Goal: Information Seeking & Learning: Learn about a topic

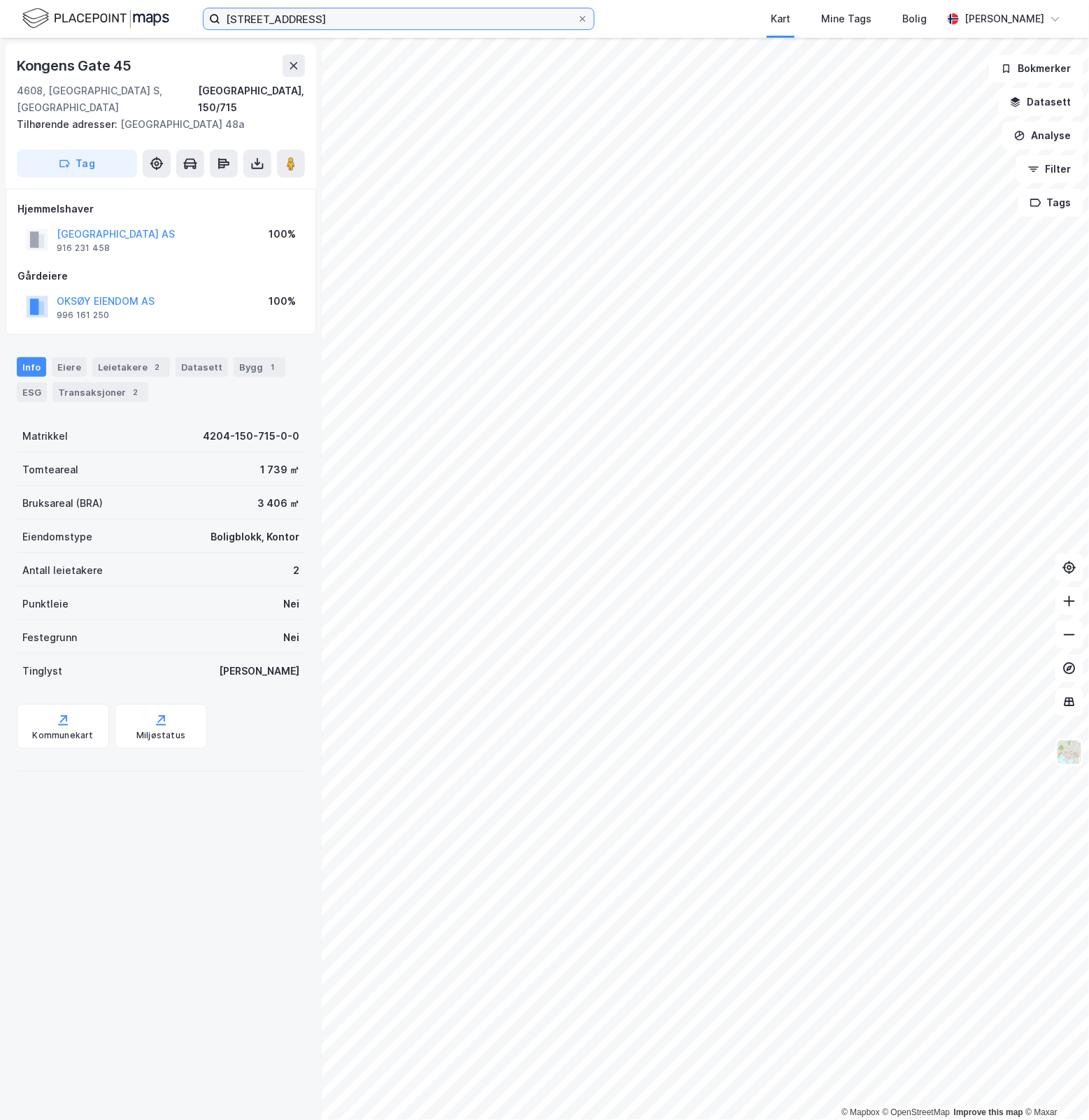
drag, startPoint x: 340, startPoint y: 13, endPoint x: -216, endPoint y: 1, distance: 556.1
click at [0, 1] on html "[STREET_ADDRESS] Kart Mine Tags Bolig [PERSON_NAME] © Mapbox © OpenStreetMap Im…" at bounding box center [544, 560] width 1089 height 1120
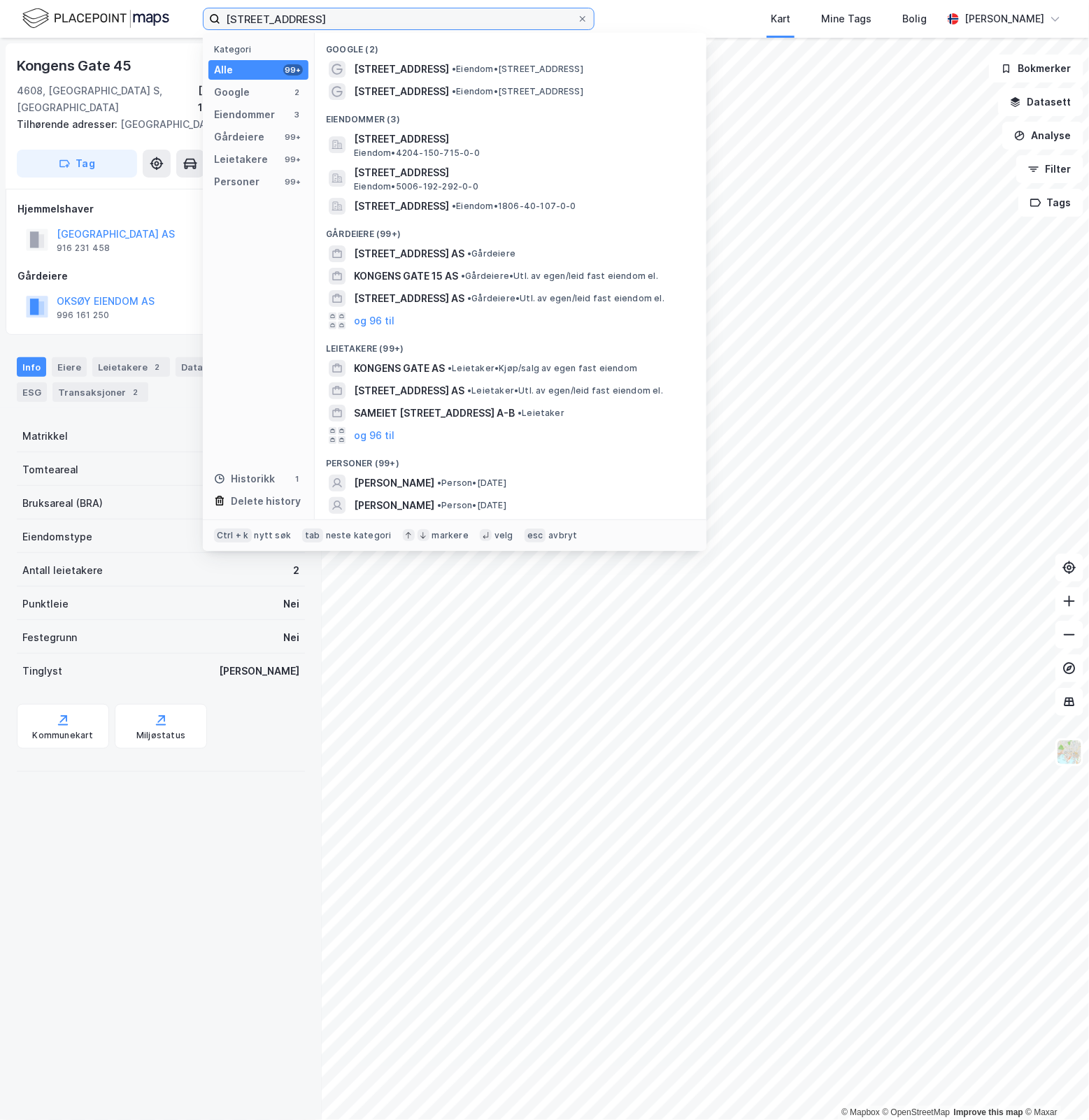
paste input "[STREET_ADDRESS]"
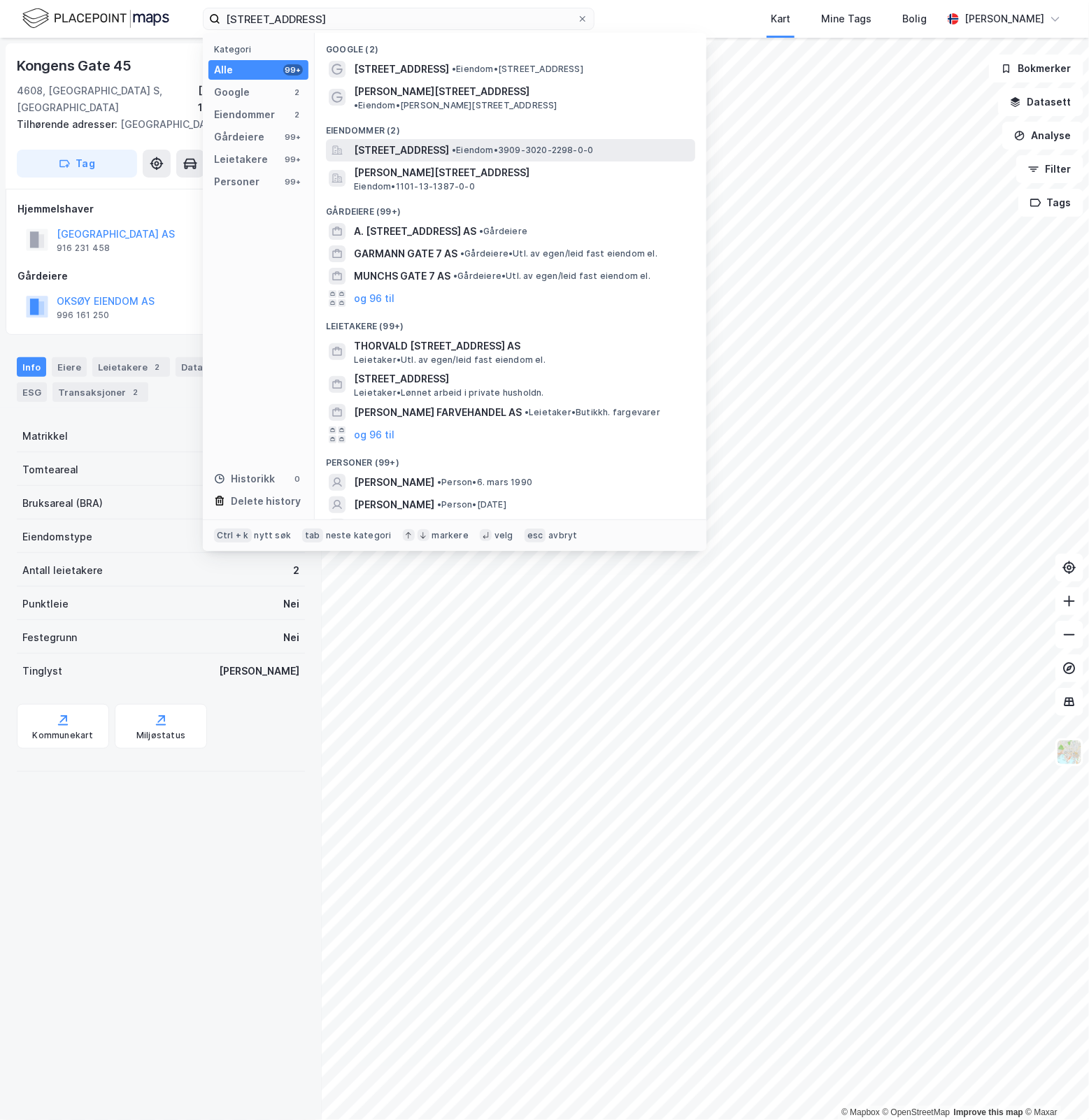
click at [449, 142] on span "[STREET_ADDRESS]" at bounding box center [401, 150] width 95 height 17
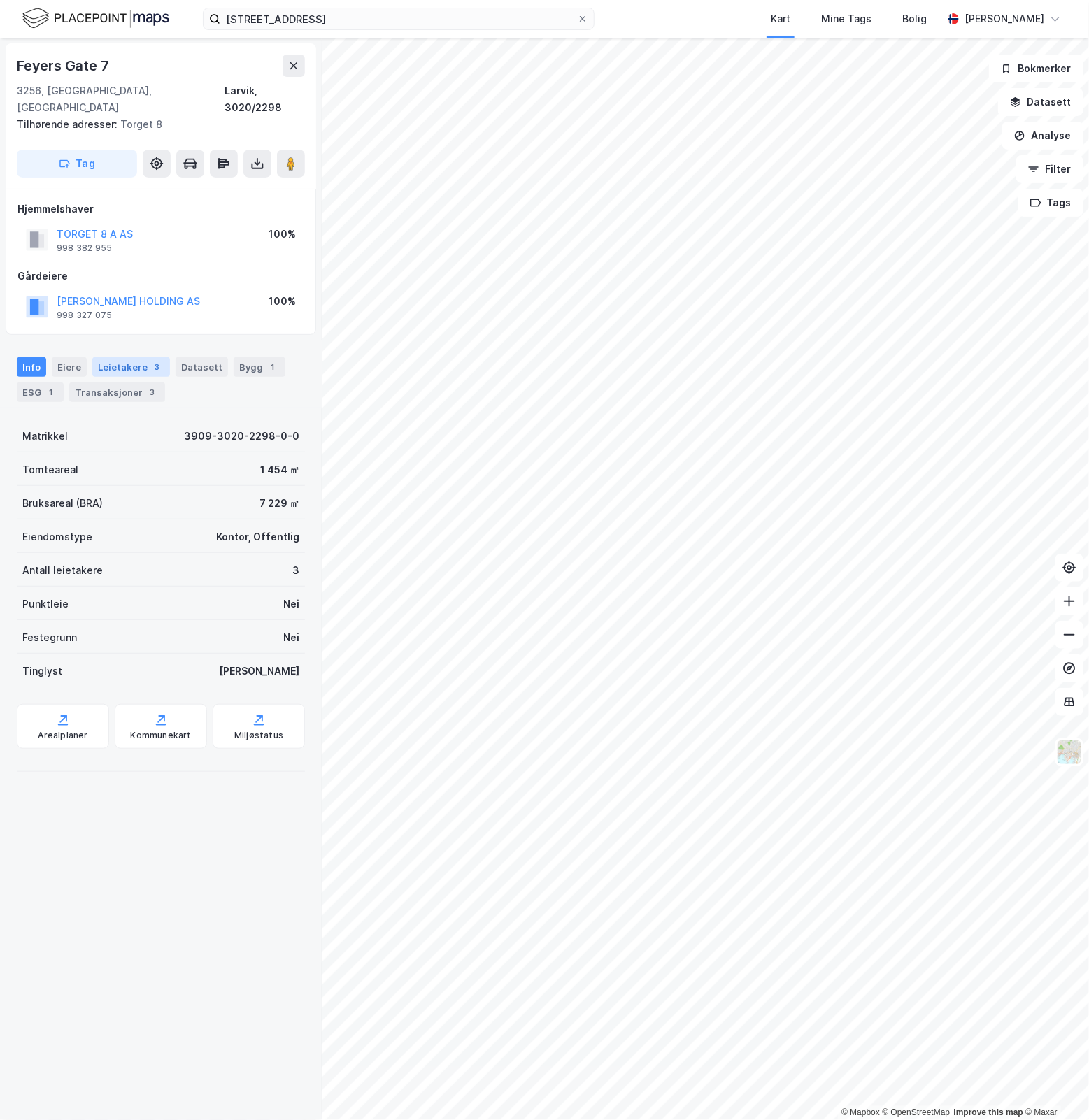
click at [150, 360] on div "3" at bounding box center [157, 367] width 14 height 14
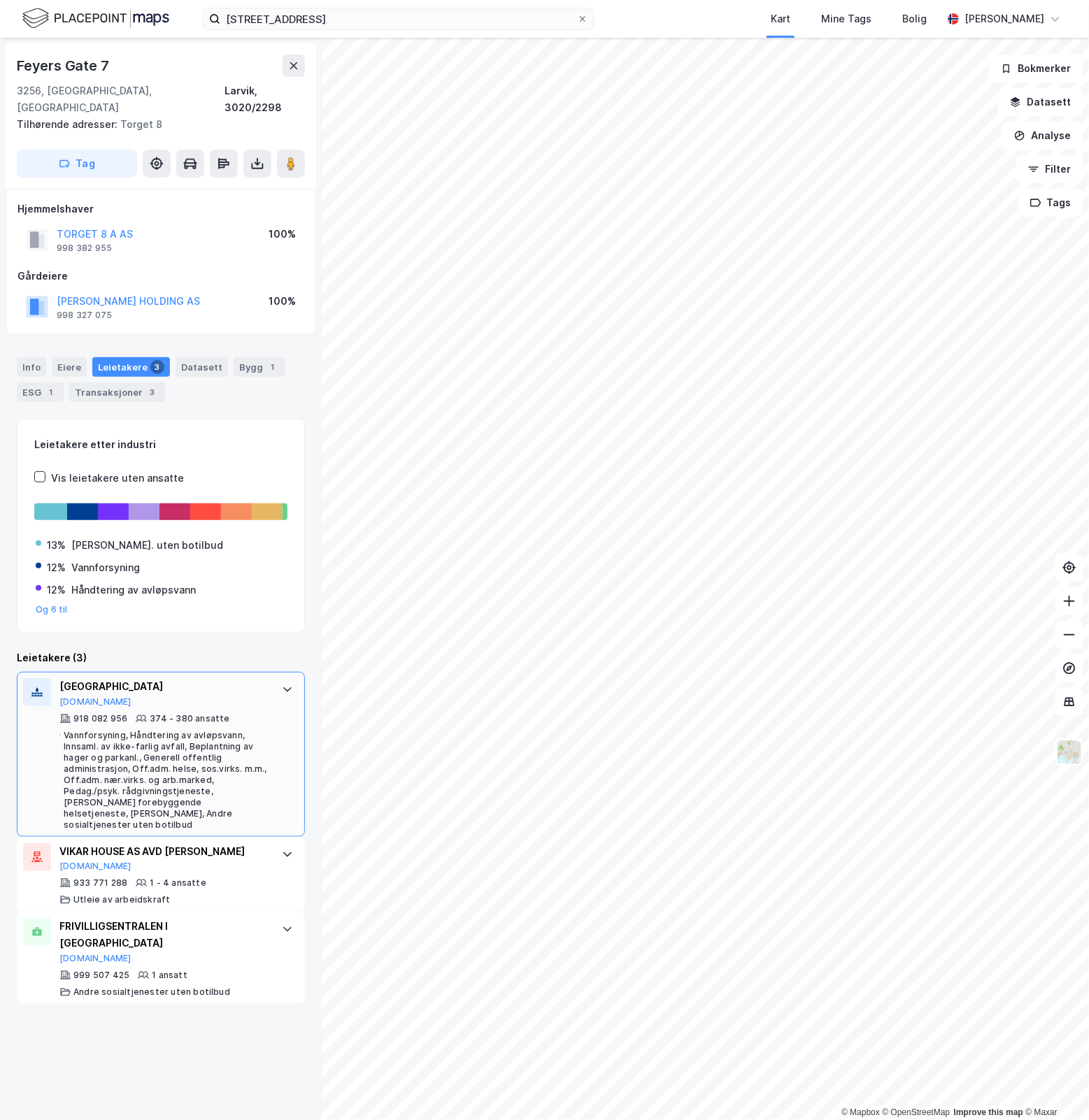
click at [276, 681] on div at bounding box center [287, 689] width 22 height 22
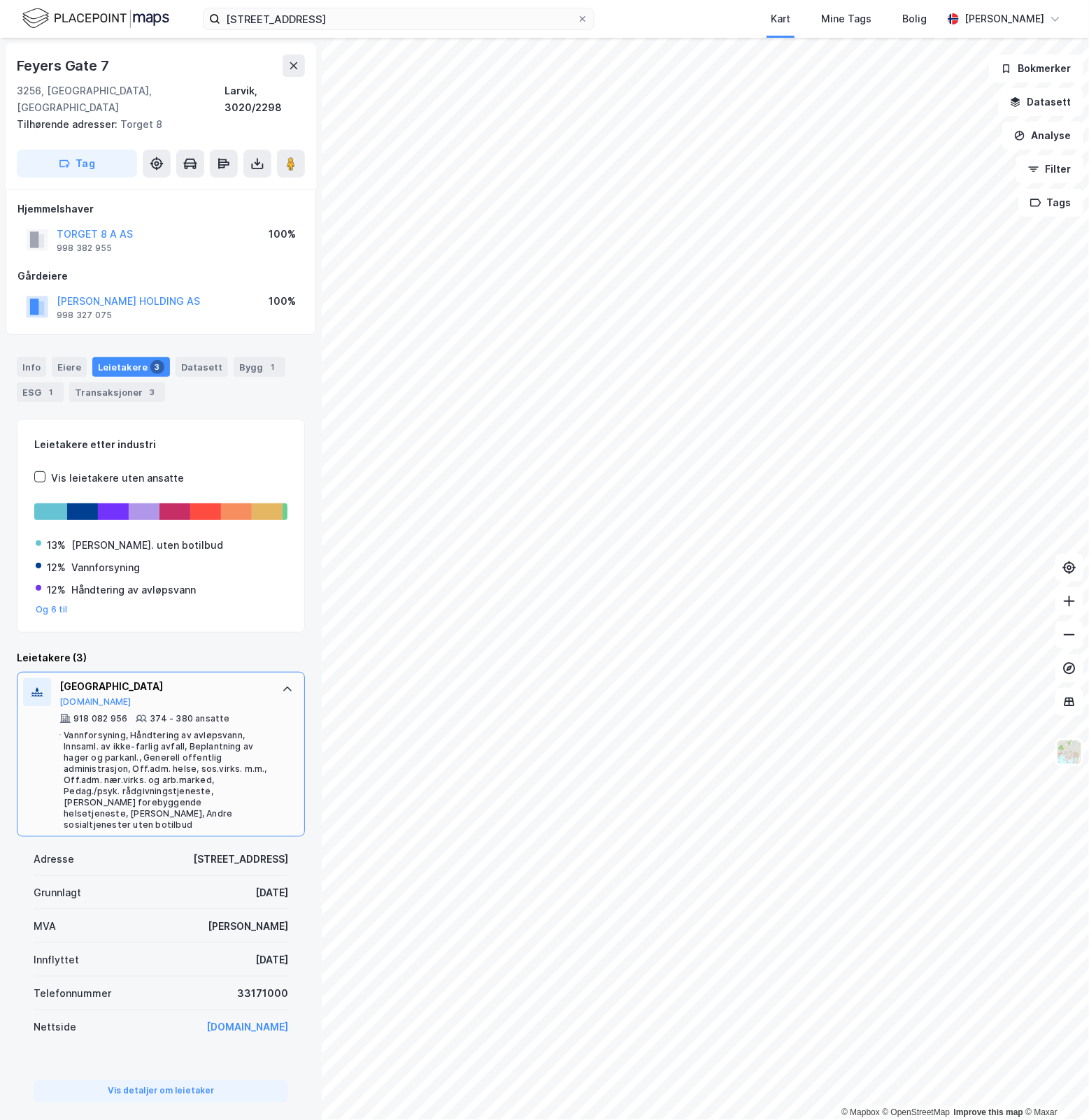
click at [276, 681] on div at bounding box center [287, 689] width 22 height 22
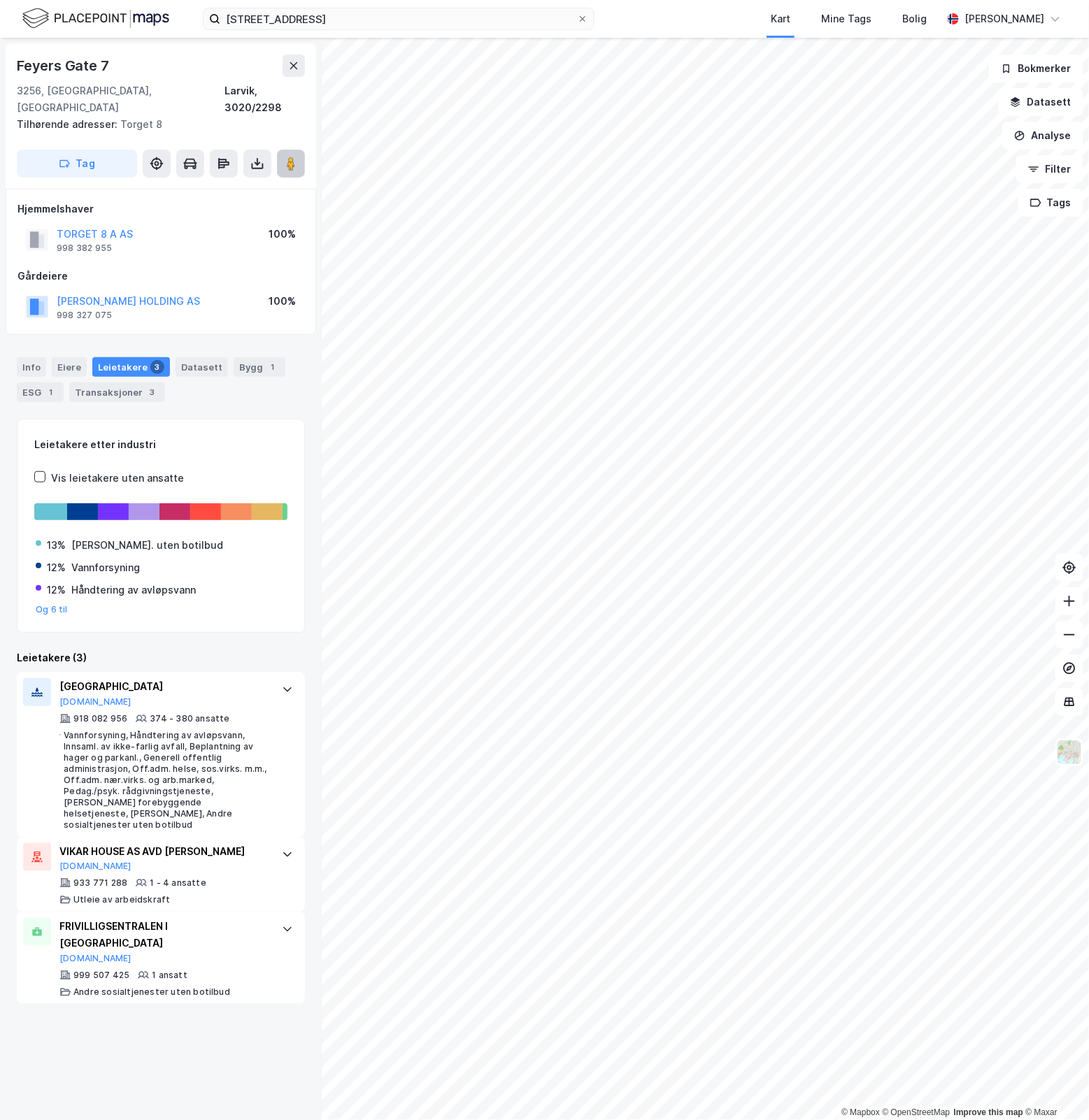
click at [285, 157] on icon at bounding box center [291, 164] width 14 height 14
click at [282, 849] on icon at bounding box center [287, 855] width 11 height 11
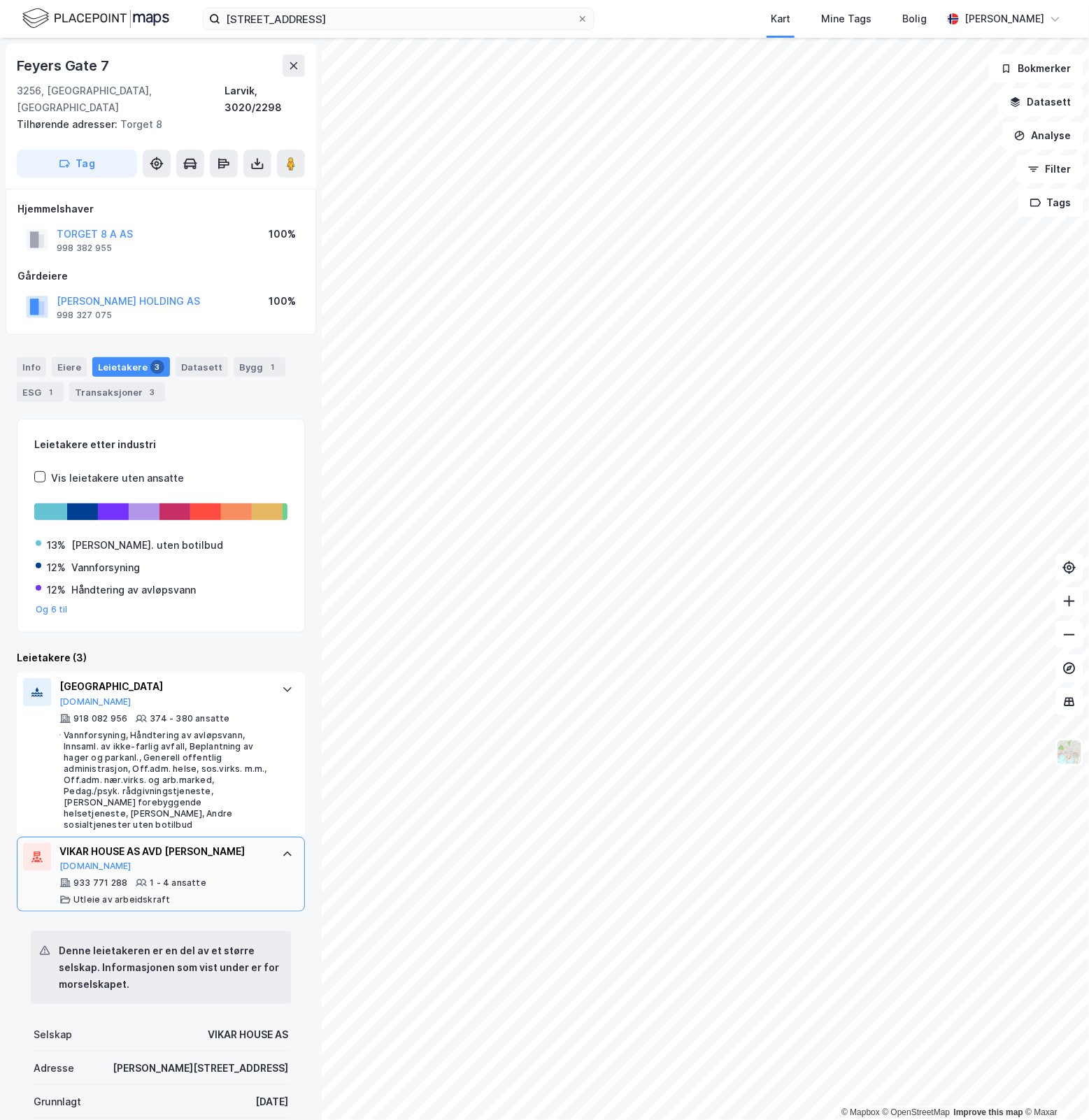
scroll to position [465, 0]
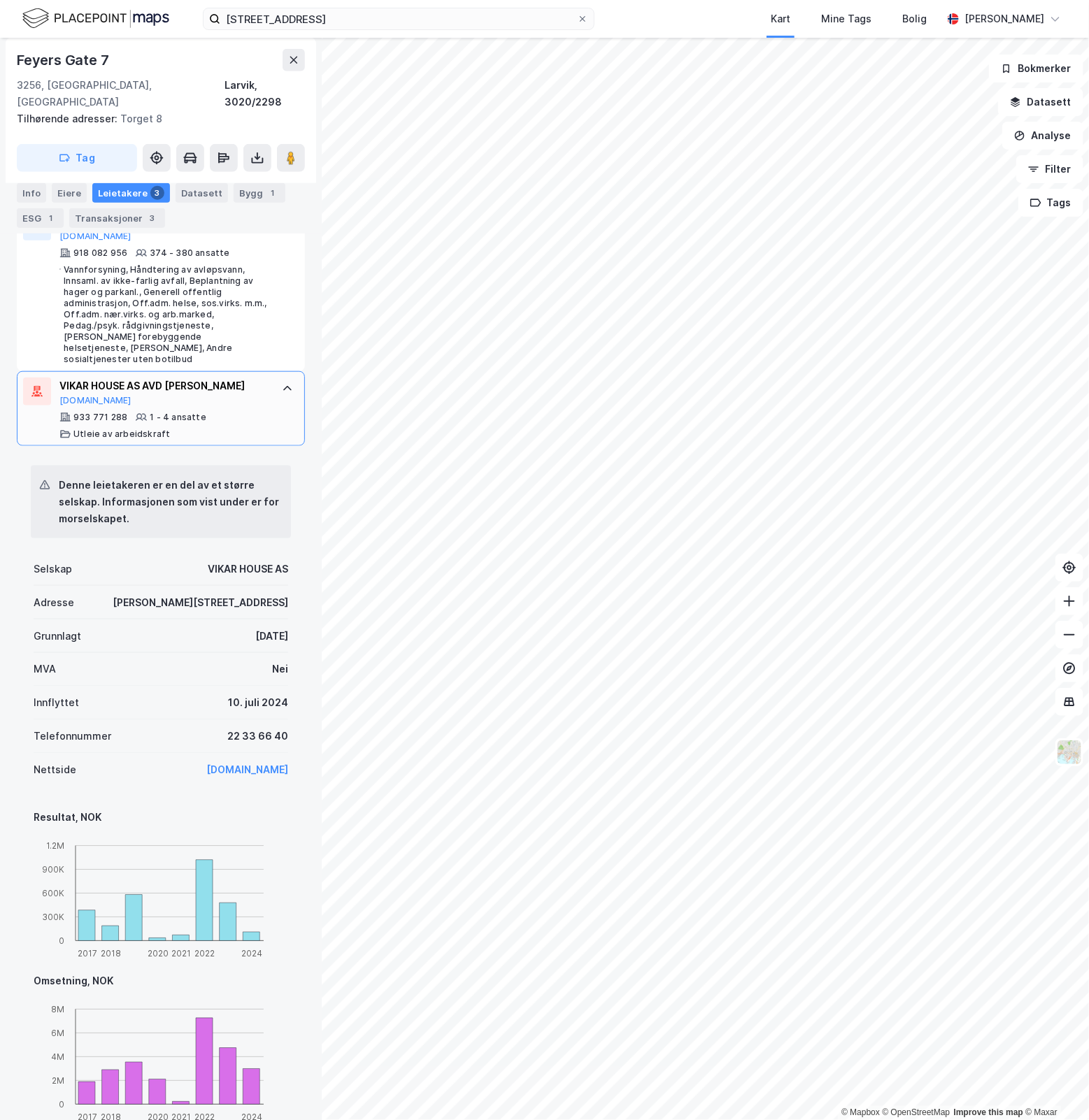
click at [276, 378] on div at bounding box center [287, 389] width 22 height 22
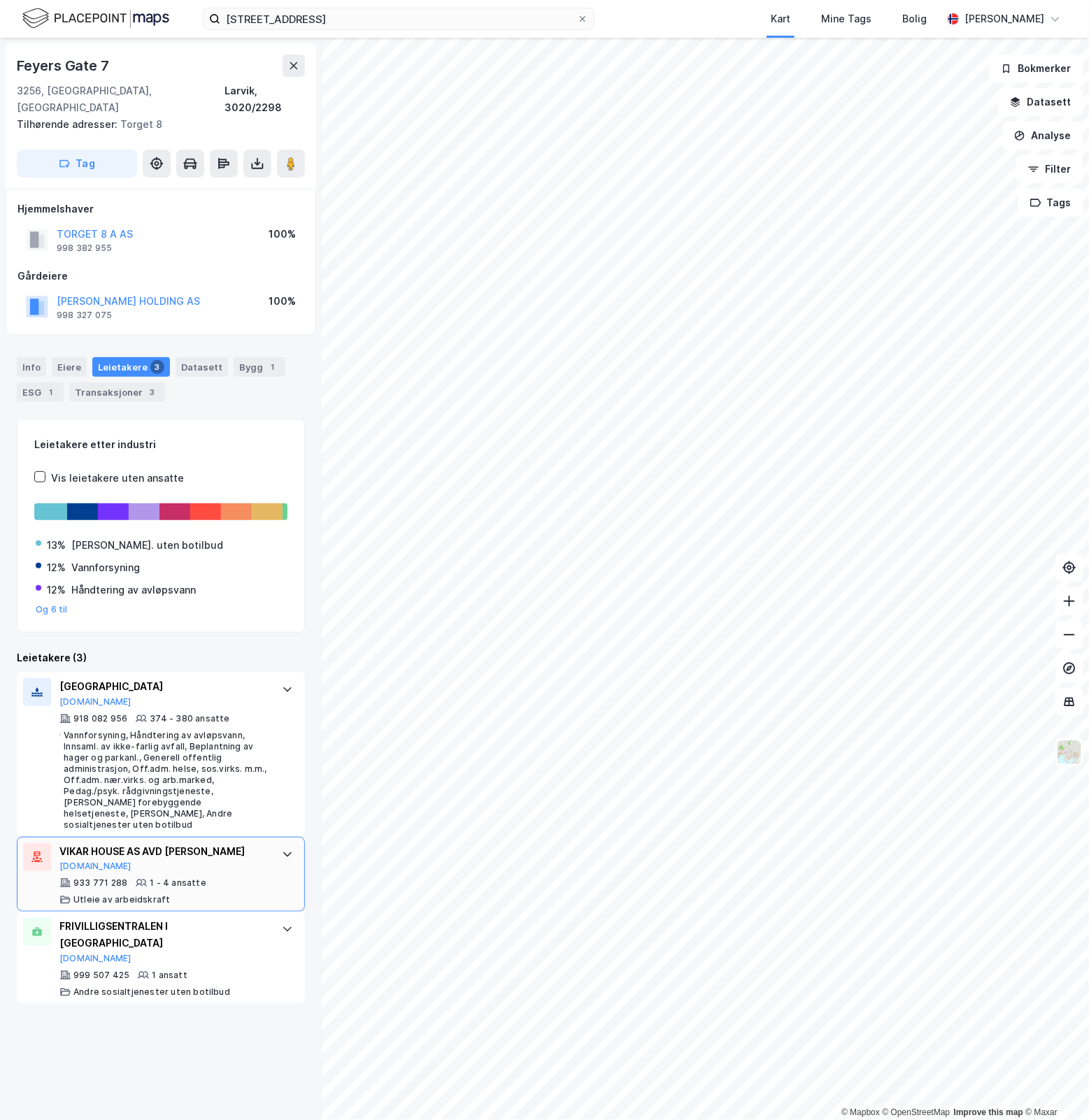
scroll to position [0, 0]
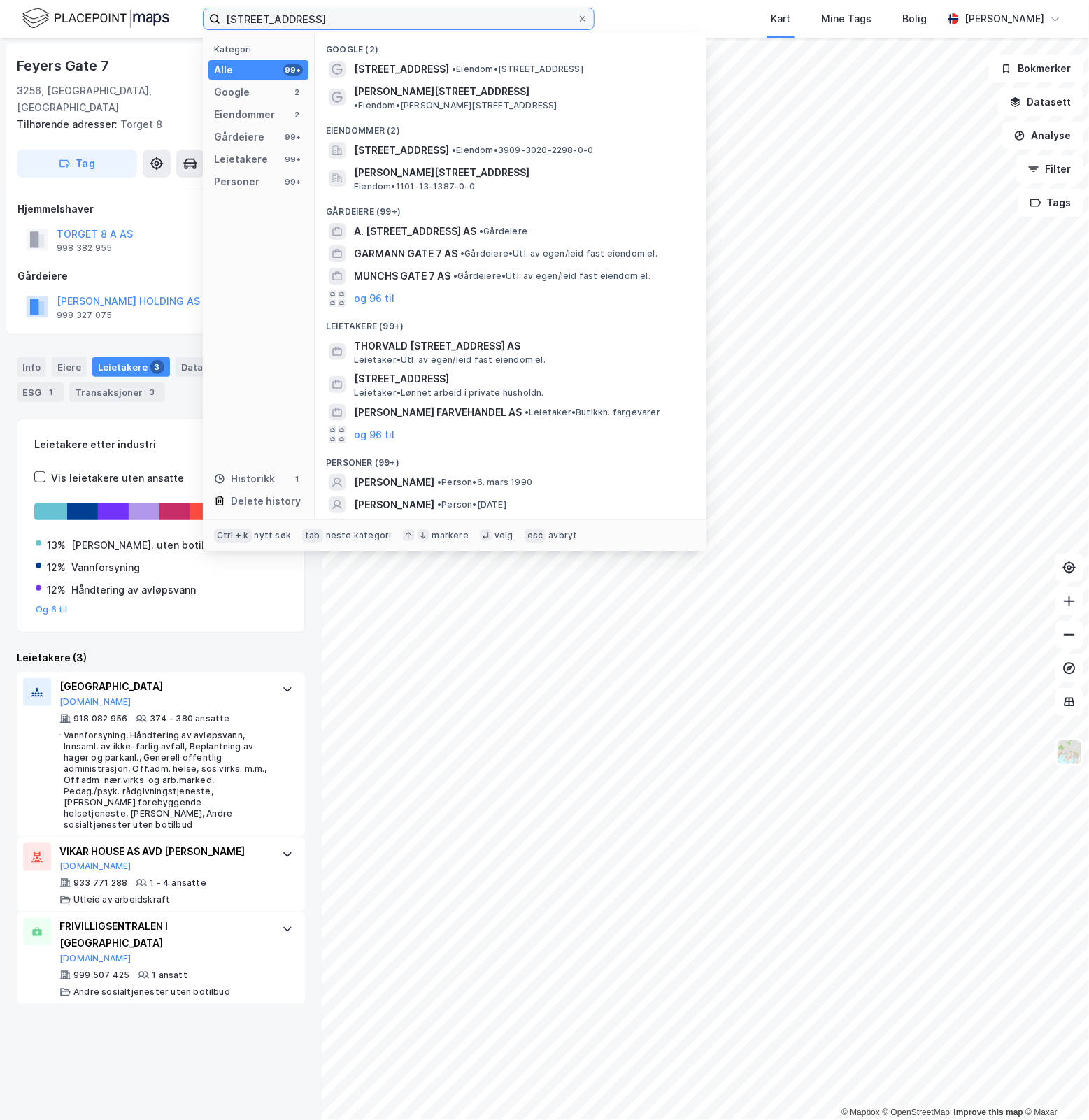
drag, startPoint x: 299, startPoint y: 17, endPoint x: 70, endPoint y: 50, distance: 231.4
click at [67, 51] on div "[STREET_ADDRESS] Kategori Alle 99+ Google 2 Eiendommer 2 Gårdeiere 99+ Leietake…" at bounding box center [544, 560] width 1089 height 1120
paste input "[STREET_ADDRESS]"
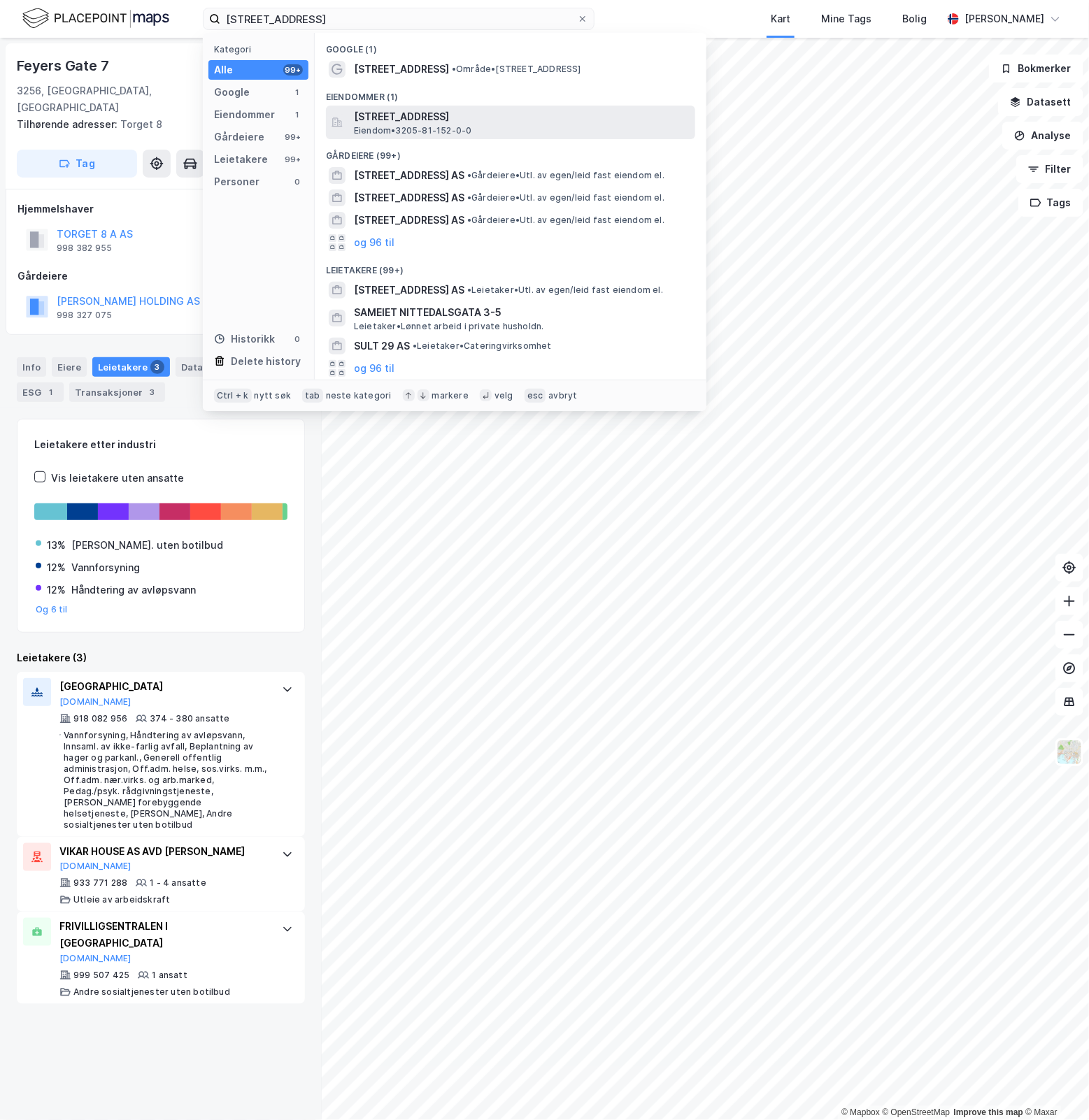
click at [496, 117] on span "[STREET_ADDRESS]" at bounding box center [522, 116] width 336 height 17
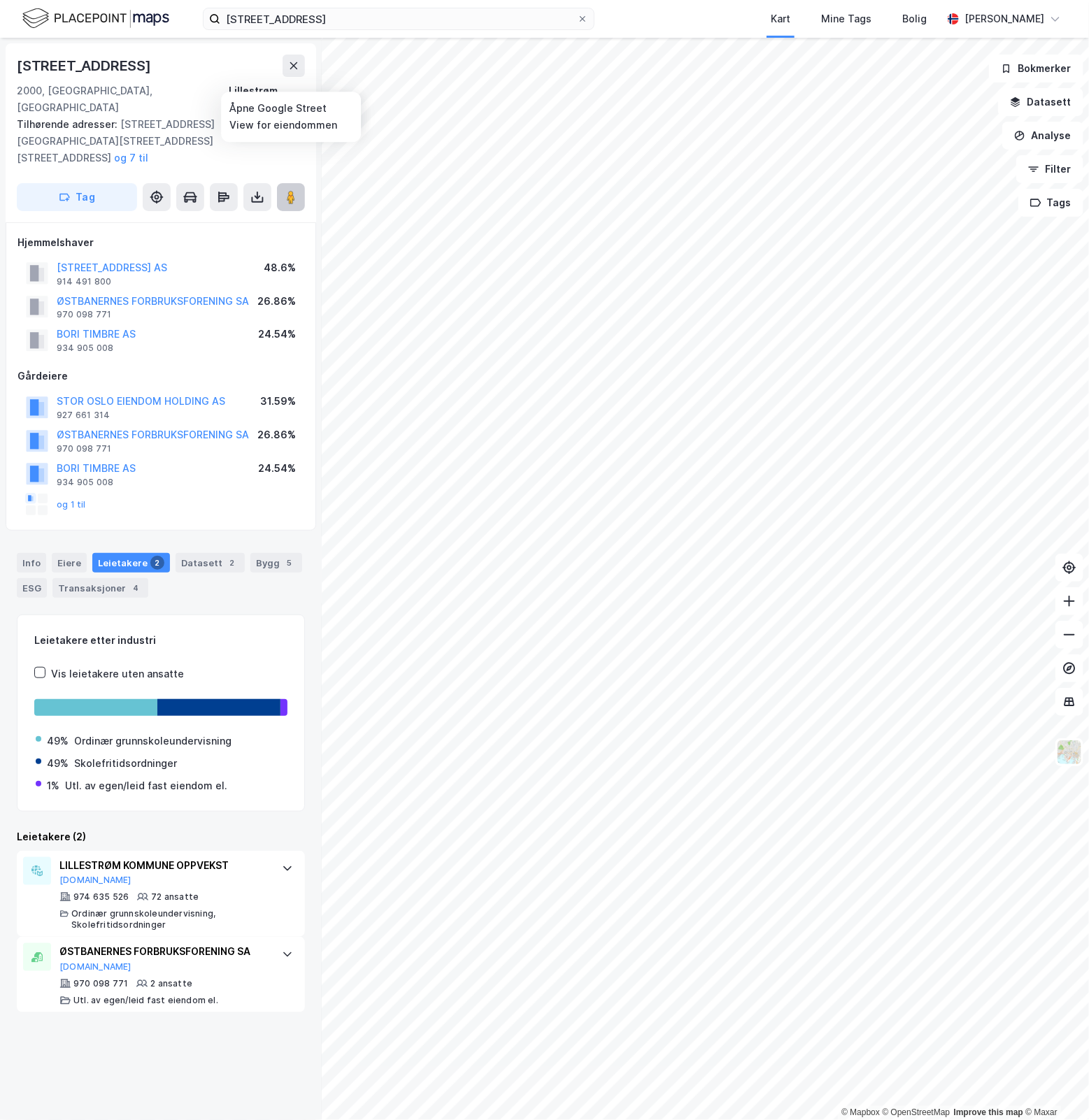
click at [291, 190] on image at bounding box center [290, 197] width 9 height 14
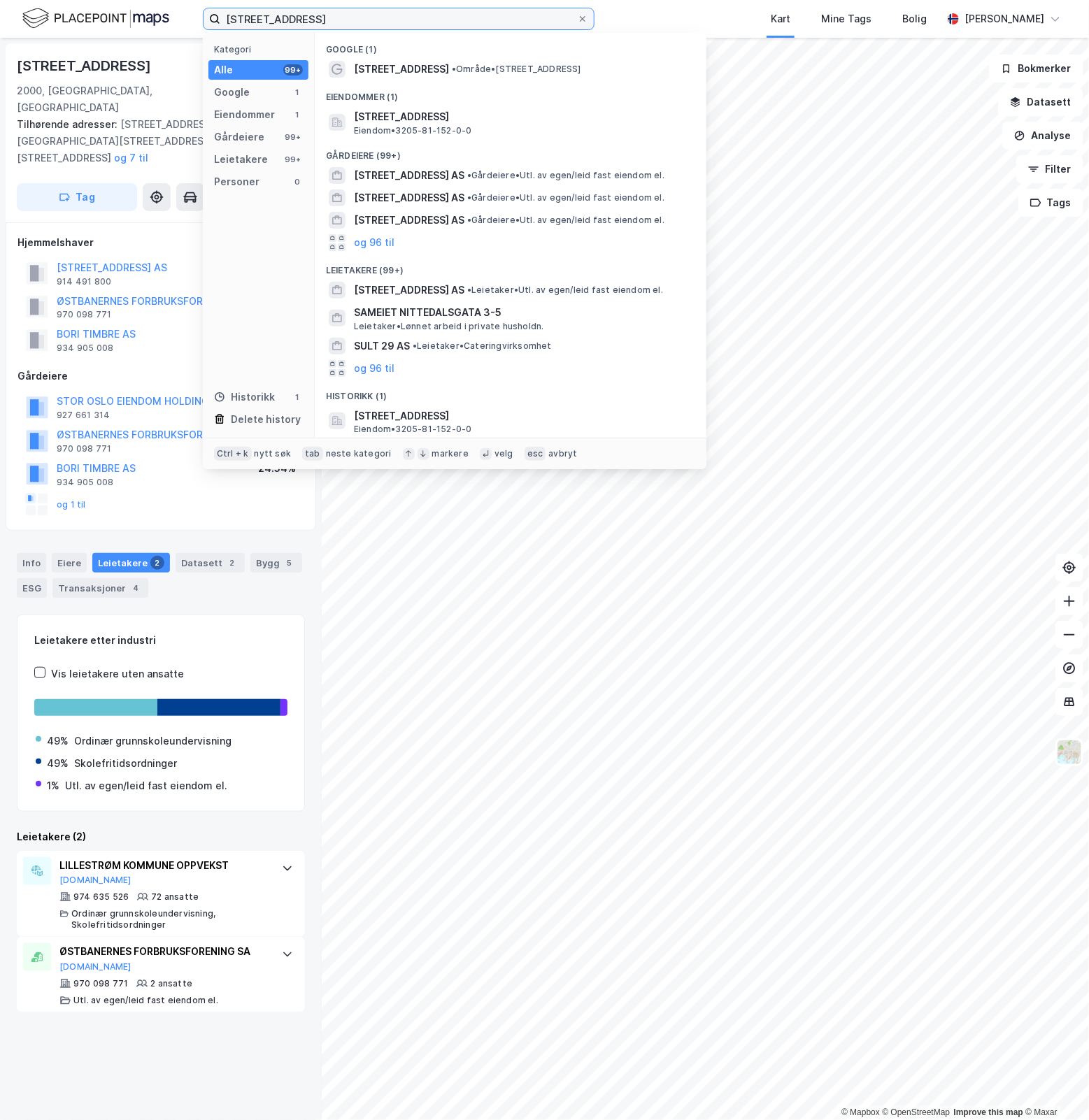
drag, startPoint x: 343, startPoint y: 23, endPoint x: 100, endPoint y: 39, distance: 243.5
click at [100, 37] on div "[STREET_ADDRESS] Kategori Alle 99+ Google 1 Eiendommer 1 Gårdeiere 99+ Leietake…" at bounding box center [544, 19] width 1089 height 38
paste input "[STREET_ADDRESS]"
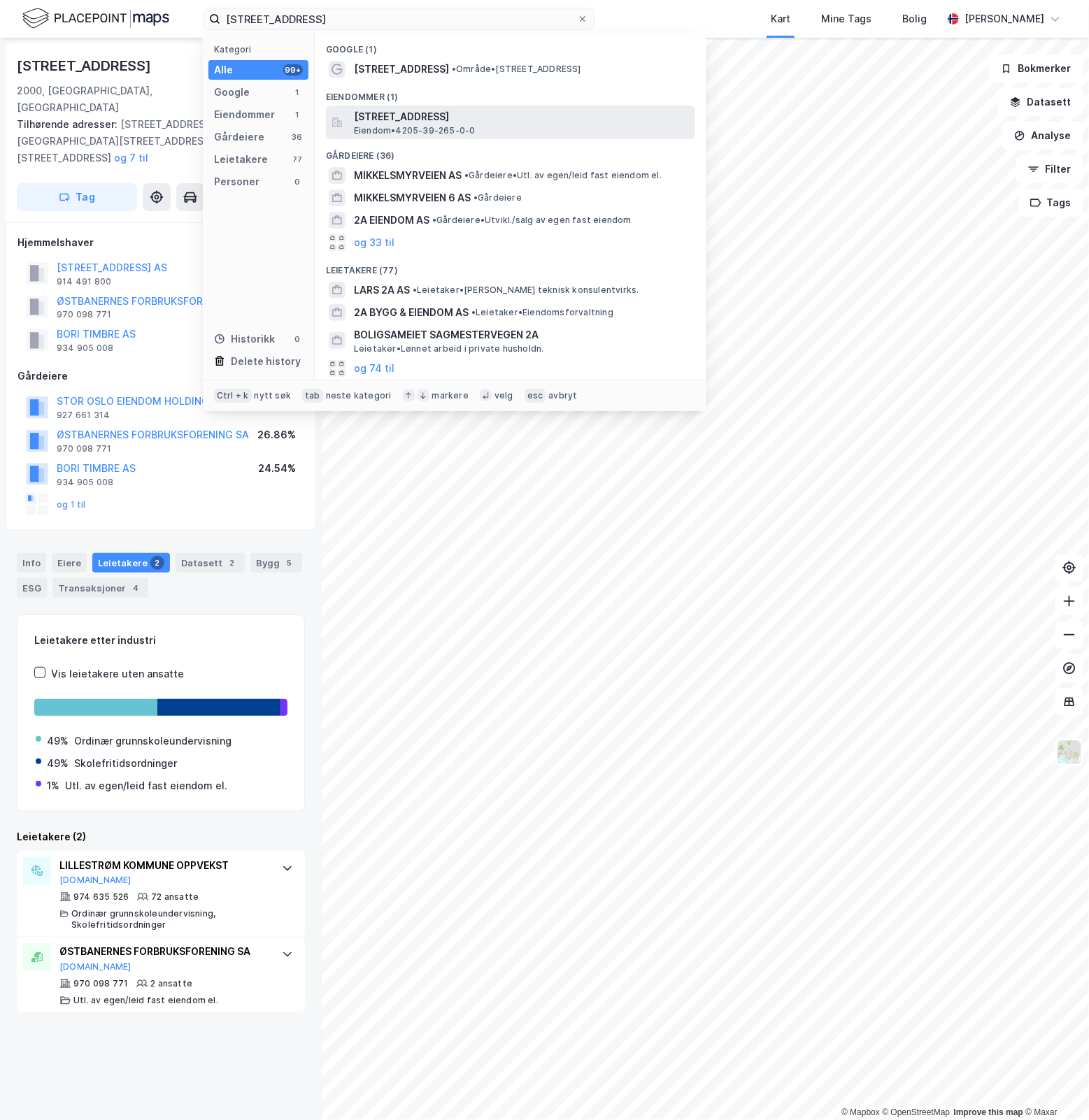
click at [516, 116] on span "[STREET_ADDRESS]" at bounding box center [522, 116] width 336 height 17
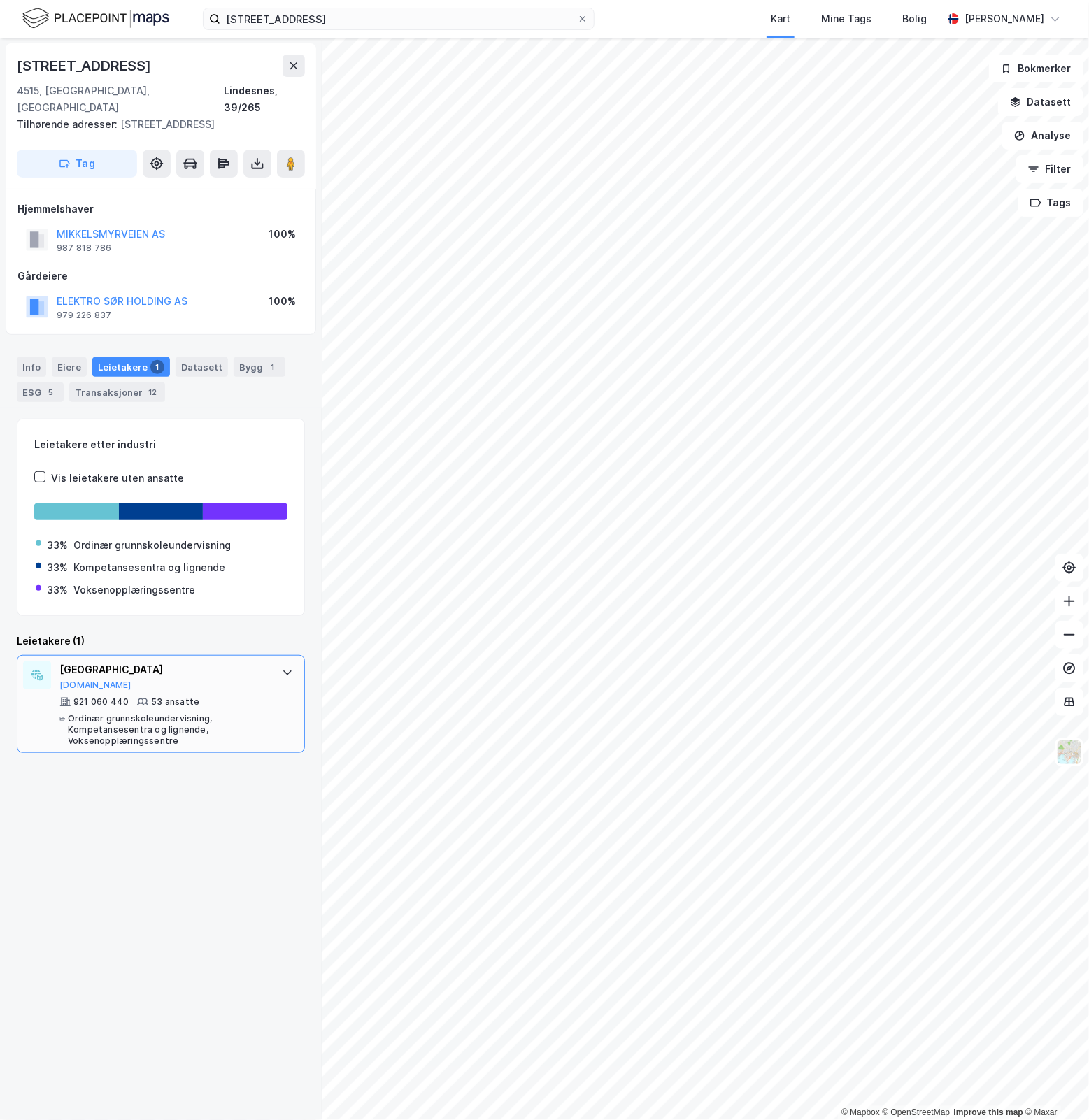
click at [282, 667] on icon at bounding box center [287, 673] width 11 height 11
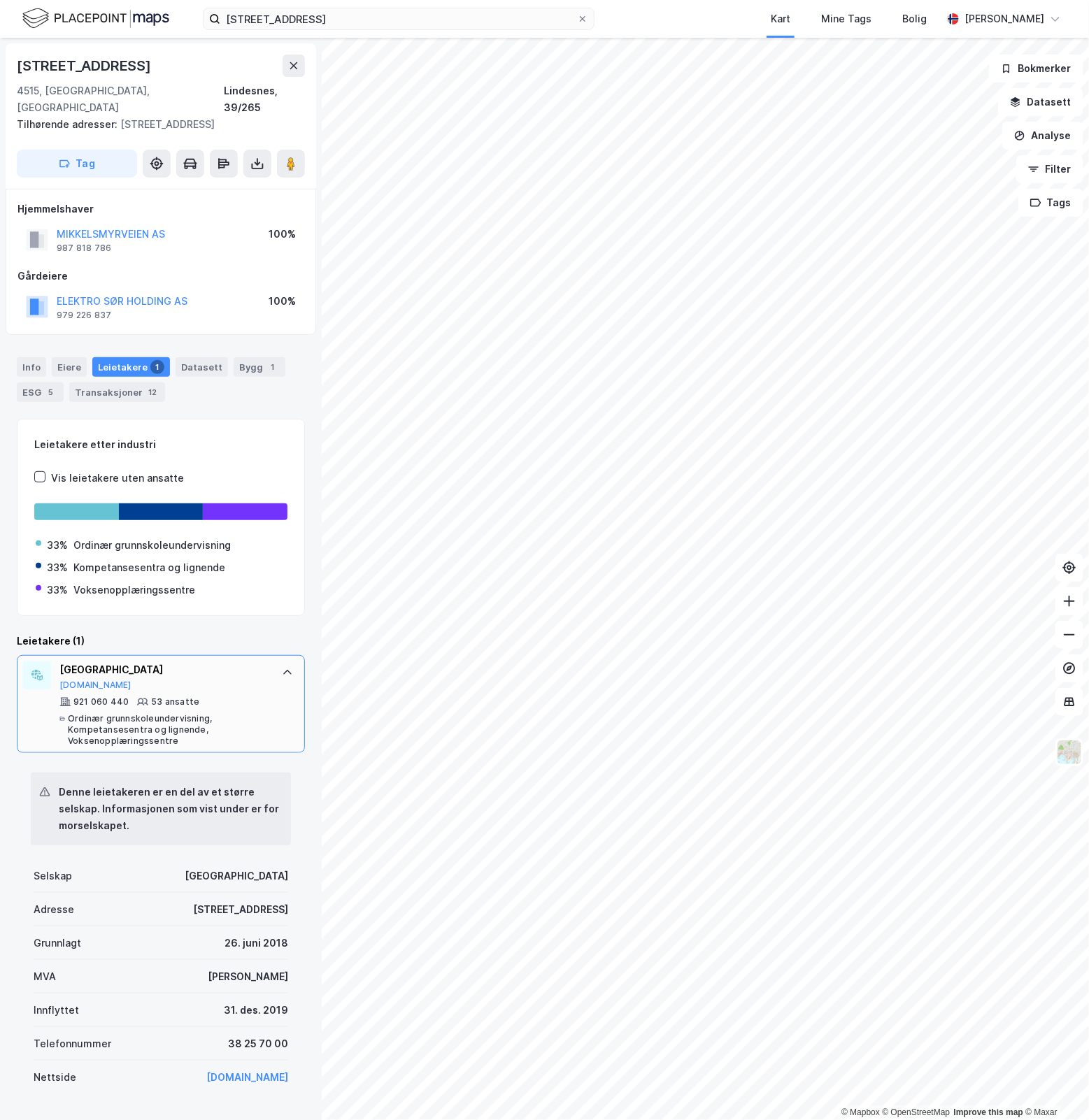
click at [282, 667] on icon at bounding box center [287, 673] width 11 height 11
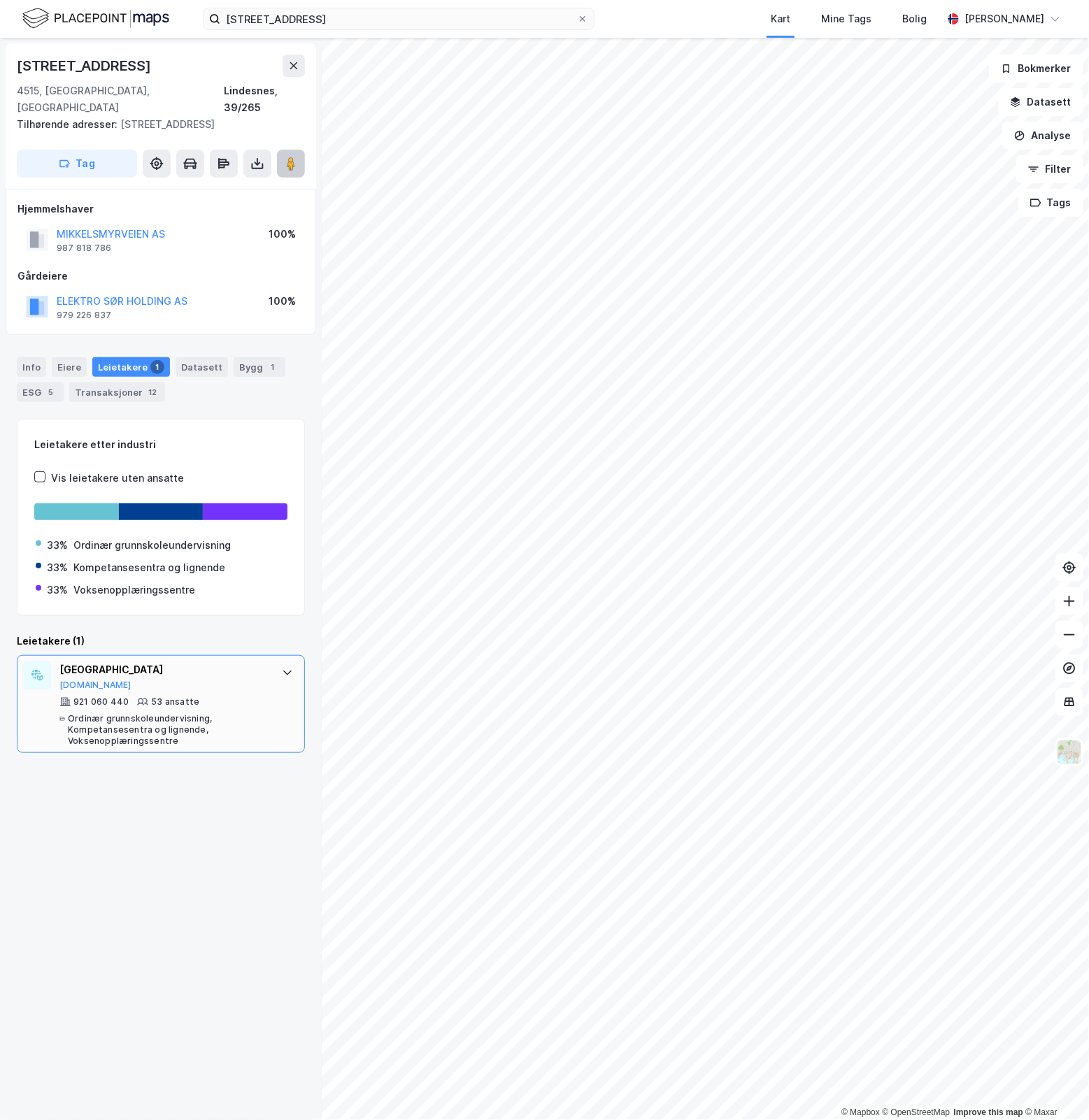
click at [291, 150] on button at bounding box center [290, 163] width 28 height 28
click at [147, 1009] on div "[STREET_ADDRESS], 39/265 Tilhørende adresser: [STREET_ADDRESS] Tag Hjemmelshave…" at bounding box center [161, 579] width 321 height 1083
drag, startPoint x: 165, startPoint y: 68, endPoint x: 2, endPoint y: 67, distance: 163.0
click at [2, 67] on div "[STREET_ADDRESS], 39/265 Tilhørende adresser: [STREET_ADDRESS] Tag Hjemmelshave…" at bounding box center [161, 579] width 321 height 1083
copy div "[STREET_ADDRESS]"
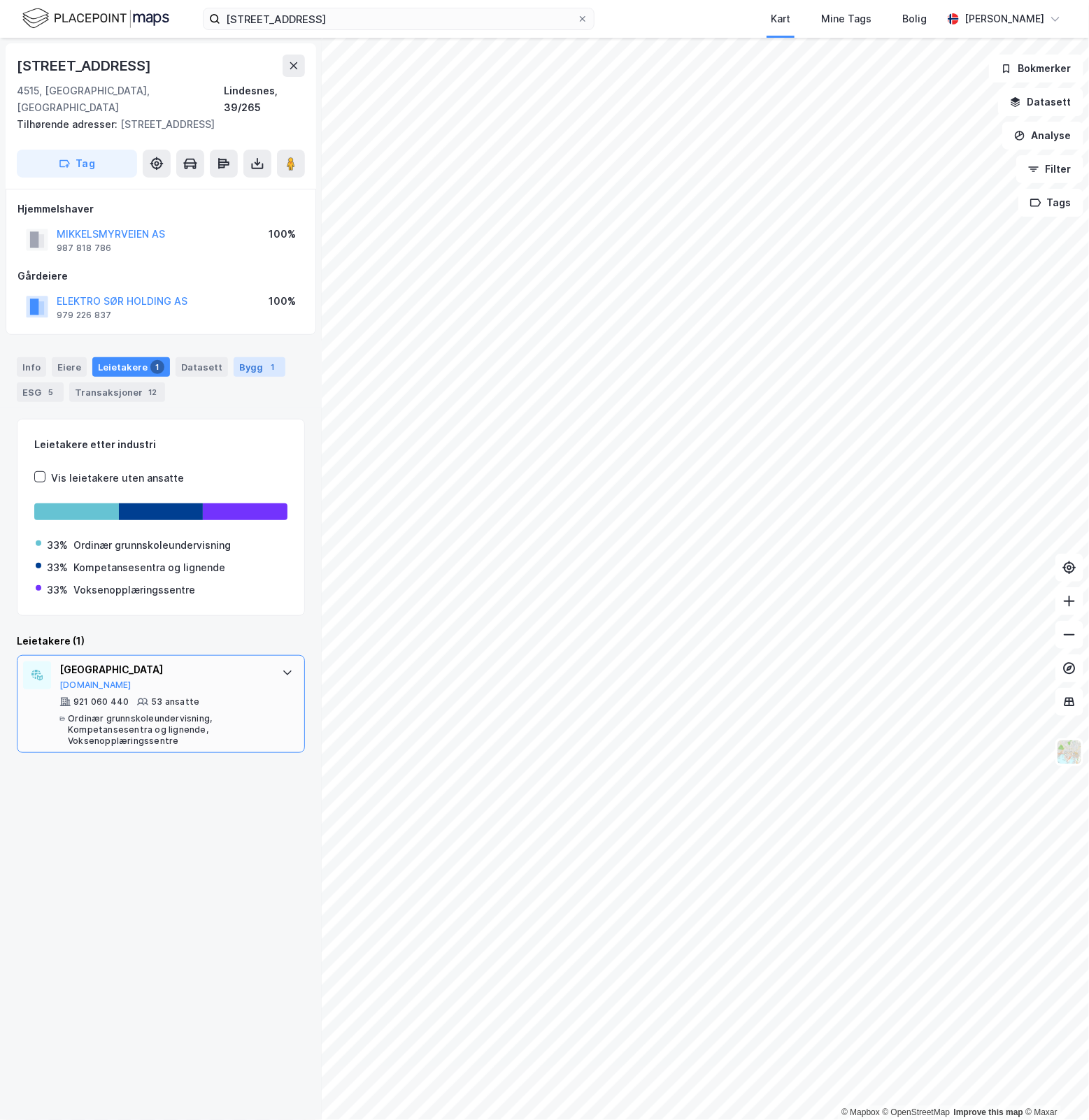
click at [252, 357] on div "Bygg 1" at bounding box center [259, 366] width 51 height 20
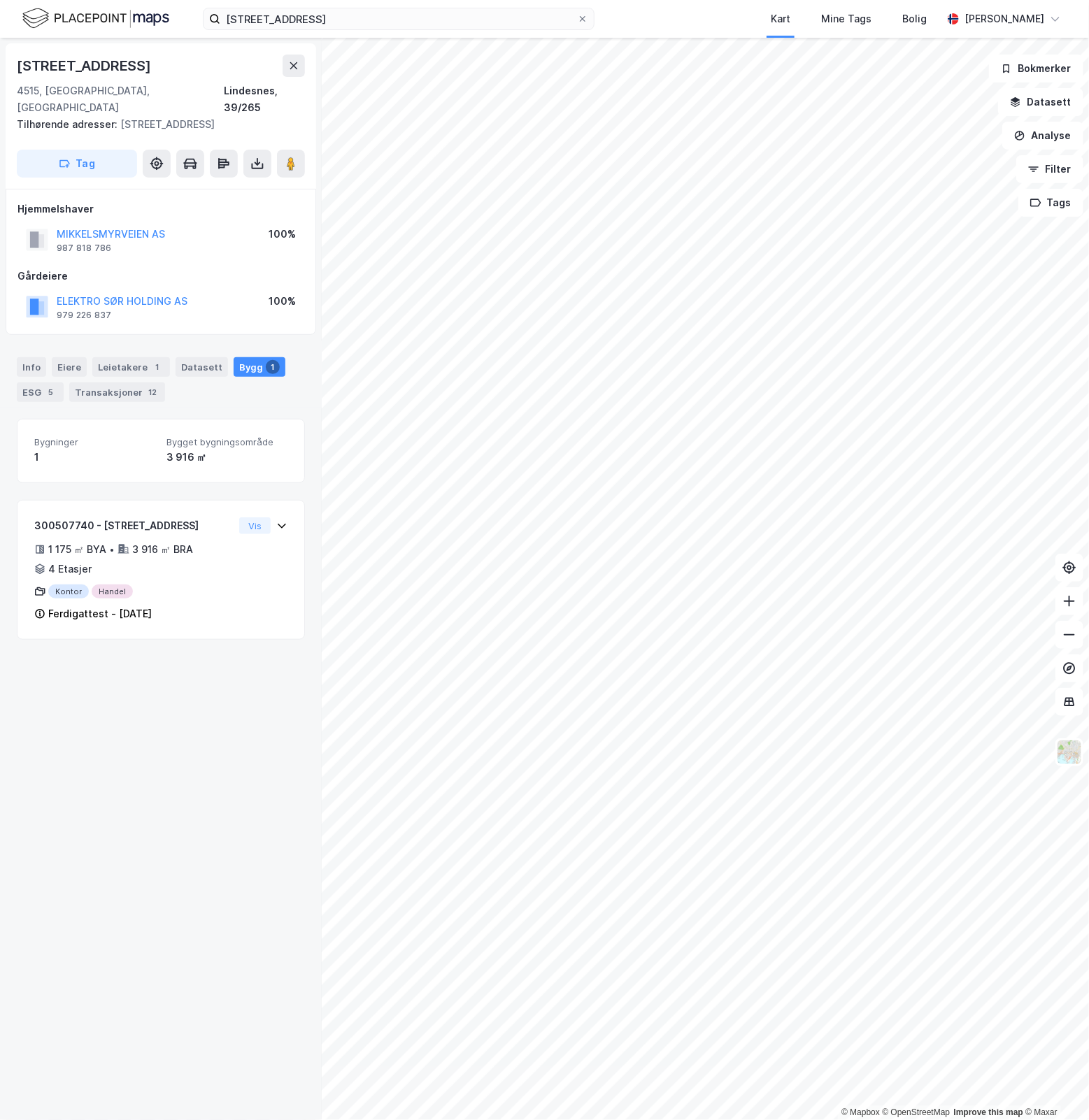
click at [162, 814] on div "[STREET_ADDRESS], 39/265 Tilhørende adresser: [STREET_ADDRESS] Tag Hjemmelshave…" at bounding box center [161, 579] width 321 height 1083
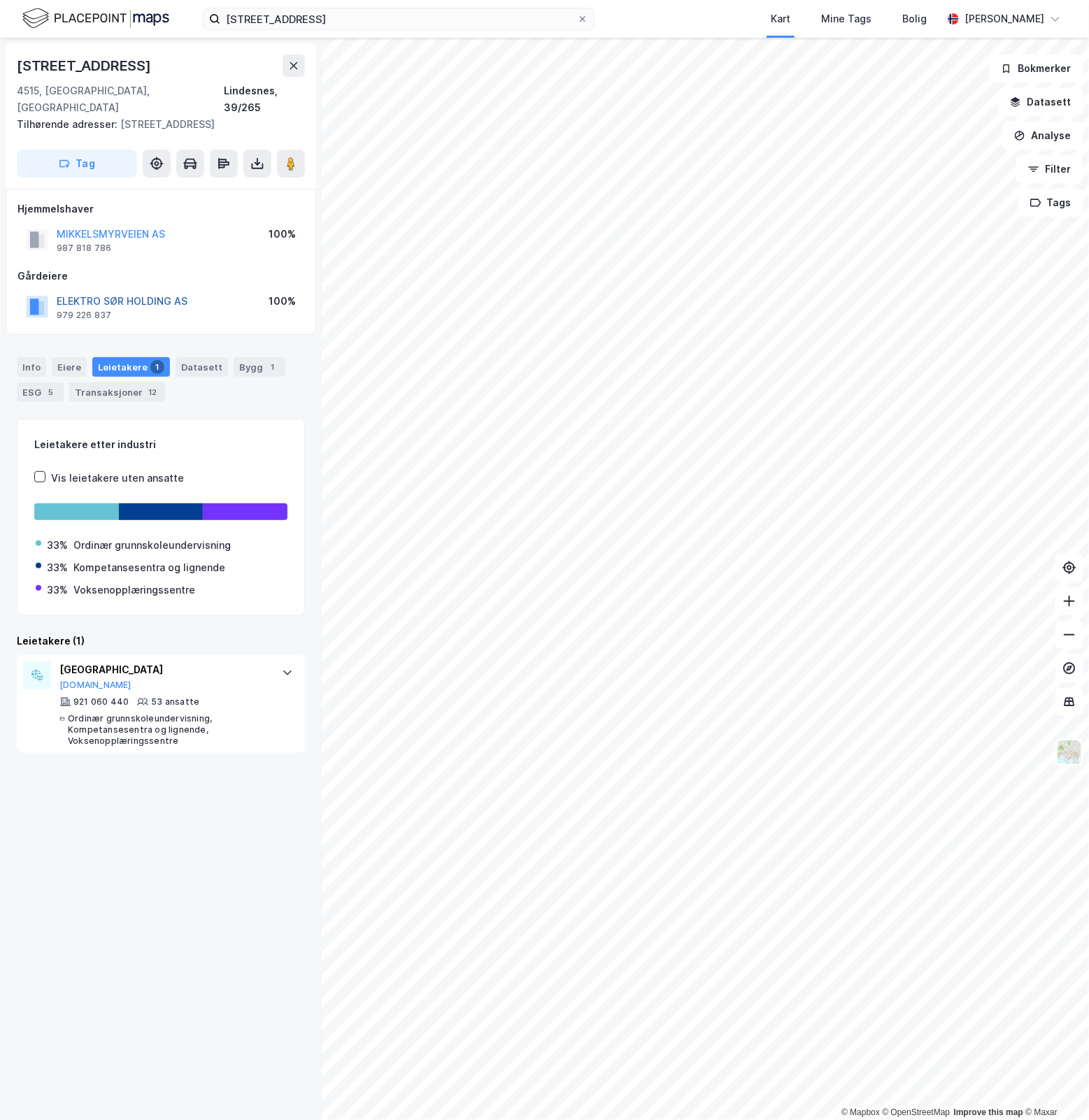
click at [0, 0] on button "ELEKTRO SØR HOLDING AS" at bounding box center [0, 0] width 0 height 0
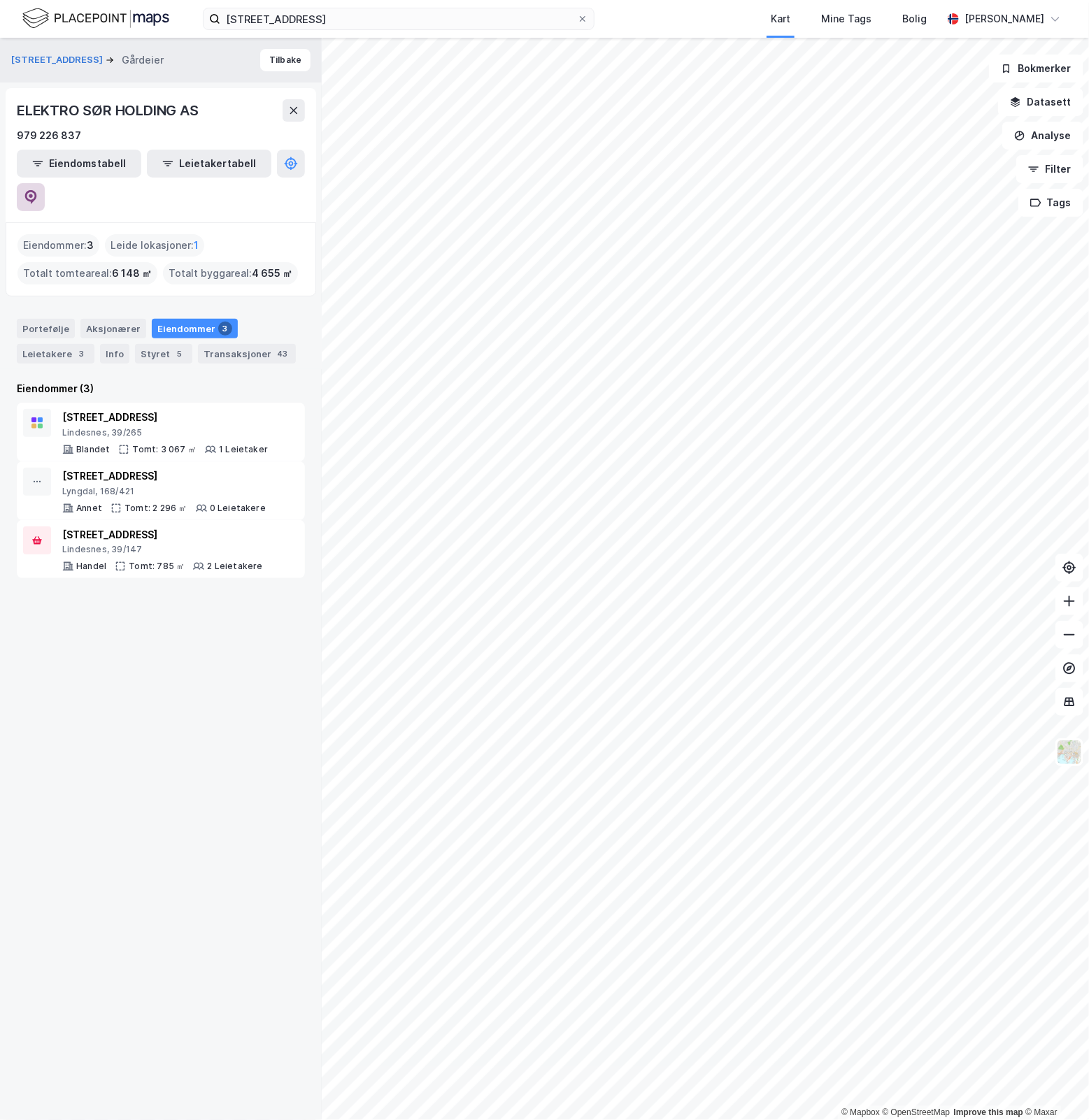
click at [38, 190] on icon at bounding box center [31, 197] width 14 height 14
click at [222, 444] on div "1 Leietaker" at bounding box center [244, 450] width 49 height 11
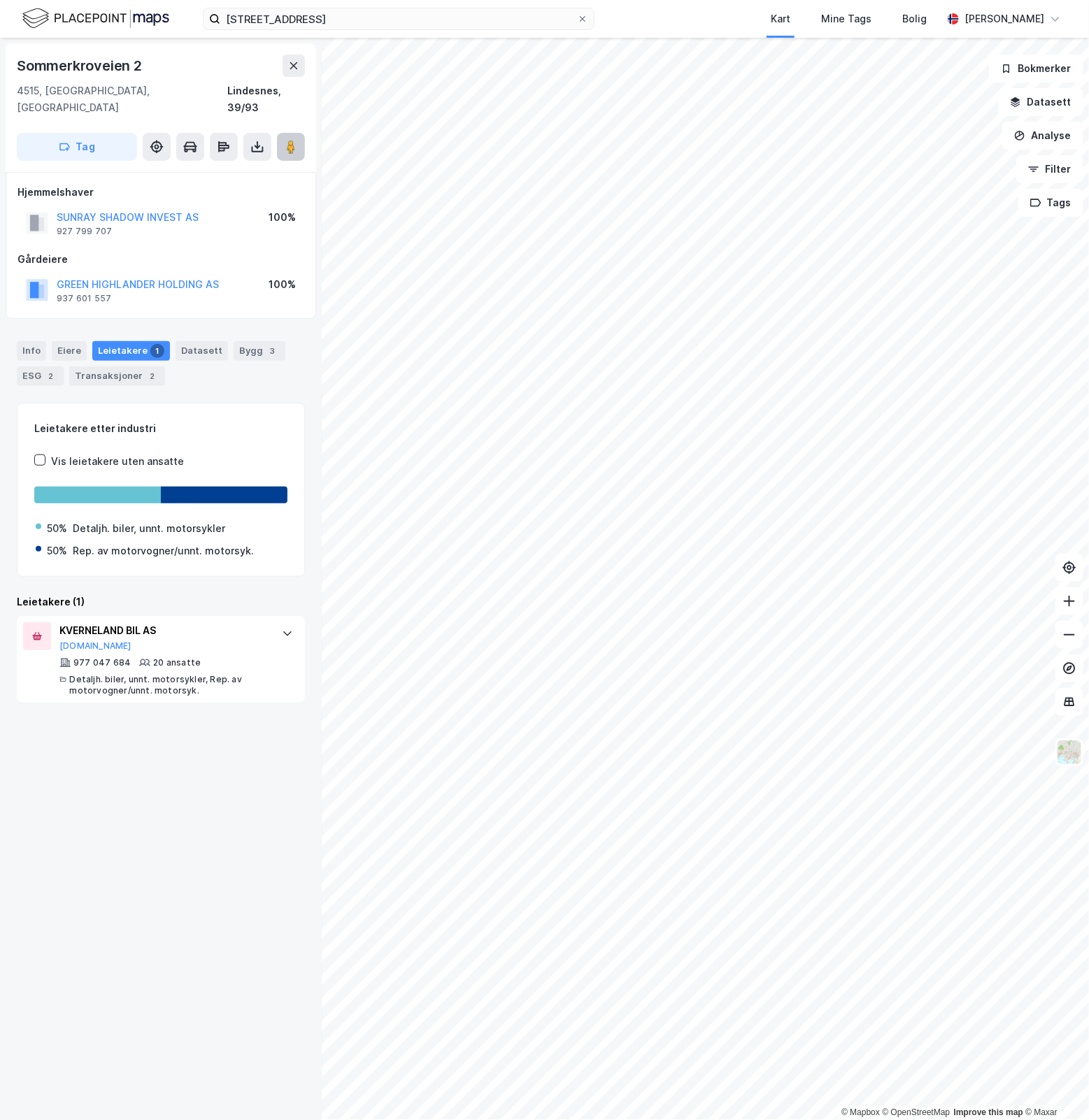
click at [296, 140] on icon at bounding box center [291, 147] width 14 height 14
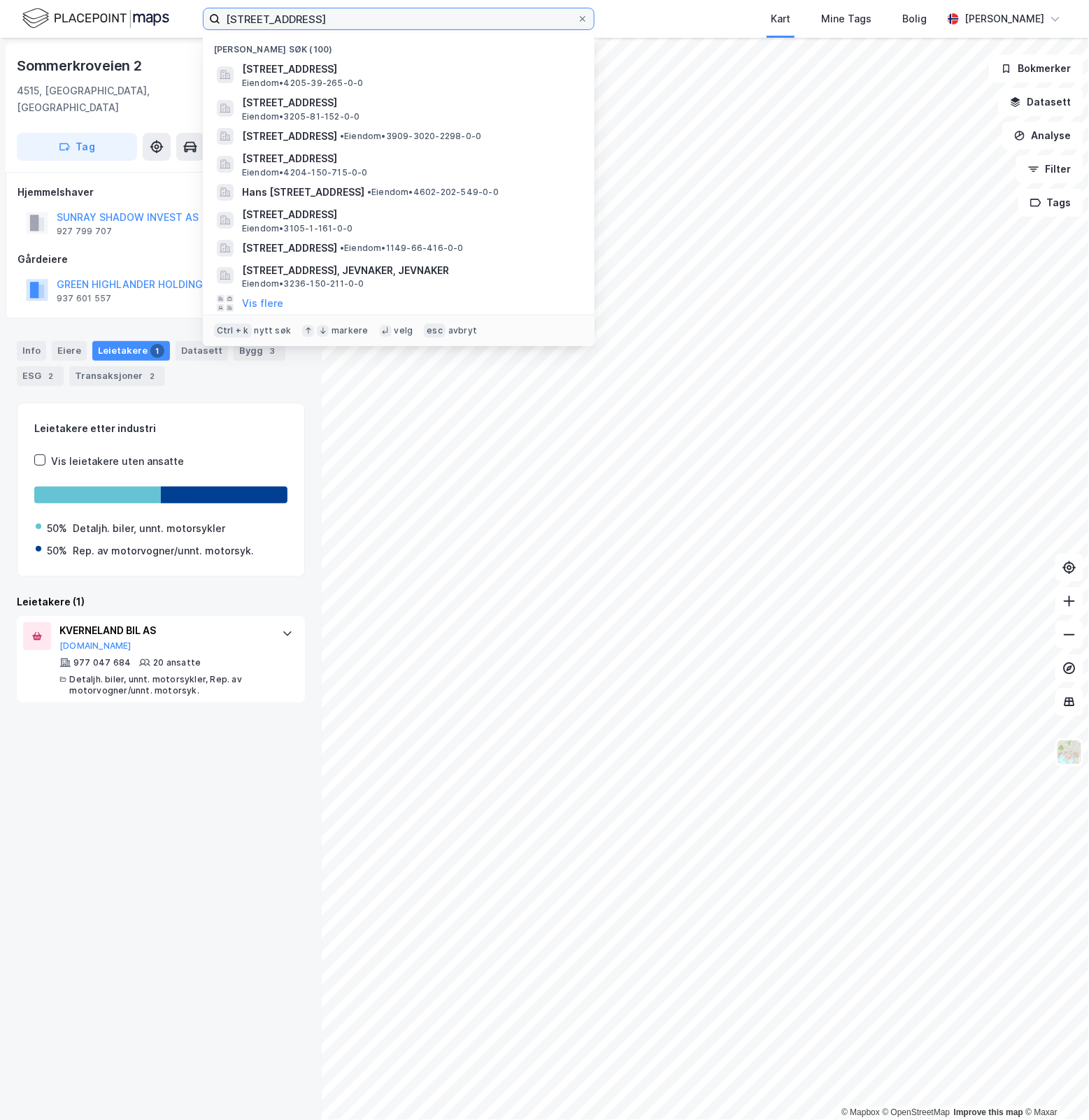
drag, startPoint x: 231, startPoint y: 25, endPoint x: -100, endPoint y: 62, distance: 333.1
click at [0, 62] on html "Mikkelsmyrveien 2A Nylige søk (100) [STREET_ADDRESS] Eiendom • 4205-39-265-0-0 …" at bounding box center [544, 560] width 1089 height 1120
paste input "[STREET_ADDRESS]"
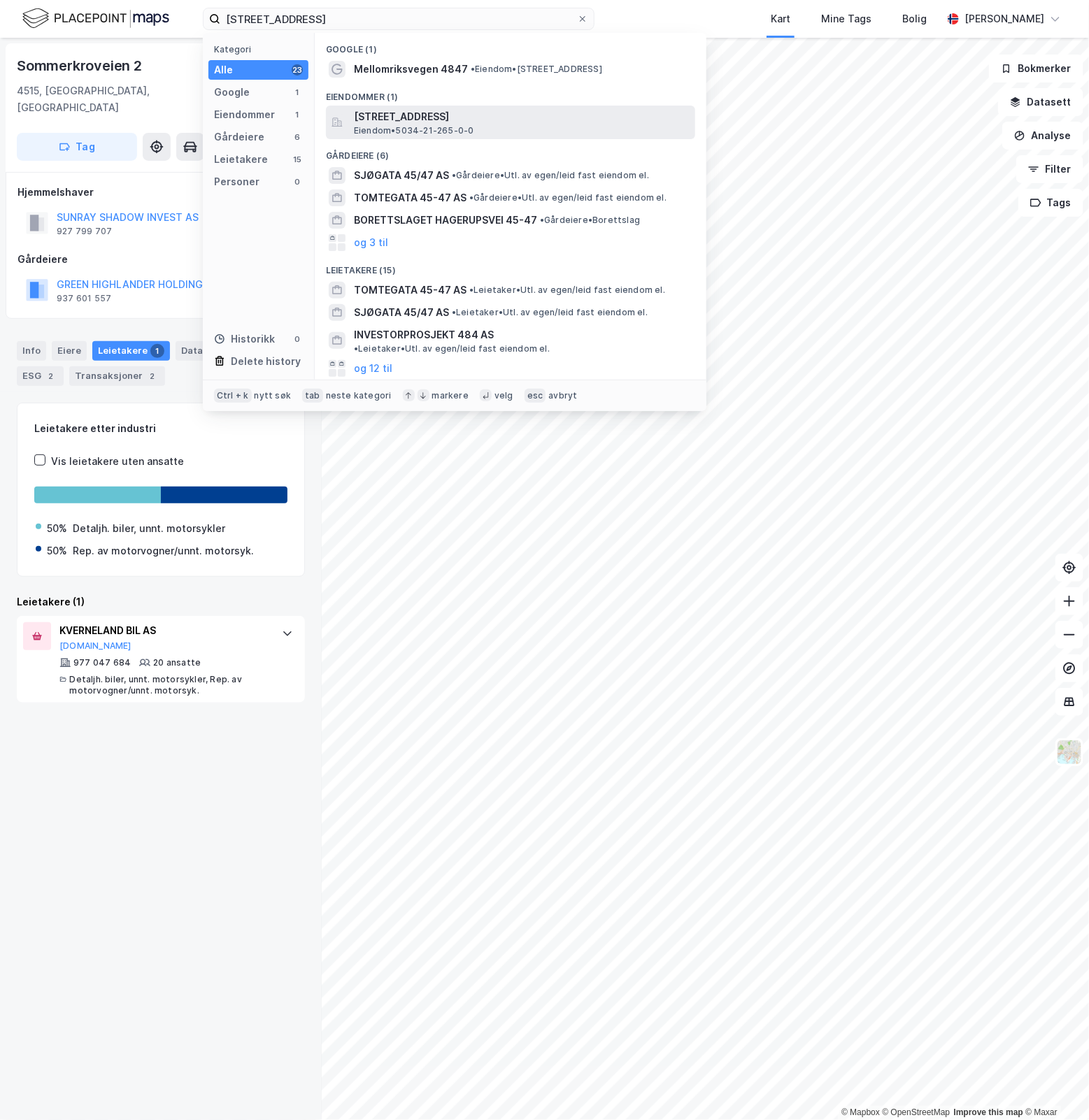
click at [504, 117] on span "[STREET_ADDRESS]" at bounding box center [522, 116] width 336 height 17
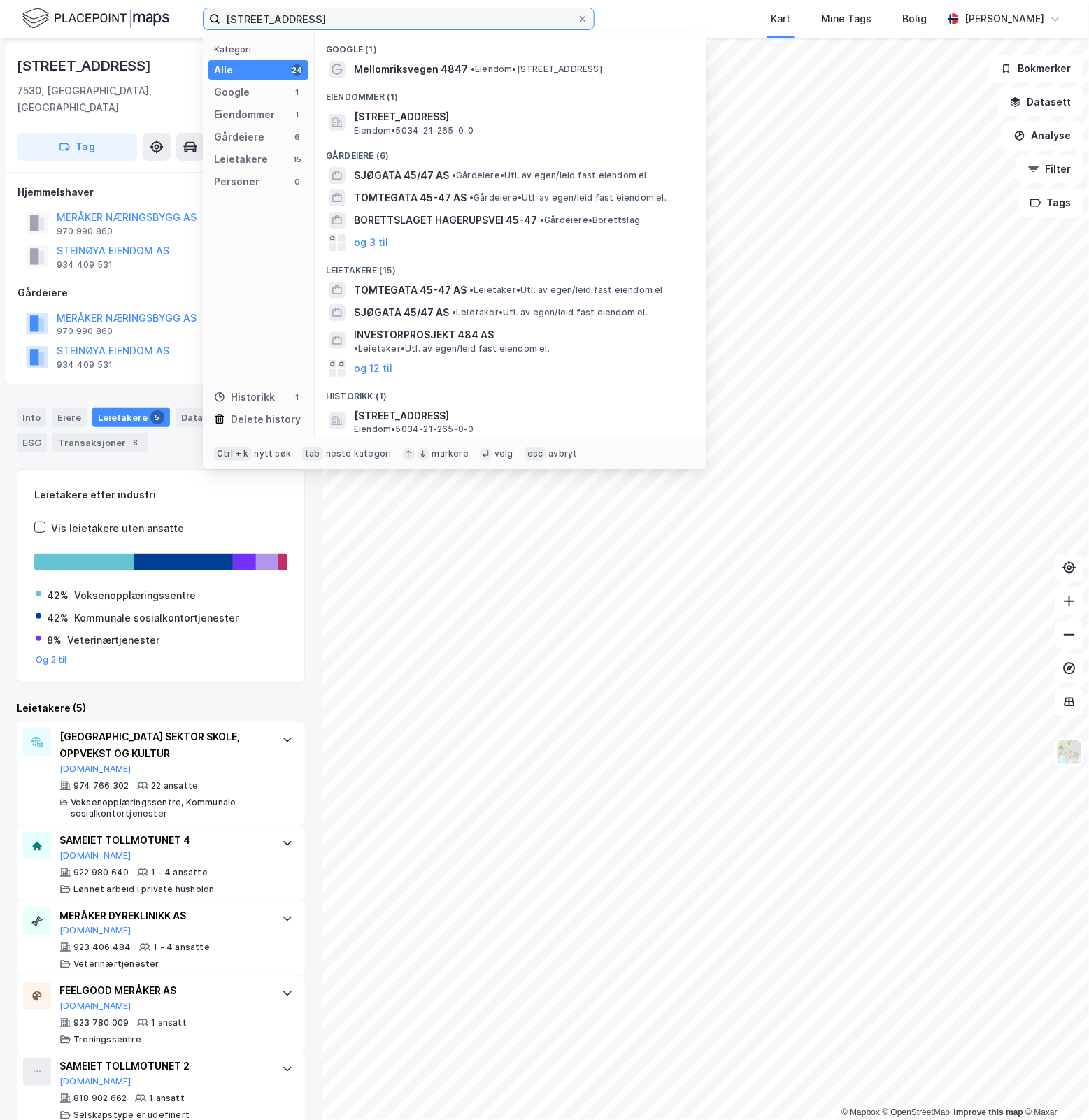
drag, startPoint x: 397, startPoint y: 17, endPoint x: 42, endPoint y: 60, distance: 357.6
click at [42, 60] on div "Mellomriksveien 4847 Kategori Alle 24 Google 1 Eiendommer 1 Gårdeiere 6 Leietak…" at bounding box center [544, 560] width 1089 height 1120
paste input "Gullbringvegen 34"
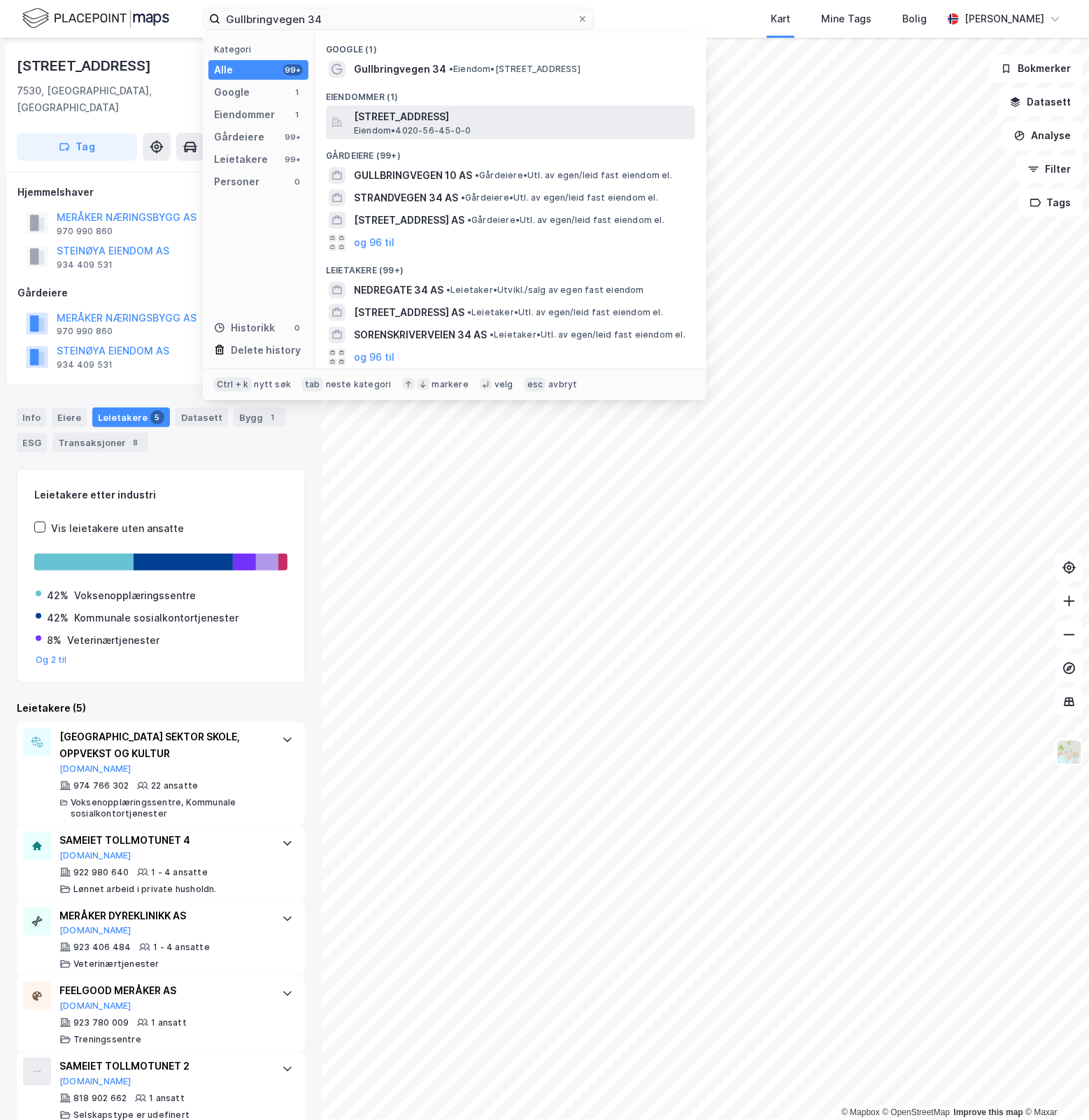
click at [544, 123] on span "[STREET_ADDRESS]" at bounding box center [522, 116] width 336 height 17
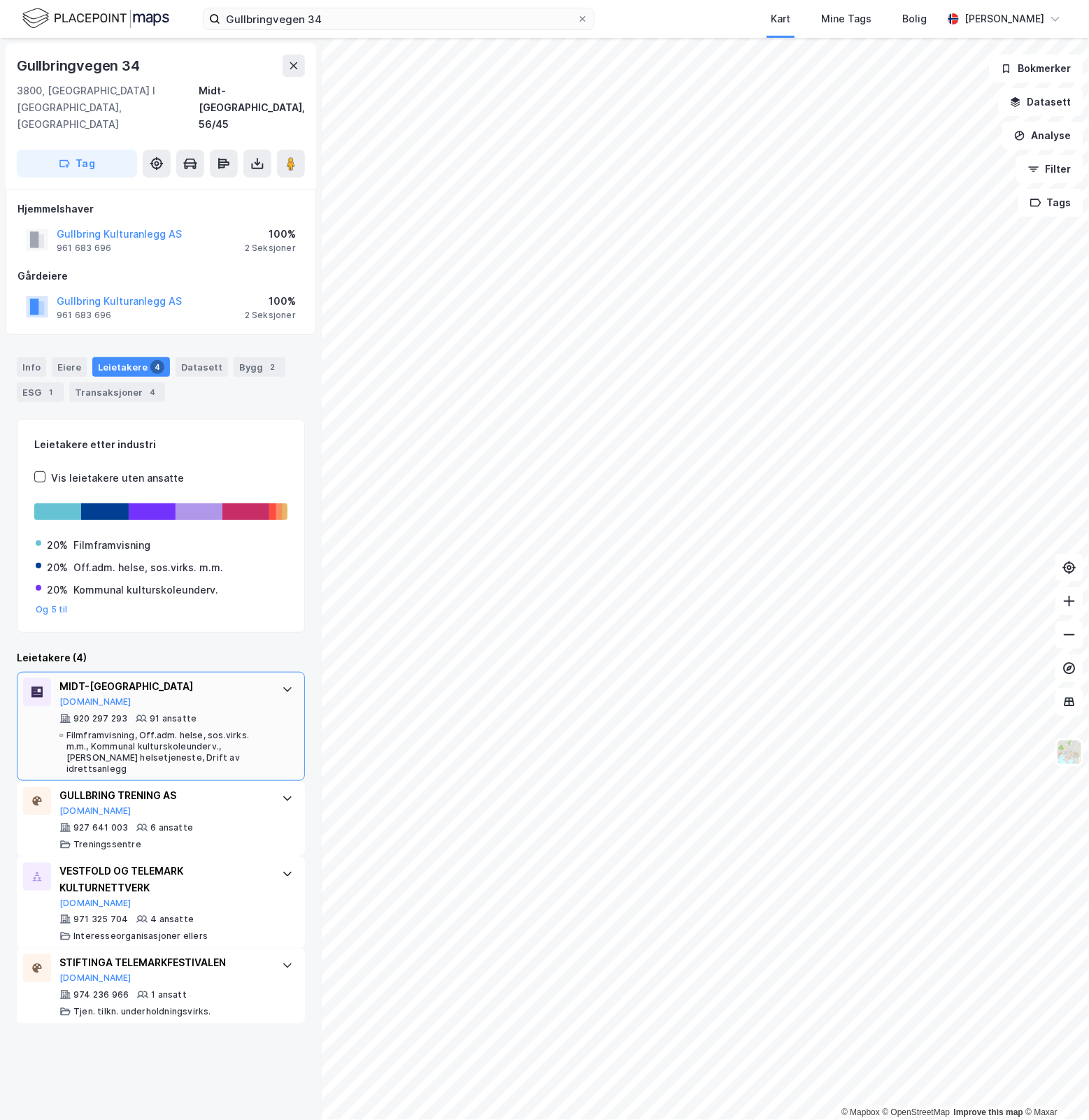
click at [262, 684] on div "MIDT-TELEMARK KOMMUNE [DOMAIN_NAME] 920 297 293 91 ansatte Filmframvisning, Off…" at bounding box center [161, 727] width 288 height 109
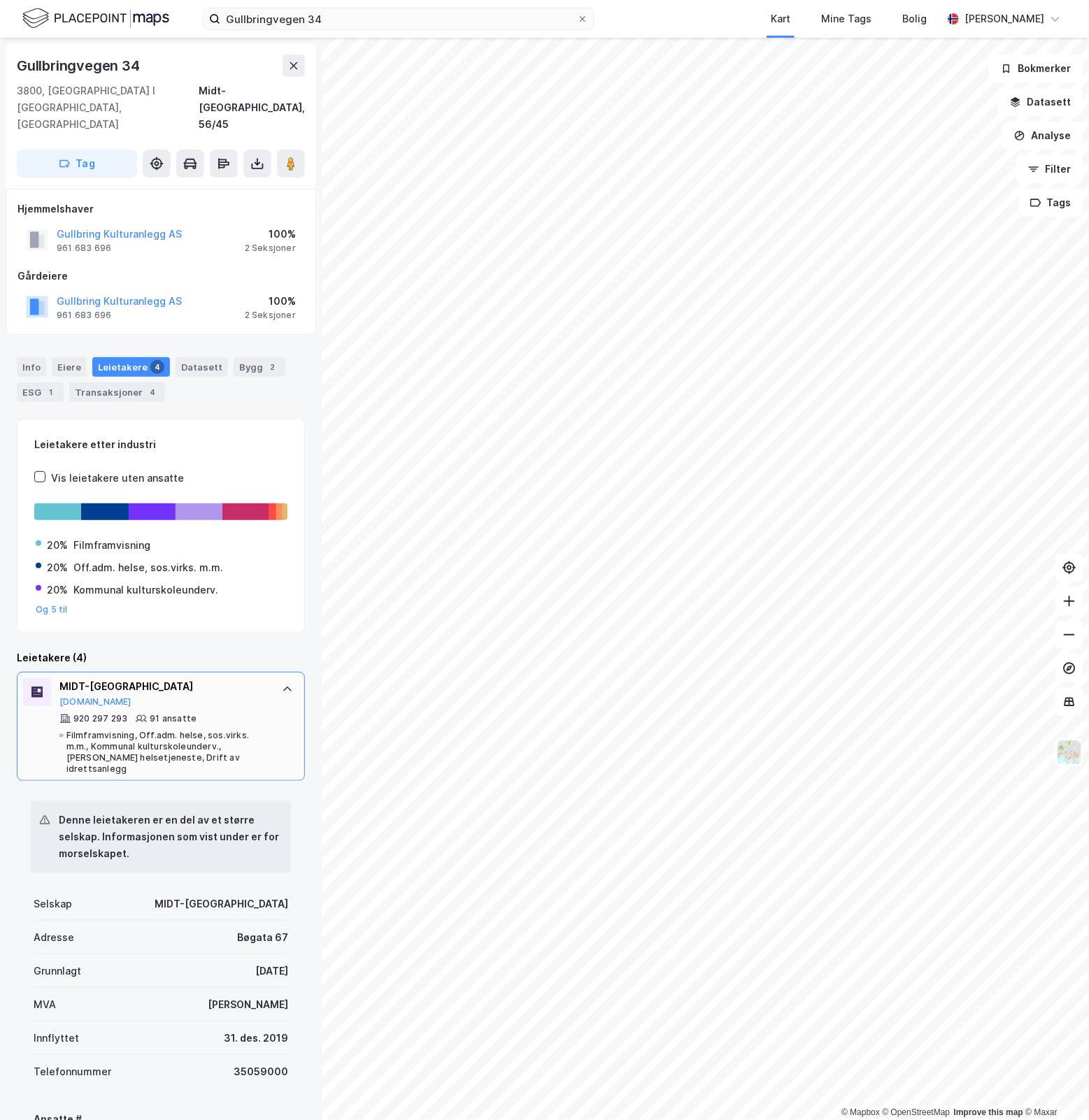
click at [262, 684] on div "MIDT-TELEMARK KOMMUNE [DOMAIN_NAME] 920 297 293 91 ansatte Filmframvisning, Off…" at bounding box center [161, 727] width 288 height 109
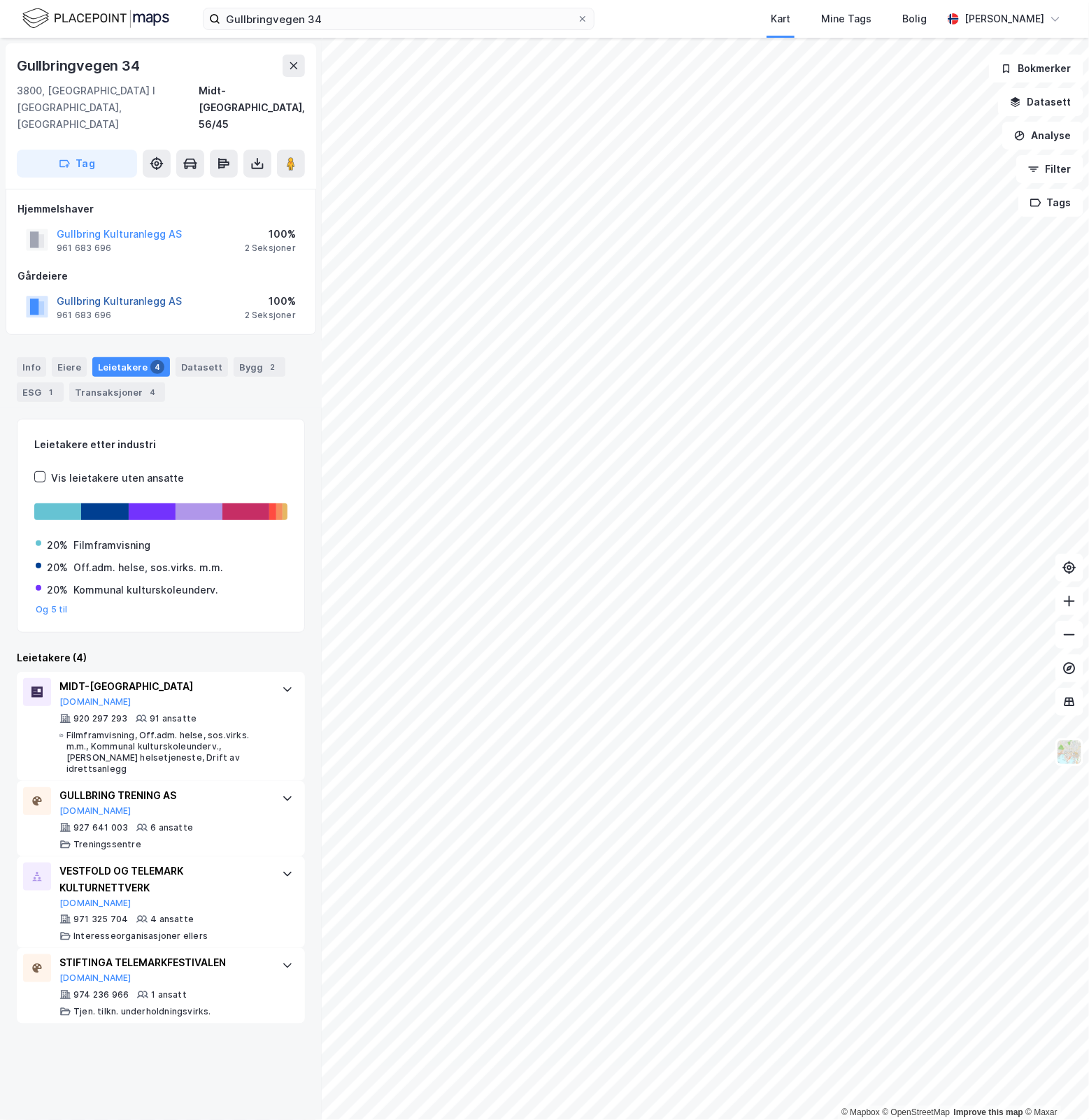
click at [0, 0] on button "Gullbring Kulturanlegg AS" at bounding box center [0, 0] width 0 height 0
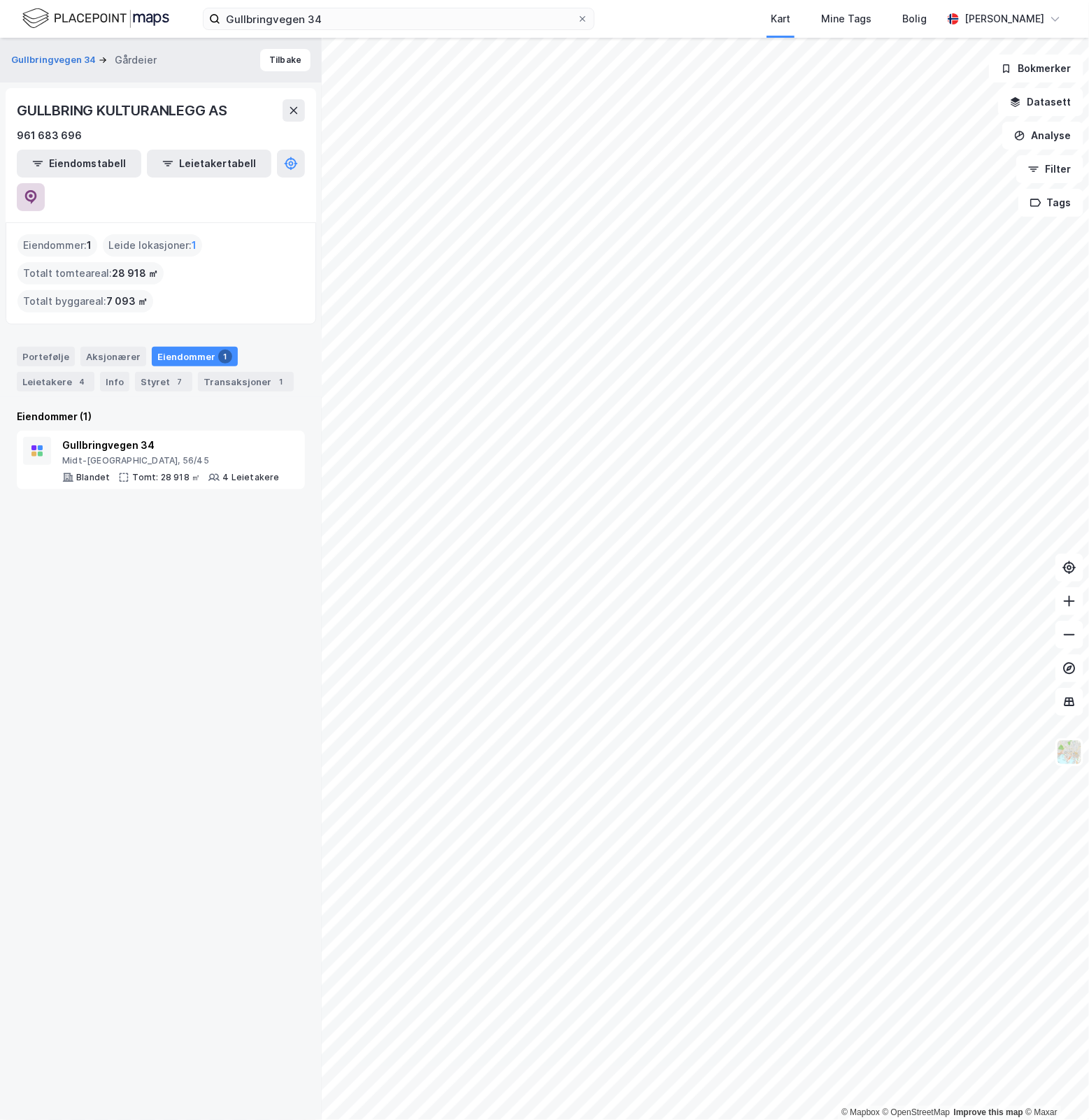
click at [38, 190] on icon at bounding box center [31, 197] width 14 height 14
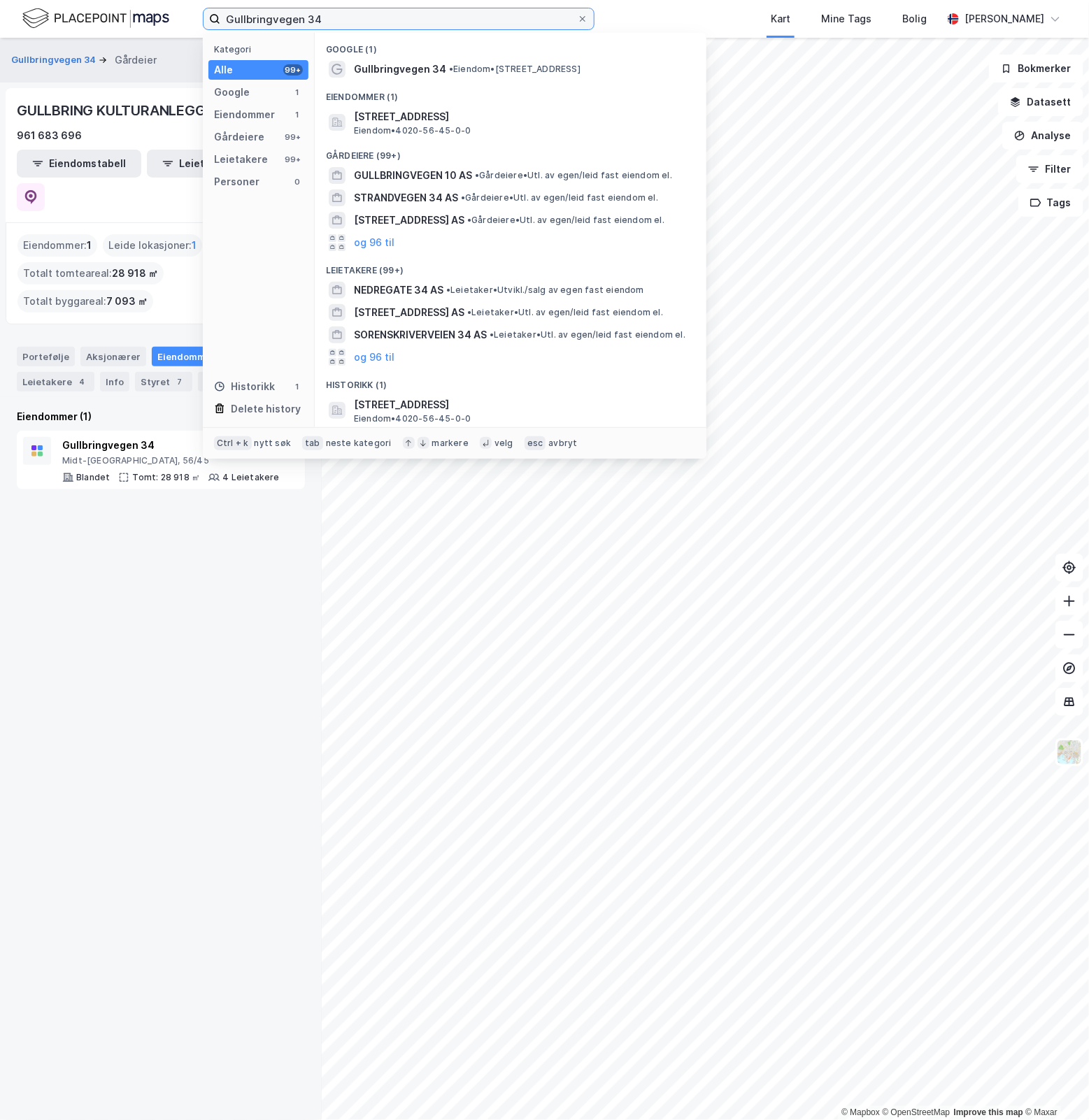
drag, startPoint x: 348, startPoint y: 19, endPoint x: -59, endPoint y: 29, distance: 407.1
click at [0, 29] on html "Gullbringvegen 34 Kategori Alle 99+ Google 1 Eiendommer 1 Gårdeiere 99+ Leietak…" at bounding box center [544, 560] width 1089 height 1120
paste input "[STREET_ADDRESS]"
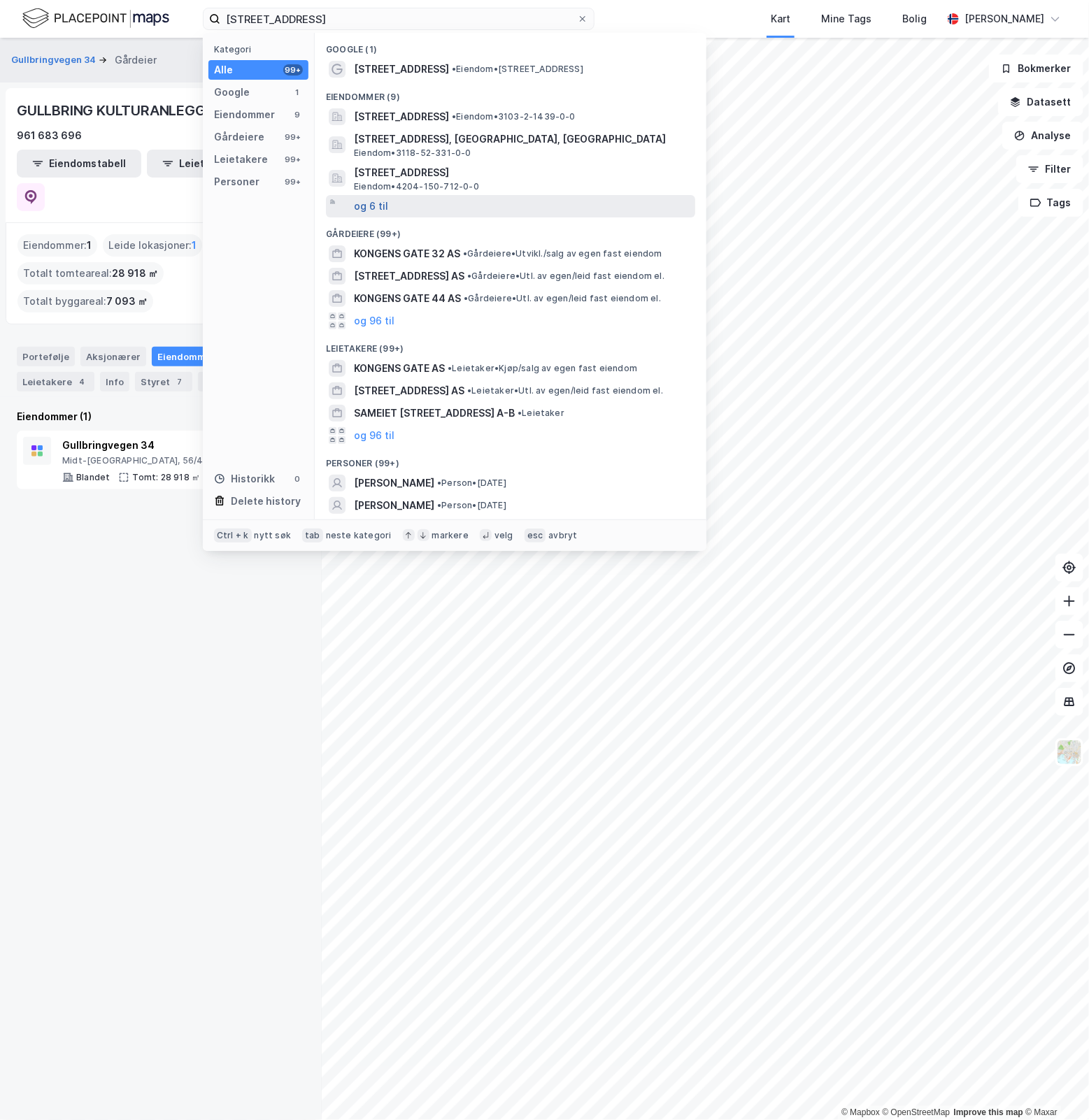
click at [378, 203] on button "og 6 til" at bounding box center [370, 206] width 34 height 17
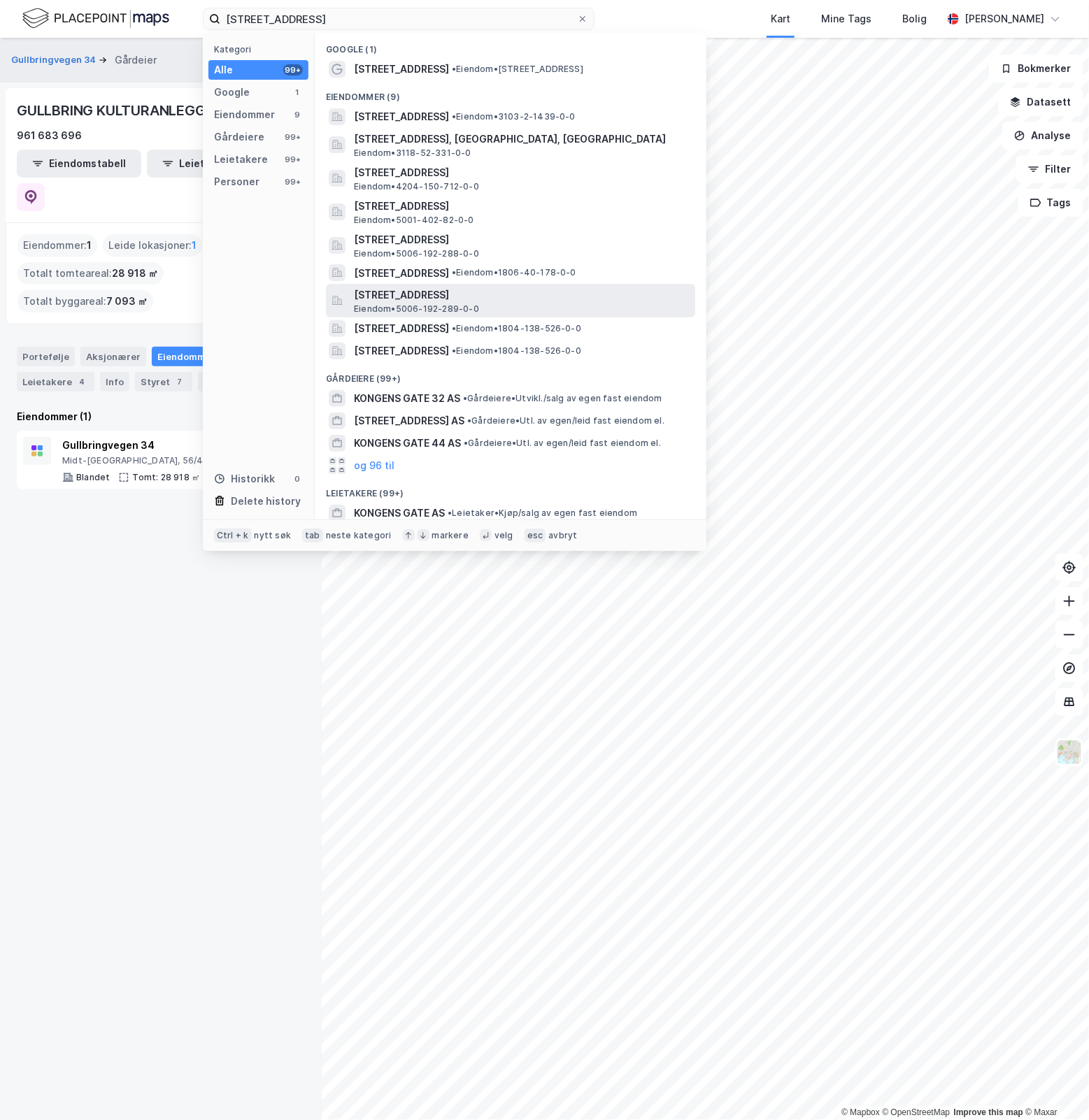
click at [531, 295] on span "[STREET_ADDRESS]" at bounding box center [522, 294] width 336 height 17
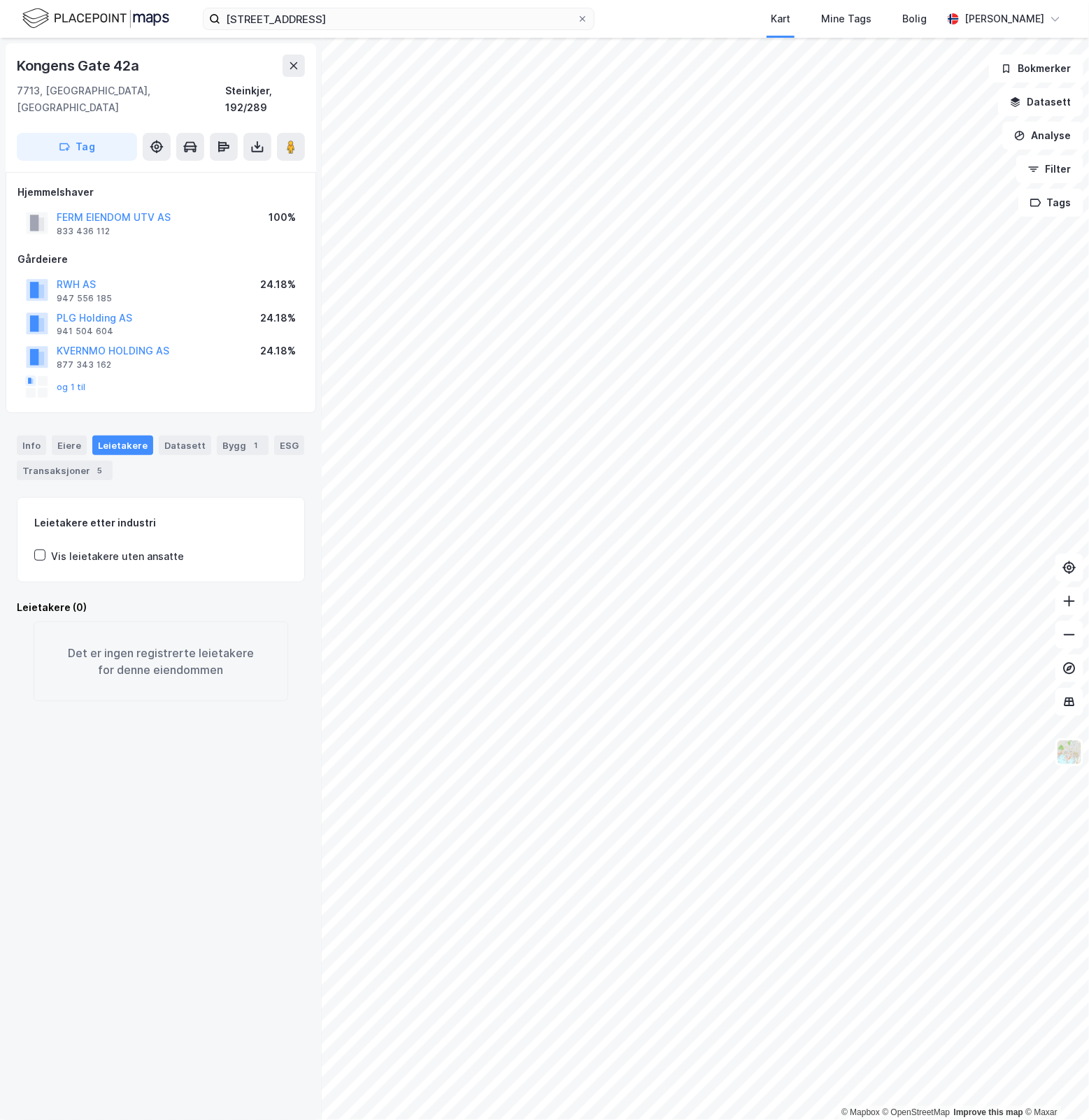
click at [135, 435] on div "Leietakere" at bounding box center [123, 445] width 61 height 20
click at [67, 435] on div "Eiere" at bounding box center [69, 445] width 35 height 20
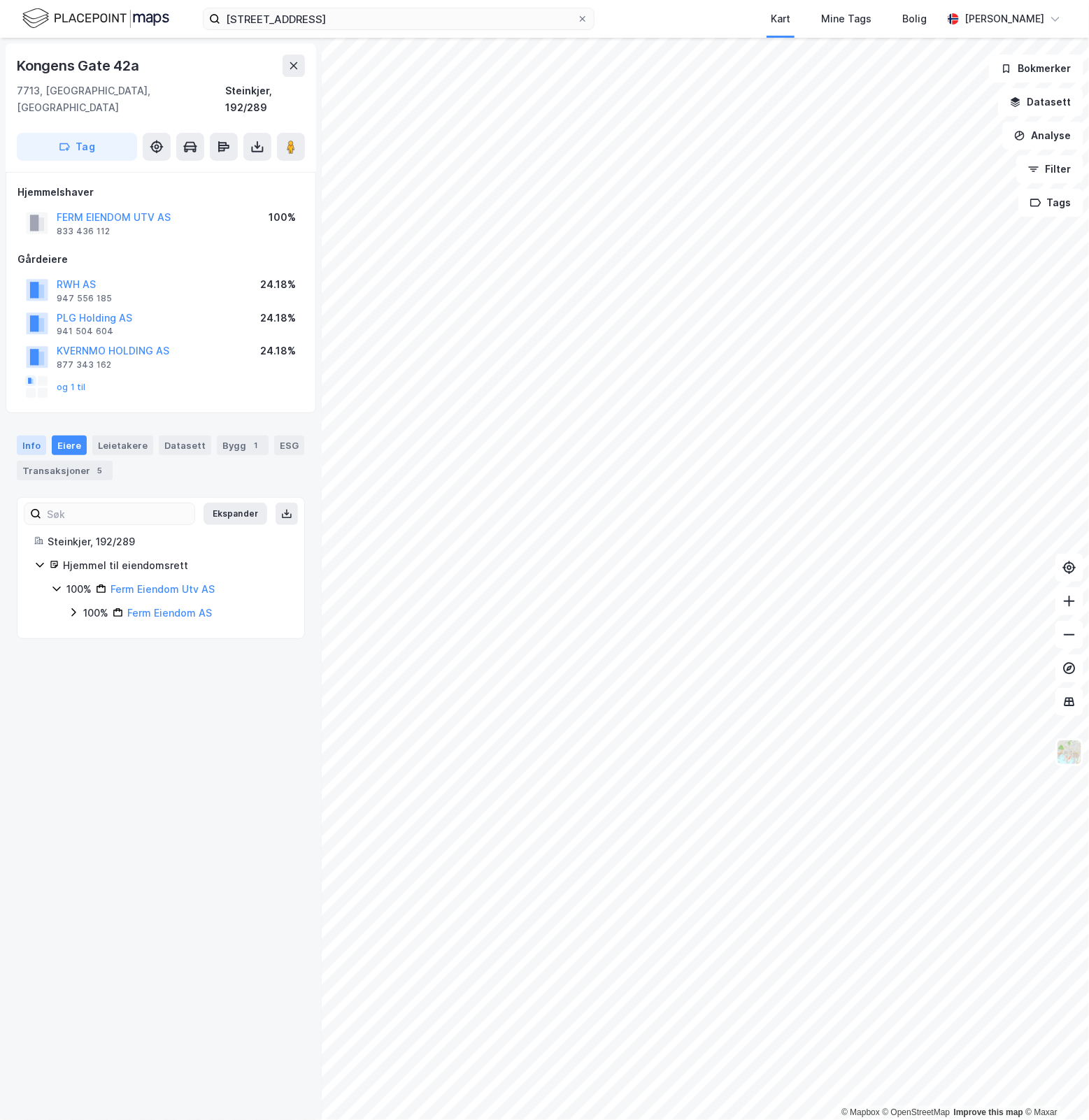
click at [32, 435] on div "Info" at bounding box center [31, 445] width 29 height 20
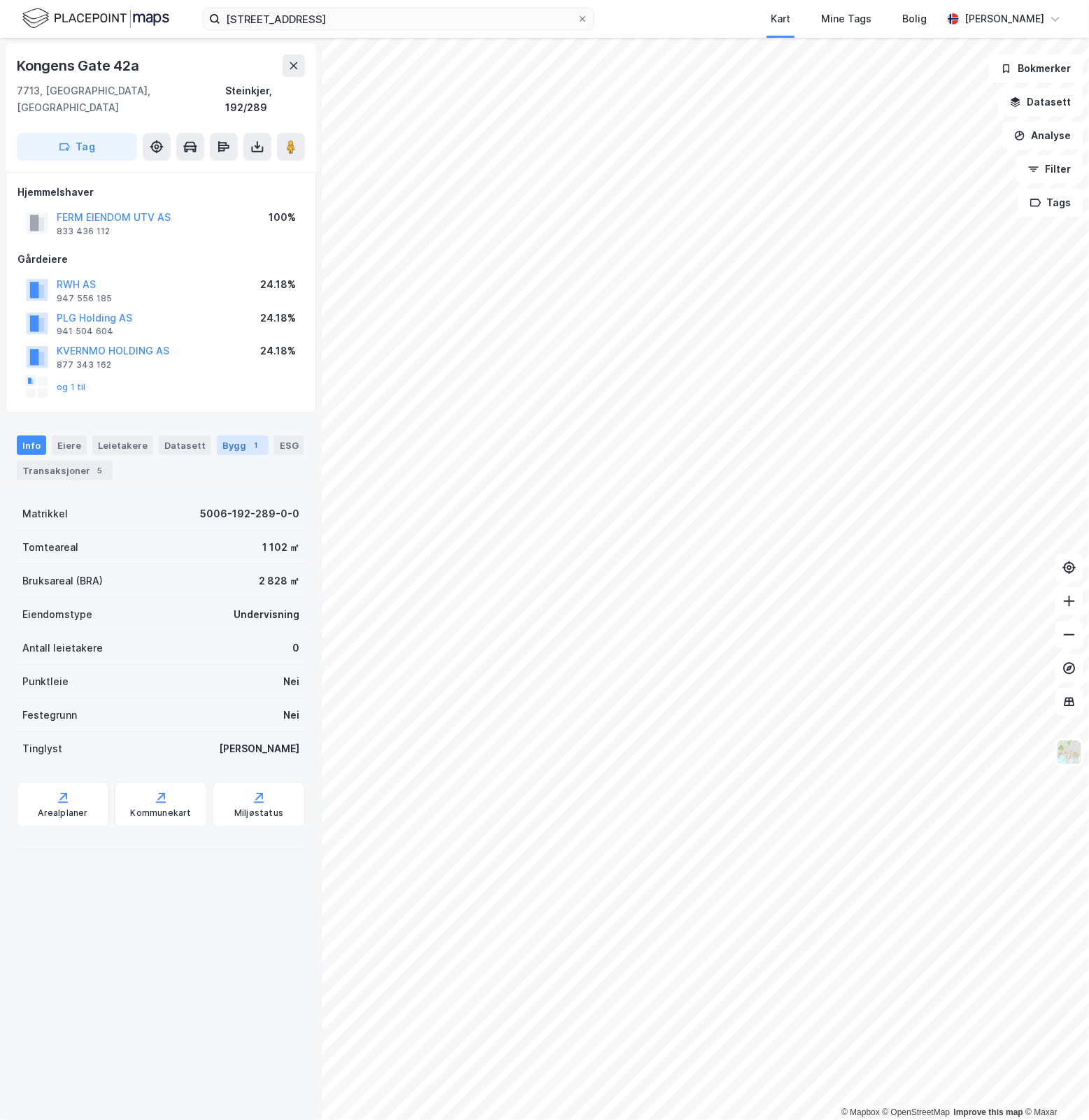
click at [225, 435] on div "Bygg 1" at bounding box center [242, 445] width 51 height 20
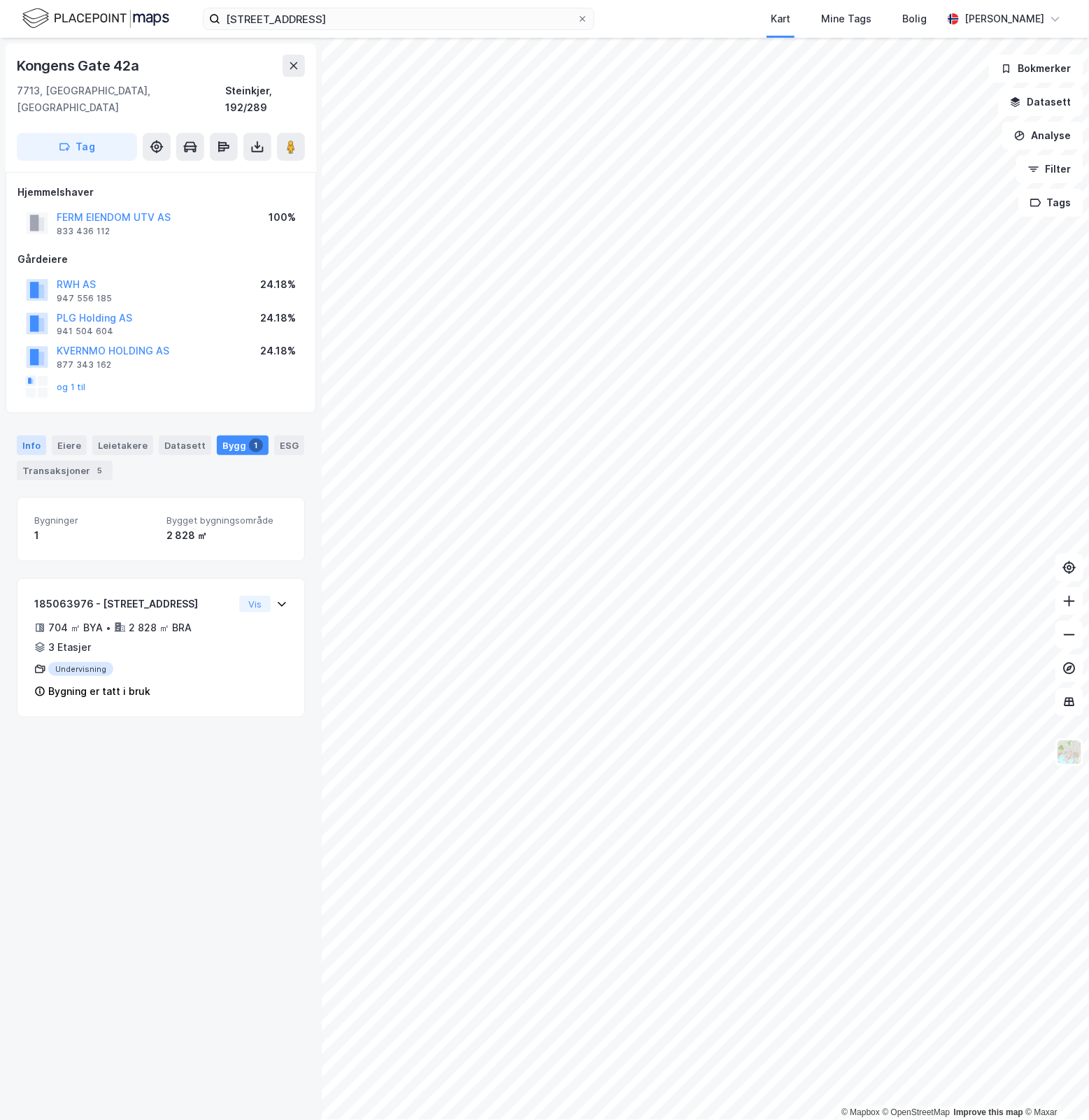
click at [35, 435] on div "Info" at bounding box center [31, 445] width 29 height 20
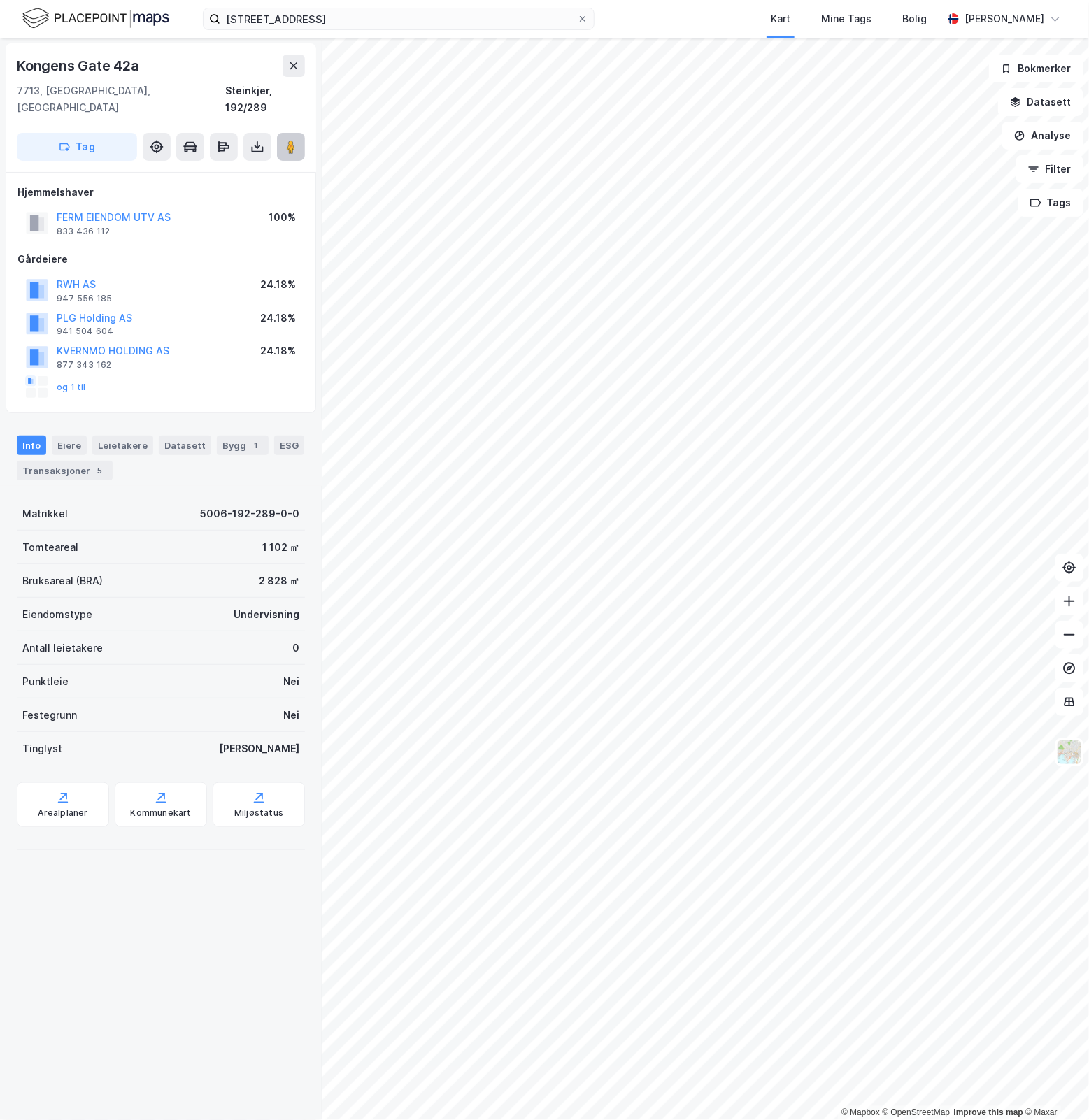
click at [291, 138] on button at bounding box center [290, 146] width 28 height 28
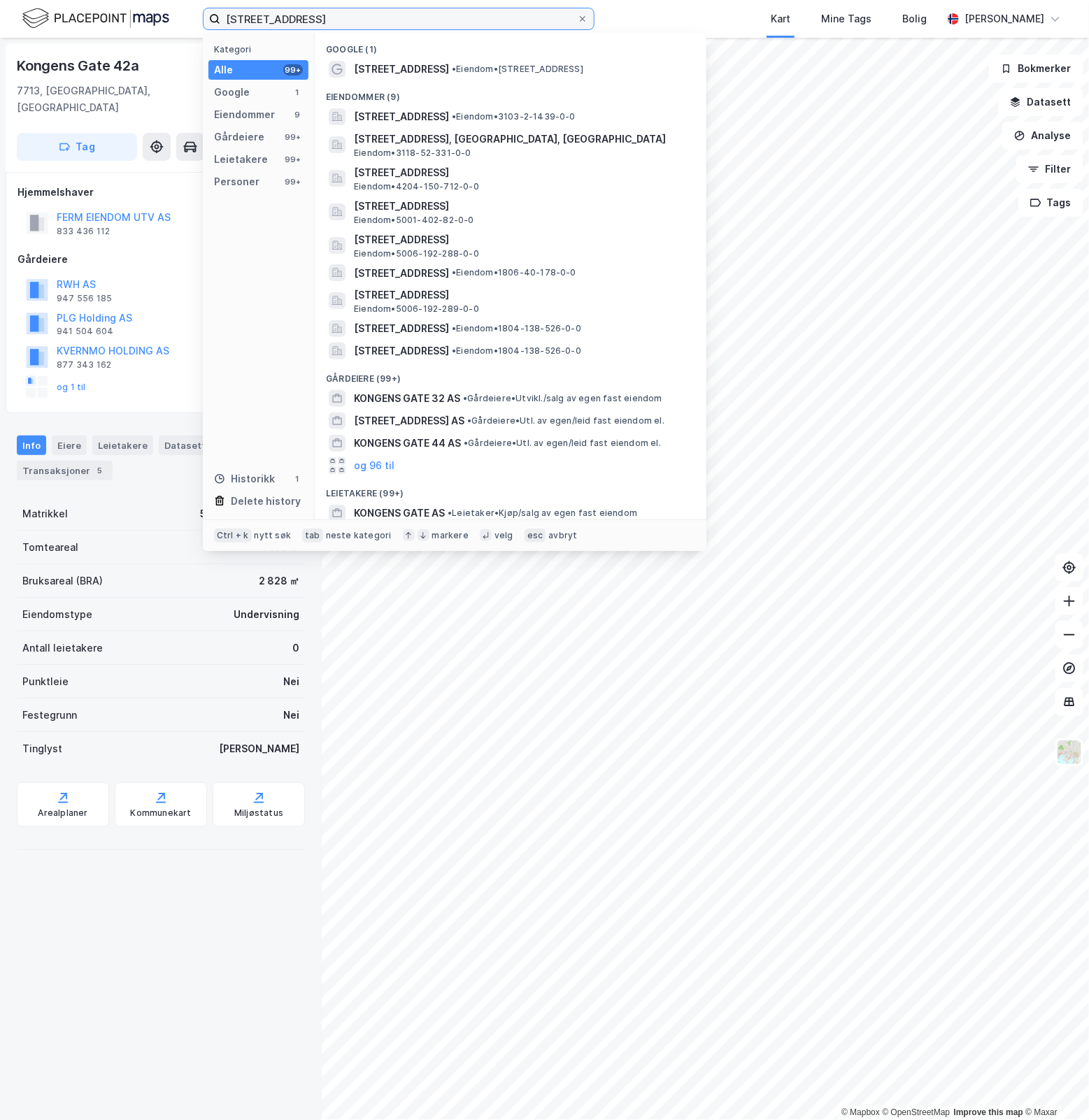
drag, startPoint x: 366, startPoint y: 21, endPoint x: -40, endPoint y: 60, distance: 407.9
click at [0, 60] on html "[STREET_ADDRESS] Kategori Alle 99+ Google 1 Eiendommer 9 Gårdeiere 99+ Leietake…" at bounding box center [544, 560] width 1089 height 1120
paste input "[STREET_ADDRESS]"
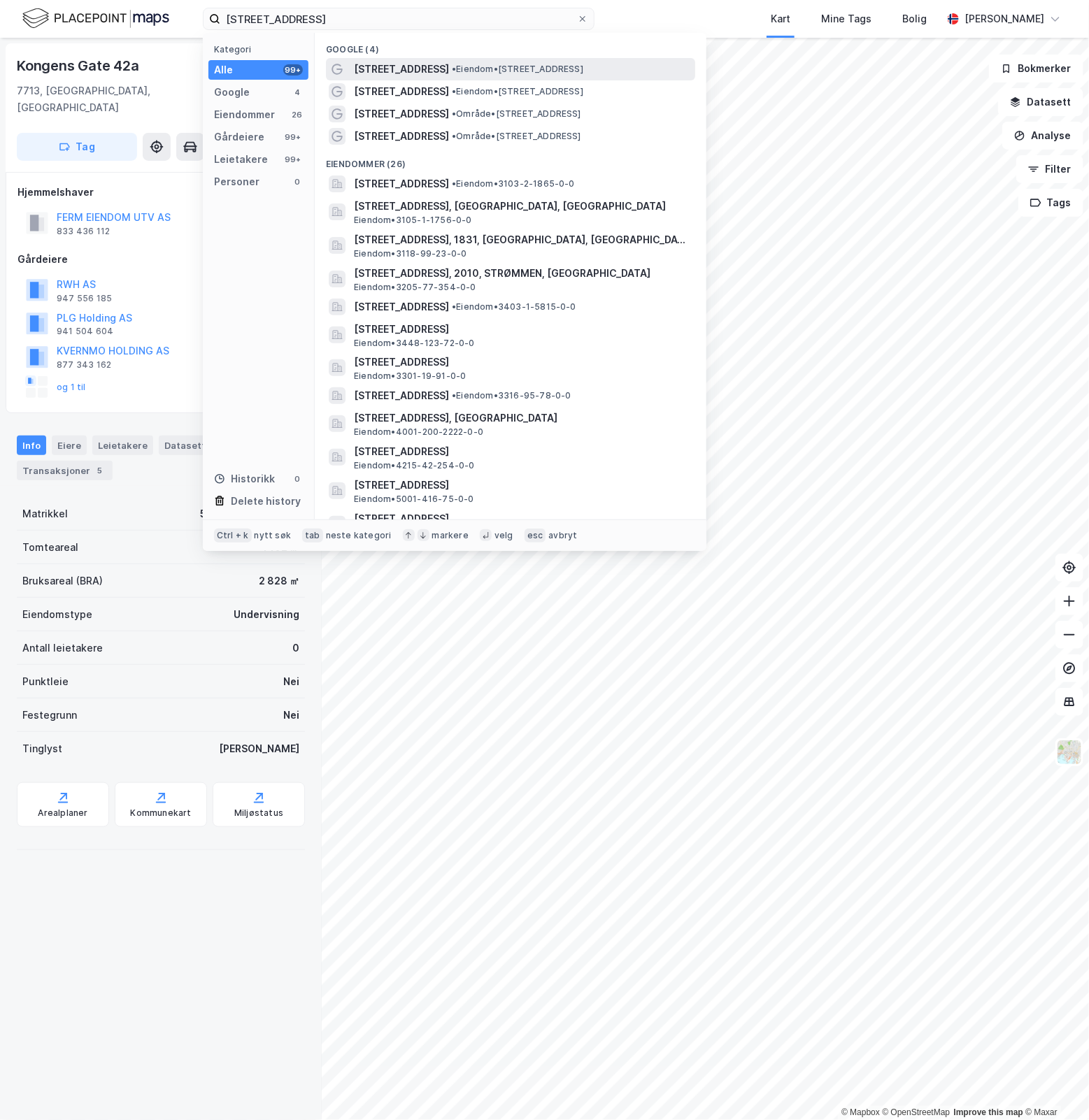
click at [579, 66] on span "• Eiendom • [STREET_ADDRESS]" at bounding box center [518, 69] width 131 height 11
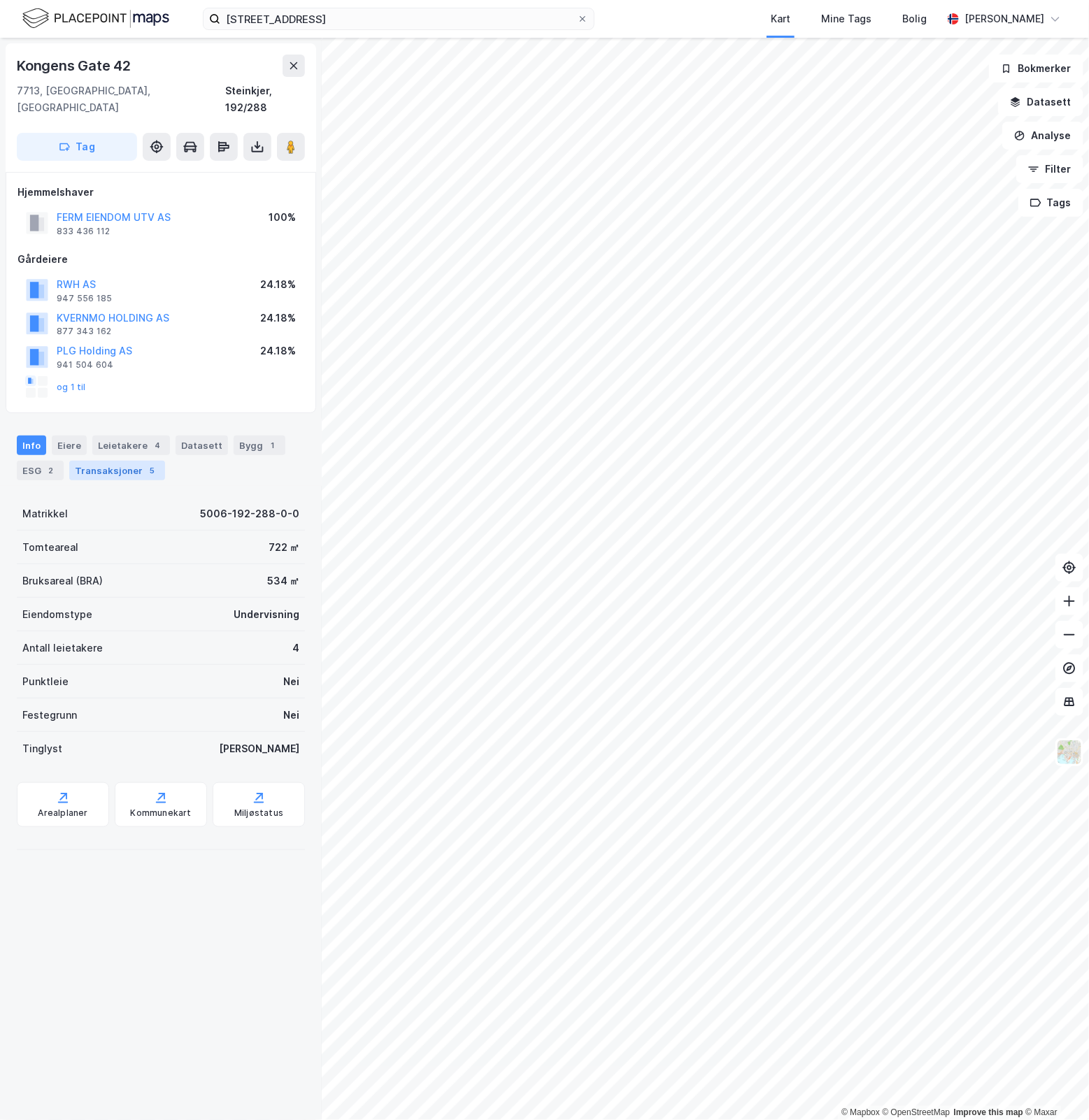
click at [131, 461] on div "Transaksjoner 5" at bounding box center [116, 470] width 96 height 20
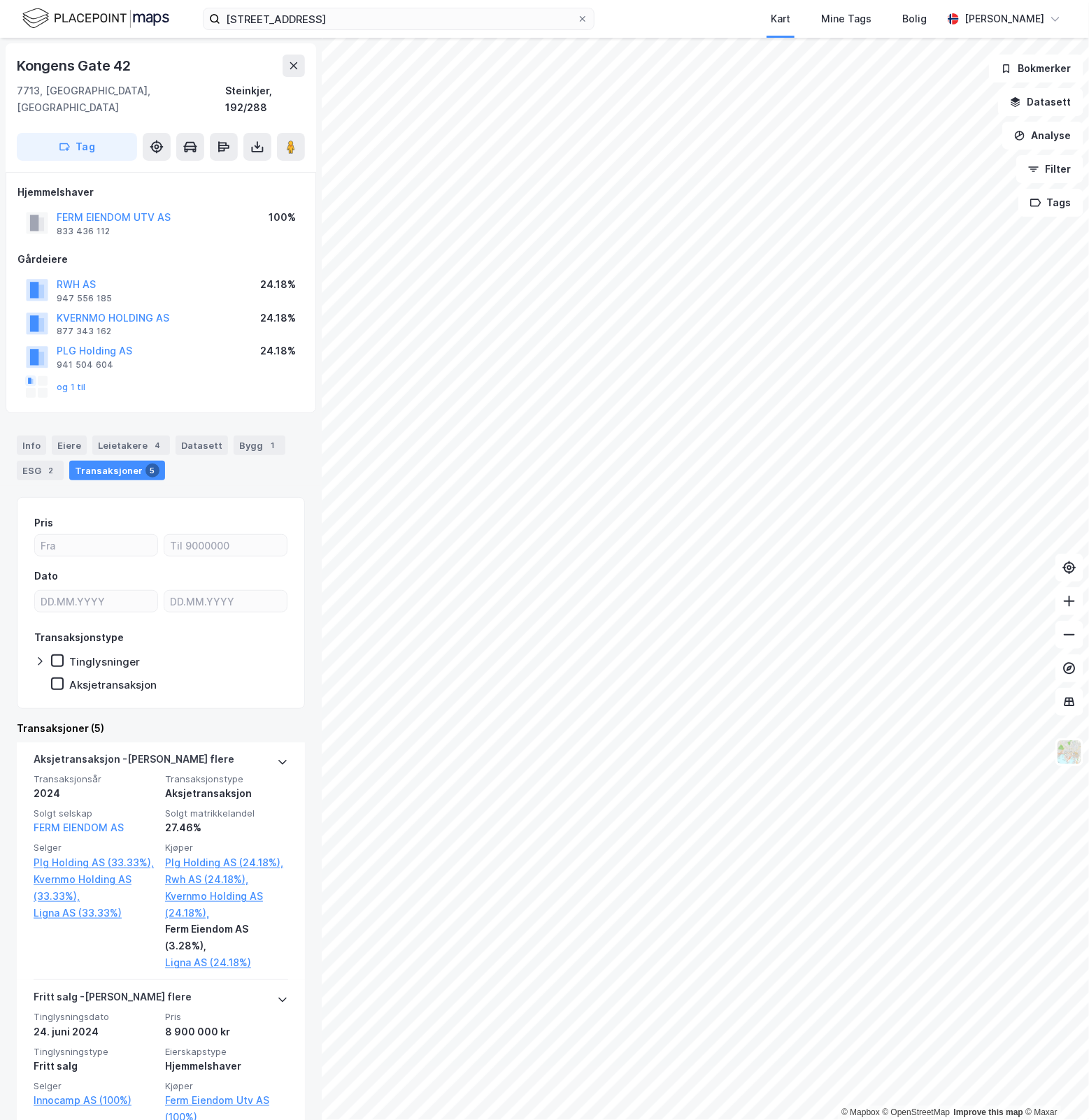
drag, startPoint x: 306, startPoint y: 638, endPoint x: 298, endPoint y: 673, distance: 35.9
click at [298, 673] on div "Kongens Gate 42 7713, [GEOGRAPHIC_DATA], [GEOGRAPHIC_DATA] [GEOGRAPHIC_DATA], 1…" at bounding box center [161, 579] width 321 height 1083
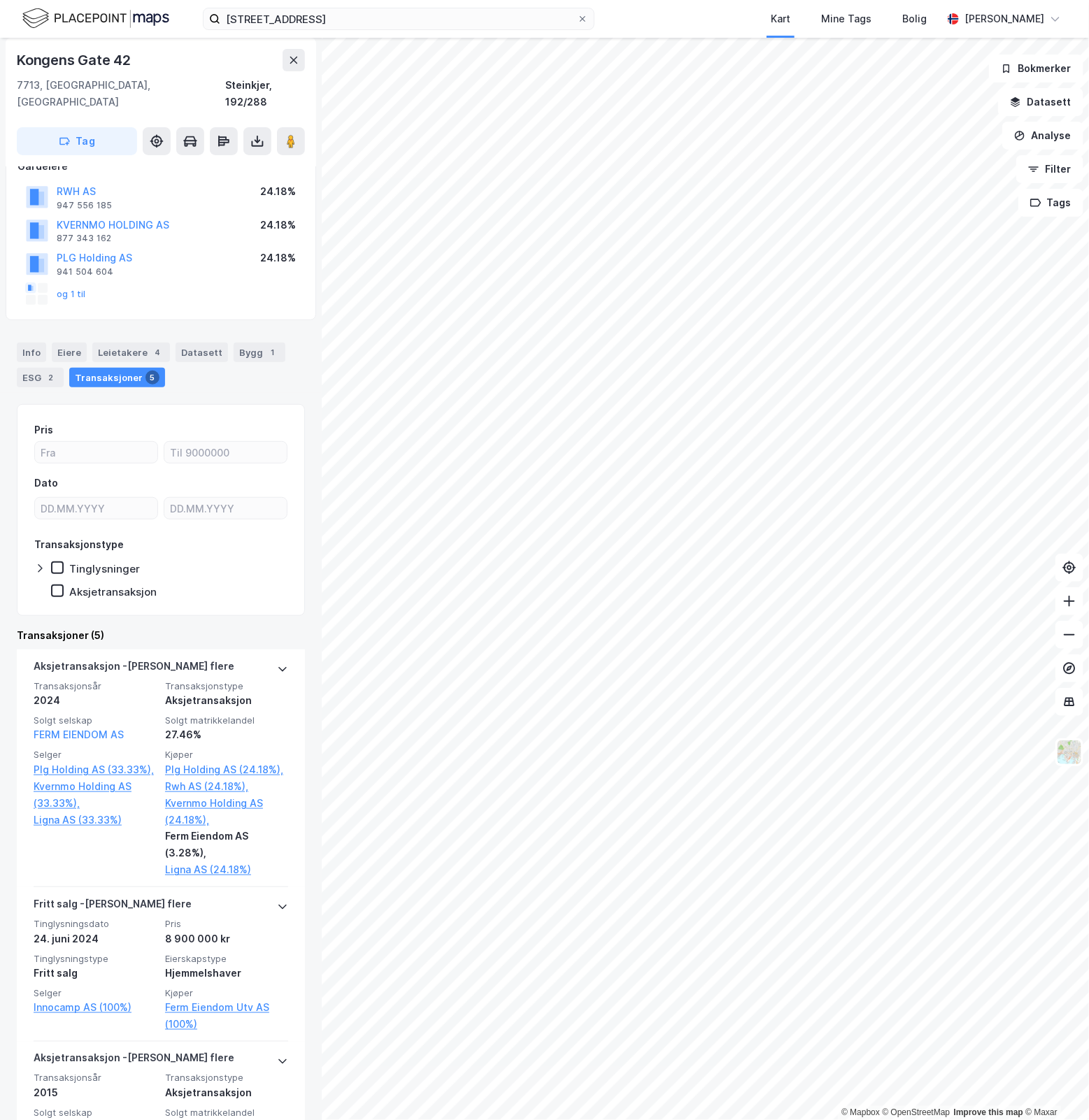
scroll to position [92, 0]
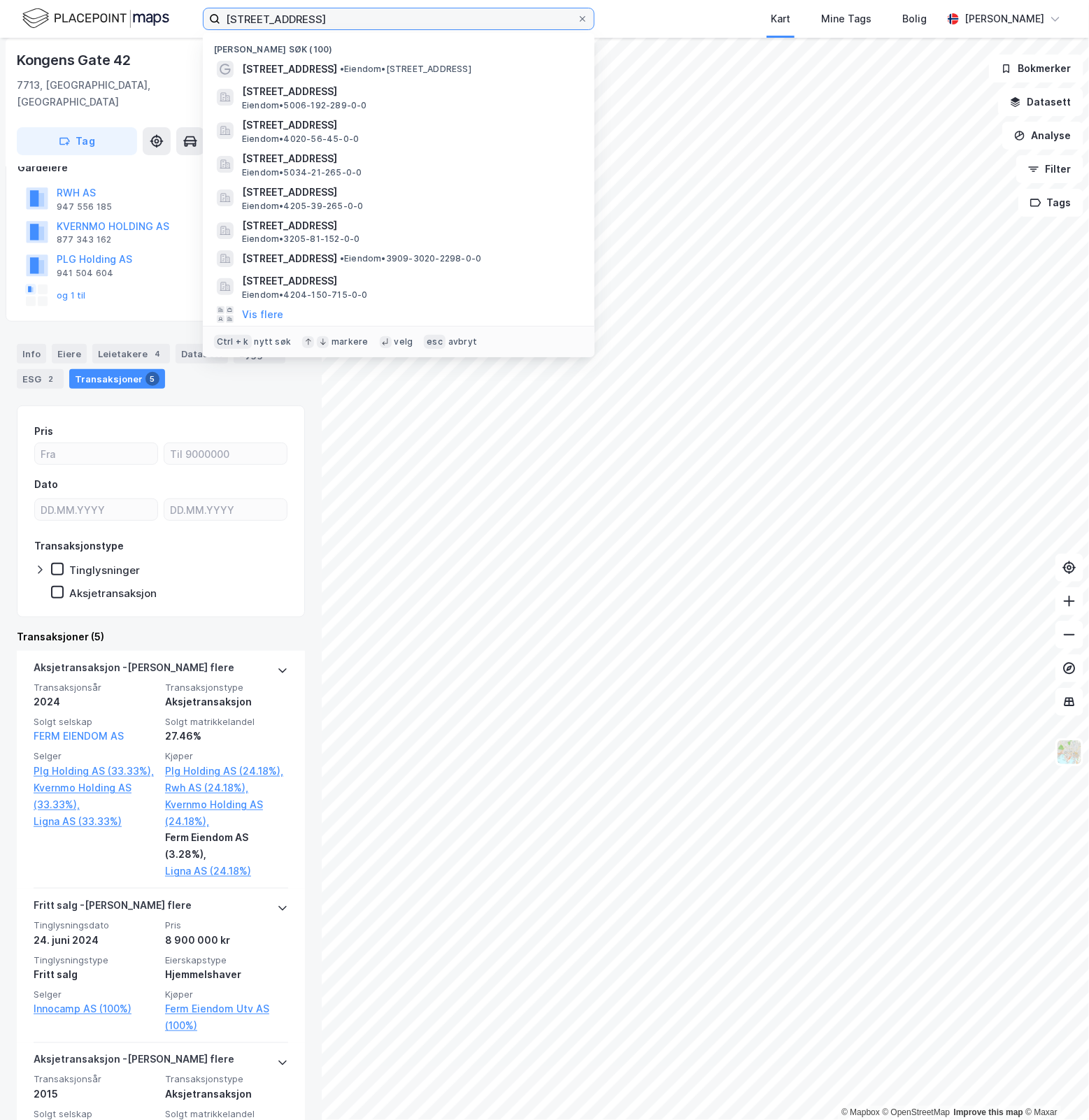
drag, startPoint x: 378, startPoint y: 17, endPoint x: -93, endPoint y: 96, distance: 477.6
click at [0, 96] on html "[STREET_ADDRESS] Nylige søk (100) [STREET_ADDRESS] • Eiendom • [STREET_ADDRESS]…" at bounding box center [544, 560] width 1089 height 1120
paste input "Grønamyrvegen"
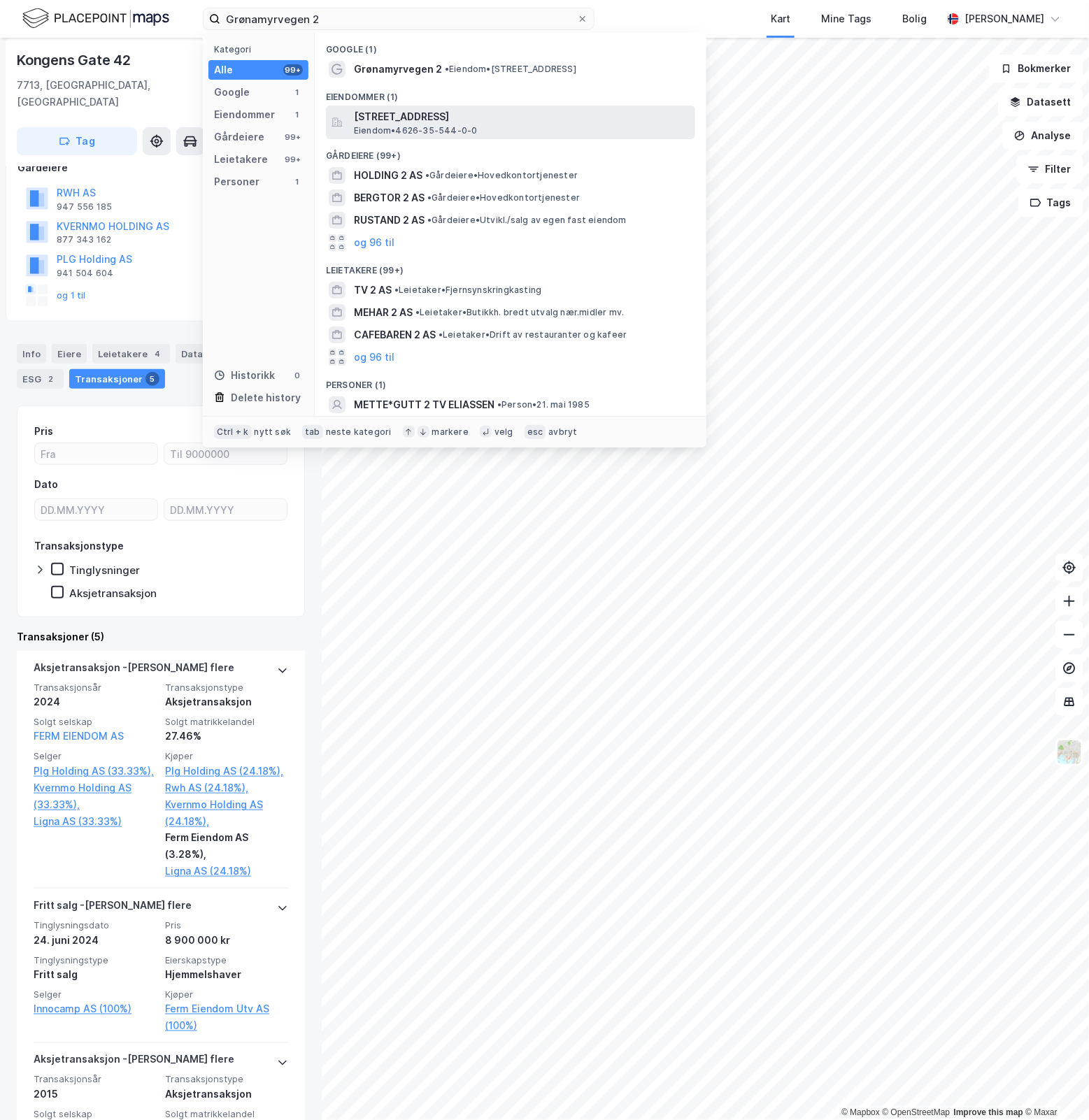
click at [434, 126] on span "Eiendom • 4626-35-544-0-0" at bounding box center [415, 131] width 123 height 11
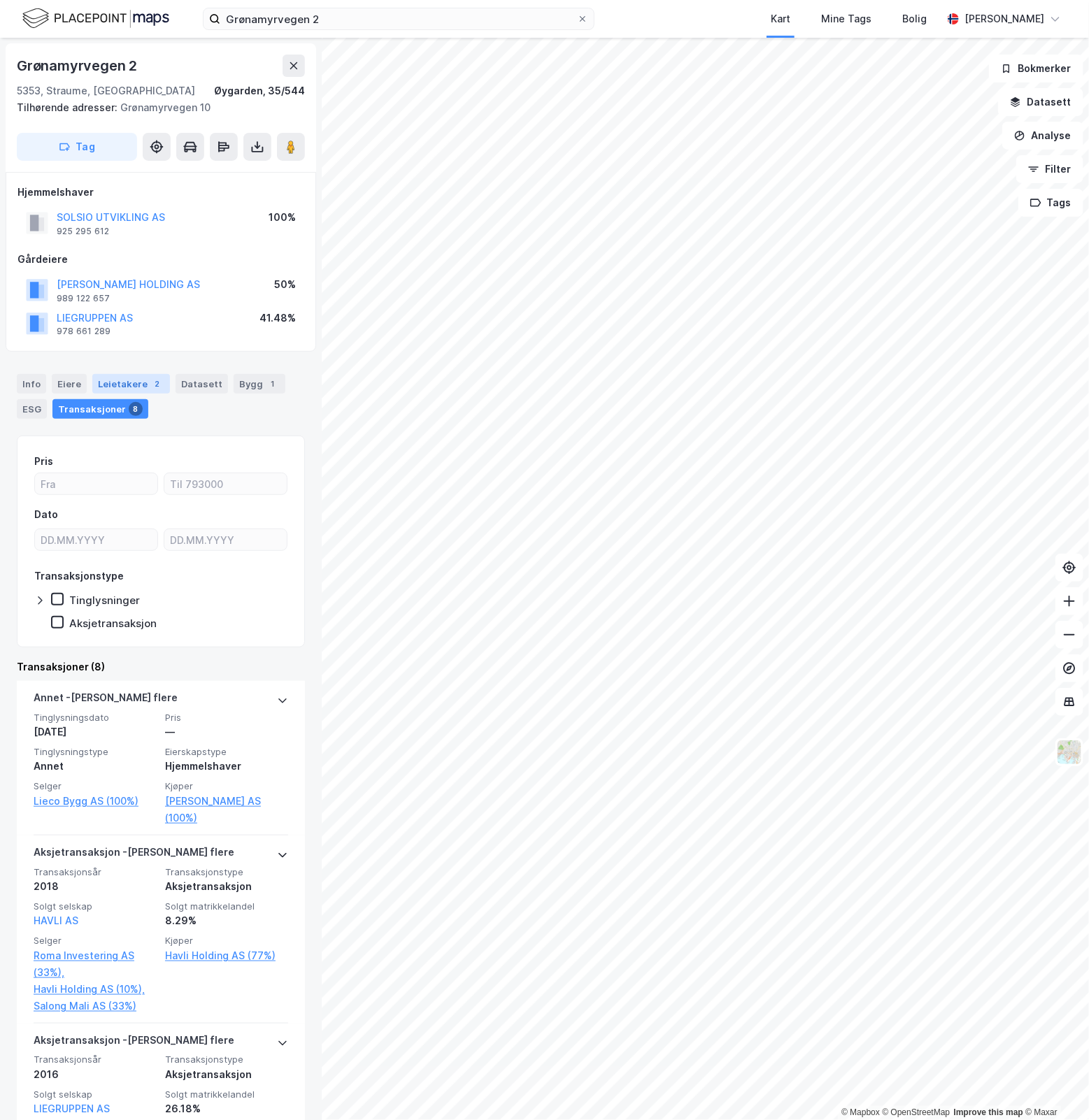
click at [131, 382] on div "Leietakere 2" at bounding box center [131, 384] width 78 height 20
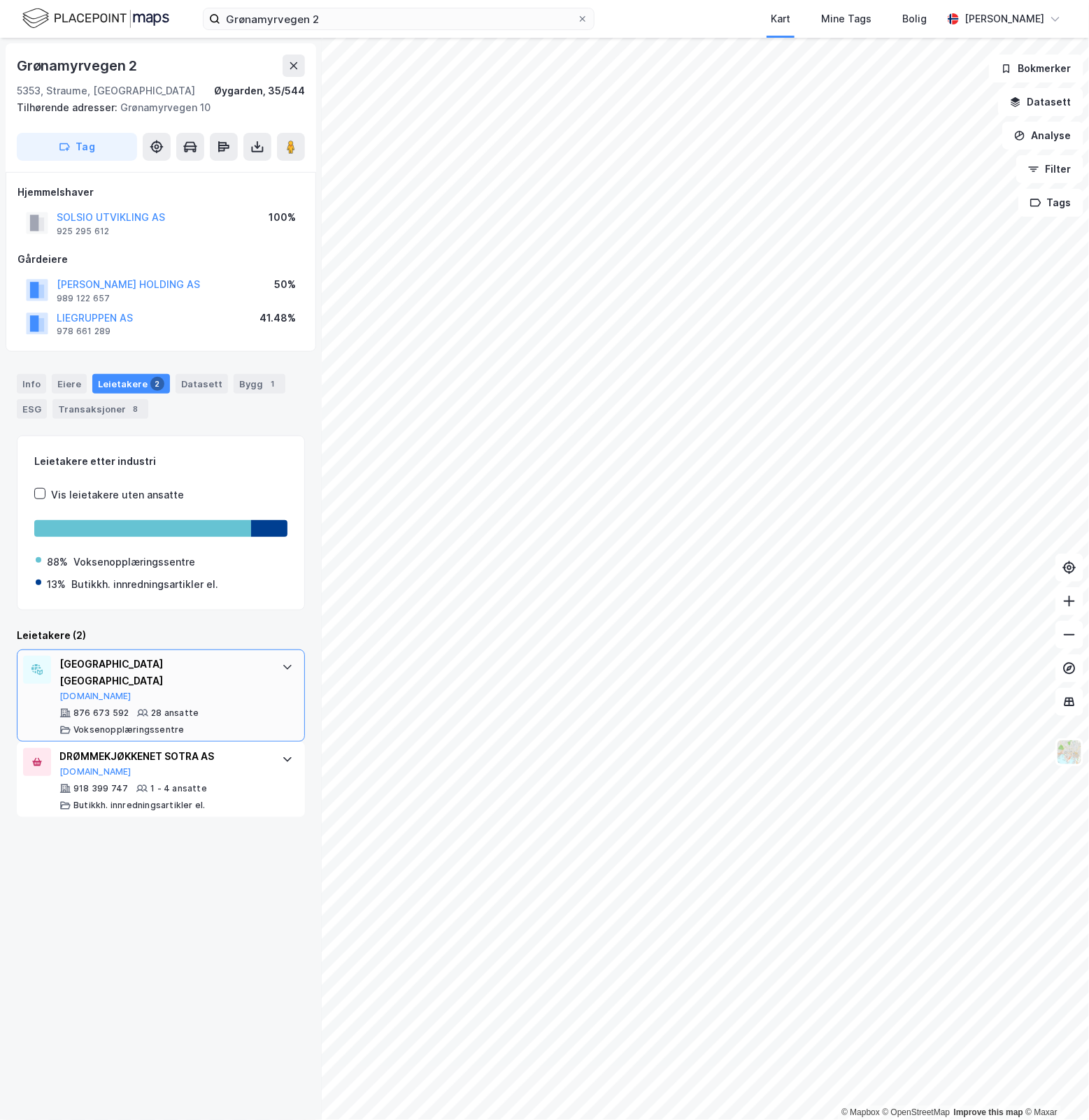
click at [275, 679] on div "[GEOGRAPHIC_DATA] VAKSENOPPLÆRINGA [DOMAIN_NAME] 876 673 592 28 ansatte Vokseno…" at bounding box center [161, 696] width 288 height 93
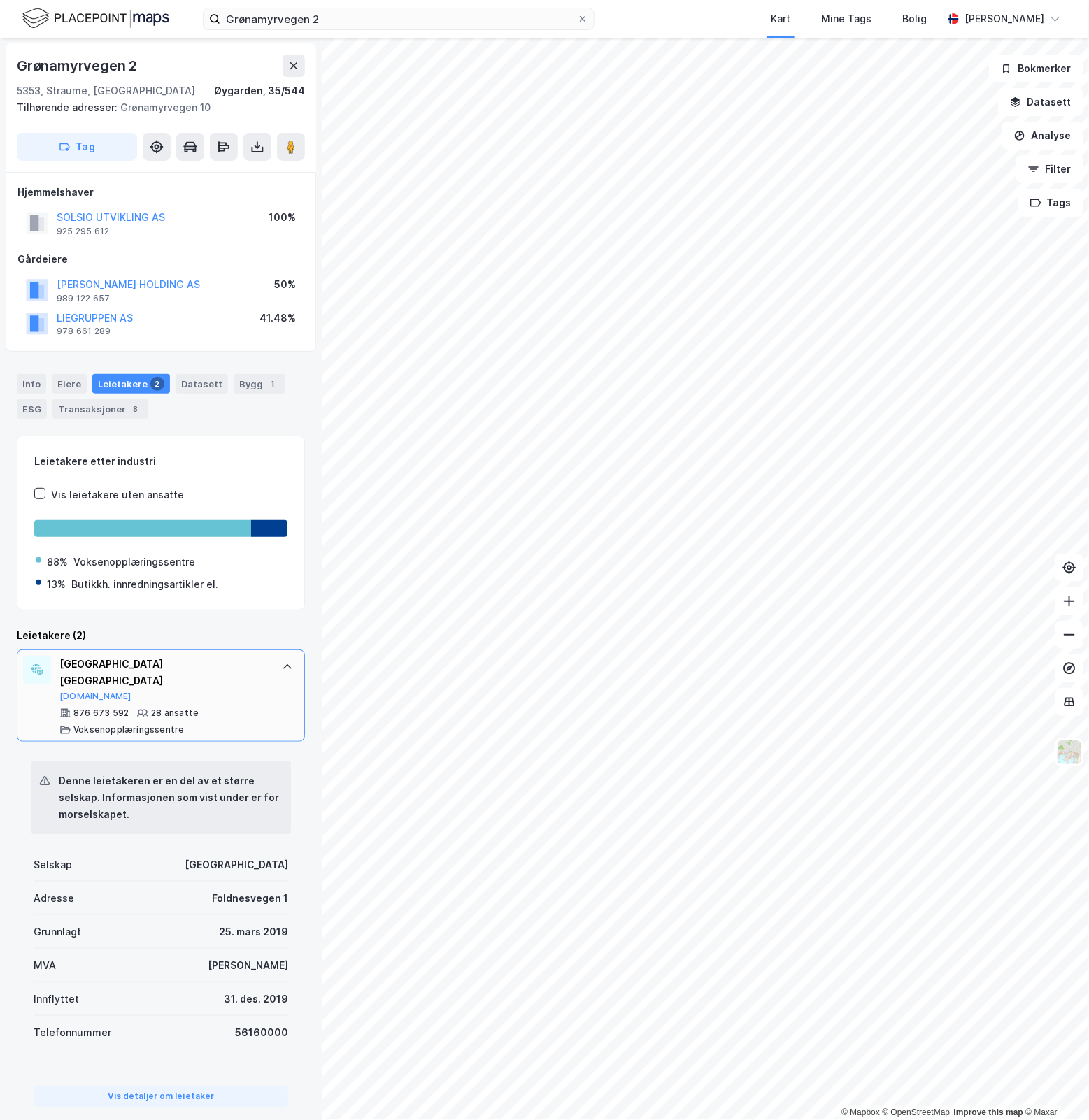
click at [275, 679] on div "[GEOGRAPHIC_DATA] VAKSENOPPLÆRINGA [DOMAIN_NAME] 876 673 592 28 ansatte Vokseno…" at bounding box center [161, 696] width 288 height 93
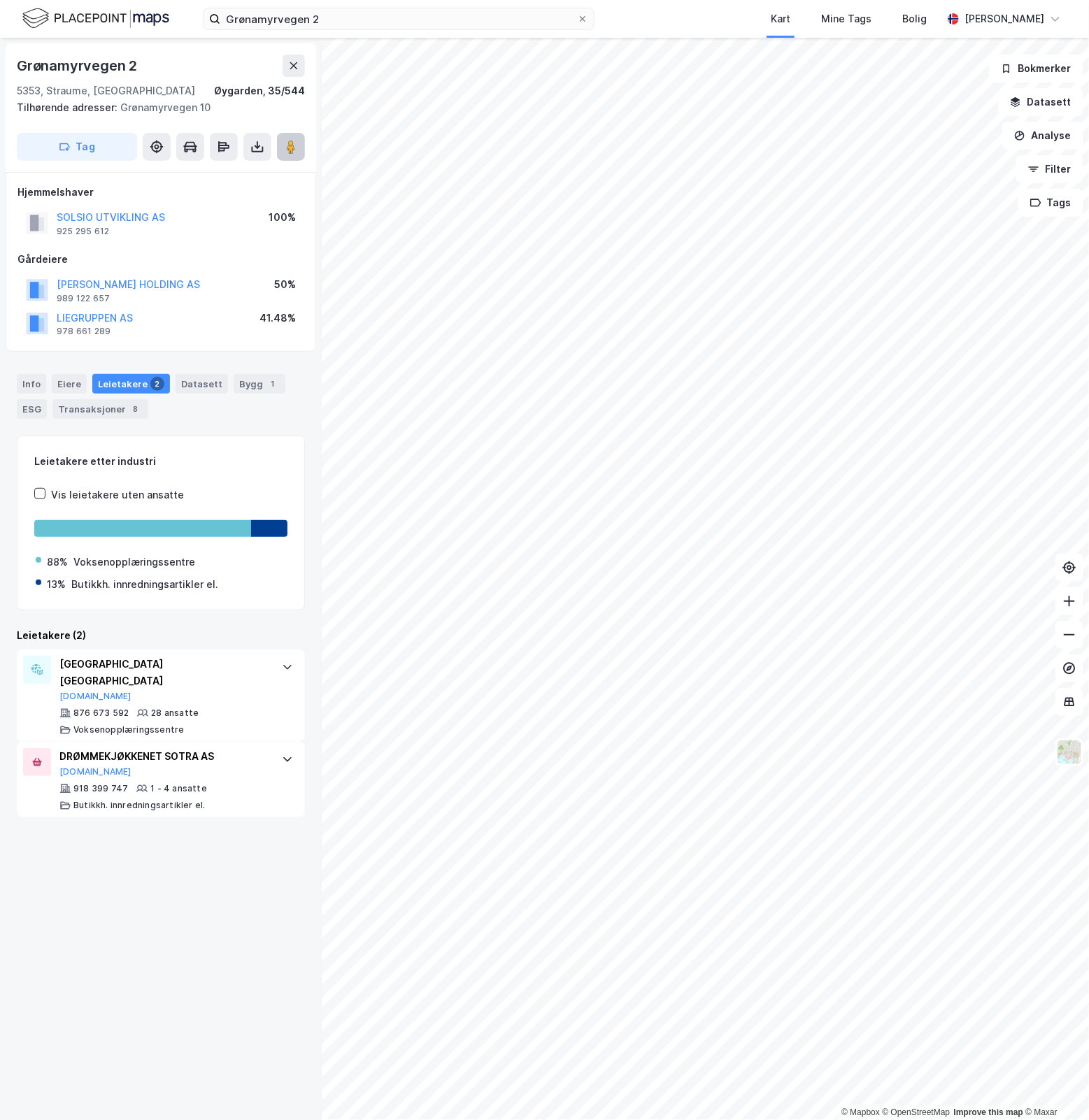
click at [295, 146] on icon at bounding box center [291, 147] width 14 height 14
click at [104, 742] on div "DRØMMEKJØKKENET SOTRA AS [DOMAIN_NAME] 918 399 747 1 - 4 ansatte Butikkh. innre…" at bounding box center [161, 779] width 288 height 75
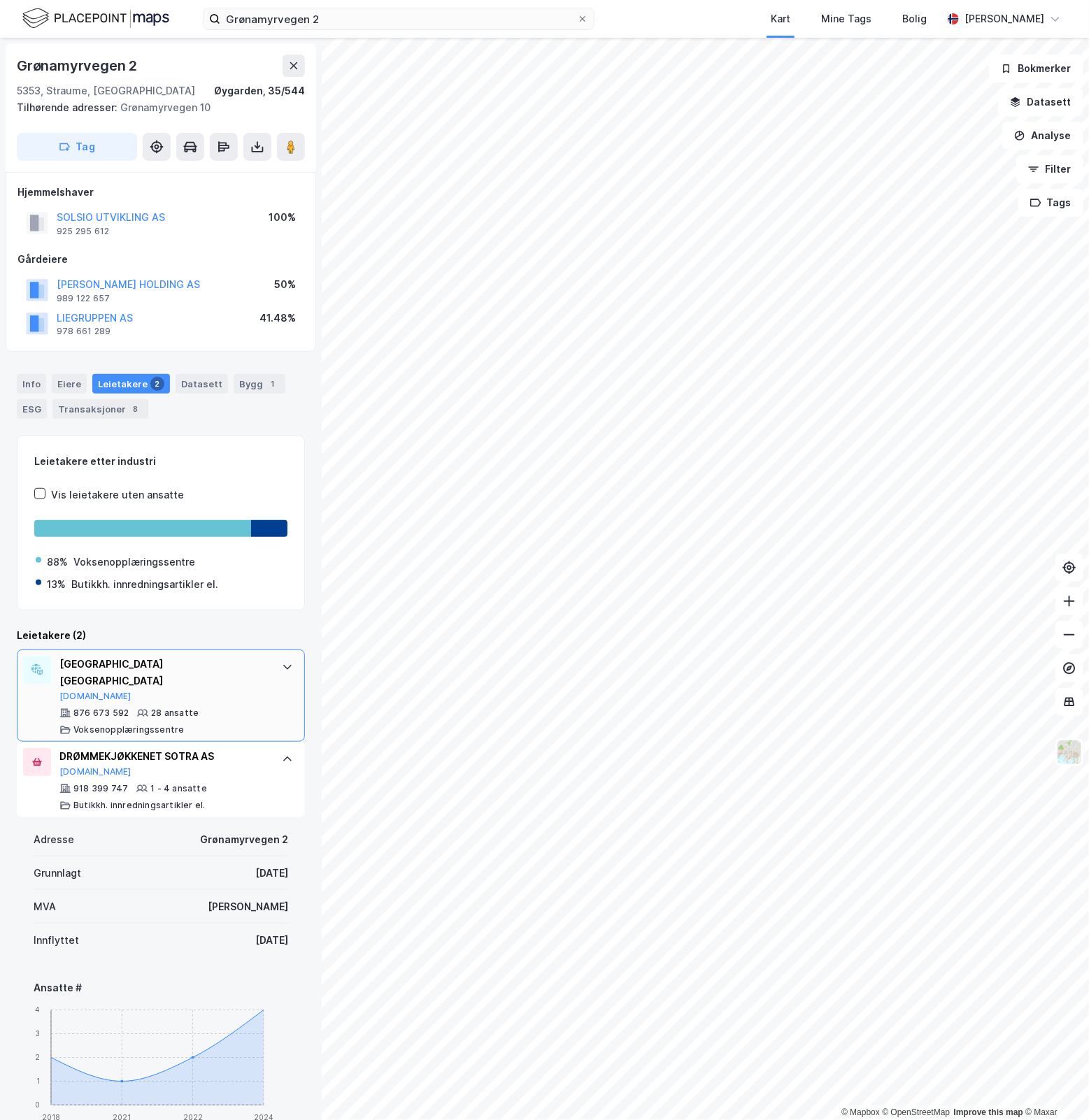
click at [278, 683] on div "[GEOGRAPHIC_DATA] VAKSENOPPLÆRINGA [DOMAIN_NAME] 876 673 592 28 ansatte Vokseno…" at bounding box center [161, 696] width 288 height 93
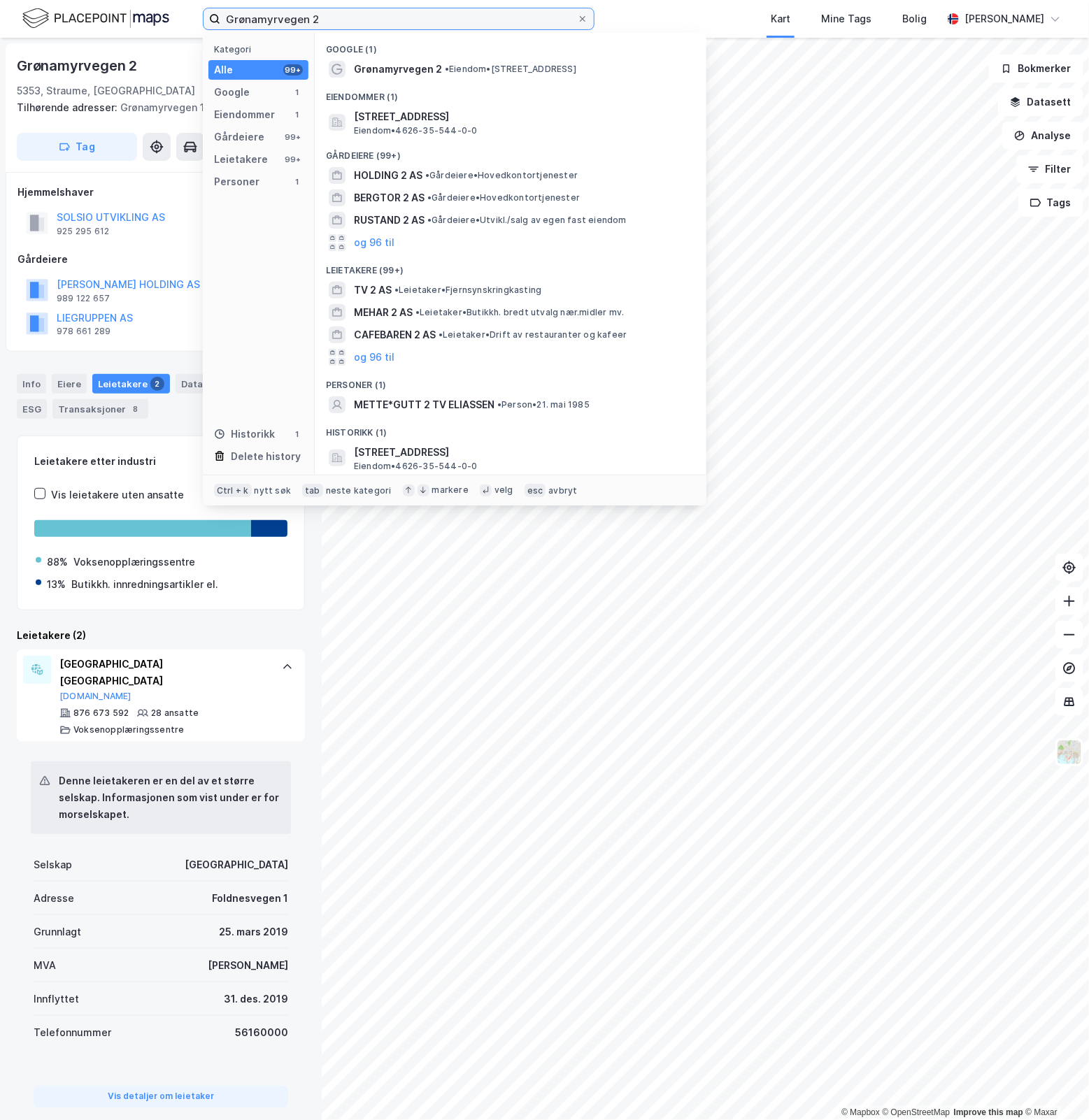
drag, startPoint x: 389, startPoint y: 13, endPoint x: -80, endPoint y: 17, distance: 469.0
click at [0, 17] on html "Grønamyrvegen 2 Kategori Alle 99+ Google 1 Eiendommer 1 Gårdeiere 99+ Leietaker…" at bounding box center [544, 560] width 1089 height 1120
paste input "[STREET_ADDRESS]"
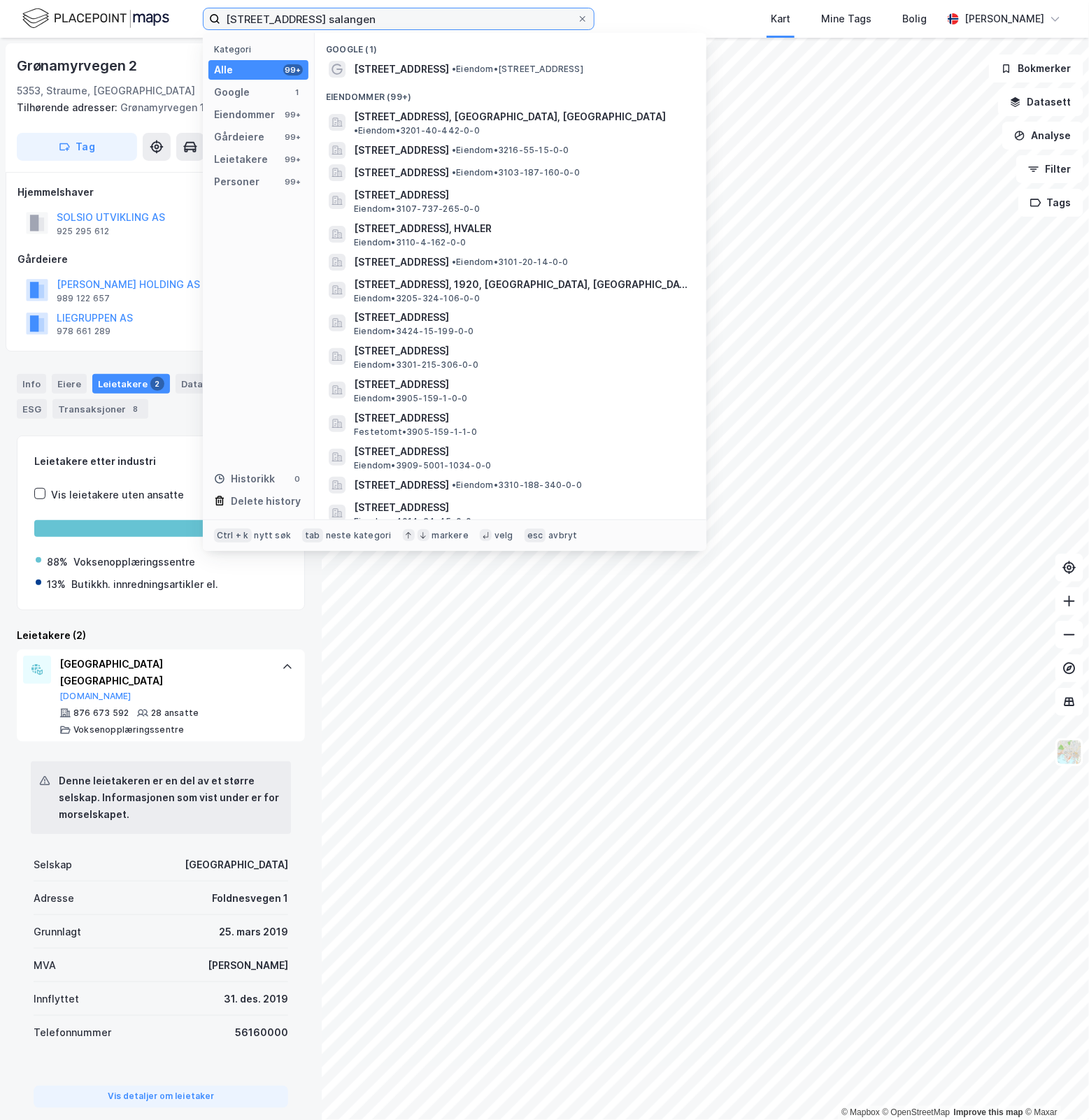
click at [403, 20] on input "[STREET_ADDRESS] salangen" at bounding box center [398, 19] width 357 height 21
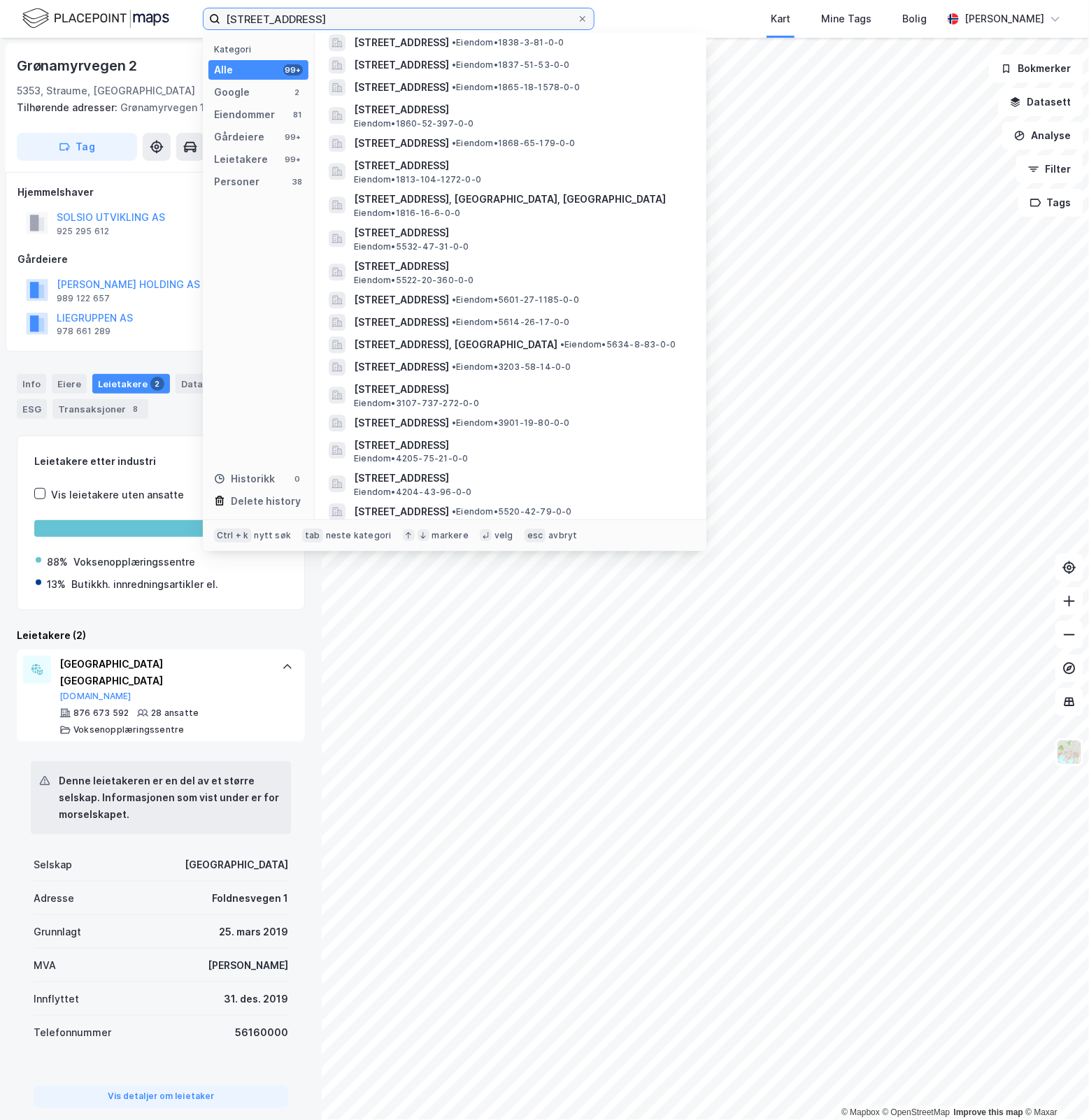
scroll to position [1532, 0]
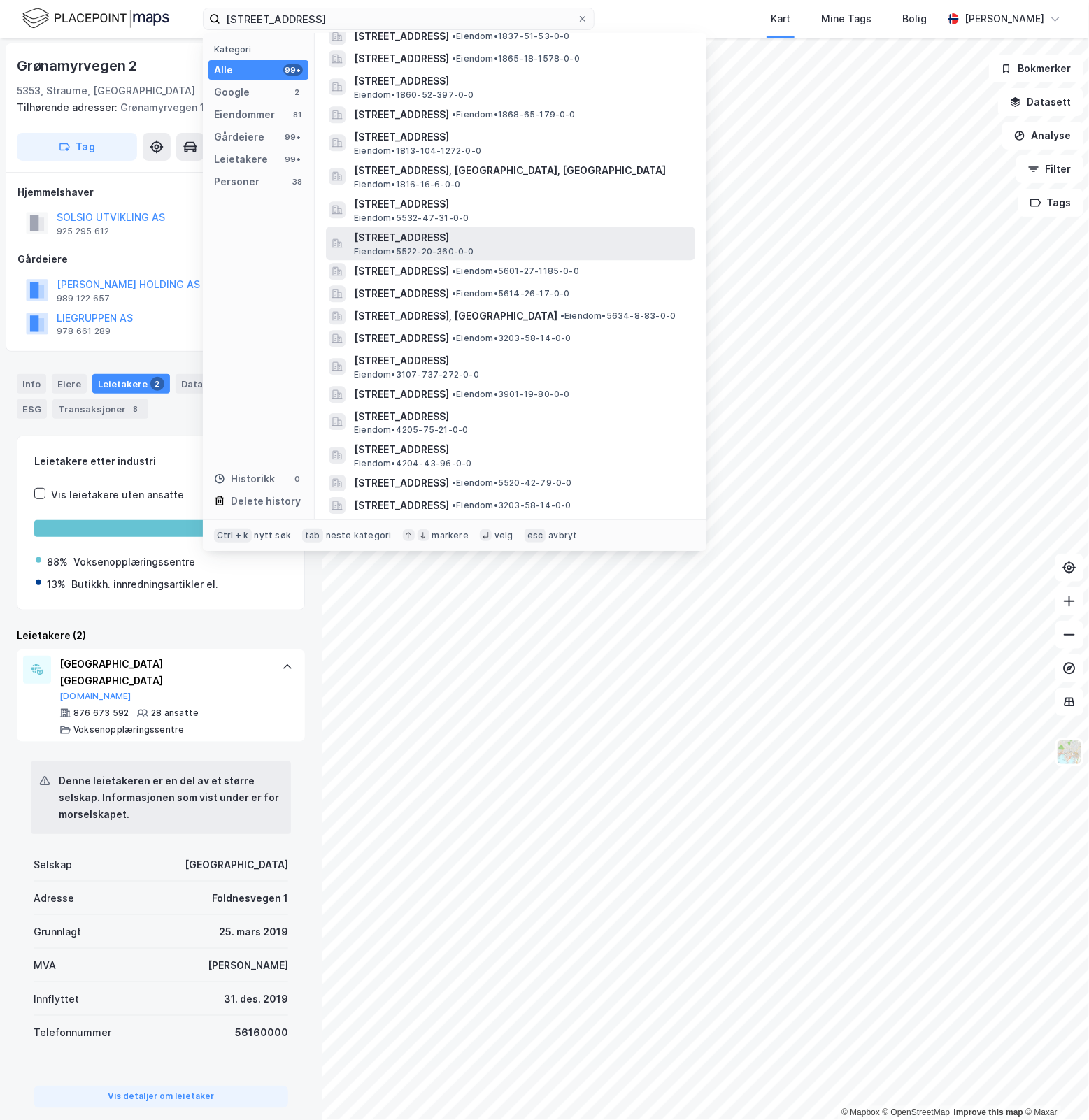
click at [553, 237] on div "[STREET_ADDRESS], SALANGEN Eiendom • 5522-20-360-0-0" at bounding box center [523, 243] width 339 height 28
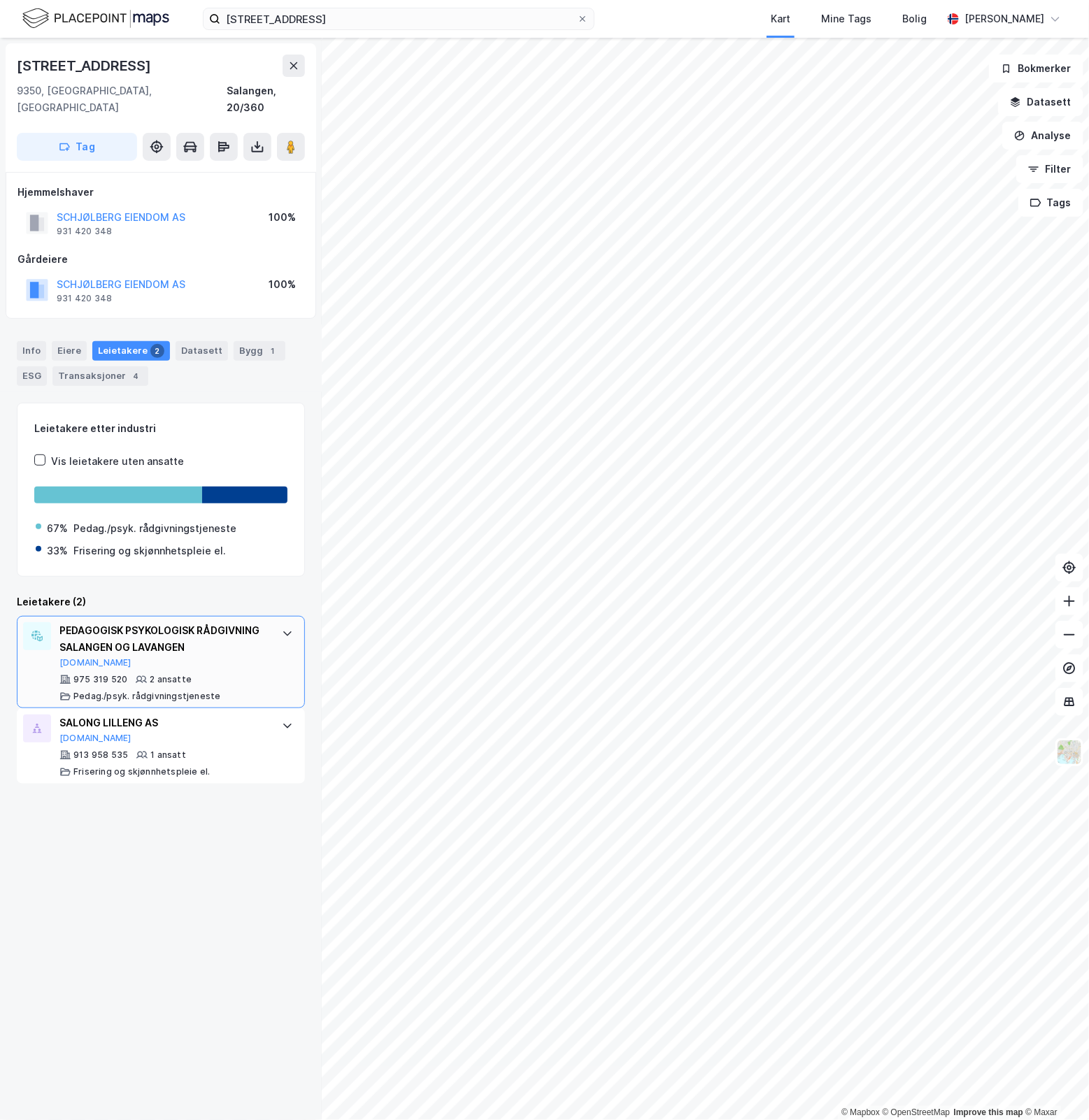
click at [270, 637] on div "PEDAGOGISK PSYKOLOGISK RÅDGIVNING SALANGEN OG LAVANGEN [DOMAIN_NAME] 975 319 52…" at bounding box center [161, 662] width 288 height 93
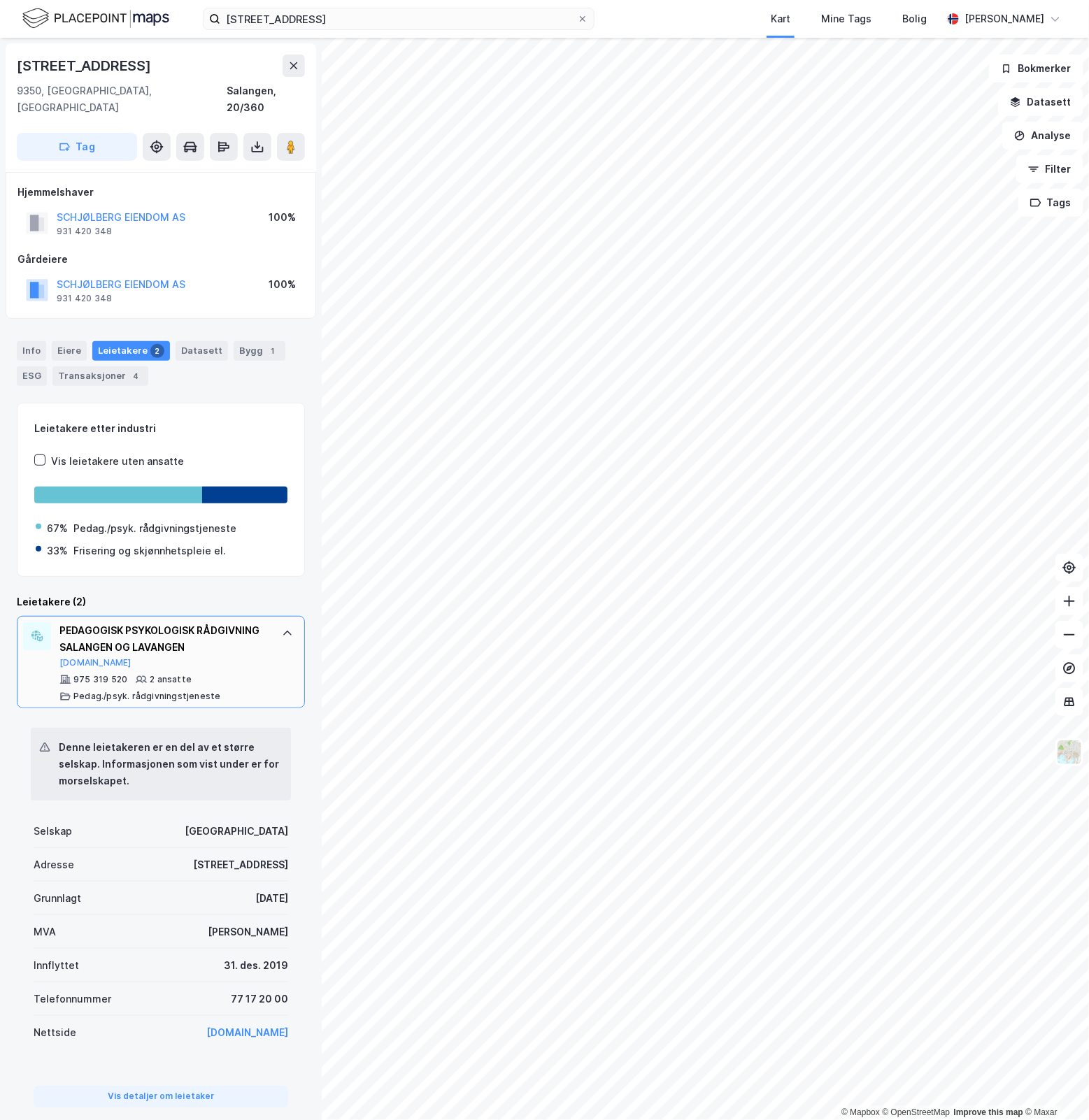
click at [270, 637] on div "PEDAGOGISK PSYKOLOGISK RÅDGIVNING SALANGEN OG LAVANGEN [DOMAIN_NAME] 975 319 52…" at bounding box center [161, 662] width 288 height 93
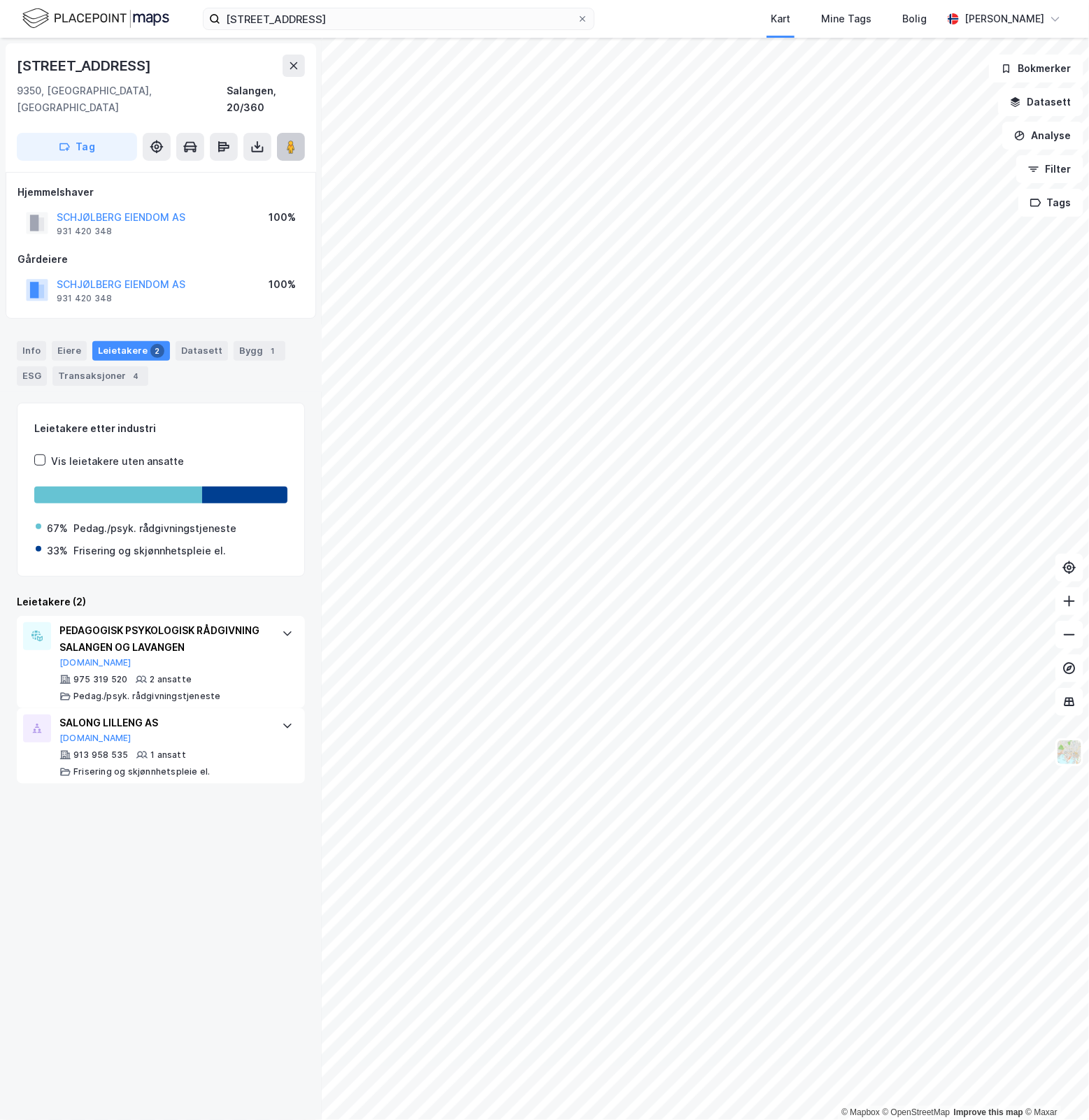
click at [294, 140] on image at bounding box center [290, 147] width 9 height 14
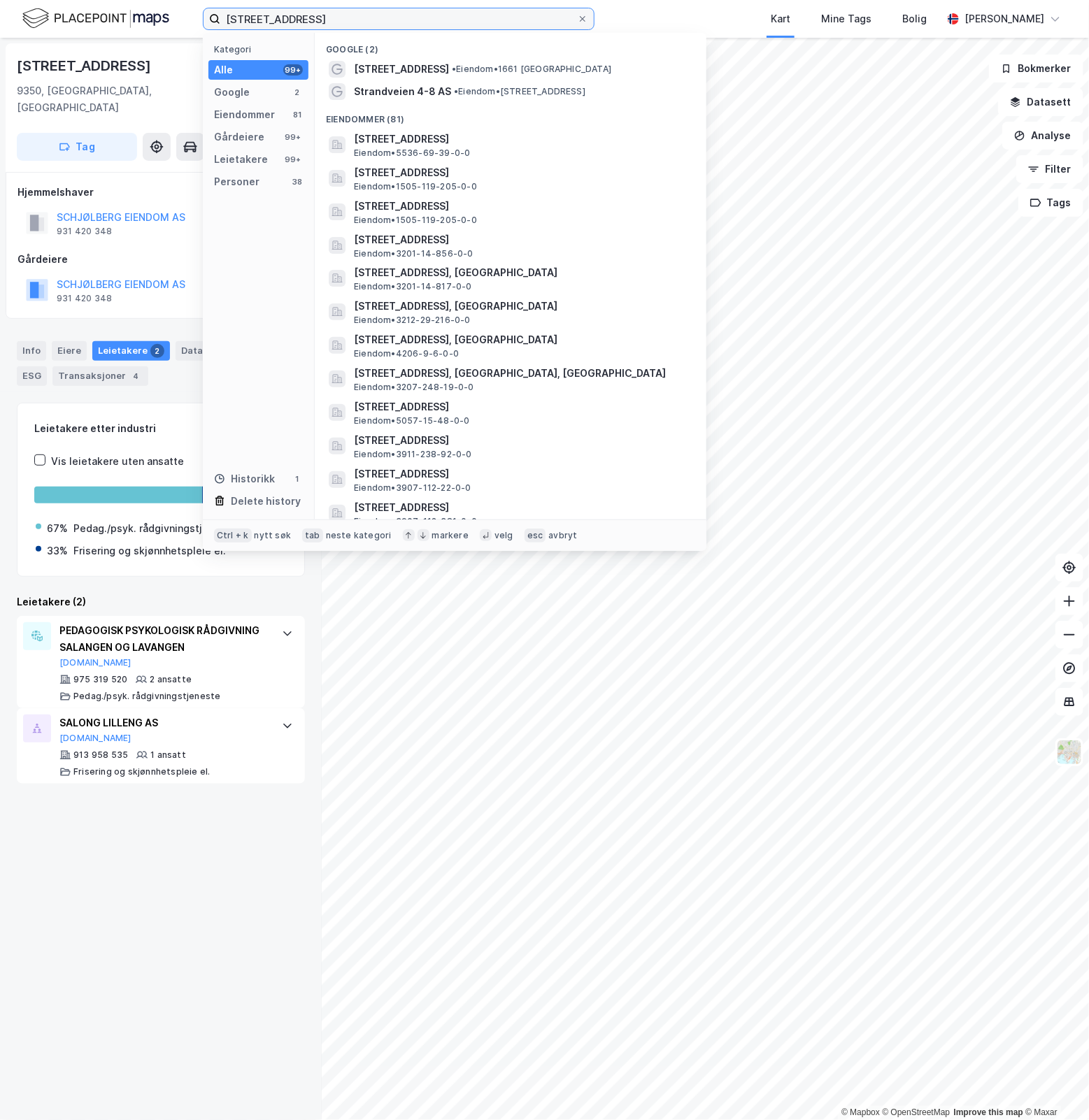
drag, startPoint x: 336, startPoint y: 15, endPoint x: -104, endPoint y: 63, distance: 442.6
click at [0, 63] on html "[STREET_ADDRESS] Kategori Alle 99+ Google 2 Eiendommer 81 Gårdeiere 99+ Leietak…" at bounding box center [544, 560] width 1089 height 1120
paste input "[STREET_ADDRESS]"
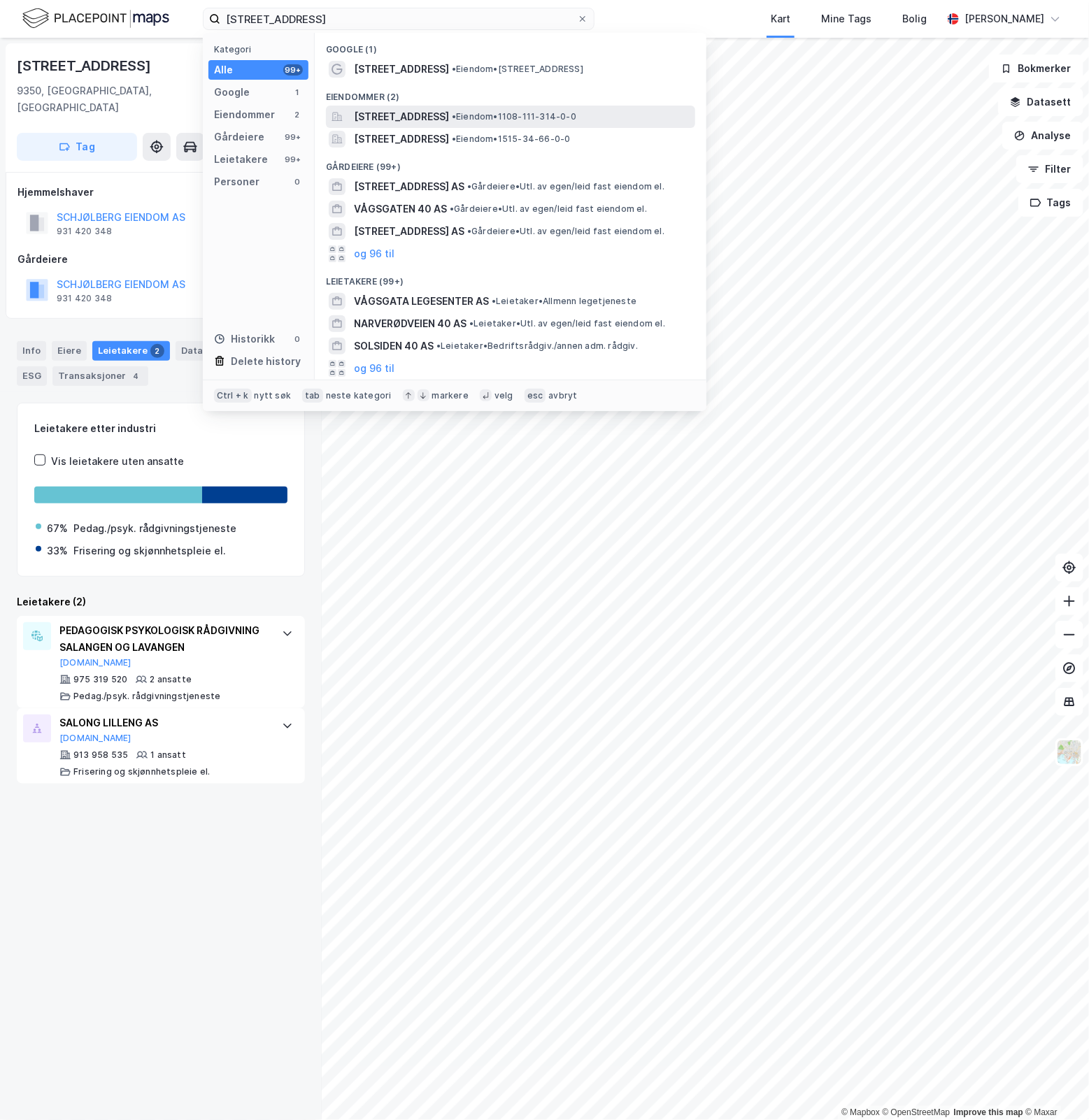
click at [589, 108] on div "[STREET_ADDRESS] • Eiendom • 1108-111-314-0-0" at bounding box center [523, 116] width 339 height 17
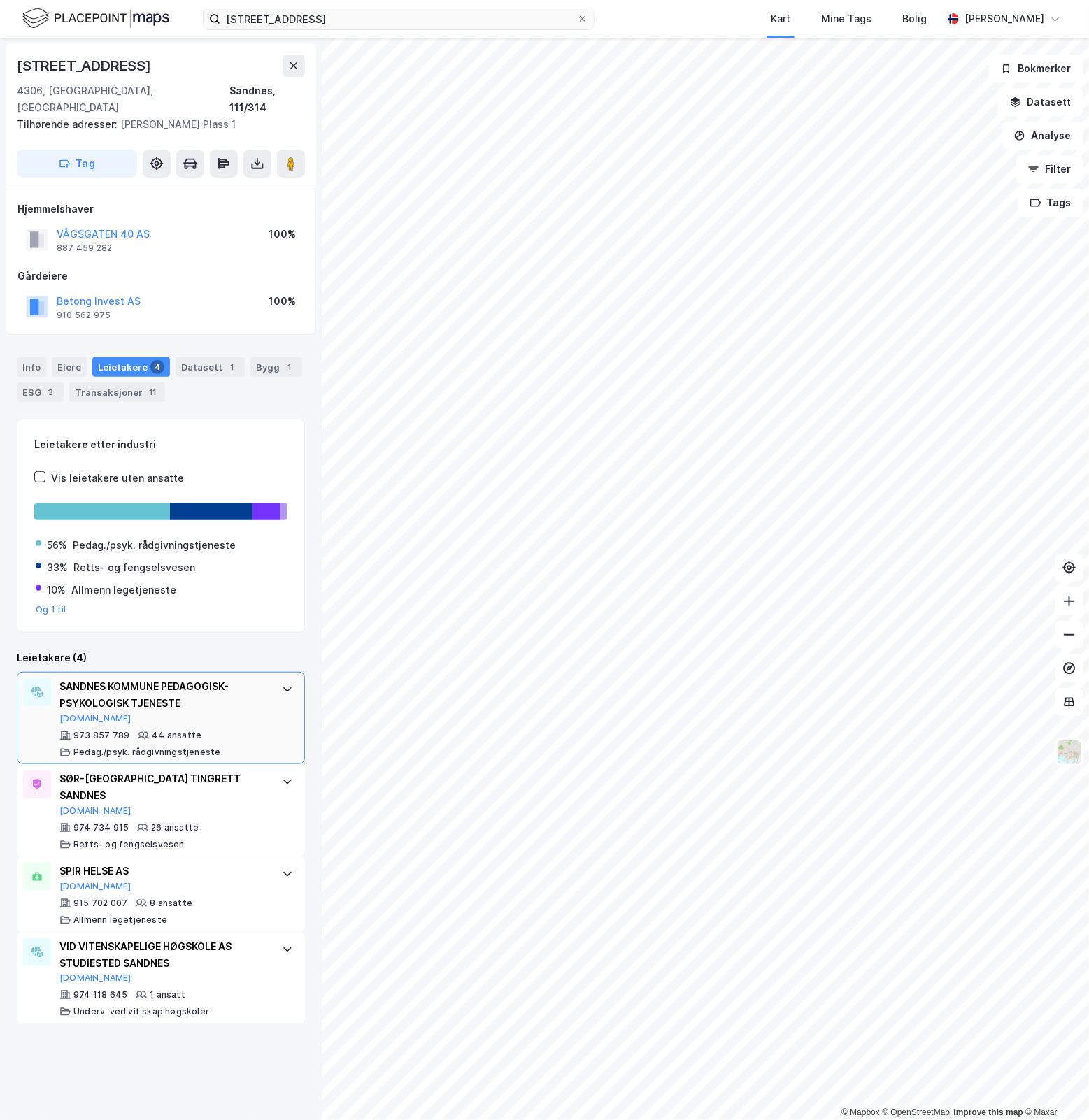
click at [276, 681] on div at bounding box center [287, 689] width 22 height 22
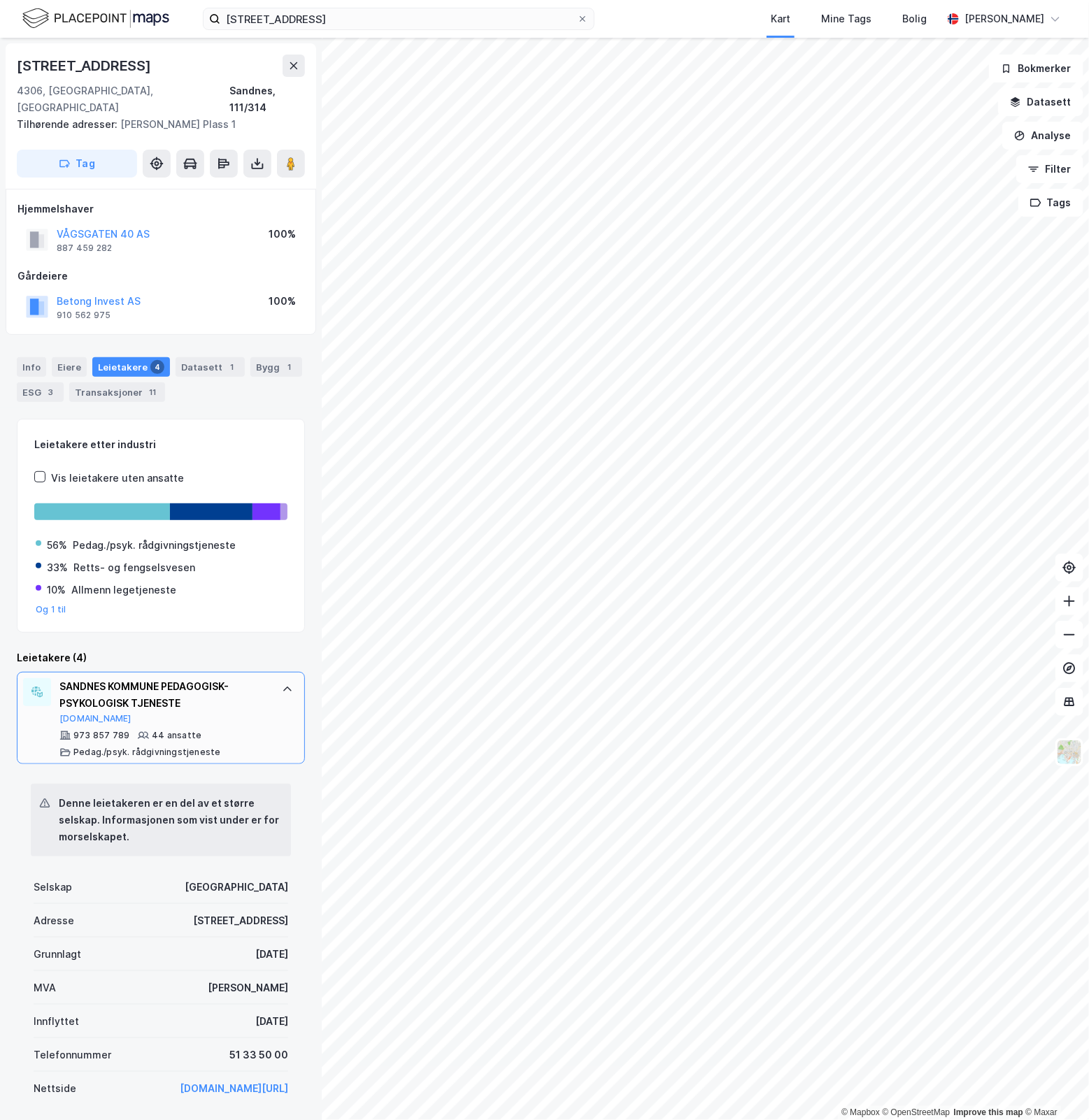
click at [276, 681] on div at bounding box center [287, 689] width 22 height 22
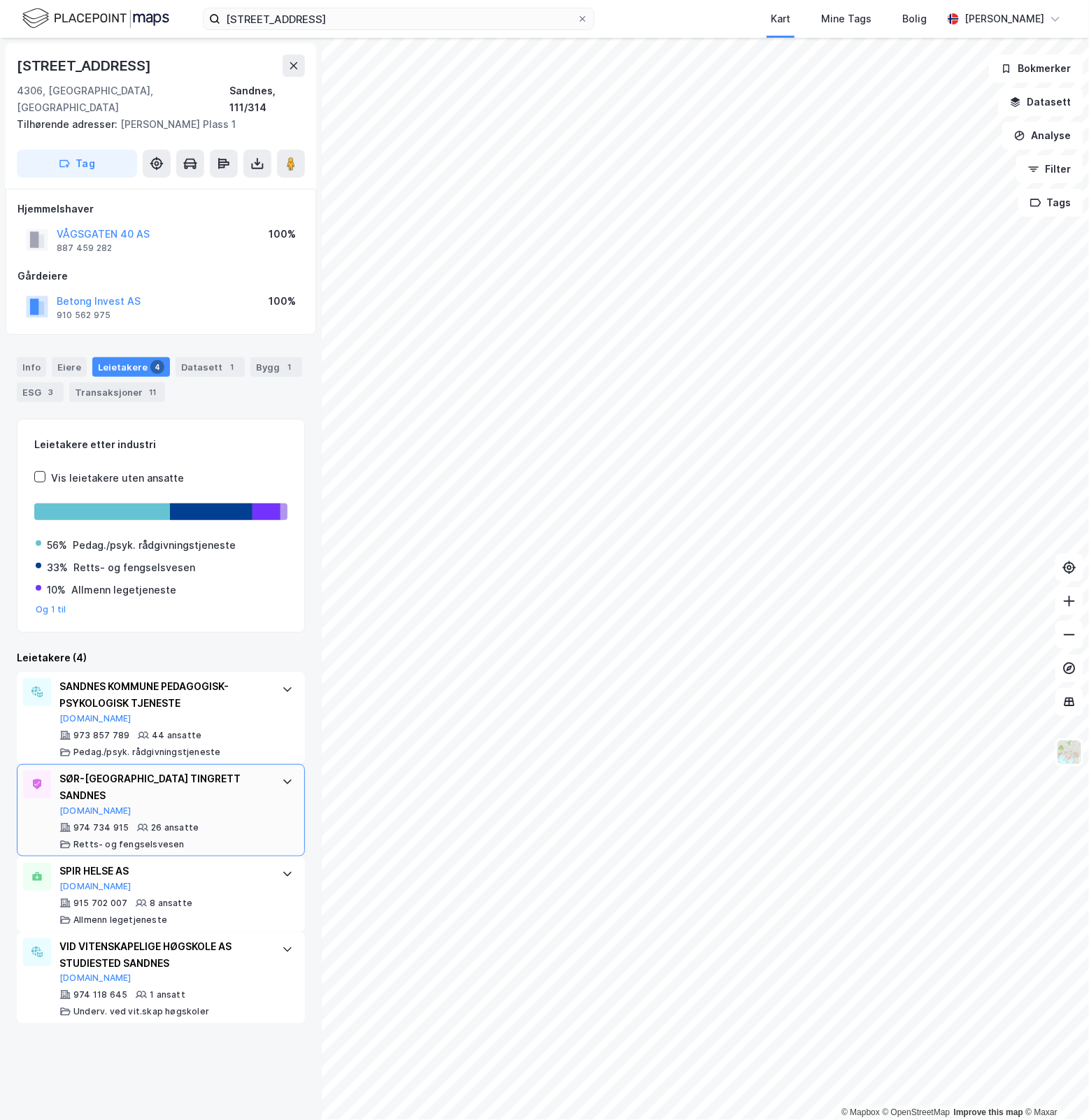
click at [282, 776] on icon at bounding box center [287, 782] width 11 height 11
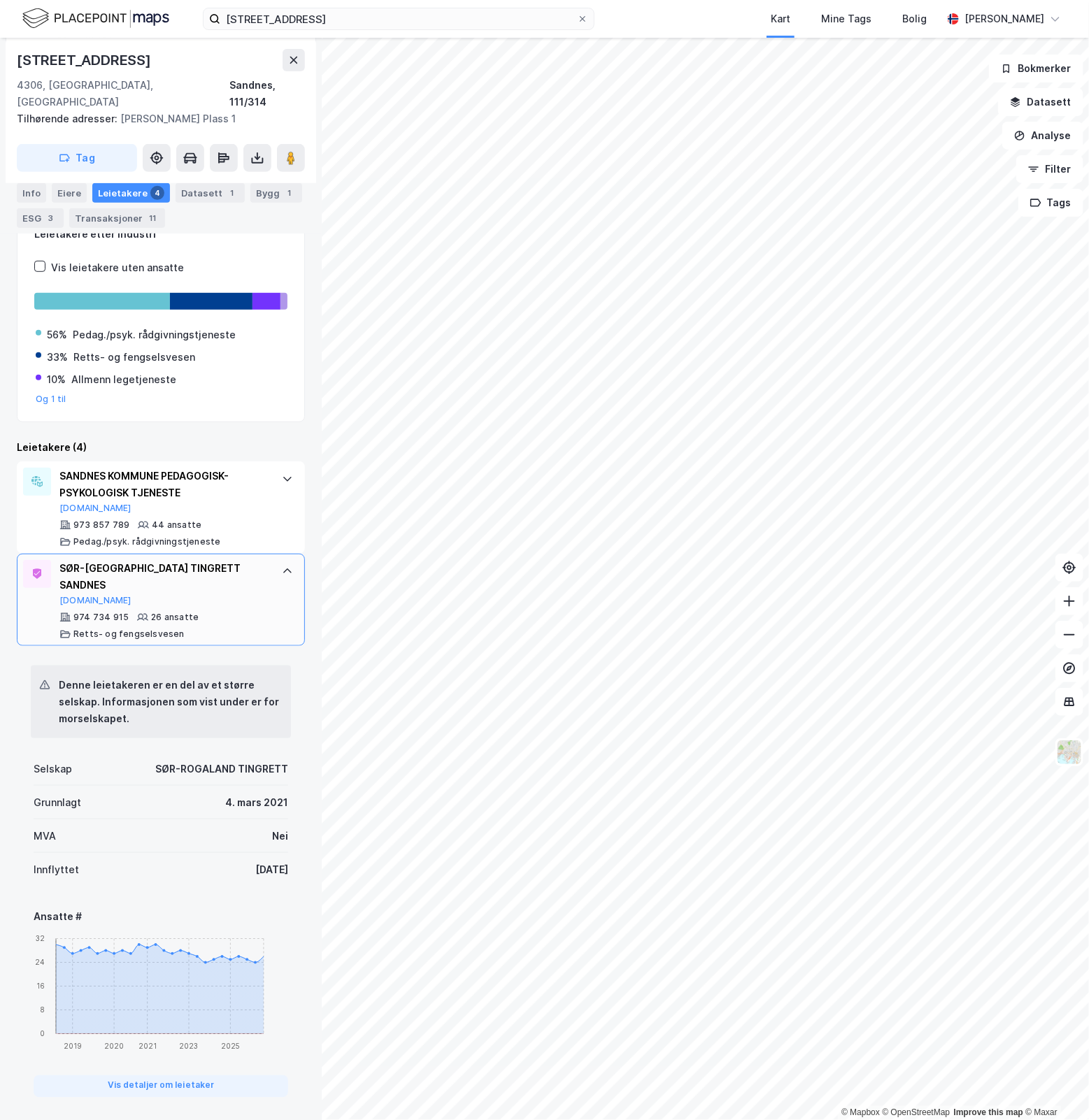
scroll to position [219, 0]
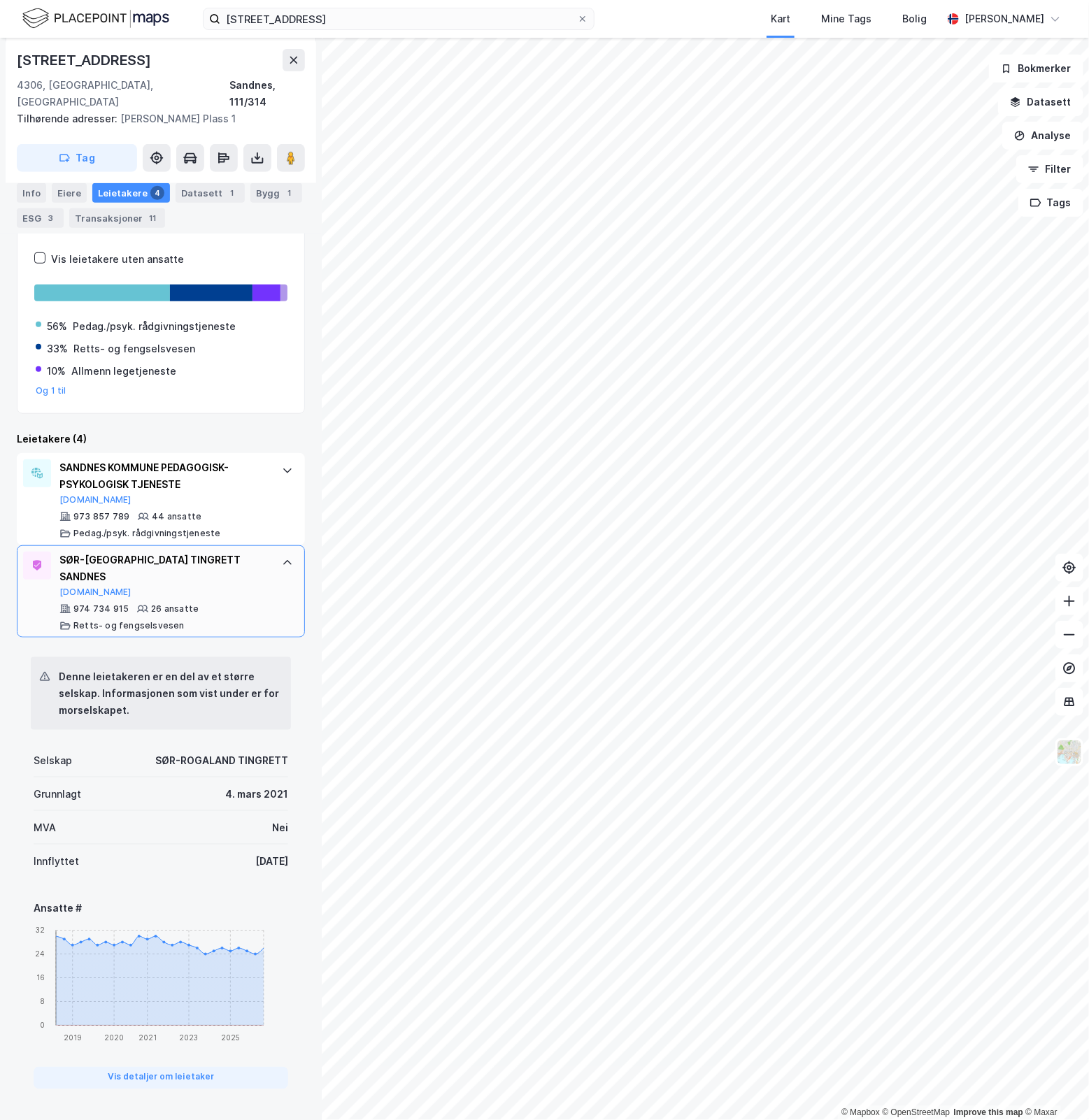
click at [277, 558] on div "SØR-[GEOGRAPHIC_DATA] TINGRETT SANDNES [DOMAIN_NAME] 974 734 915 26 ansatte [PE…" at bounding box center [161, 591] width 288 height 93
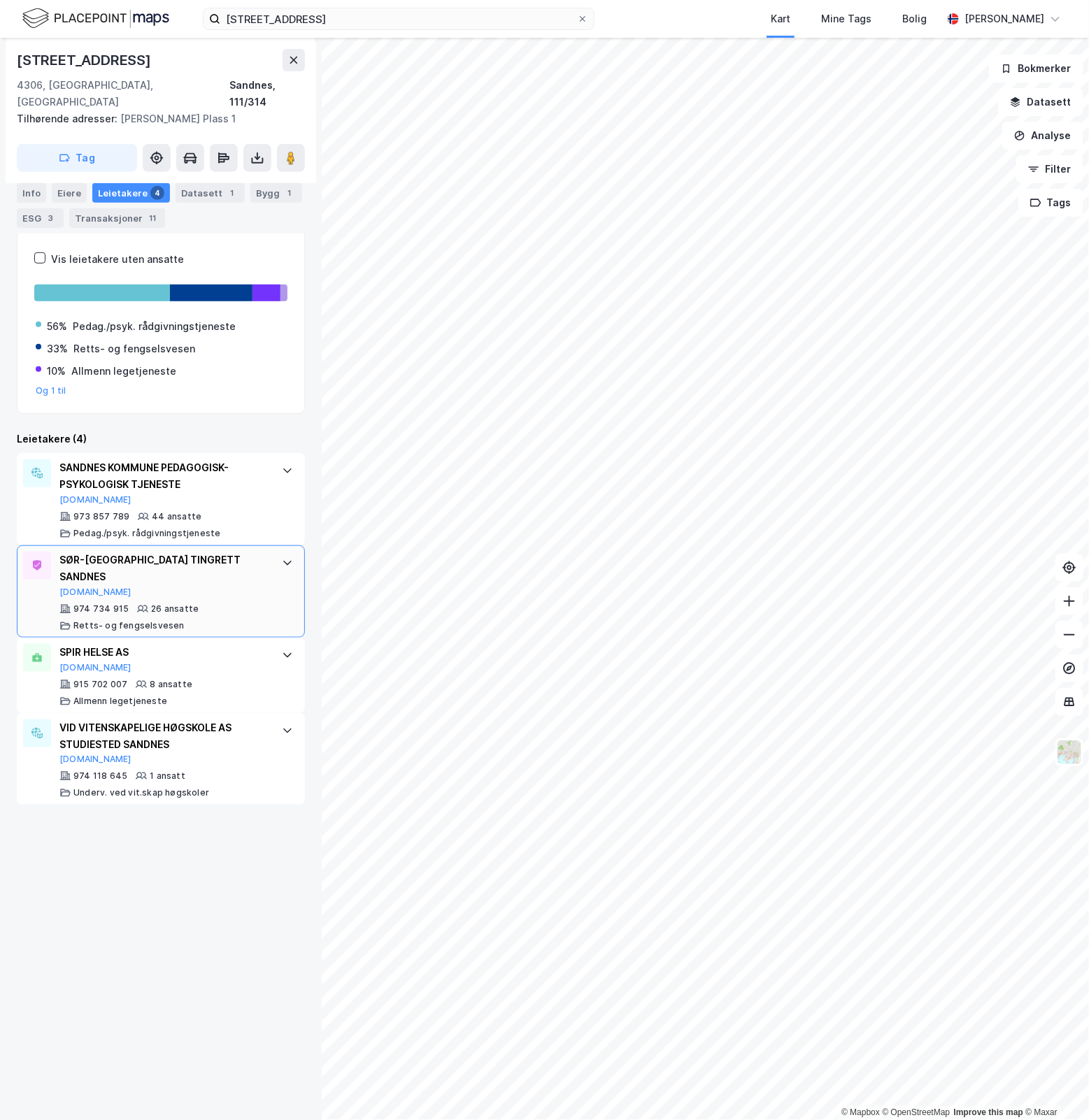
scroll to position [0, 0]
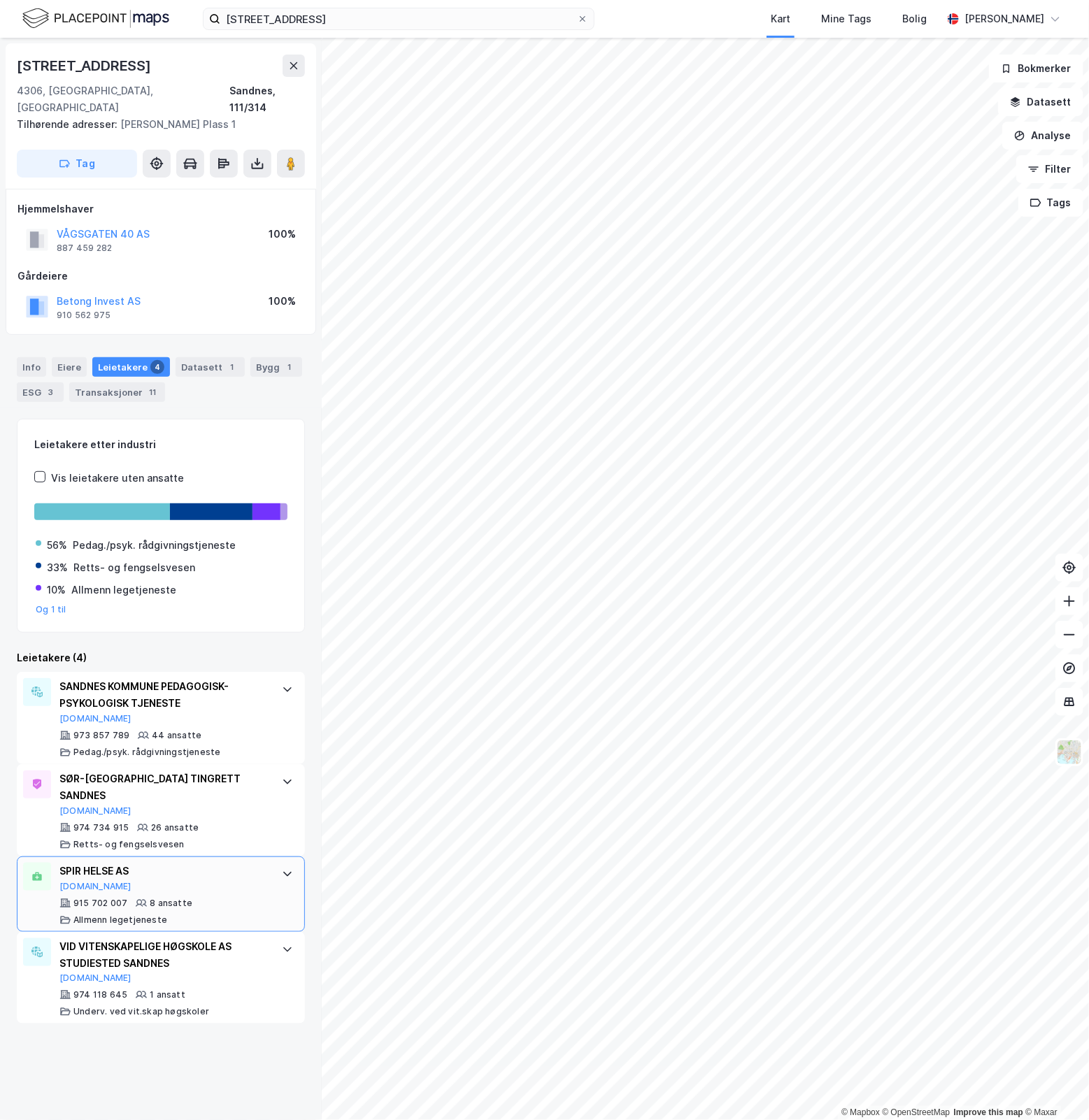
click at [282, 868] on icon at bounding box center [287, 874] width 11 height 11
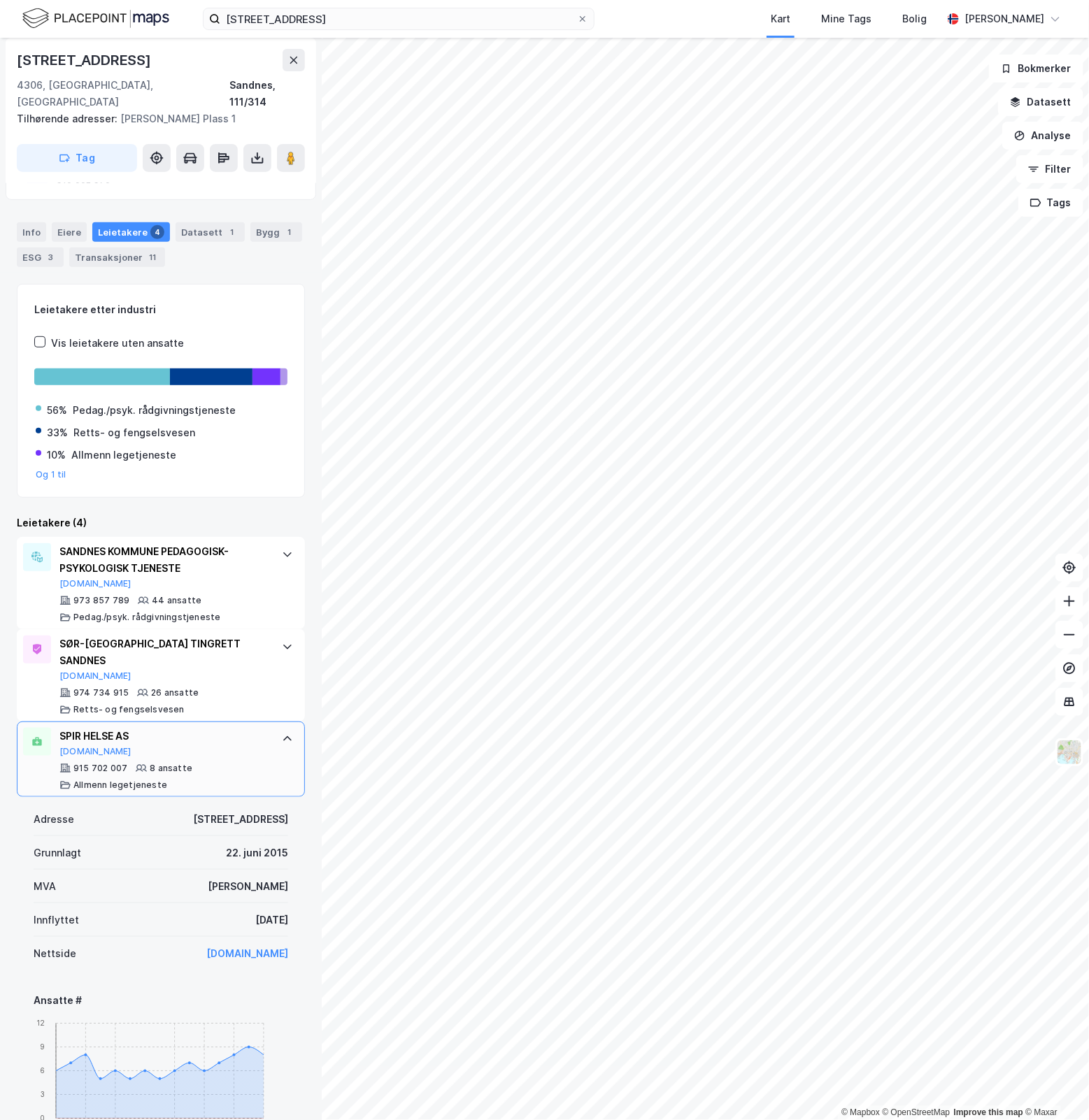
scroll to position [116, 0]
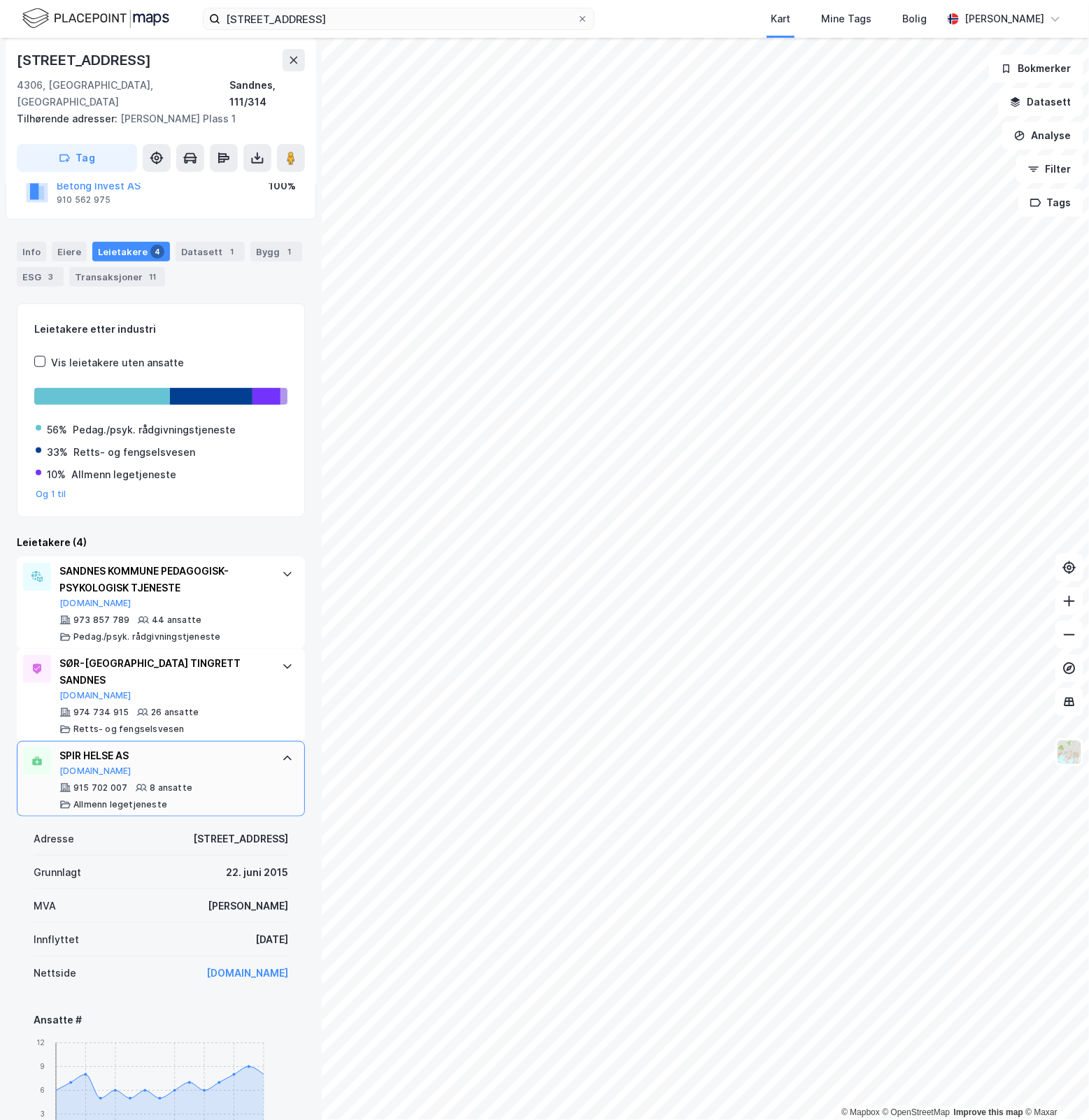
click at [279, 747] on div at bounding box center [287, 758] width 22 height 22
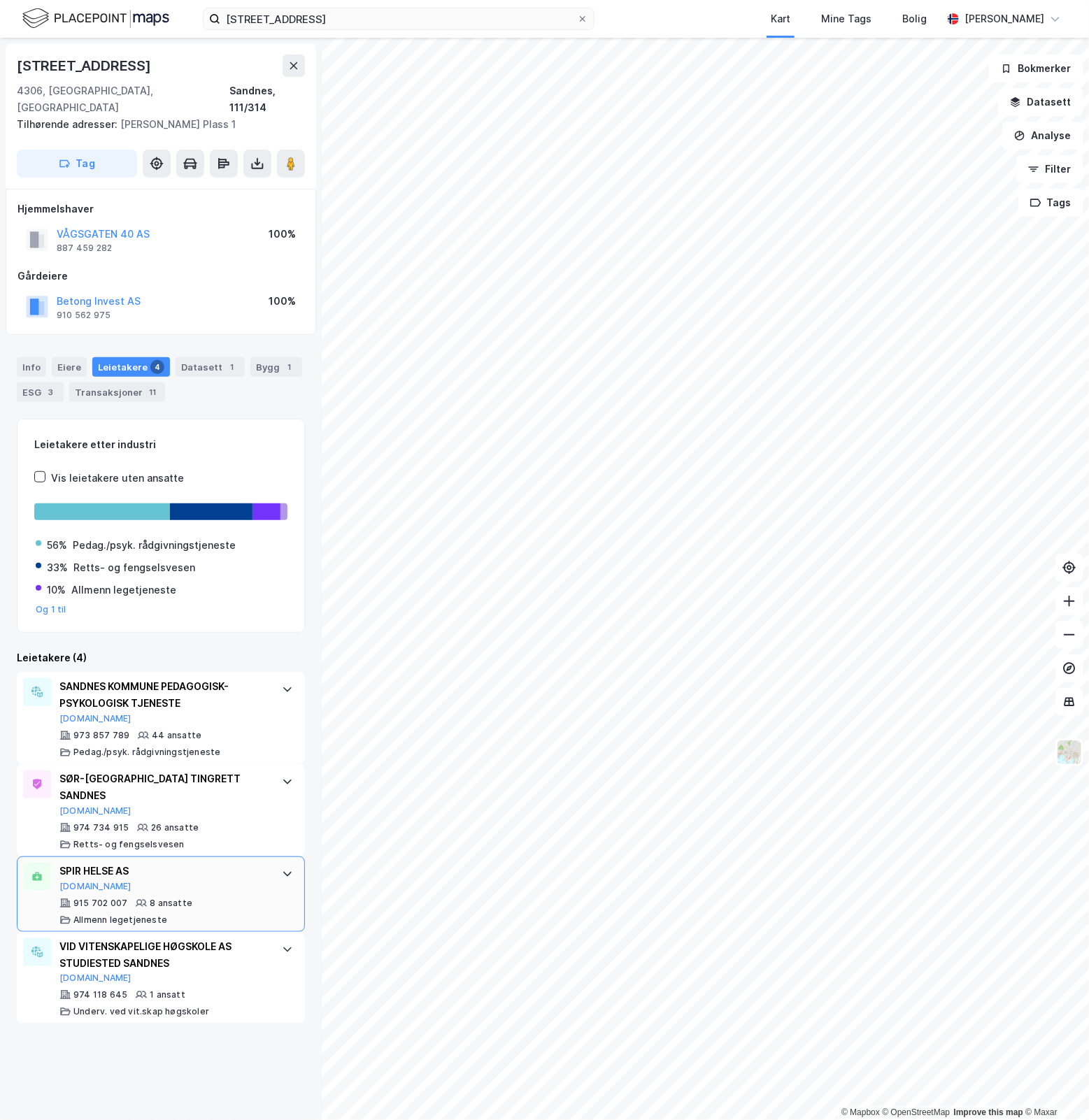
scroll to position [0, 0]
click at [282, 944] on icon at bounding box center [287, 950] width 11 height 11
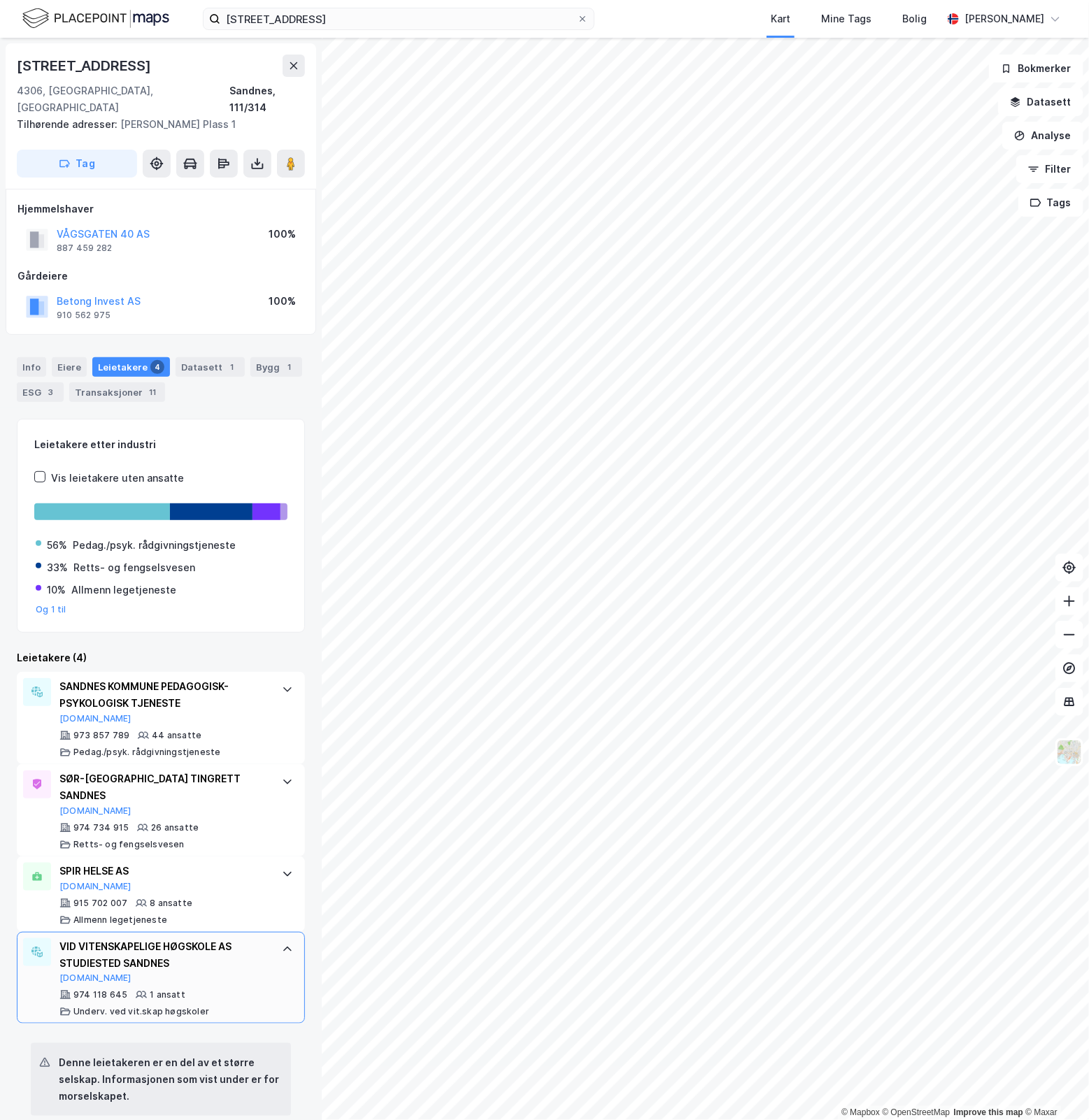
click at [282, 944] on icon at bounding box center [287, 950] width 11 height 11
click at [253, 419] on div "Leietakere etter industri Vis leietakere uten ansatte 56% Pedag./psyk. rådgivni…" at bounding box center [161, 526] width 288 height 214
click at [289, 382] on div "Info Eiere Leietakere 4 Datasett 1 Bygg 1 ESG 3 Transaksjoner 11" at bounding box center [161, 379] width 288 height 45
click at [0, 0] on button "Betong Invest AS" at bounding box center [0, 0] width 0 height 0
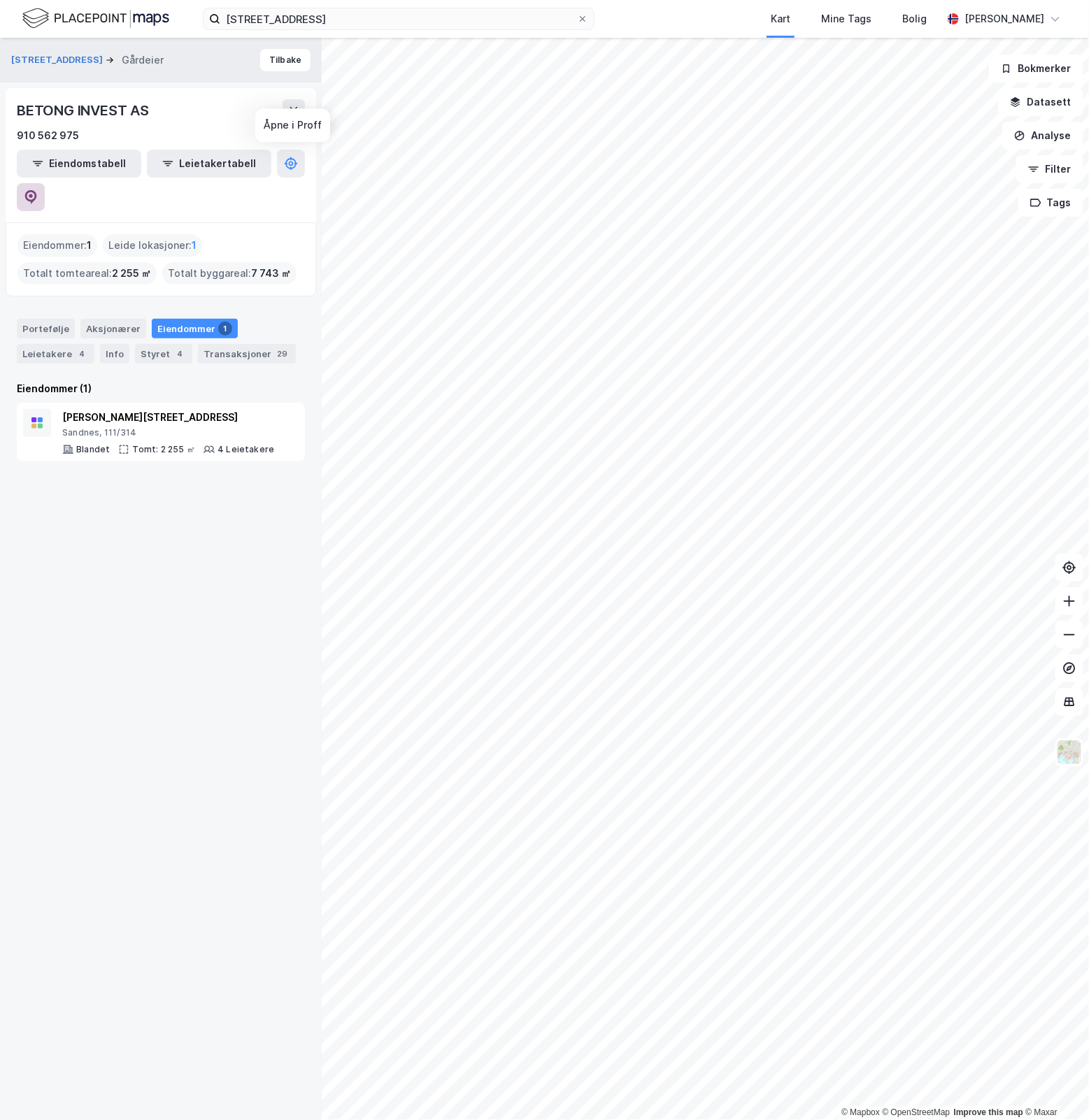
click at [37, 190] on icon at bounding box center [31, 197] width 12 height 14
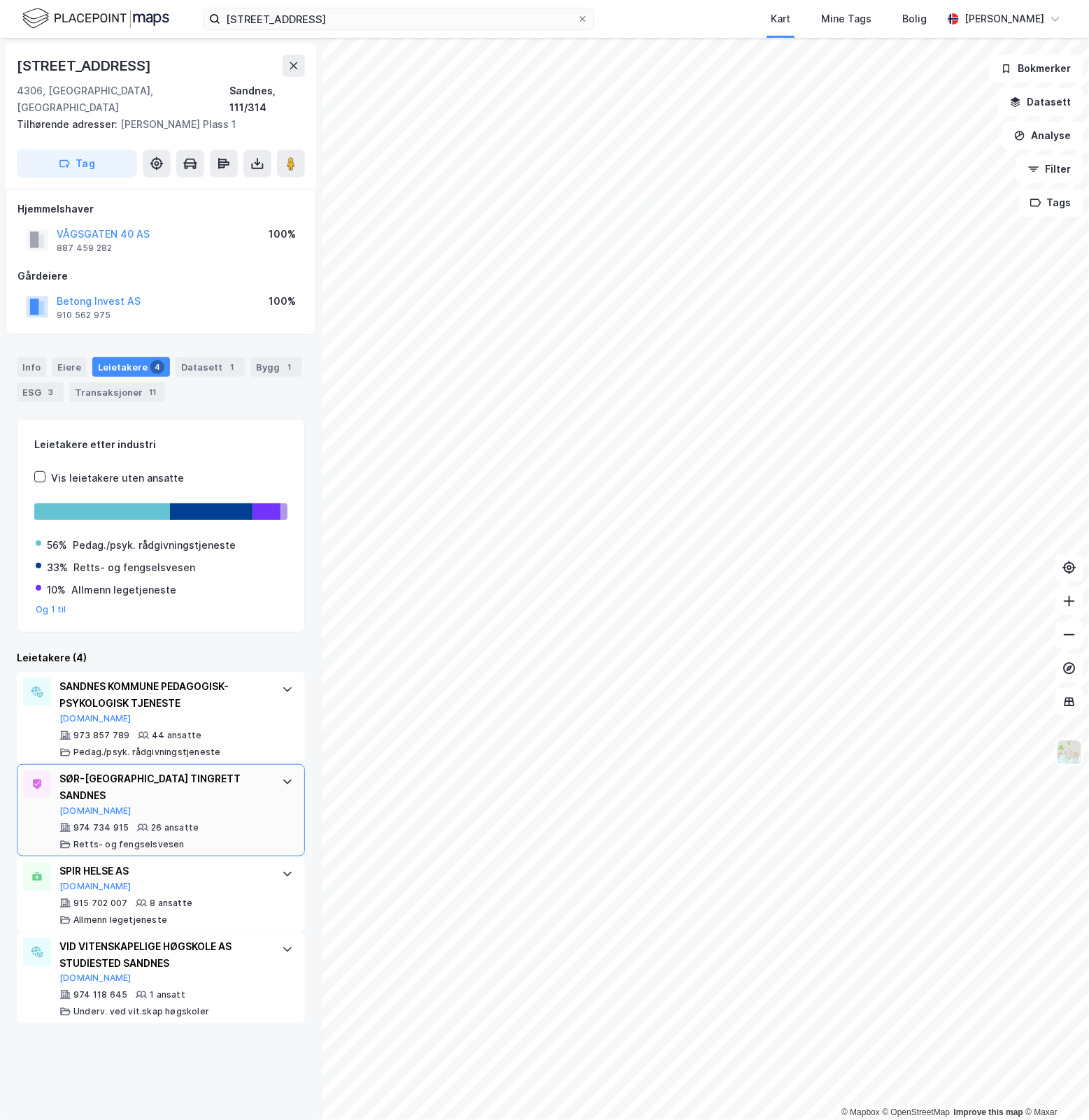
click at [285, 765] on div "SØR-[GEOGRAPHIC_DATA] TINGRETT SANDNES [DOMAIN_NAME] 974 734 915 26 ansatte [PE…" at bounding box center [161, 811] width 288 height 93
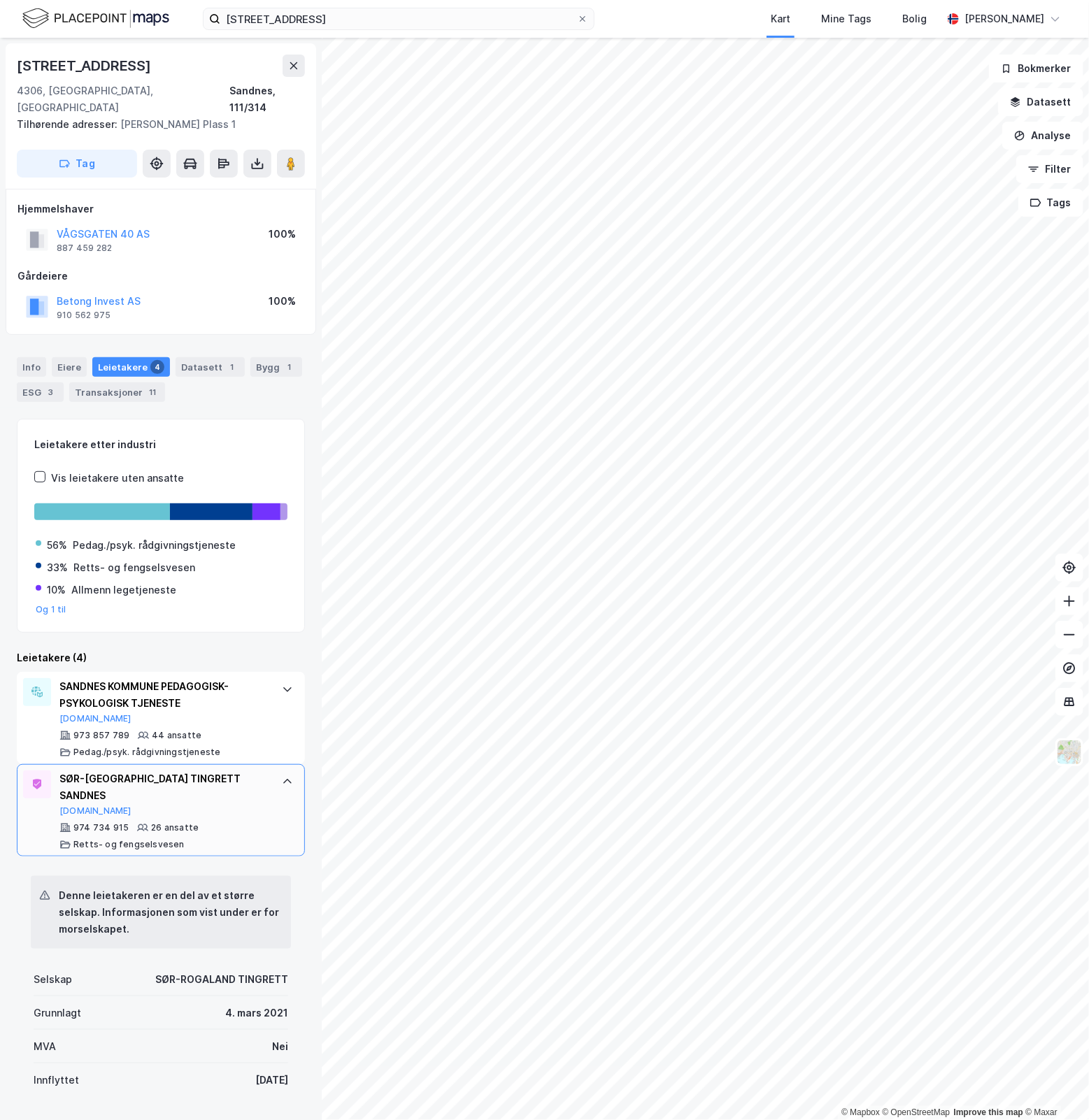
click at [281, 773] on div at bounding box center [287, 782] width 22 height 22
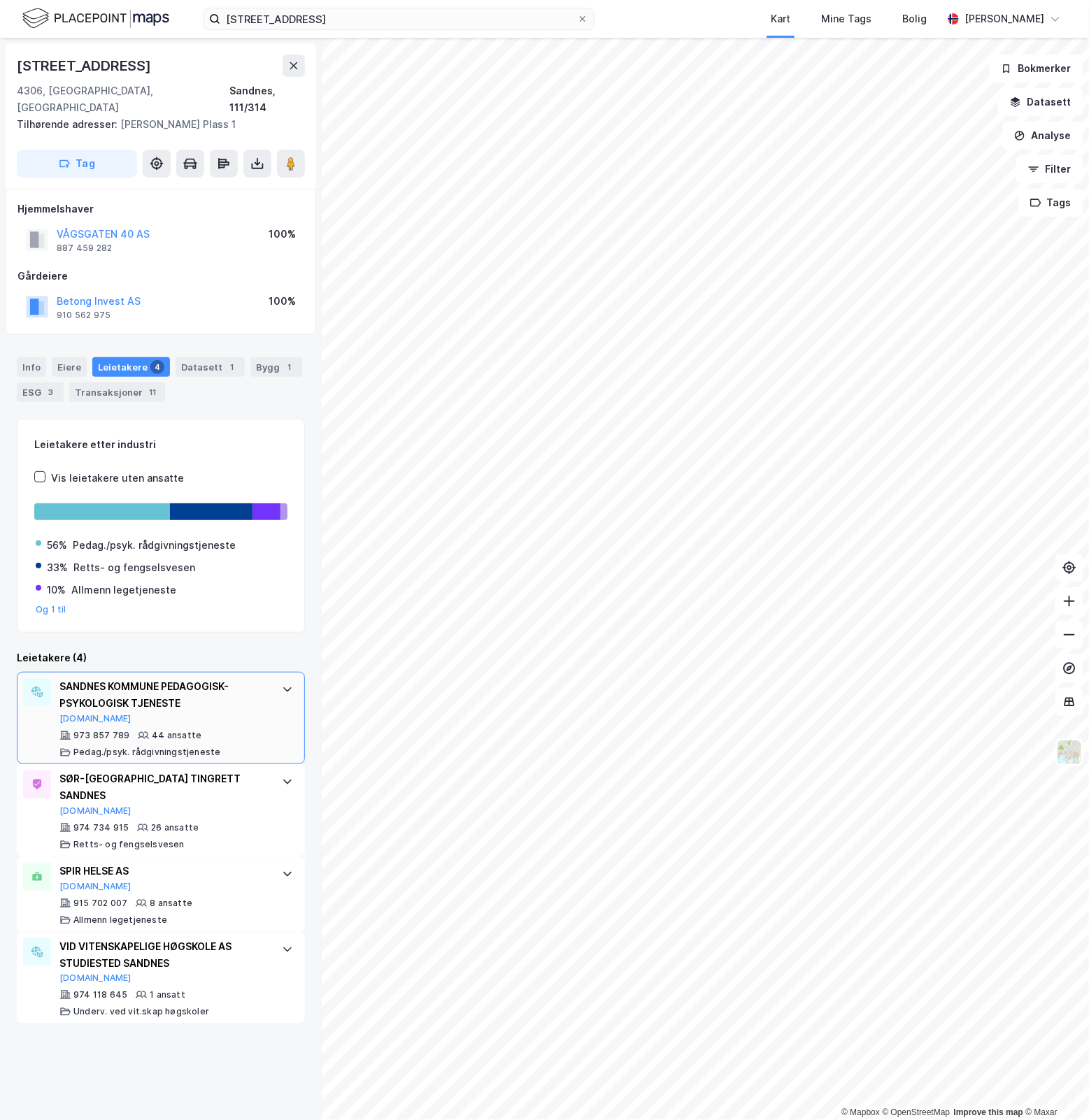
click at [282, 684] on icon at bounding box center [287, 689] width 11 height 11
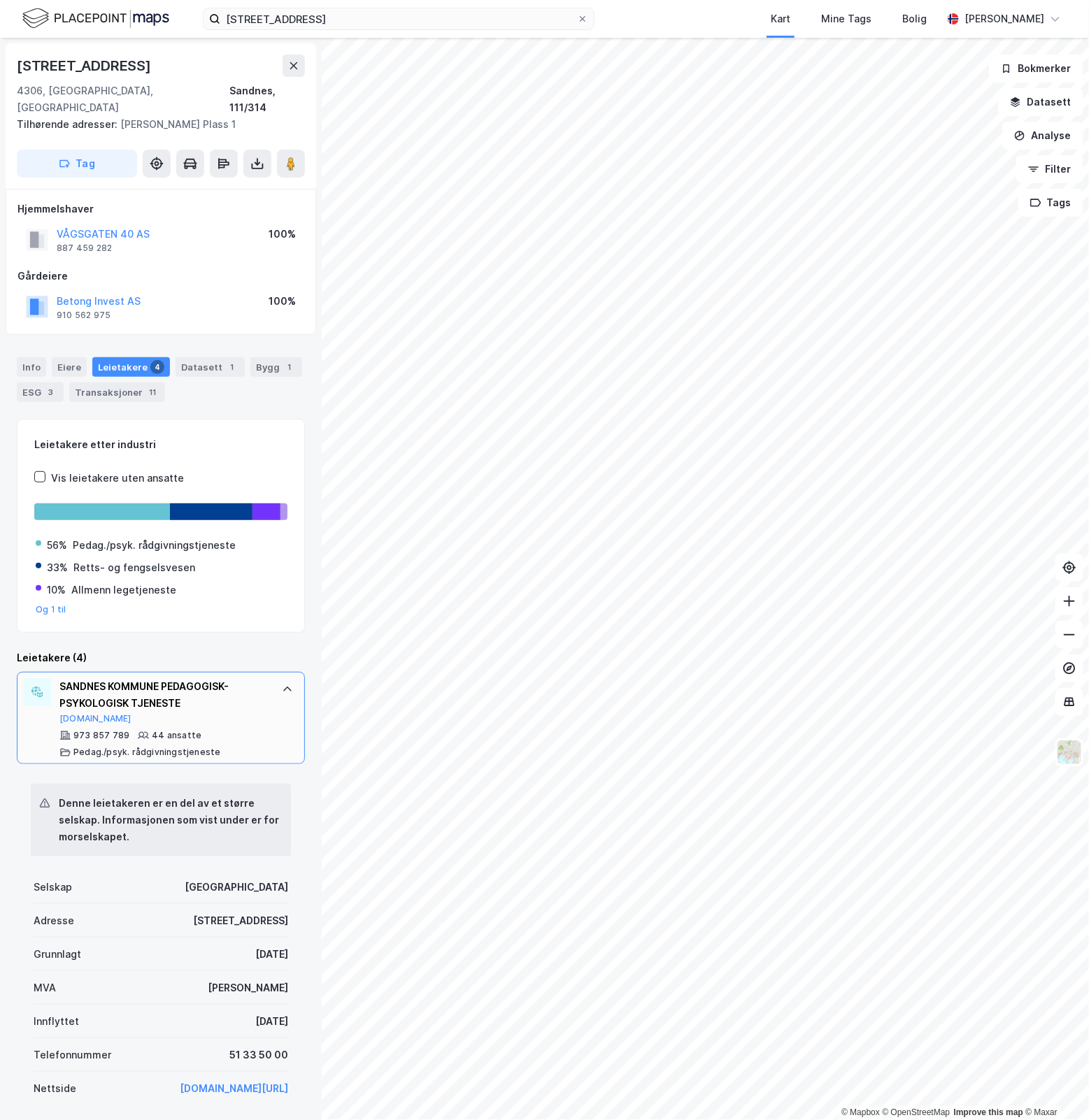
scroll to position [321, 0]
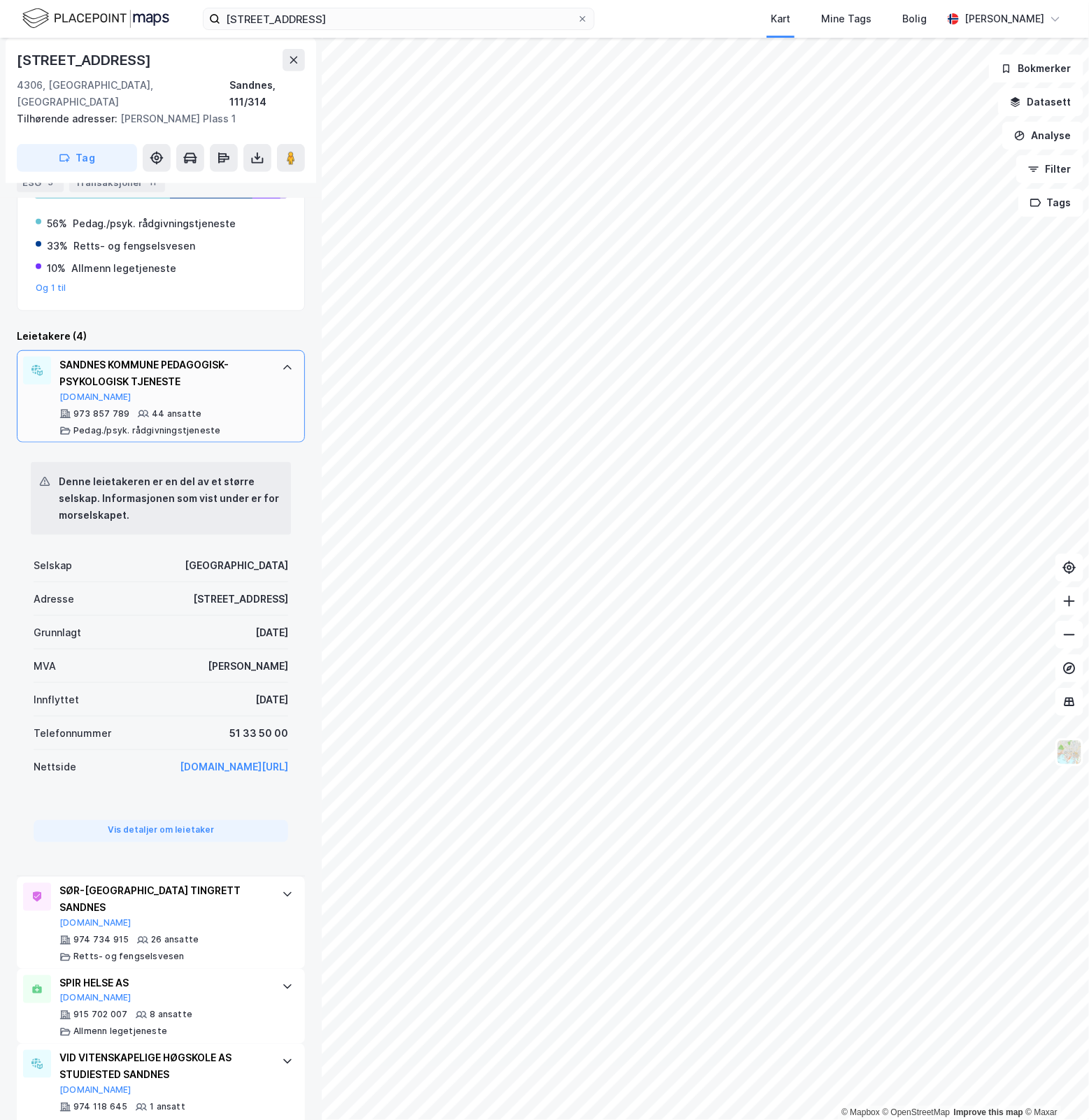
click at [282, 363] on icon at bounding box center [287, 368] width 11 height 11
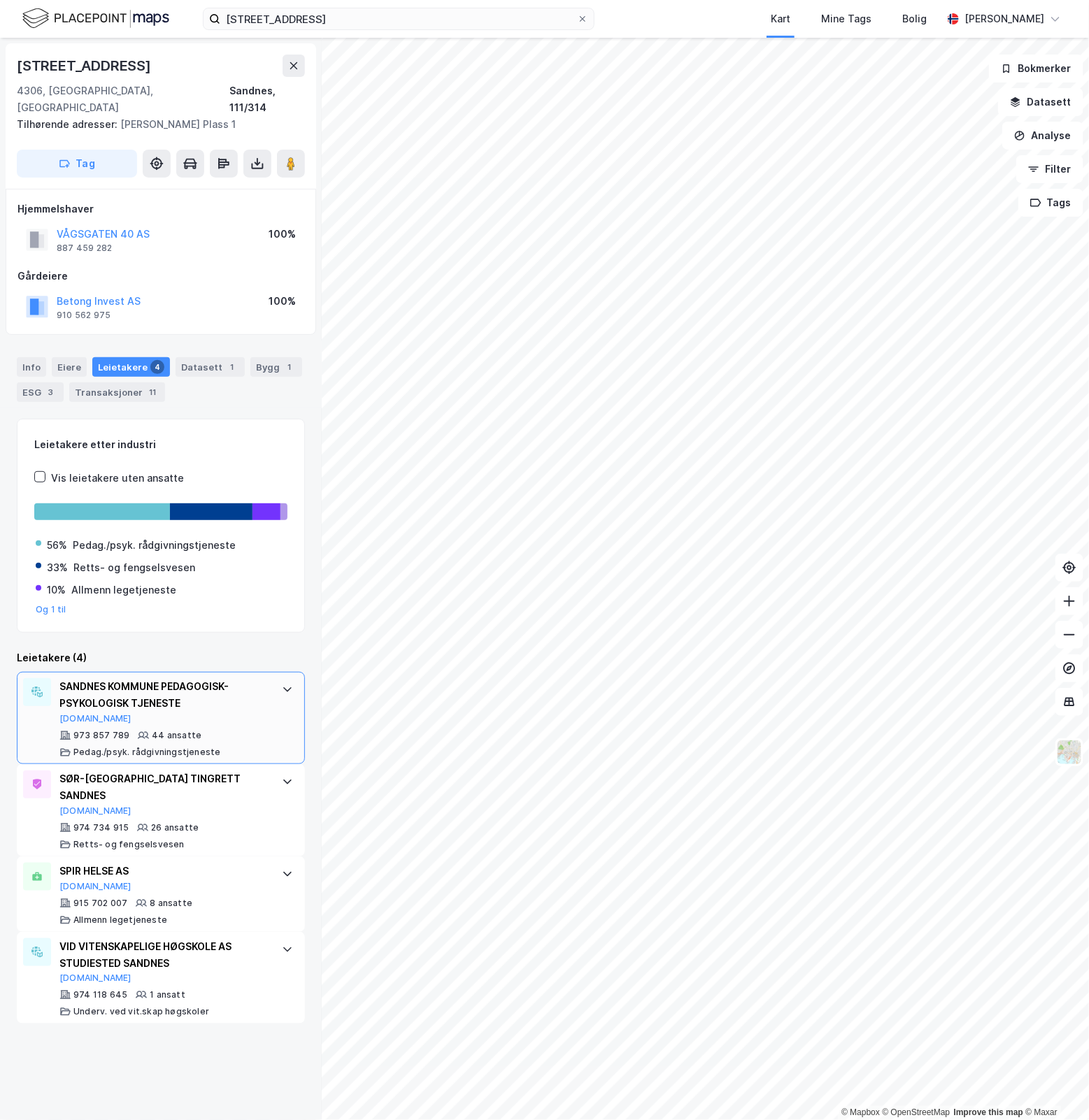
scroll to position [0, 0]
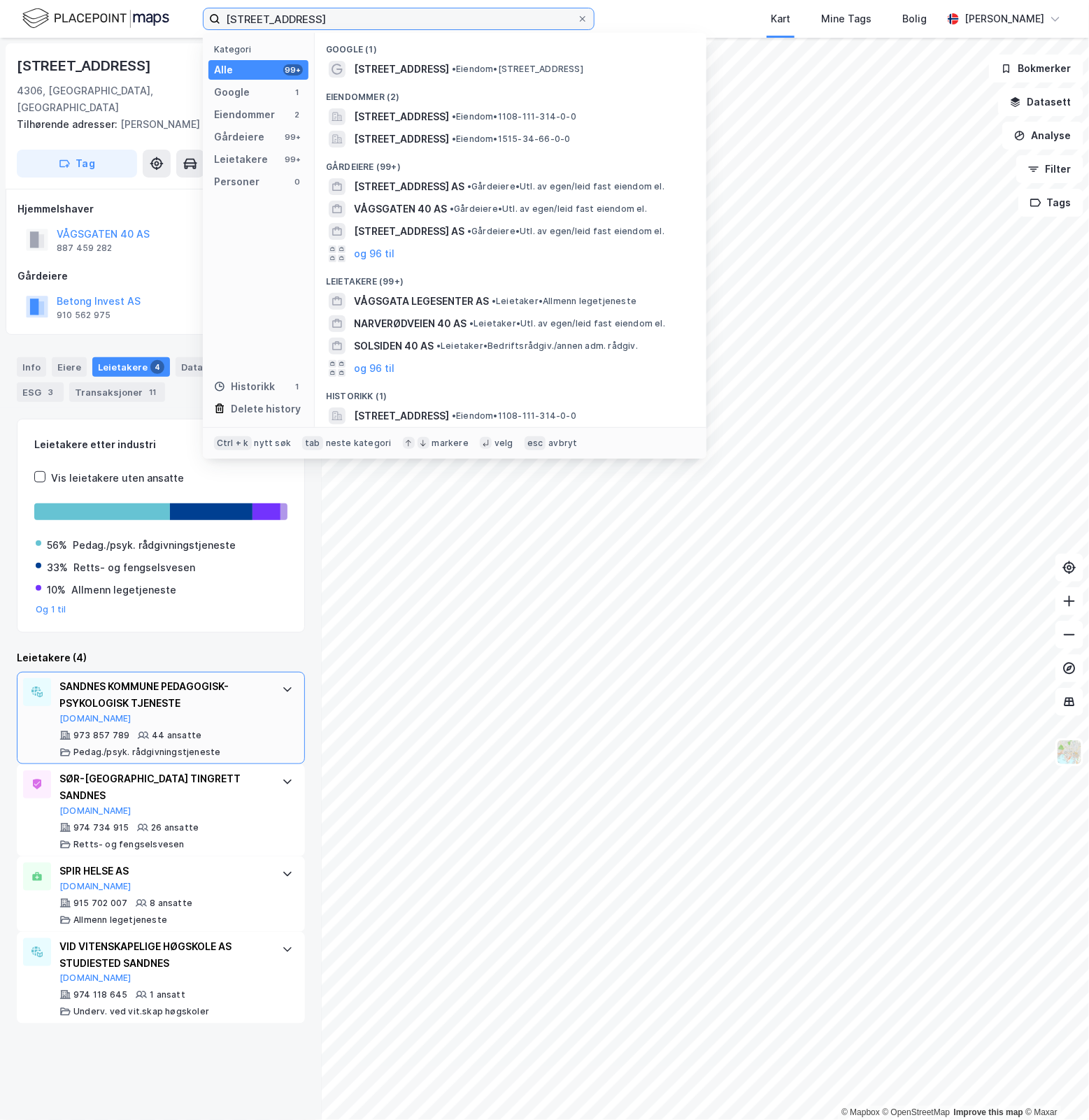
drag, startPoint x: 378, startPoint y: 19, endPoint x: -58, endPoint y: 50, distance: 437.1
click at [0, 50] on html "[STREET_ADDRESS] Kategori Alle 99+ Google 1 Eiendommer 2 Gårdeiere 99+ Leietake…" at bounding box center [544, 560] width 1089 height 1120
paste input "St. [STREET_ADDRESS]"
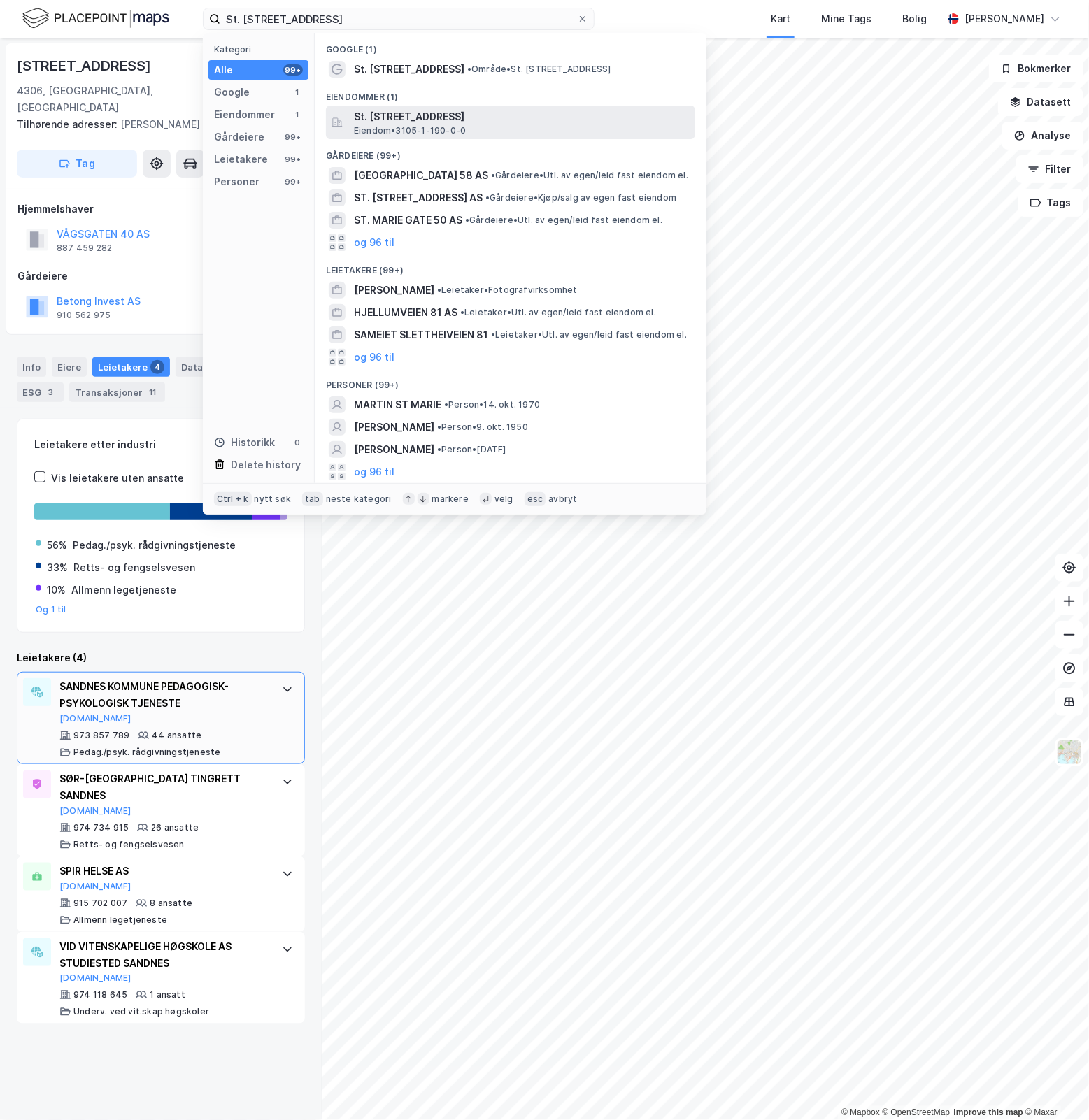
click at [540, 126] on div "St. [STREET_ADDRESS], [GEOGRAPHIC_DATA], SARPSBORG Eiendom • 3105-1-190-0-0" at bounding box center [523, 122] width 339 height 28
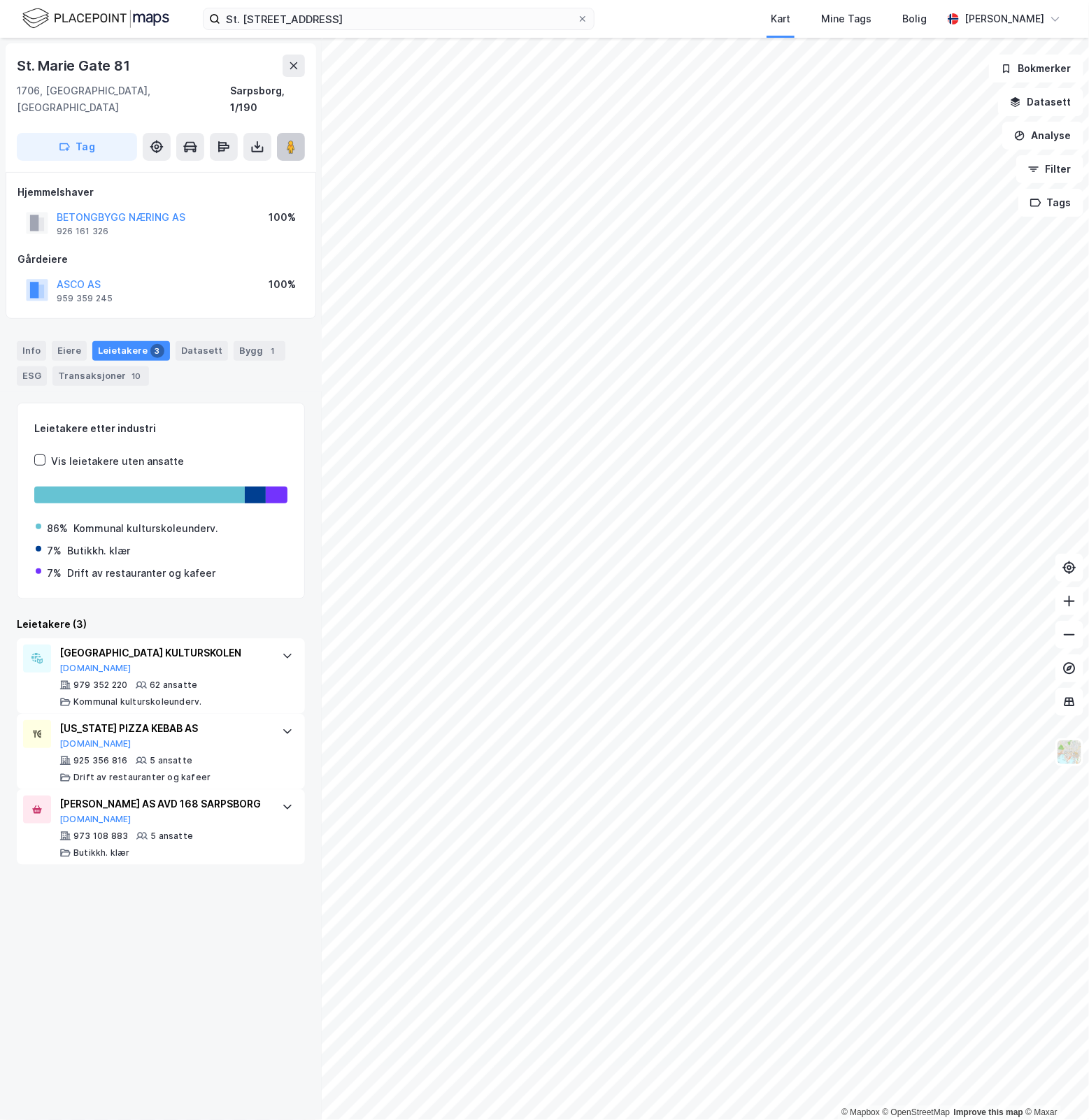
click at [294, 137] on button at bounding box center [290, 146] width 28 height 28
click at [476, 589] on div "© Mapbox © OpenStreetMap Improve this map © Maxar St. Marie Gate 81 1706, [GEOG…" at bounding box center [544, 579] width 1089 height 1083
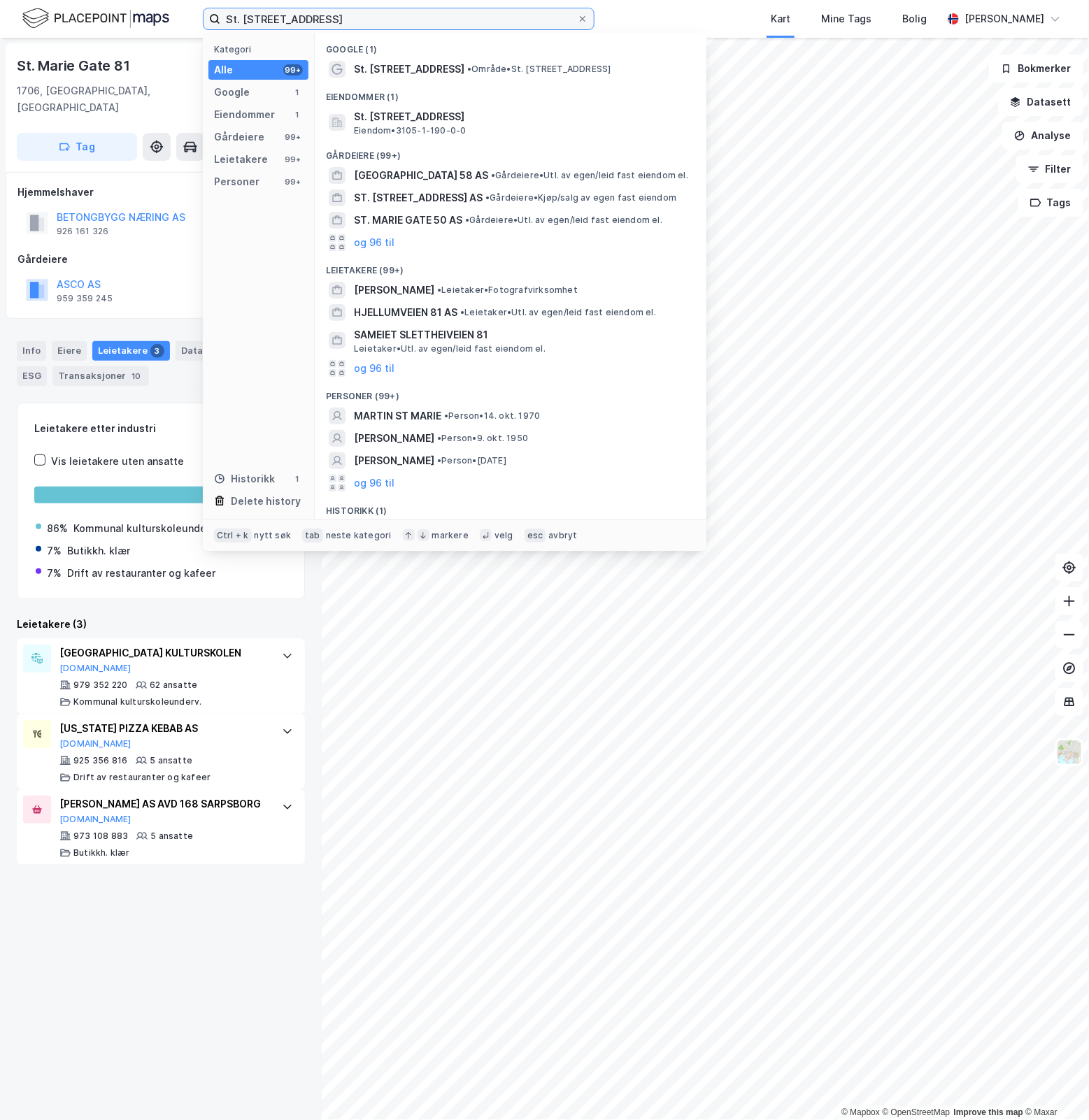
drag, startPoint x: 357, startPoint y: 25, endPoint x: 137, endPoint y: 16, distance: 220.2
click at [137, 16] on div "St. Marie gate 81 Kategori Alle 99+ Google 1 Eiendommer 1 Gårdeiere 99+ Leietak…" at bounding box center [544, 19] width 1089 height 38
paste input "kulegata 20"
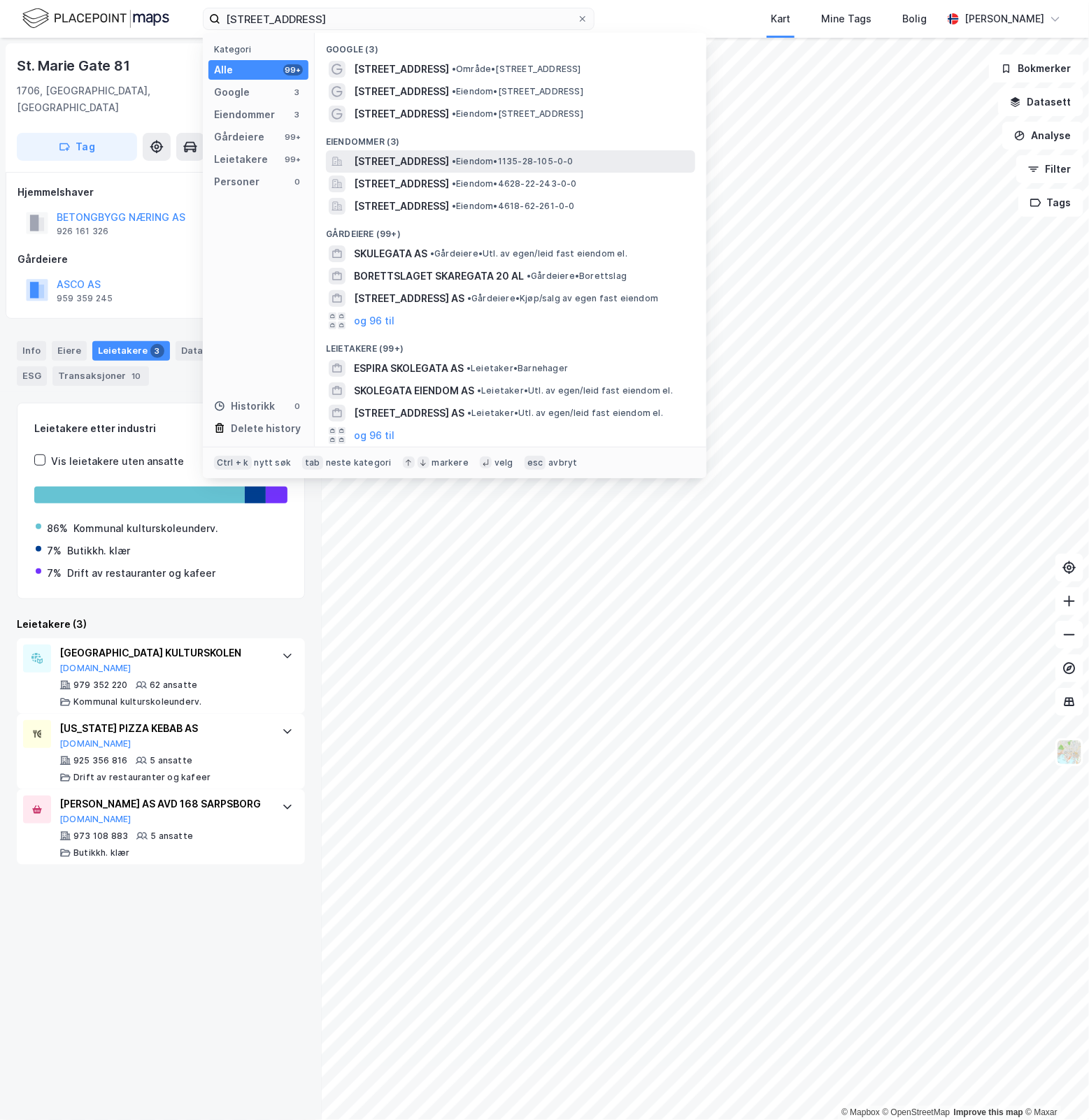
click at [571, 163] on span "• Eiendom • 1135-28-105-0-0" at bounding box center [513, 161] width 122 height 11
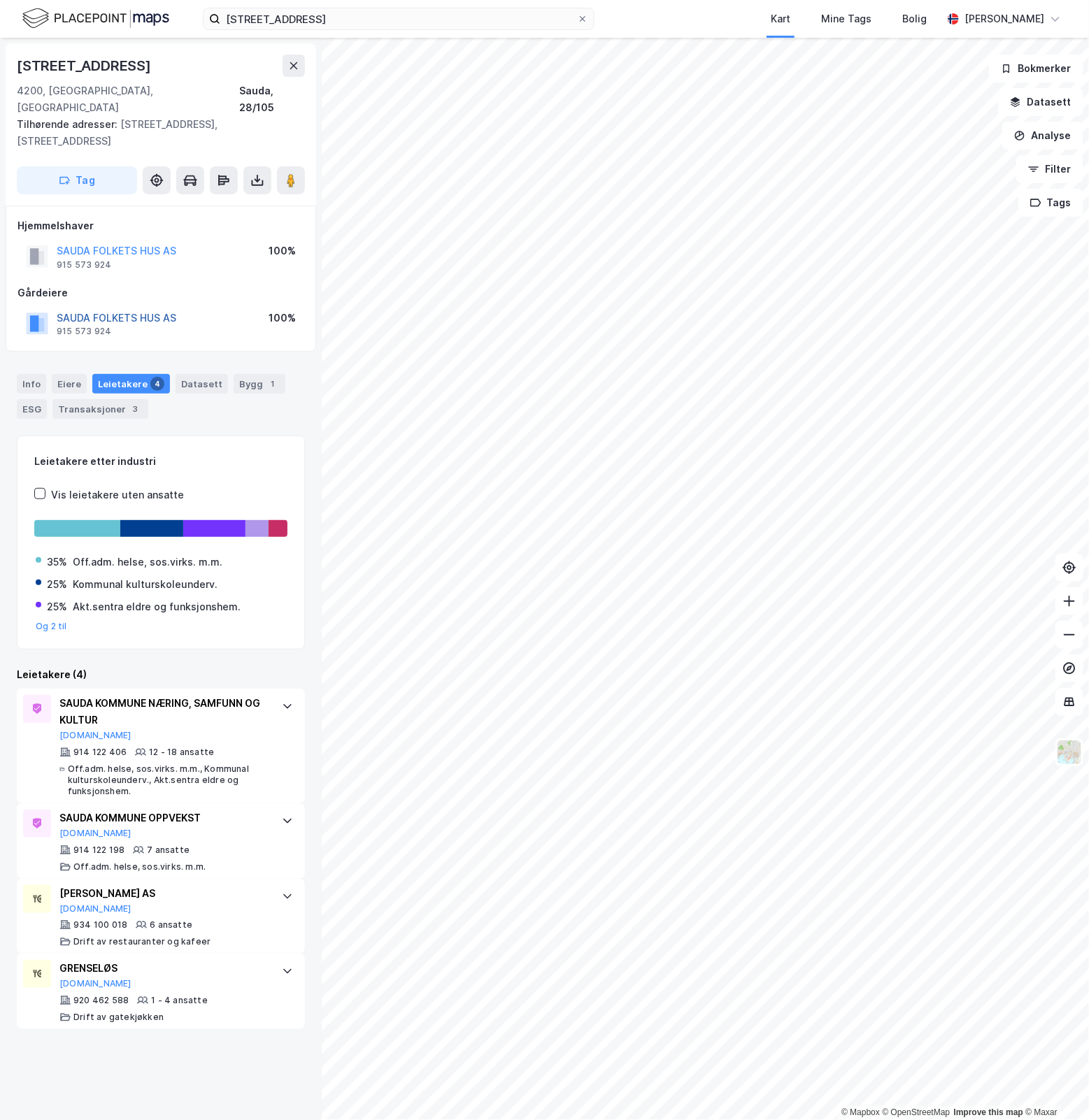
click at [0, 0] on button "SAUDA FOLKETS HUS AS" at bounding box center [0, 0] width 0 height 0
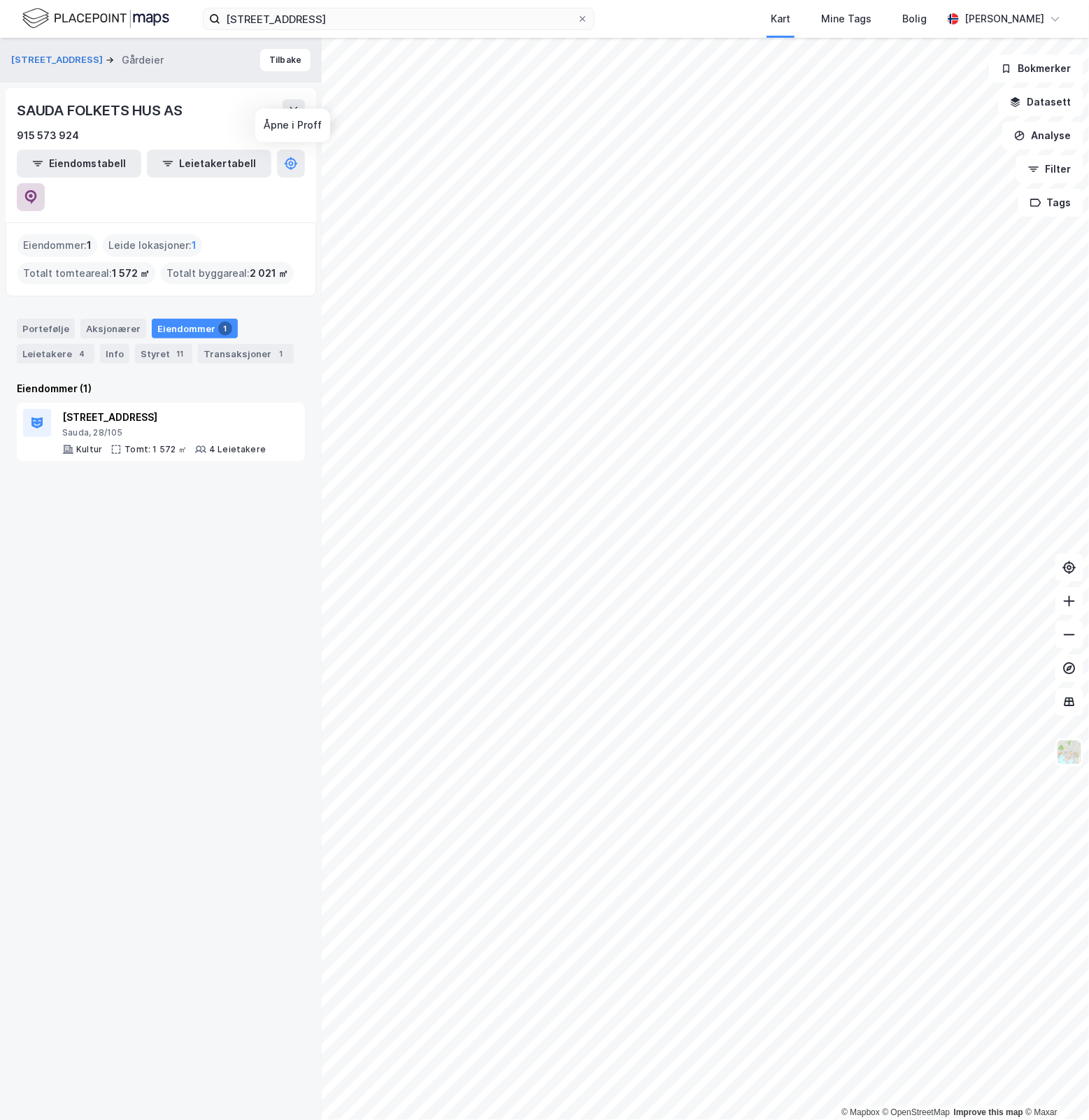
click at [33, 194] on icon at bounding box center [30, 196] width 4 height 4
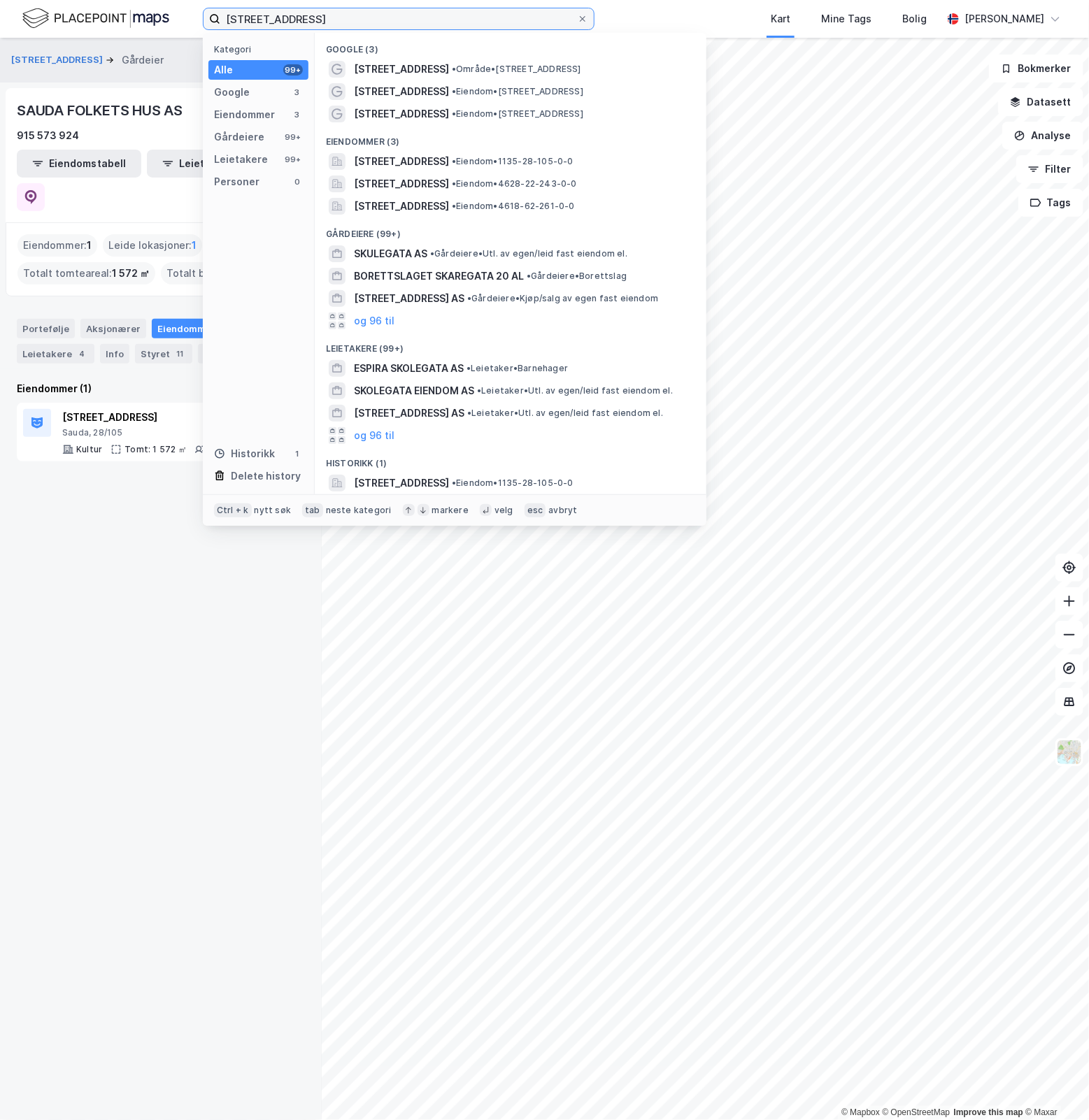
drag, startPoint x: 432, startPoint y: 17, endPoint x: 46, endPoint y: 16, distance: 386.0
click at [46, 16] on div "[STREET_ADDRESS] Kategori Alle 99+ Google 3 Eiendommer 3 Gårdeiere 99+ Leietake…" at bounding box center [544, 19] width 1089 height 38
paste input "Kong Beles veg"
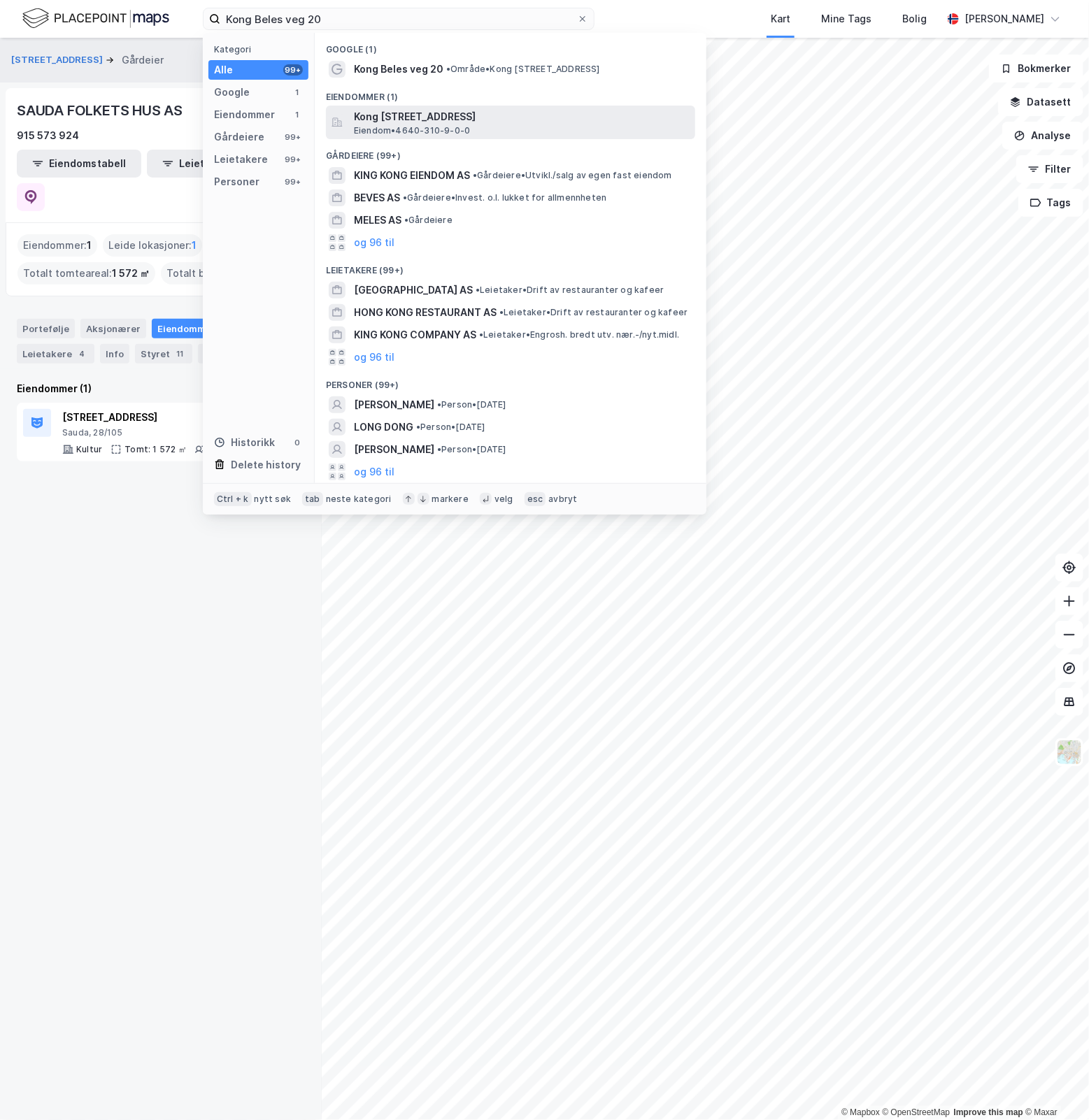
click at [522, 120] on span "Kong [STREET_ADDRESS]" at bounding box center [522, 116] width 336 height 17
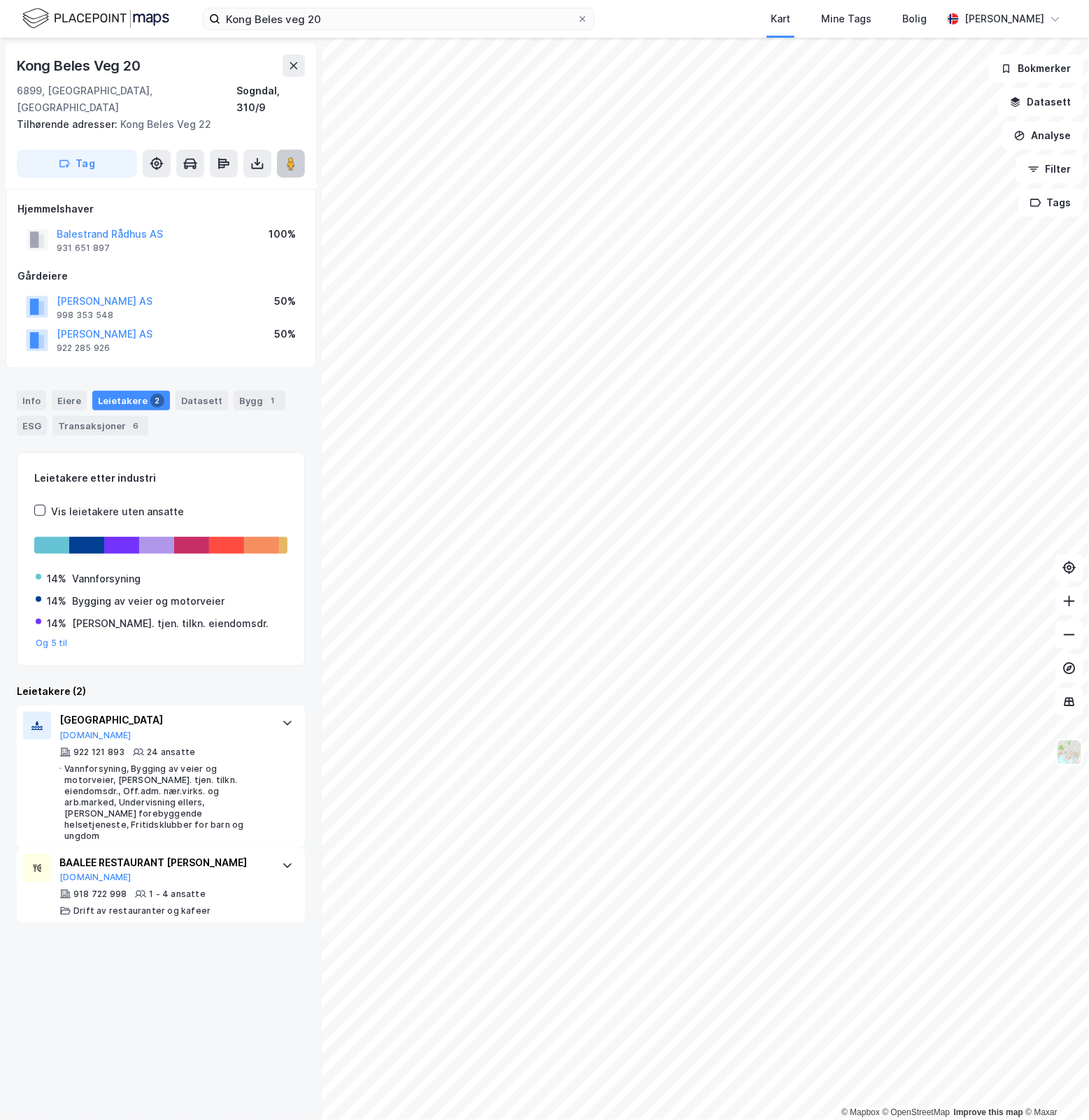
click at [290, 157] on image at bounding box center [290, 164] width 9 height 14
click at [207, 999] on div "Kong [STREET_ADDRESS], [GEOGRAPHIC_DATA], 310/9 Tilhørende adresser: Kong Beles…" at bounding box center [161, 579] width 321 height 1083
click at [264, 727] on div "[GEOGRAPHIC_DATA] [DOMAIN_NAME] 922 121 893 24 ansatte Vannforsyning, Bygging a…" at bounding box center [161, 776] width 288 height 142
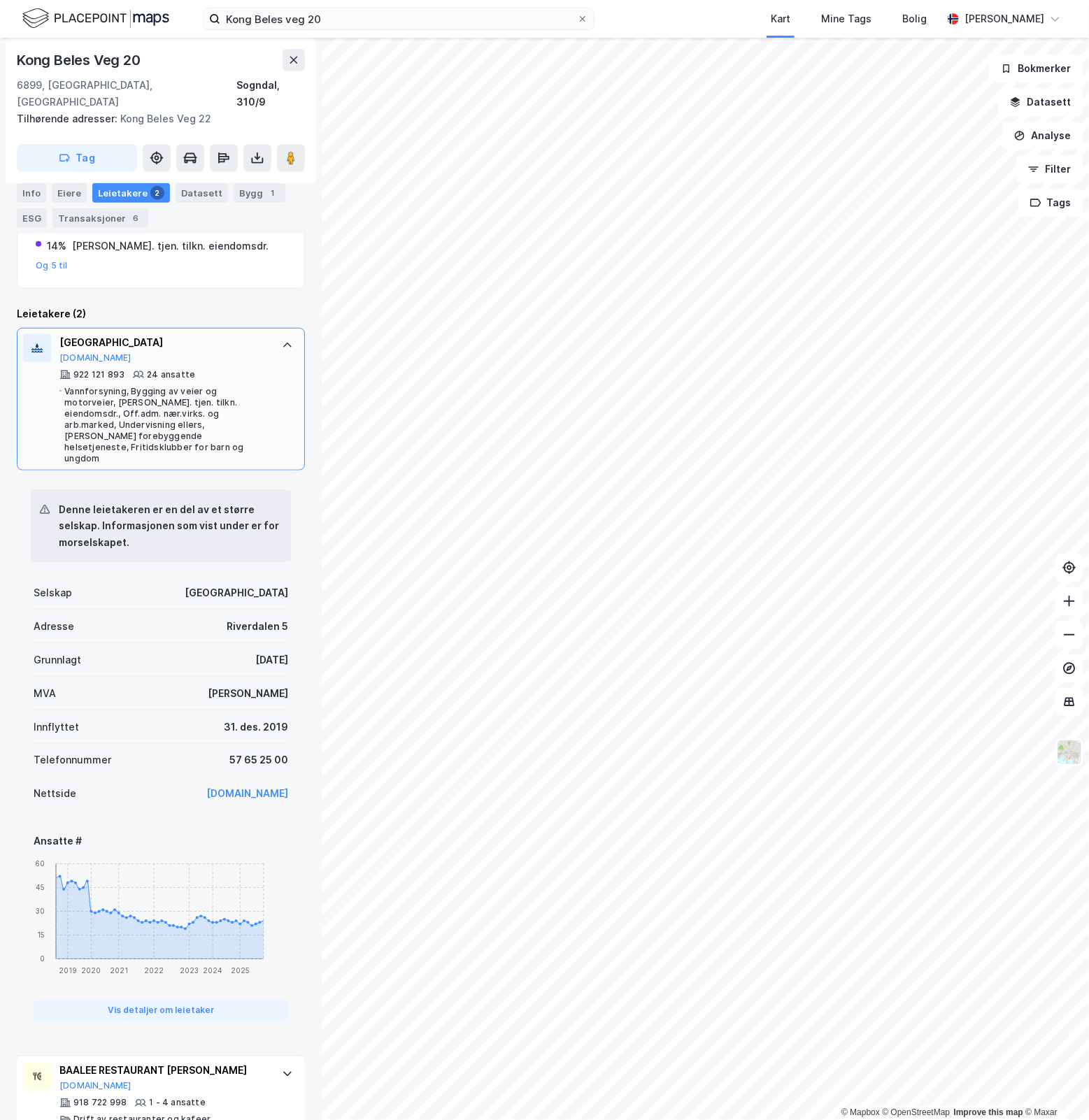
scroll to position [378, 0]
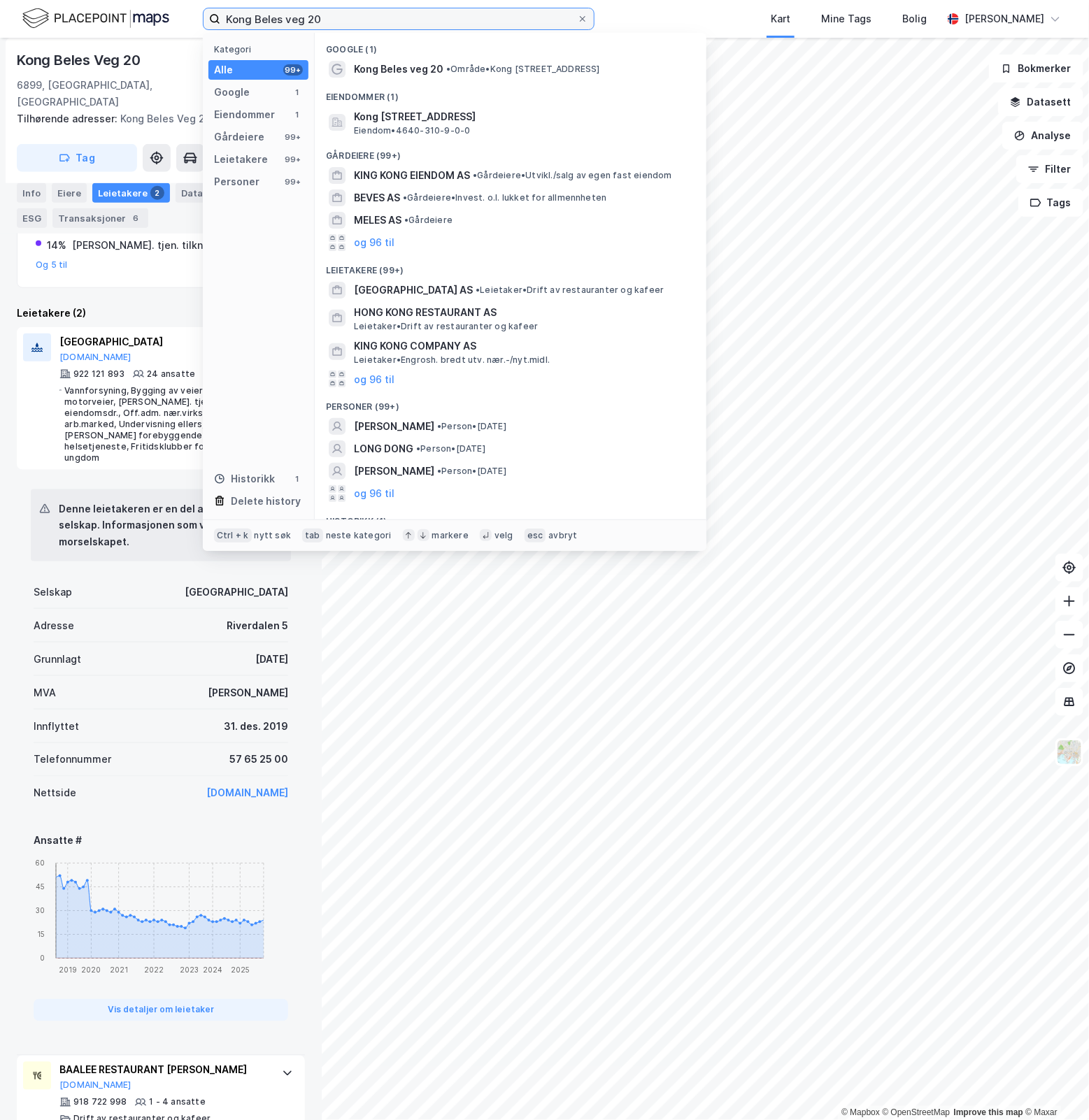
drag, startPoint x: 464, startPoint y: 25, endPoint x: 59, endPoint y: 56, distance: 406.2
click at [59, 56] on div "Kong Beles veg 20 Kategori Alle 99+ Google 1 Eiendommer 1 Gårdeiere 99+ Leietak…" at bounding box center [544, 560] width 1089 height 1120
paste input "HATHON HOLDING AS (100%)"
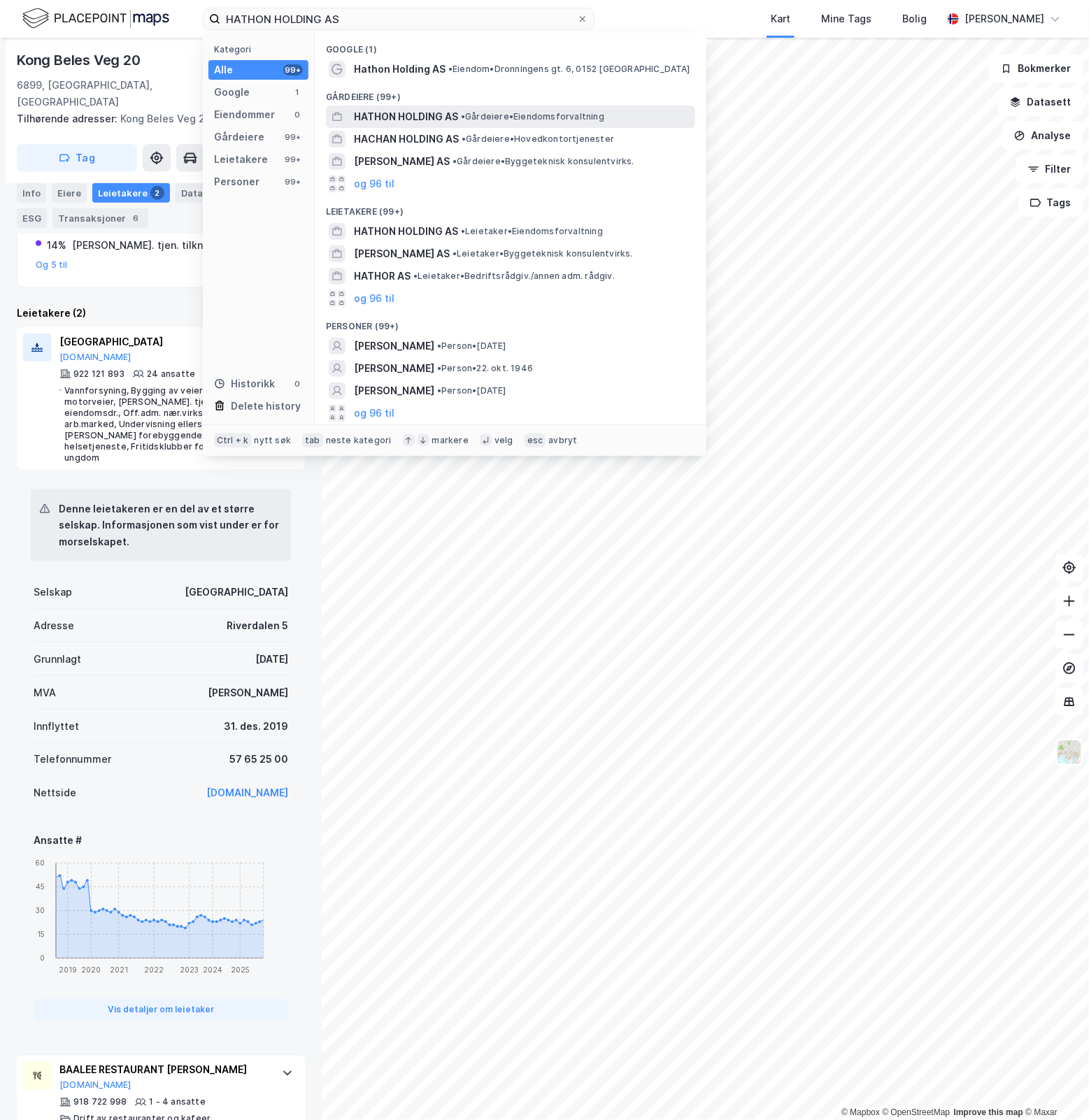
click at [543, 109] on div "HATHON HOLDING AS • Gårdeiere • Eiendomsforvaltning" at bounding box center [523, 116] width 339 height 17
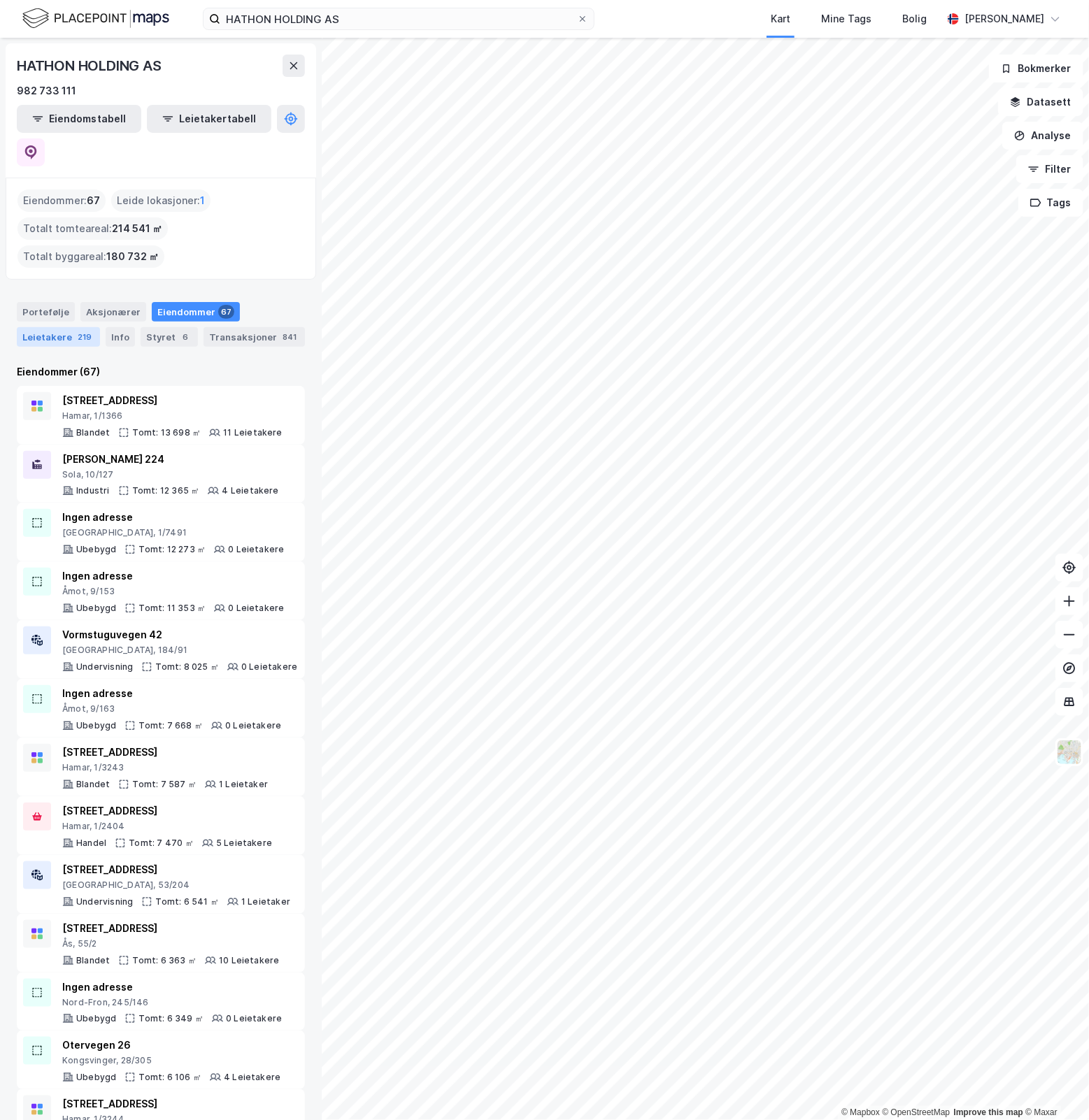
click at [35, 327] on div "Leietakere 219" at bounding box center [58, 336] width 83 height 20
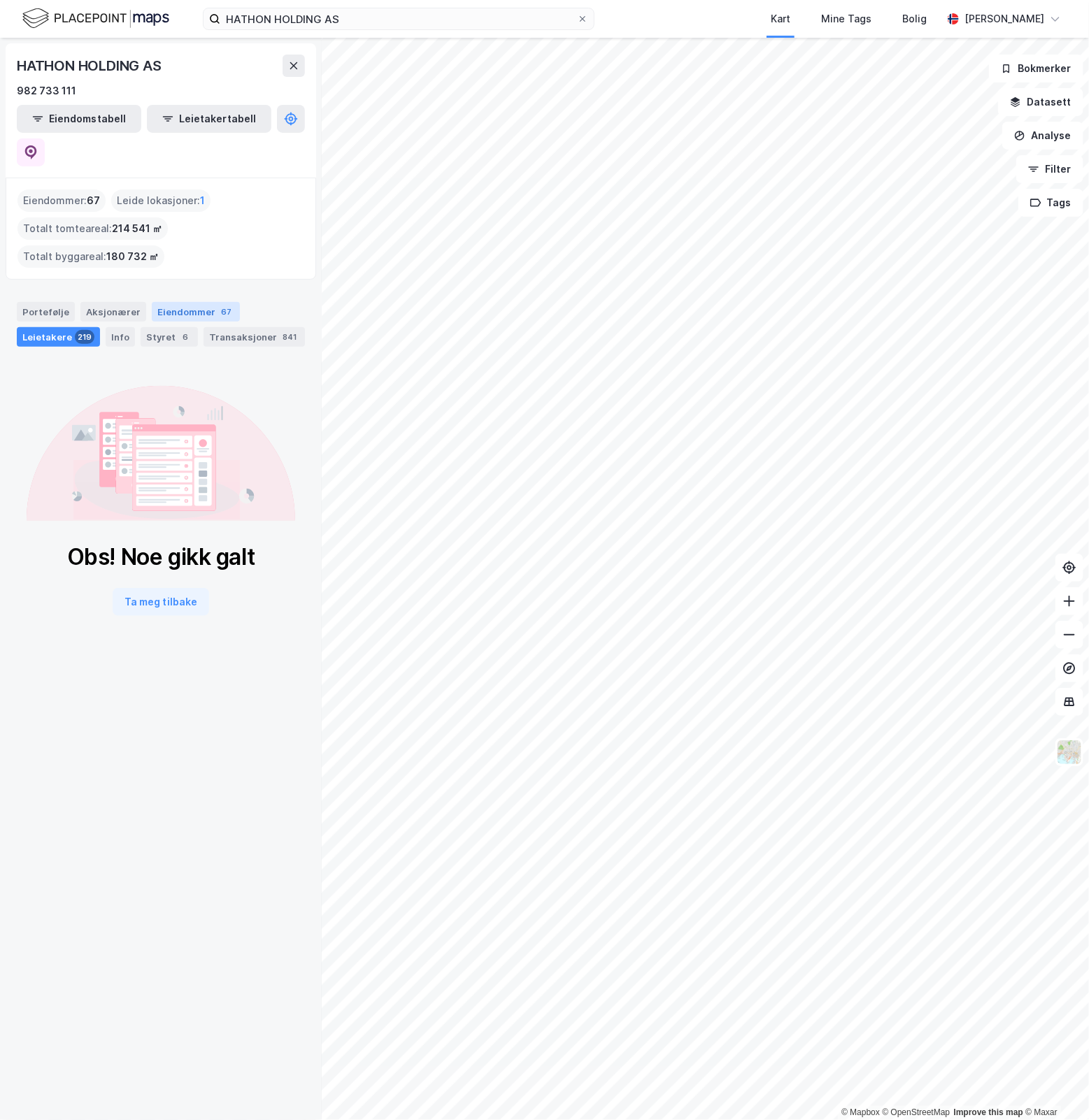
click at [179, 302] on div "Eiendommer 67" at bounding box center [195, 312] width 88 height 20
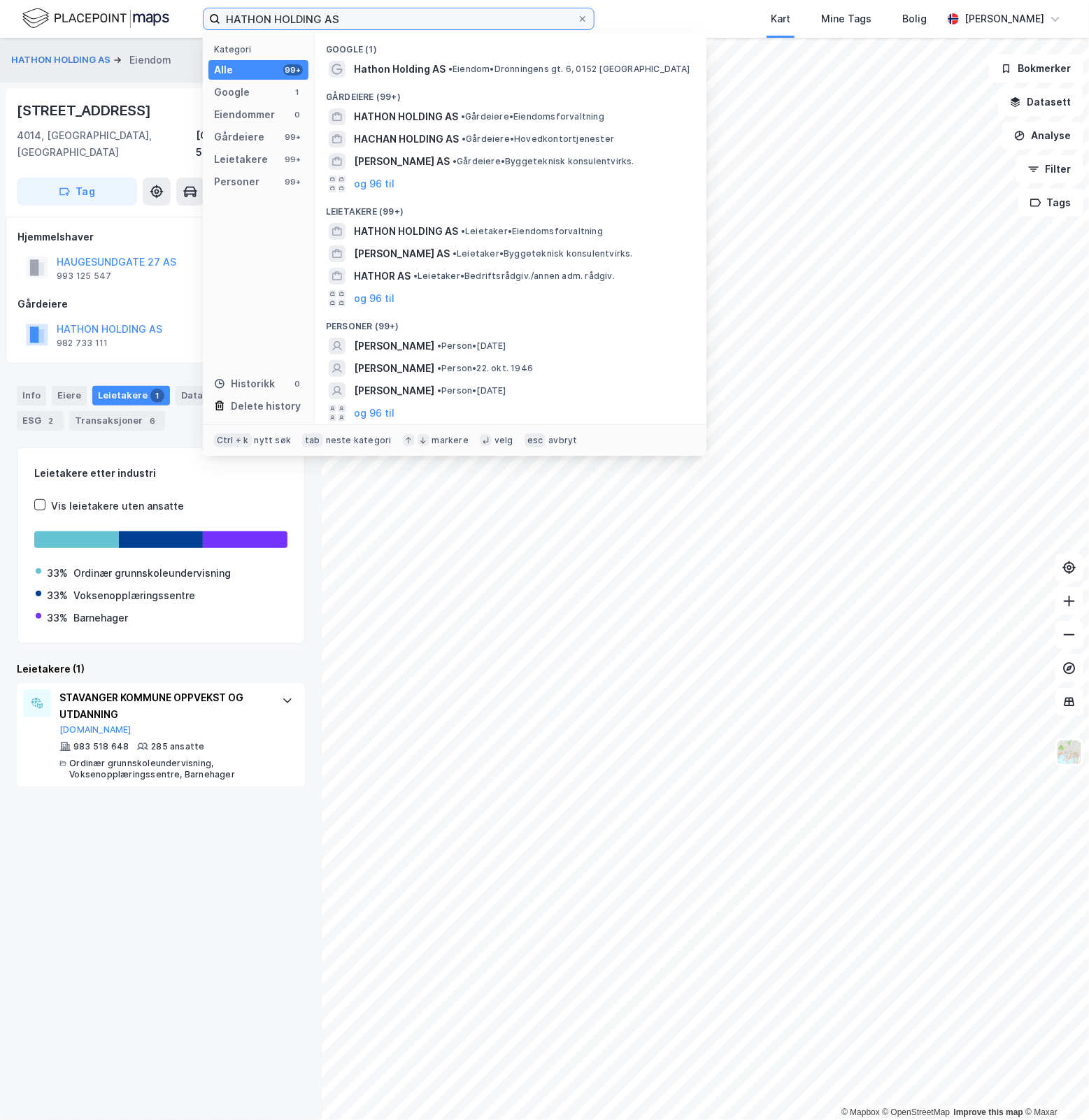
drag, startPoint x: 373, startPoint y: 20, endPoint x: -247, endPoint y: 78, distance: 622.7
click at [0, 78] on html "HATHON HOLDING AS Kategori Alle 99+ Google 1 Eiendommer 0 Gårdeiere 99+ Leietak…" at bounding box center [544, 560] width 1089 height 1120
paste input "[STREET_ADDRESS]"
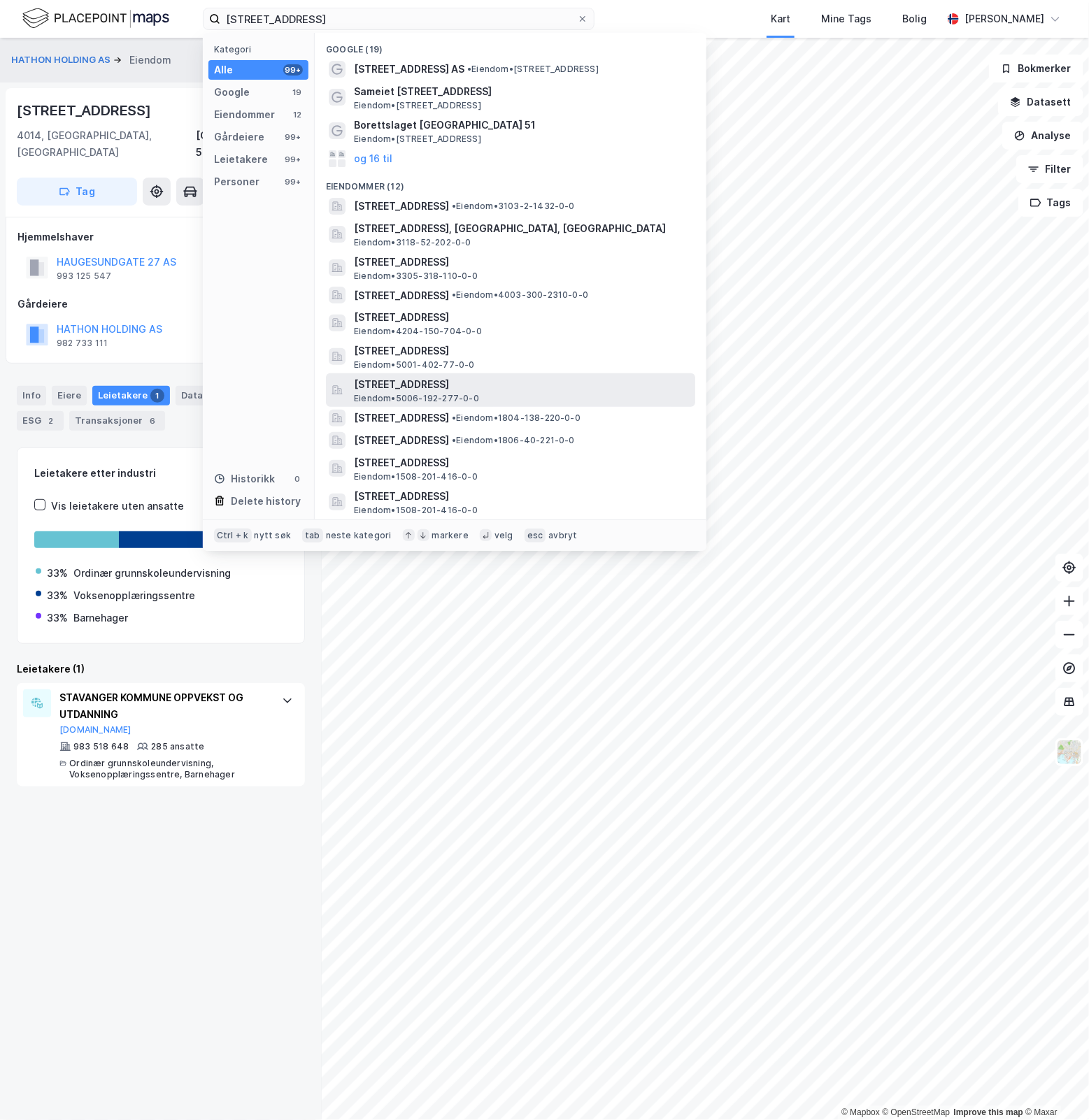
click at [572, 387] on span "[STREET_ADDRESS]" at bounding box center [522, 384] width 336 height 17
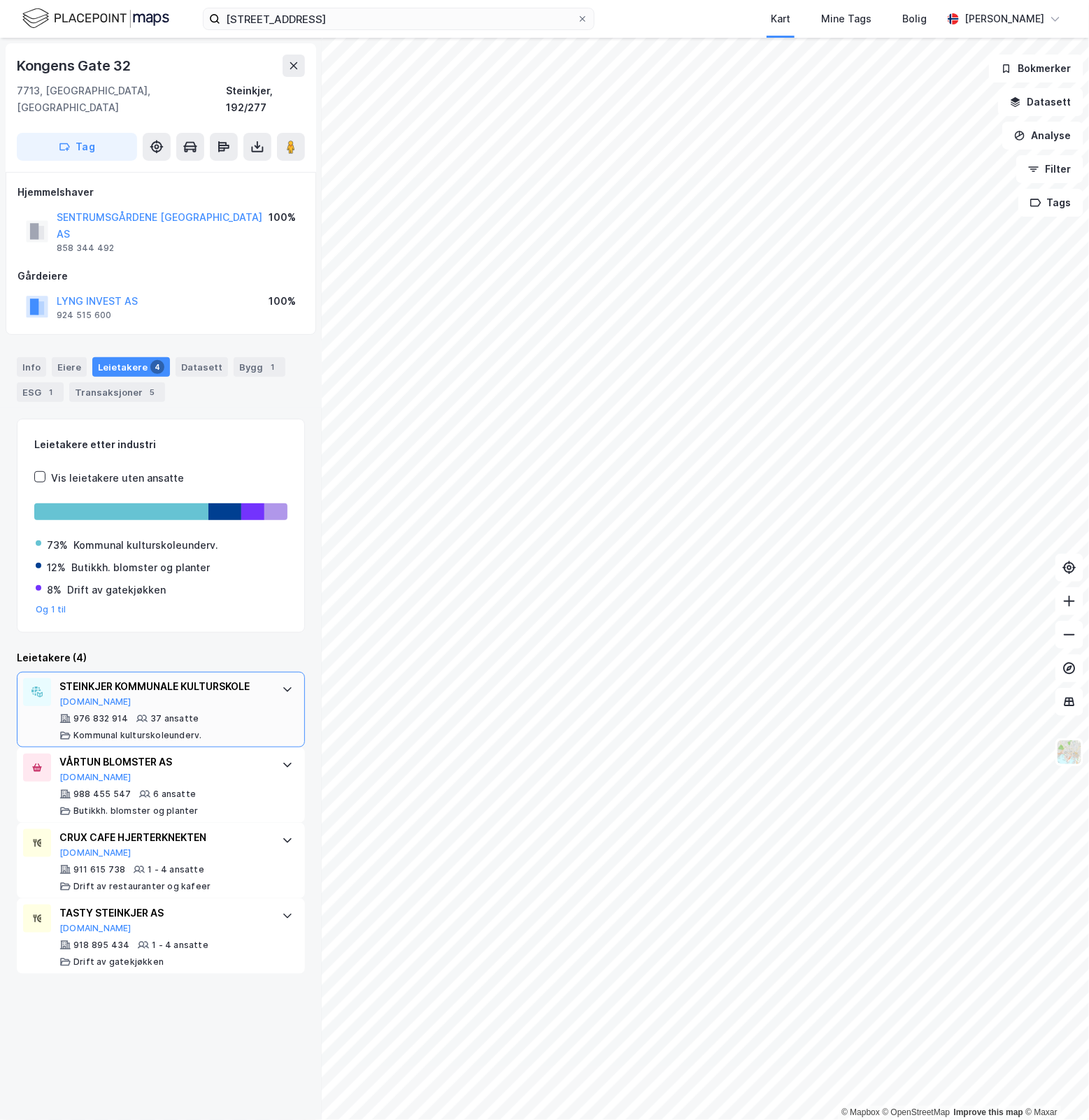
click at [276, 678] on div at bounding box center [287, 689] width 22 height 22
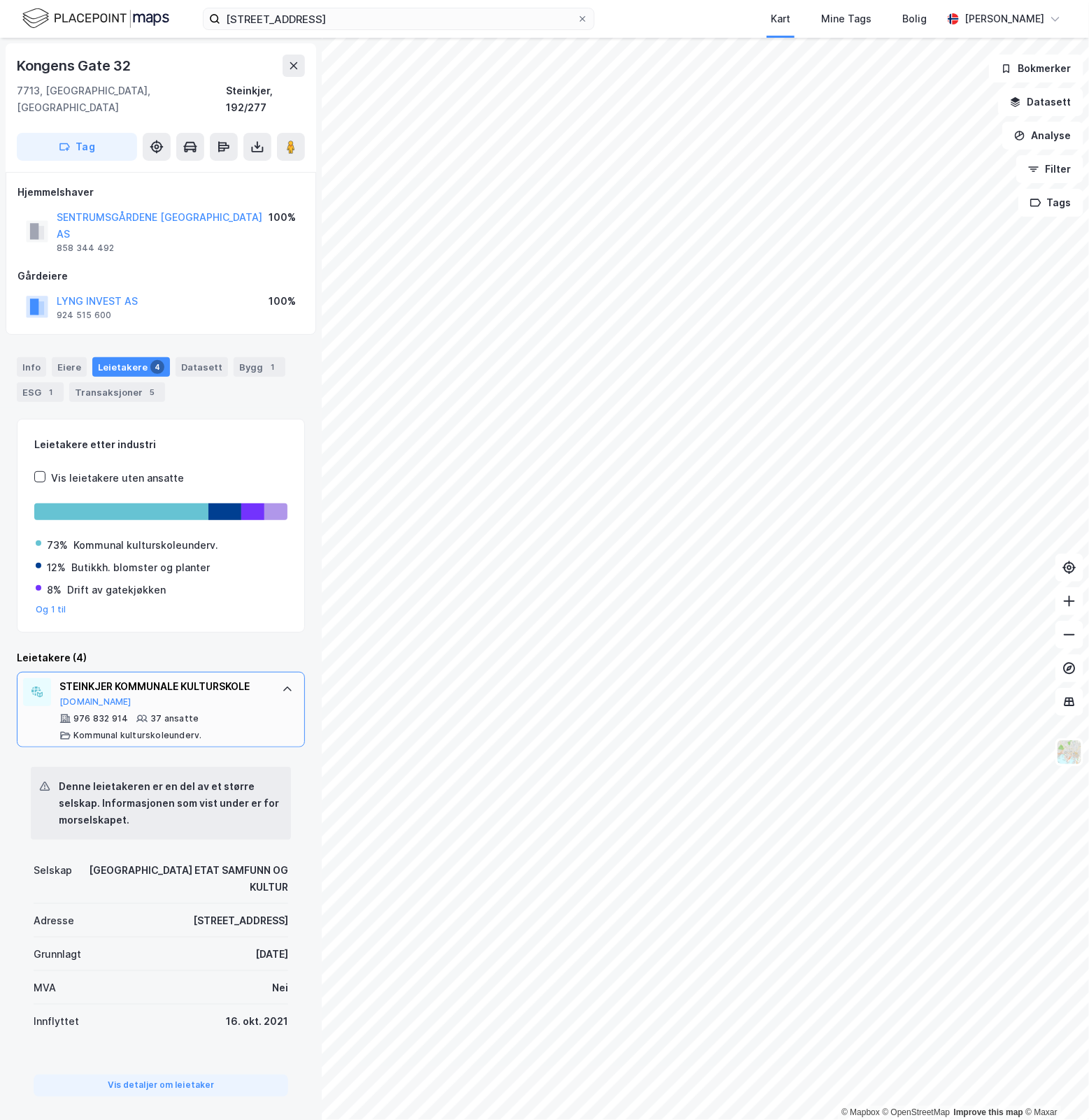
click at [276, 678] on div at bounding box center [287, 689] width 22 height 22
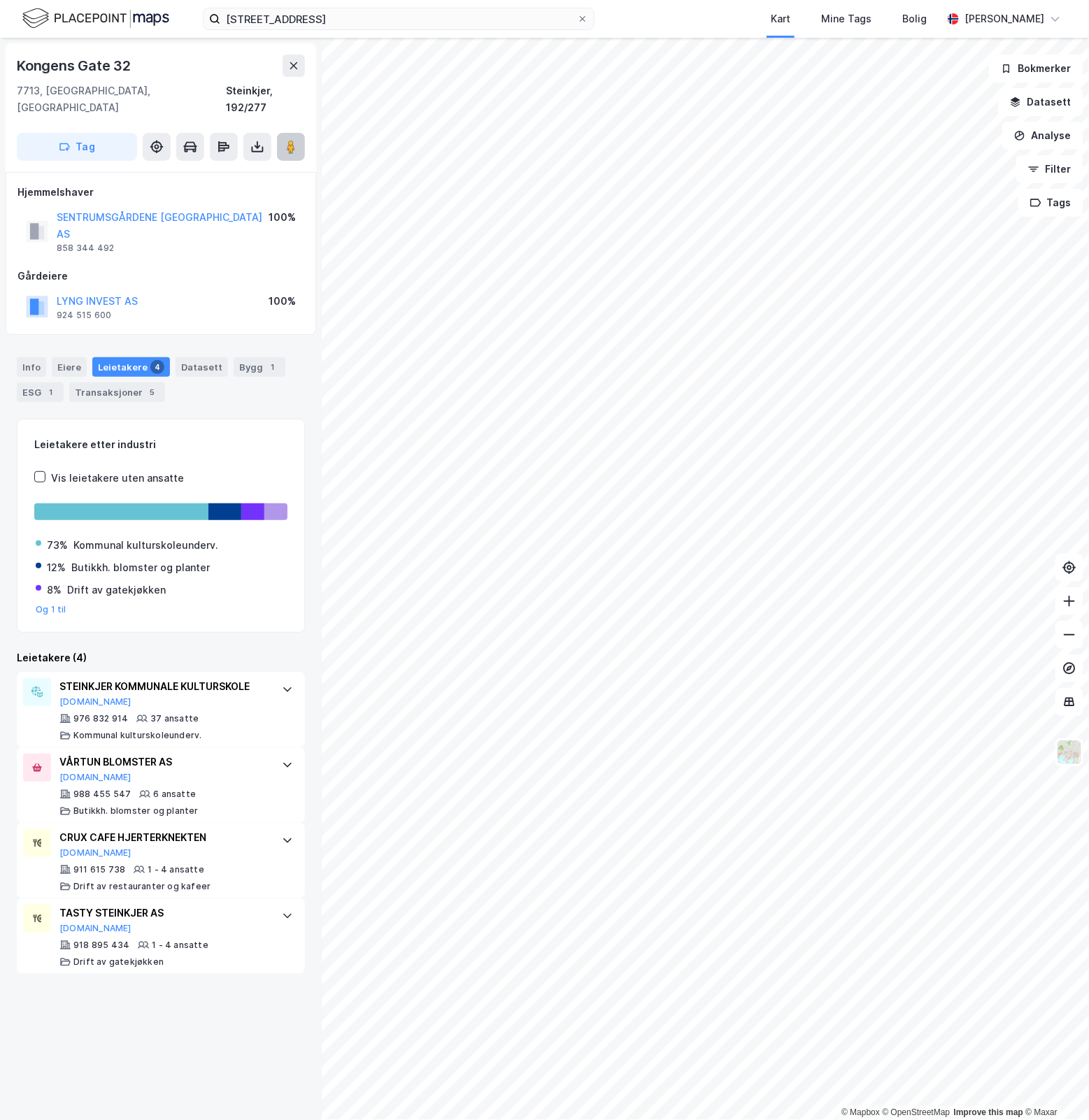
click at [302, 133] on button at bounding box center [290, 146] width 28 height 28
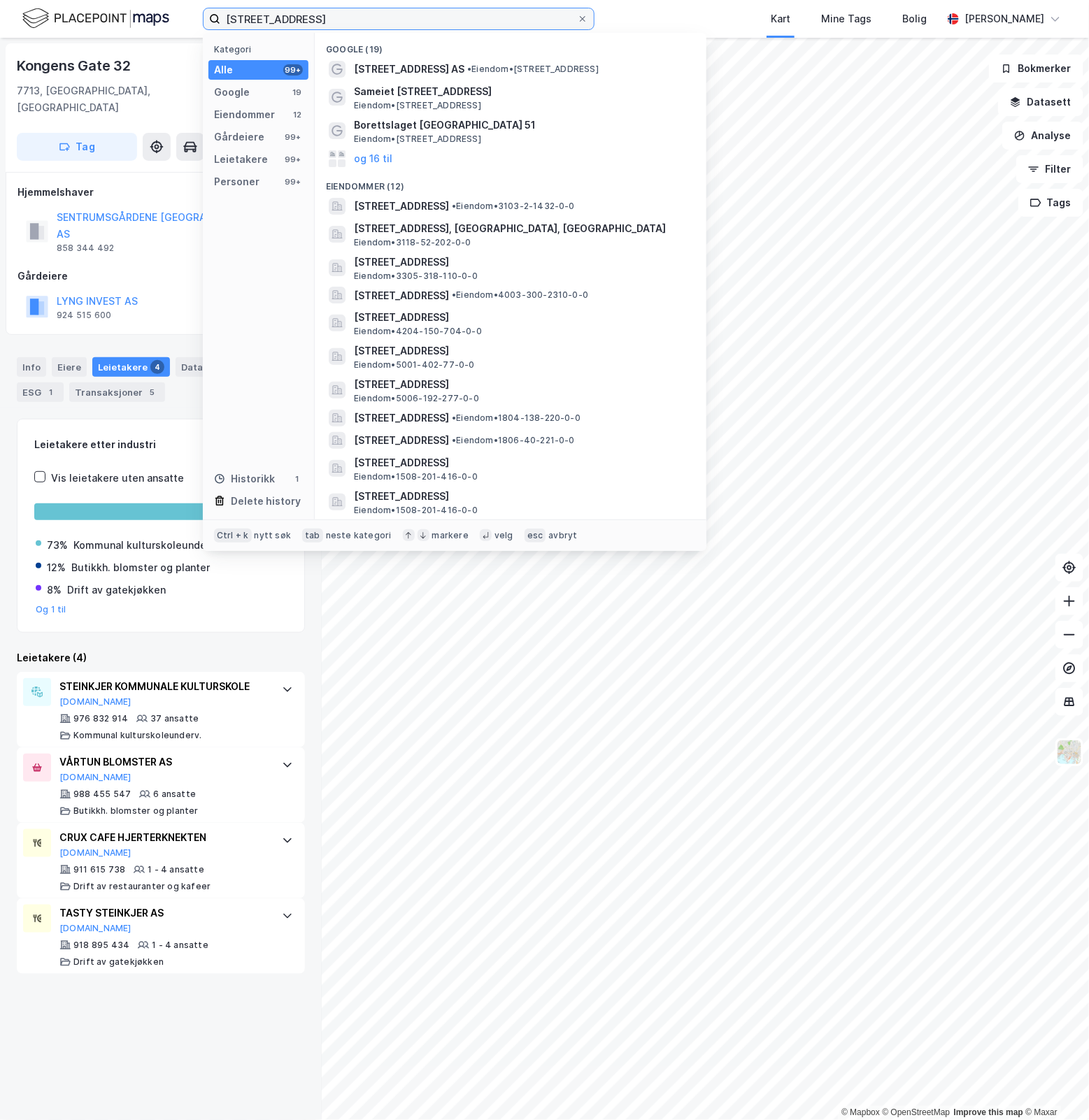
drag, startPoint x: 364, startPoint y: 20, endPoint x: 30, endPoint y: 5, distance: 334.3
click at [30, 5] on div "[STREET_ADDRESS] Kategori Alle 99+ Google 19 Eiendommer 12 Gårdeiere 99+ Leieta…" at bounding box center [544, 19] width 1089 height 38
paste input "[STREET_ADDRESS]"
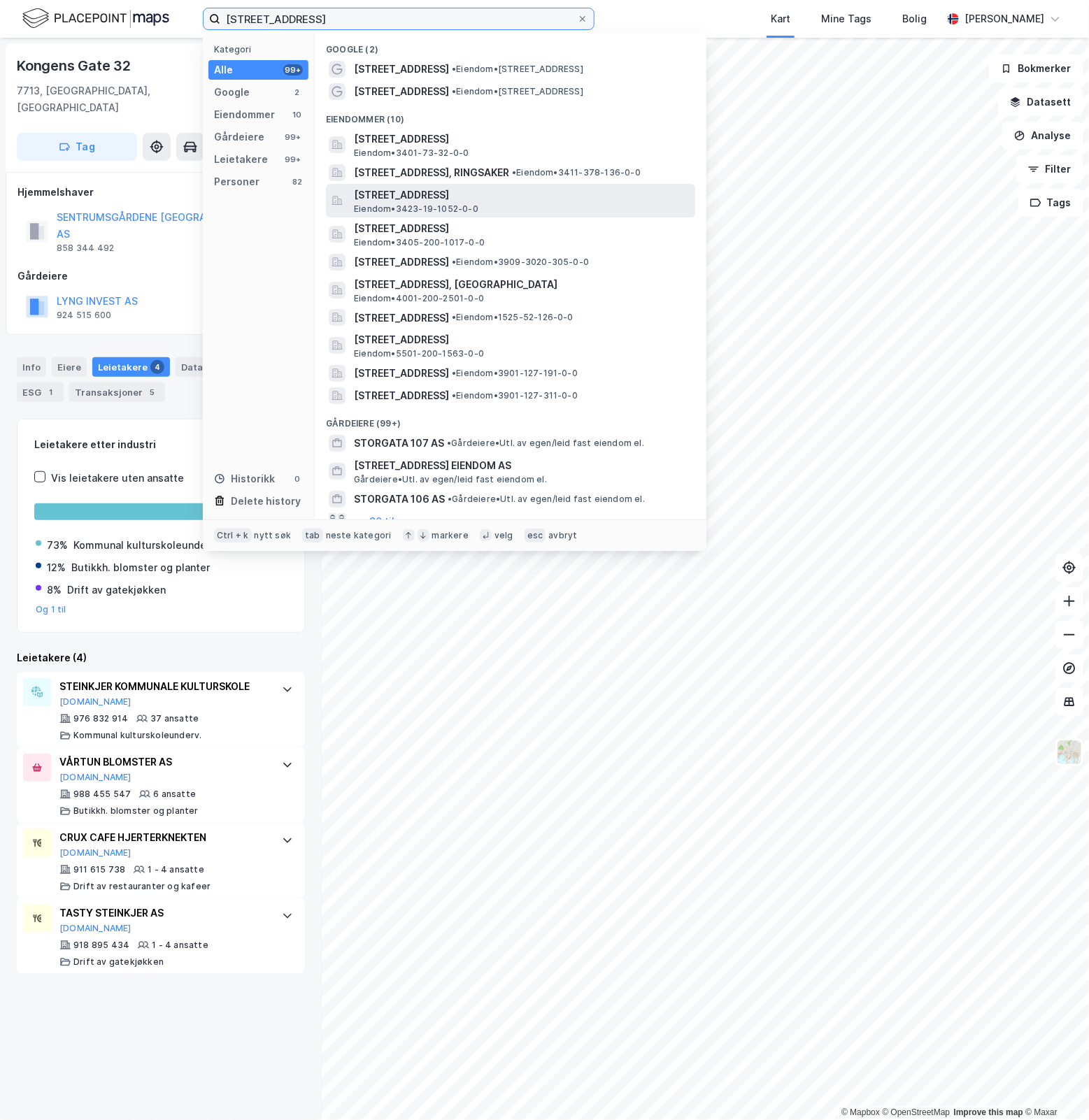
type input "[STREET_ADDRESS]"
click at [601, 190] on span "[STREET_ADDRESS]" at bounding box center [522, 195] width 336 height 17
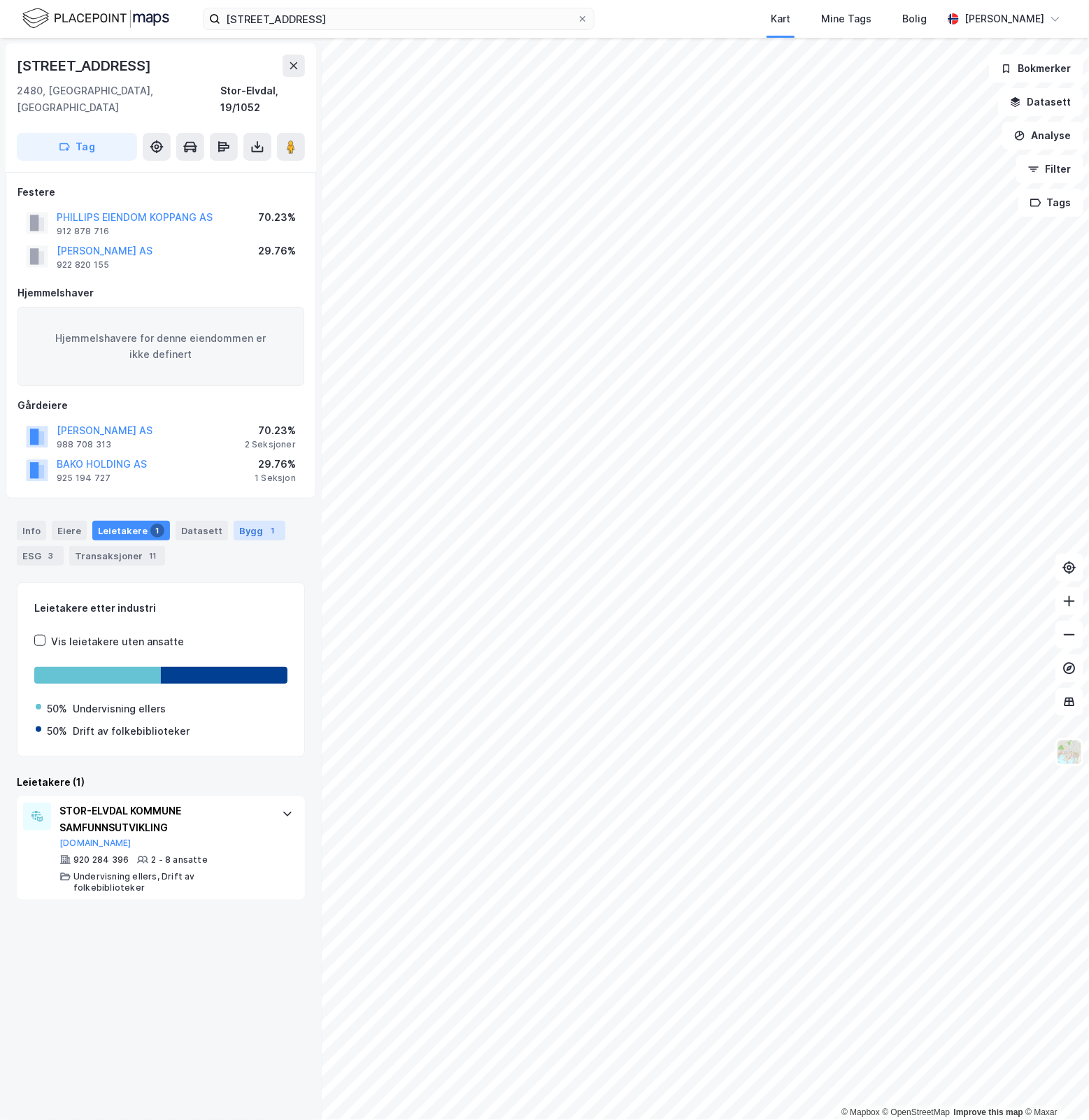
click at [270, 521] on div "Bygg 1" at bounding box center [259, 530] width 51 height 20
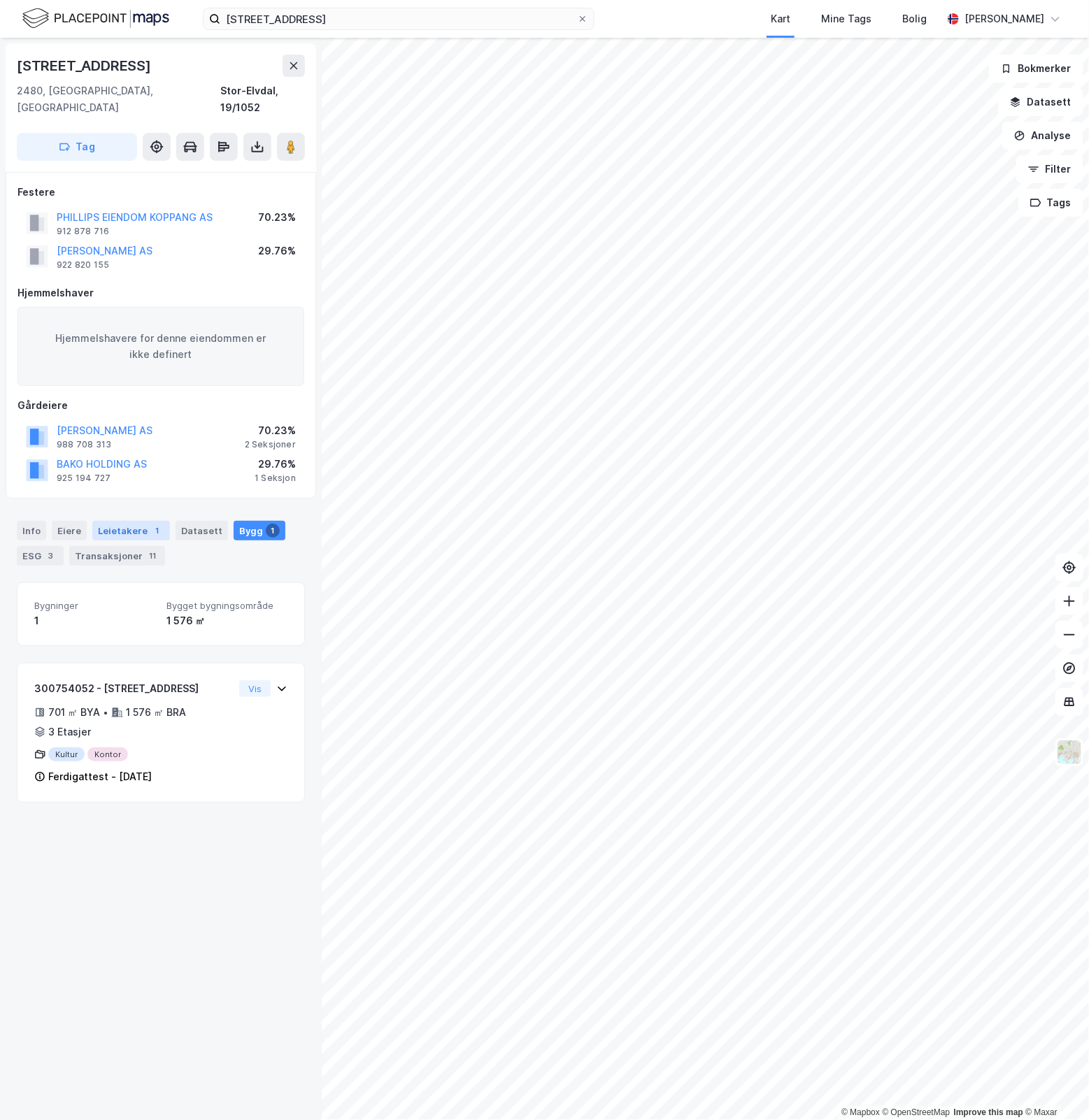
click at [126, 521] on div "Leietakere 1" at bounding box center [131, 530] width 78 height 20
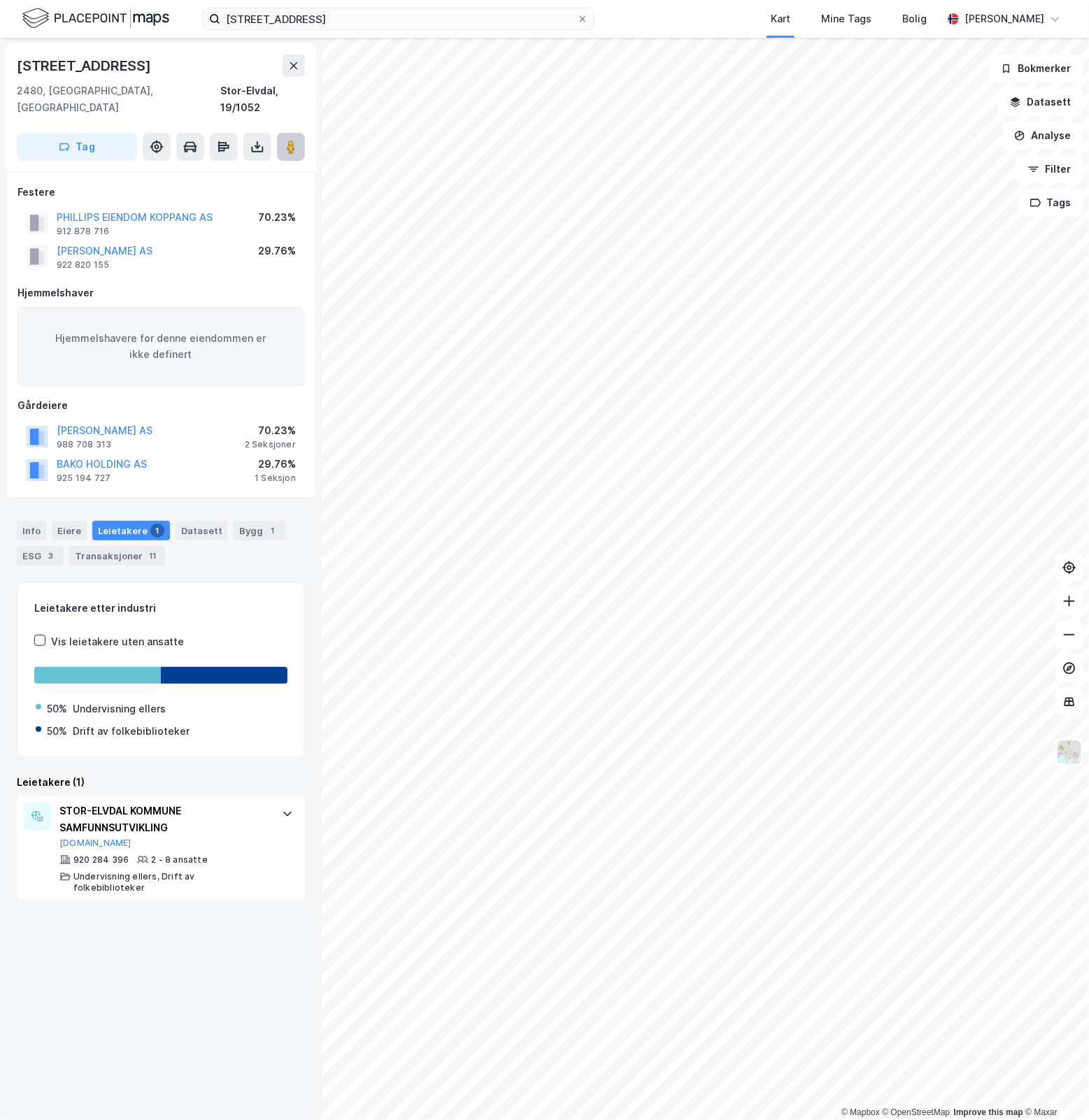
click at [294, 140] on image at bounding box center [290, 147] width 9 height 14
drag, startPoint x: 130, startPoint y: 68, endPoint x: -26, endPoint y: 78, distance: 156.3
click at [0, 78] on html "Storgata 107 Kart Mine Tags Bolig [PERSON_NAME] © Mapbox © OpenStreetMap Improv…" at bounding box center [544, 560] width 1089 height 1120
copy div "© Mapbox © OpenStreetMap Improve this map © [STREET_ADDRESS]"
click at [0, 0] on button "[PERSON_NAME] AS" at bounding box center [0, 0] width 0 height 0
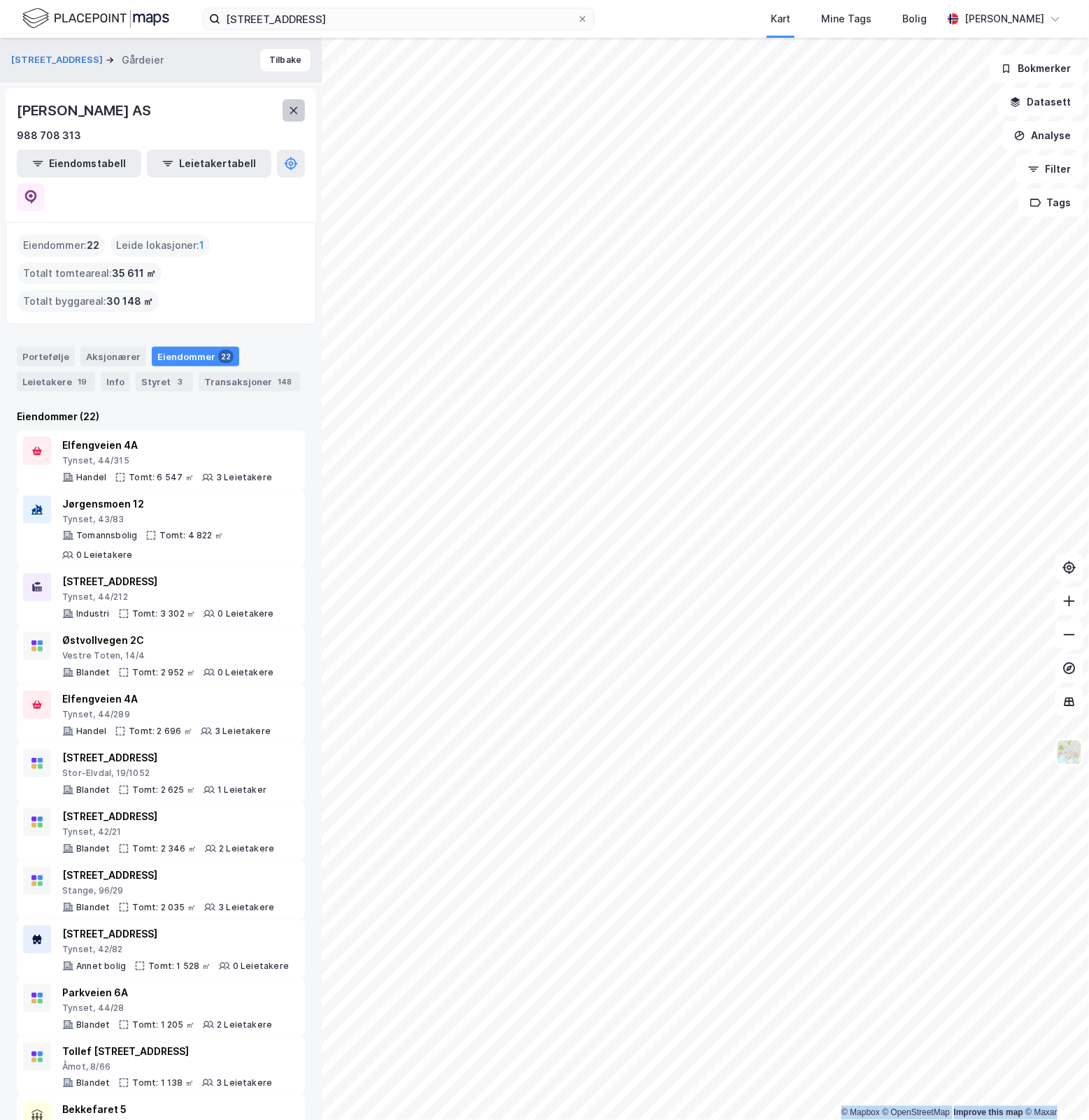
click at [296, 114] on icon at bounding box center [294, 111] width 11 height 11
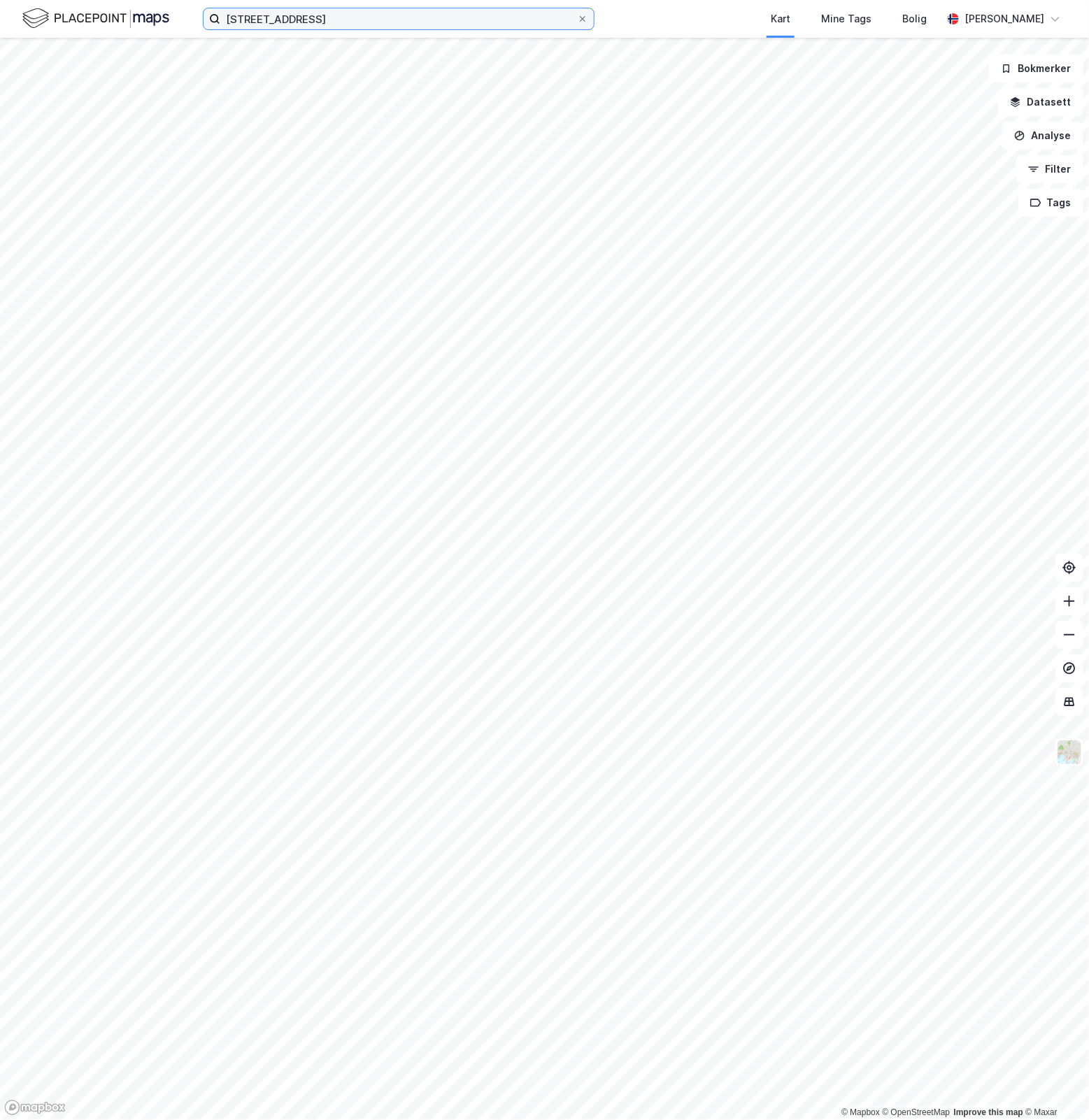
click at [332, 25] on input "[STREET_ADDRESS]" at bounding box center [398, 19] width 357 height 21
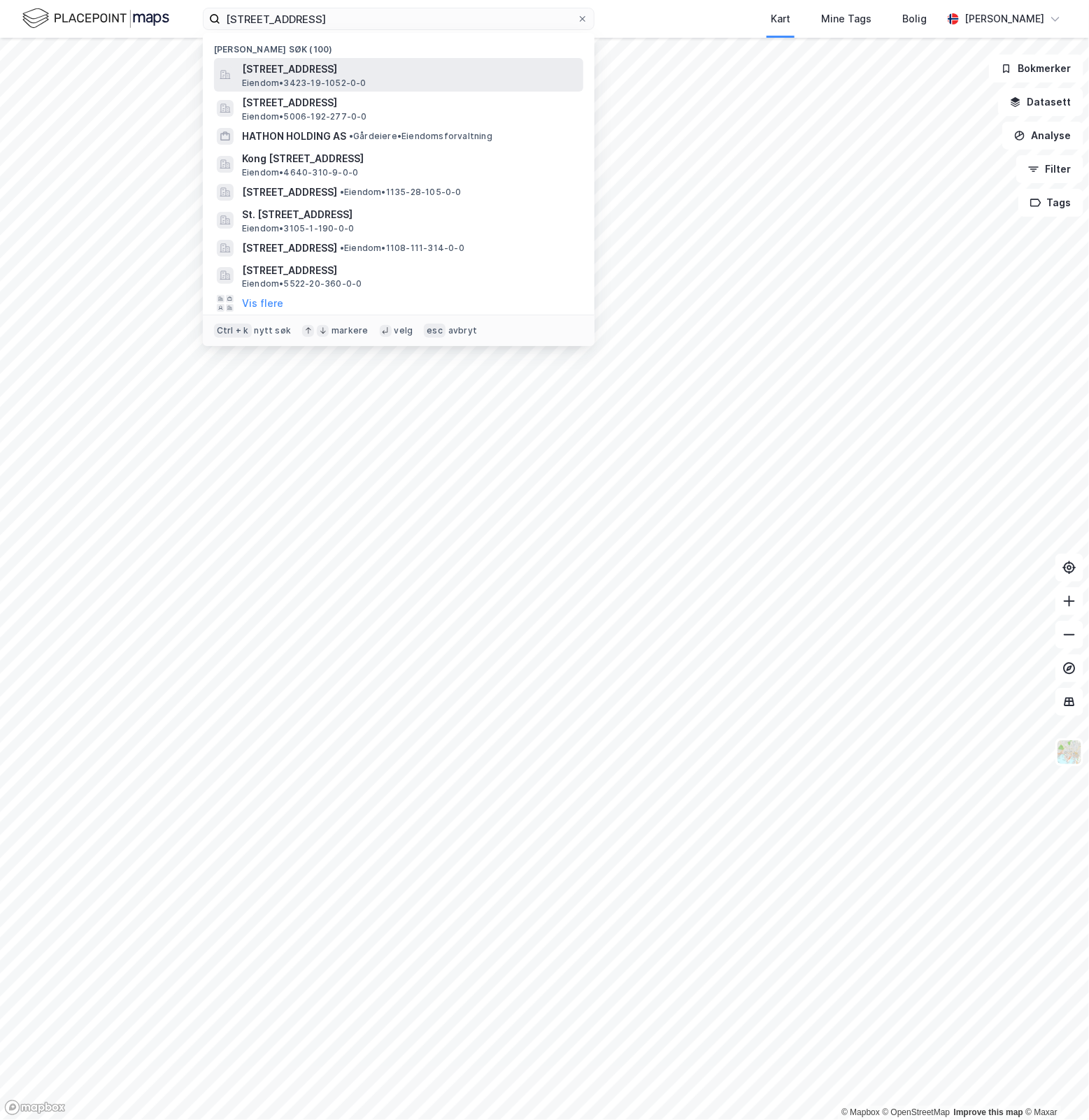
click at [344, 78] on span "Eiendom • 3423-19-1052-0-0" at bounding box center [304, 83] width 124 height 11
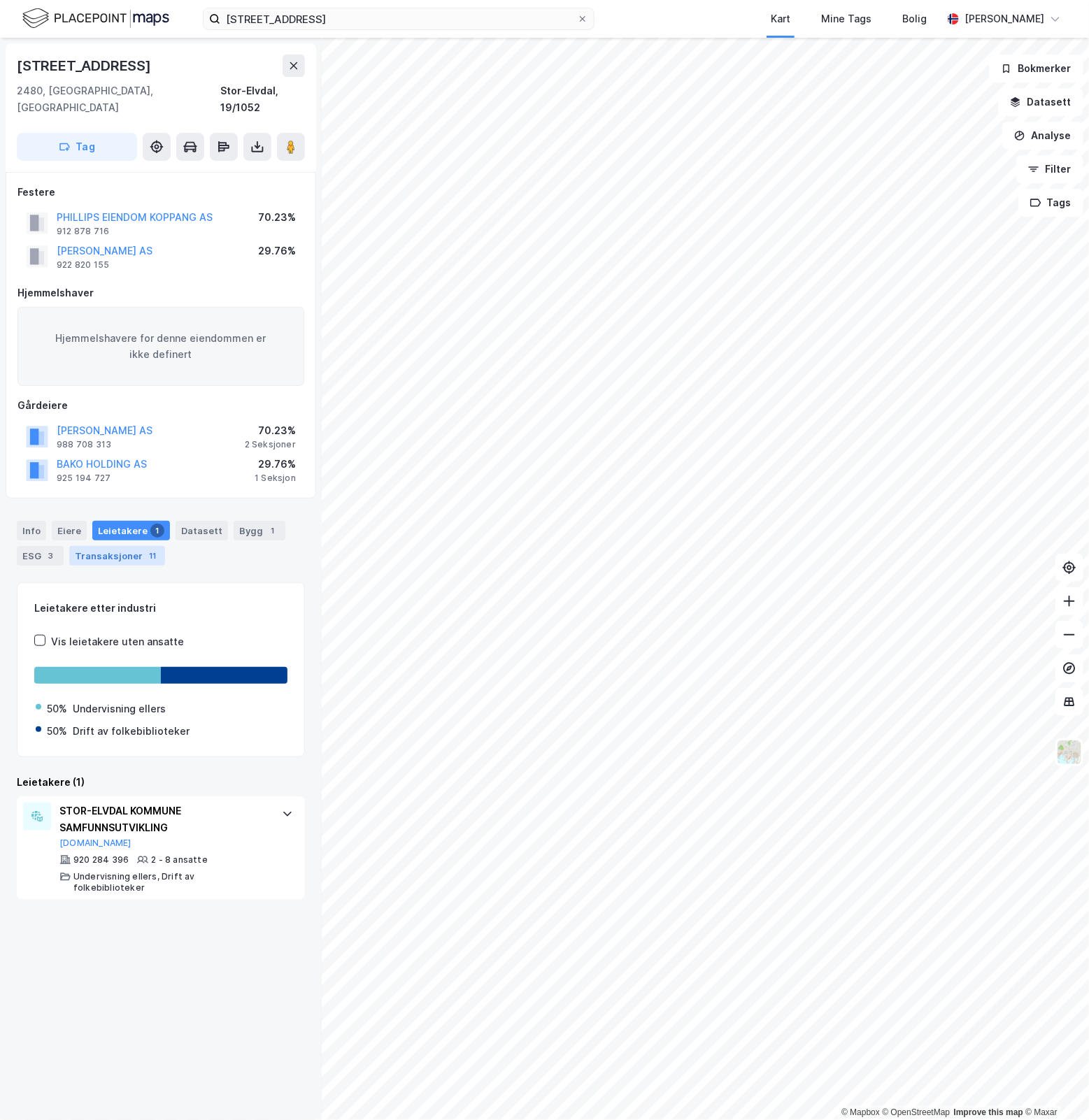
click at [137, 546] on div "Transaksjoner 11" at bounding box center [116, 556] width 96 height 20
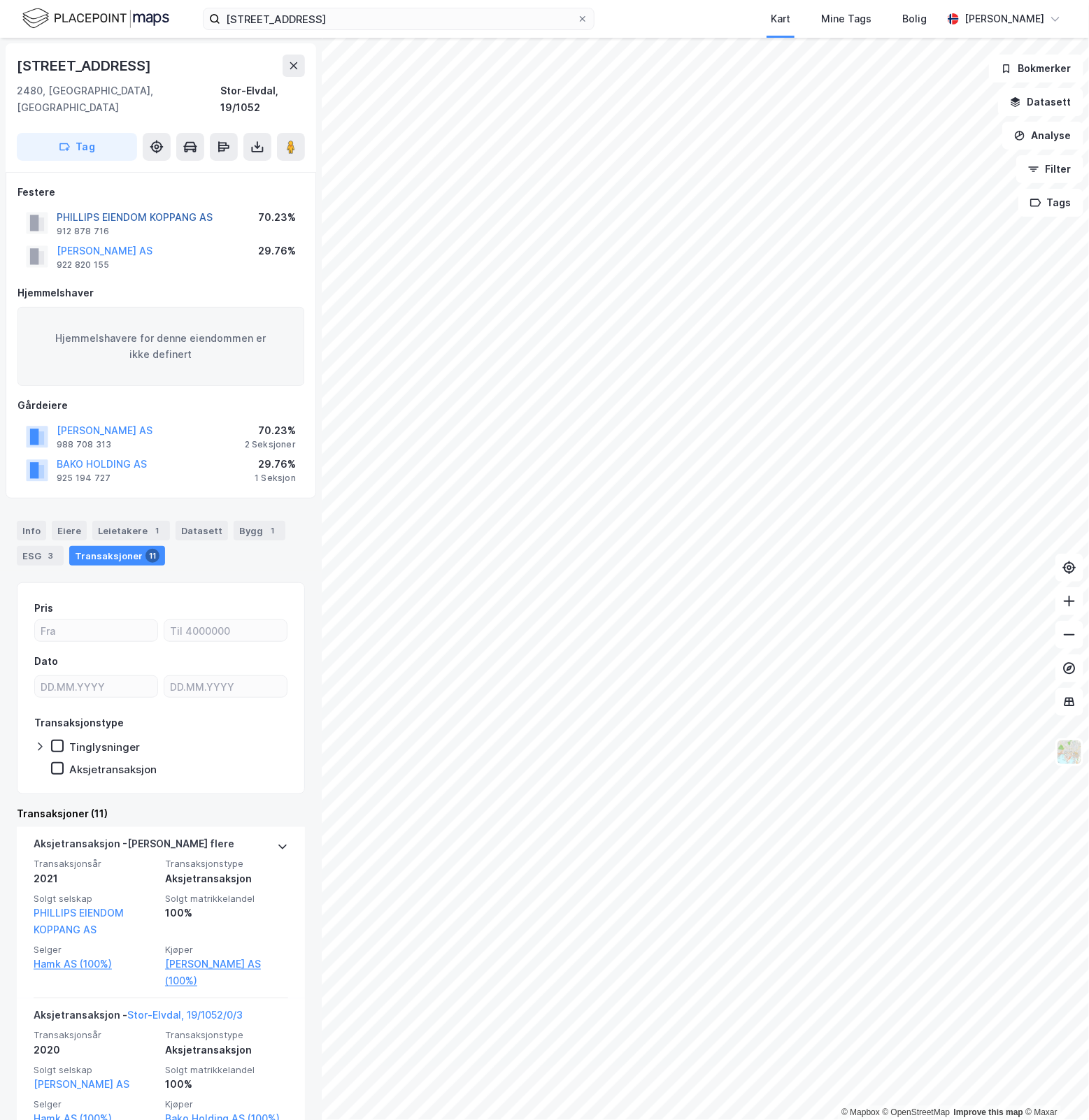
click at [0, 0] on button "PHILLIPS EIENDOM KOPPANG AS" at bounding box center [0, 0] width 0 height 0
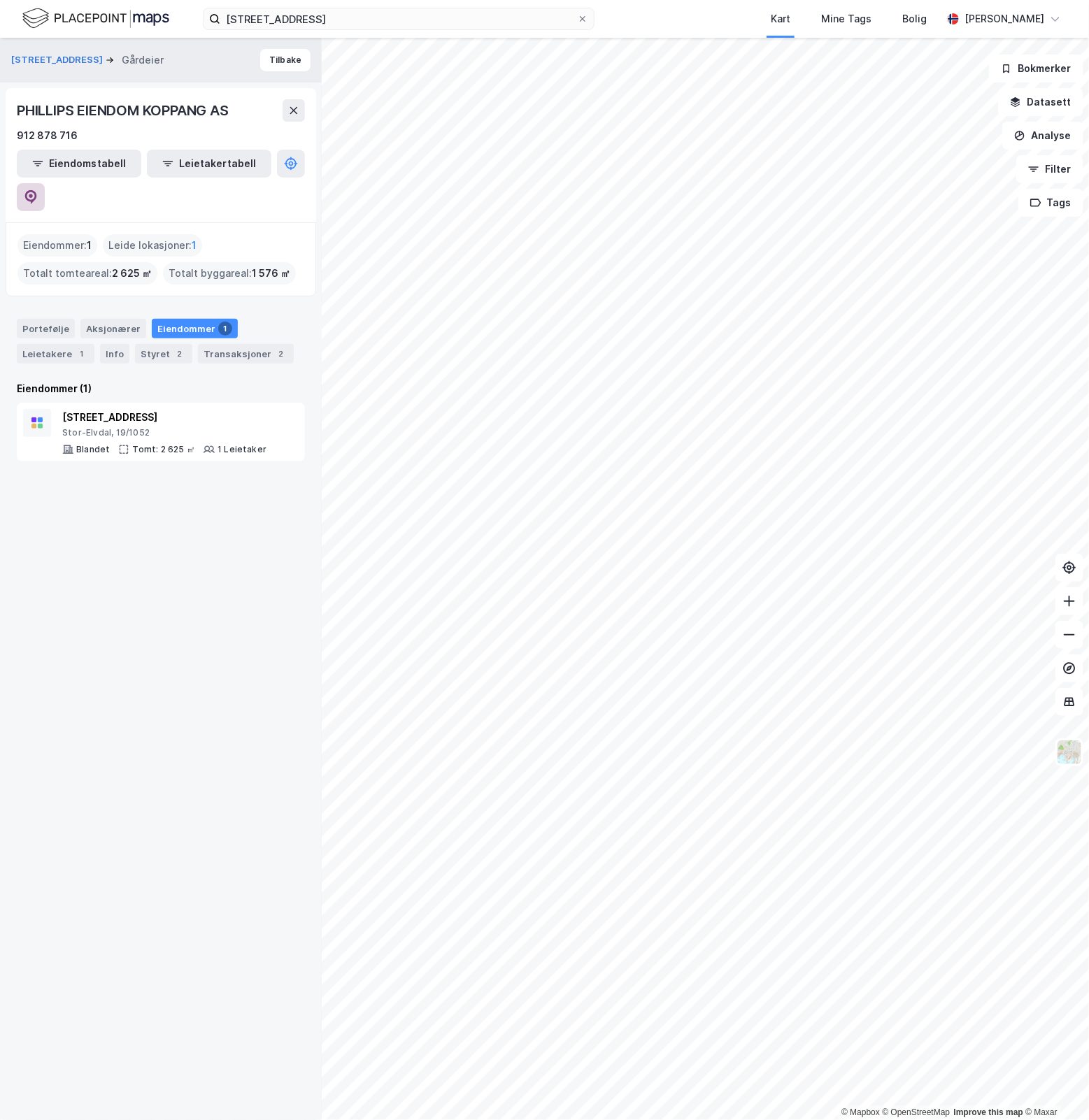
click at [38, 190] on icon at bounding box center [31, 197] width 14 height 14
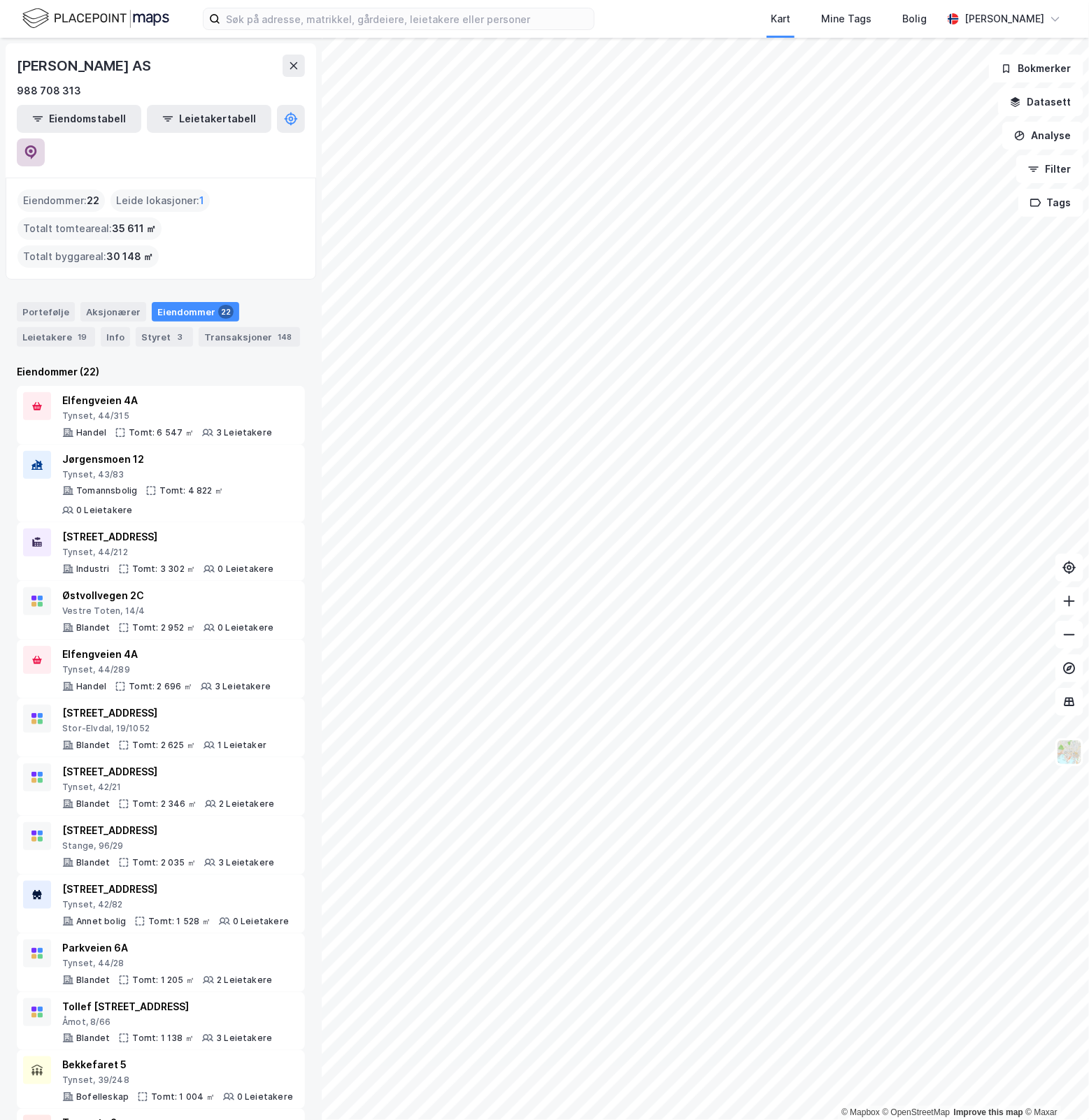
click at [37, 146] on icon at bounding box center [31, 153] width 12 height 14
click at [357, 18] on input at bounding box center [407, 19] width 374 height 21
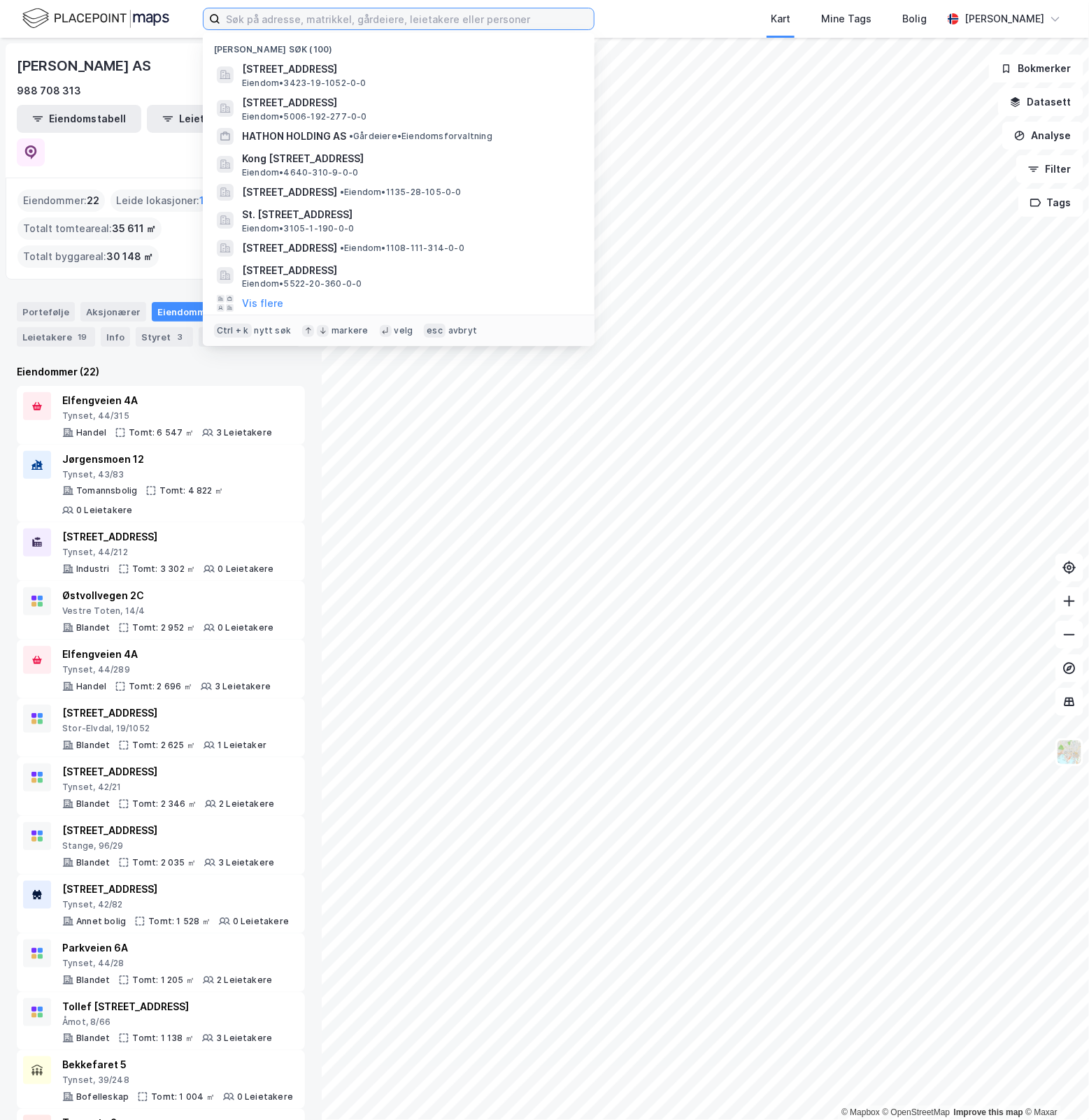
paste input "Firdavegen 12"
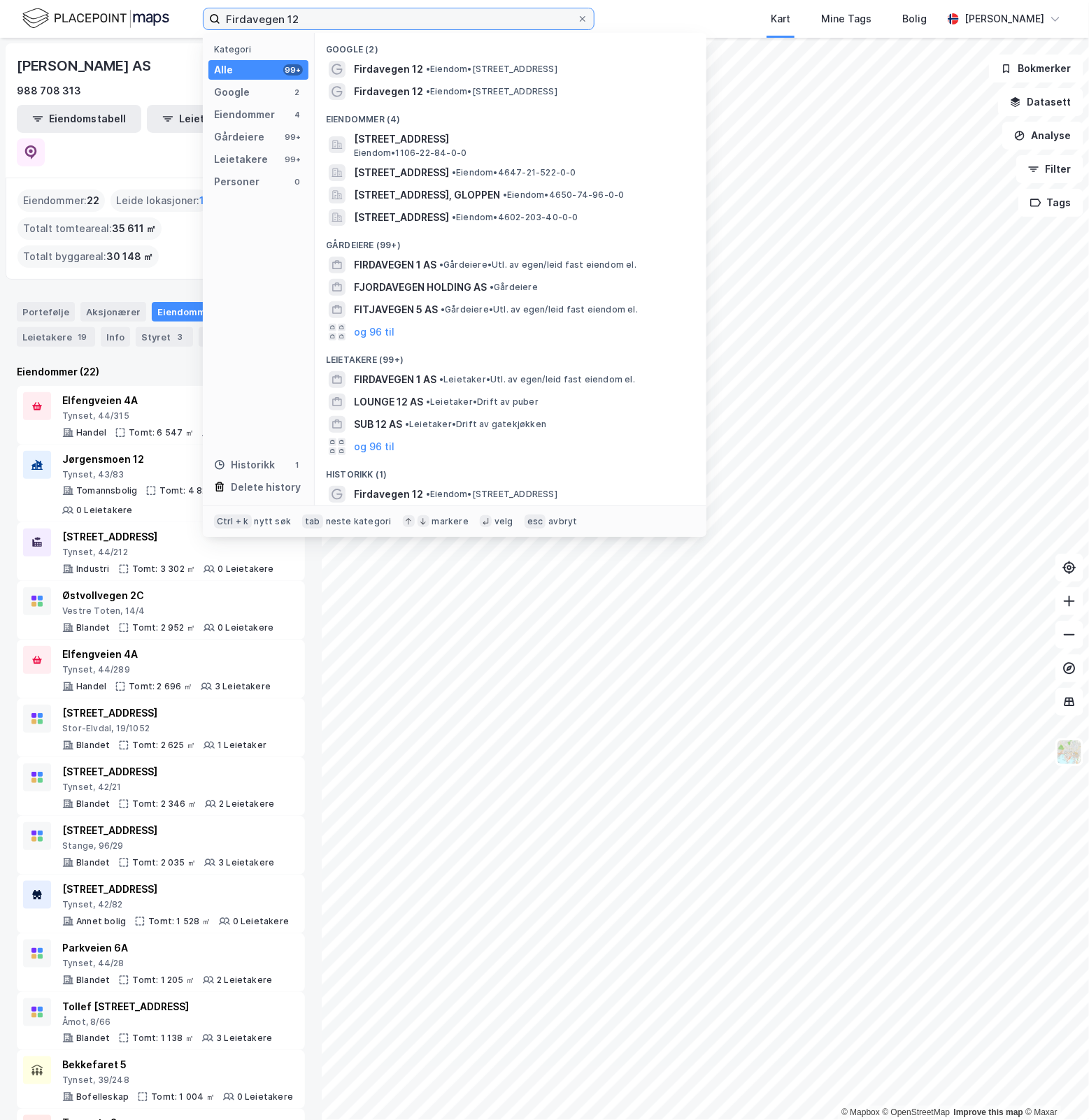
drag, startPoint x: 355, startPoint y: 15, endPoint x: -226, endPoint y: 35, distance: 581.3
click at [0, 35] on html "Firdavegen 12 Kategori Alle 99+ Google 2 Eiendommer 4 Gårdeiere 99+ Leietakere …" at bounding box center [544, 560] width 1089 height 1120
paste input "Røldalsvegen 37"
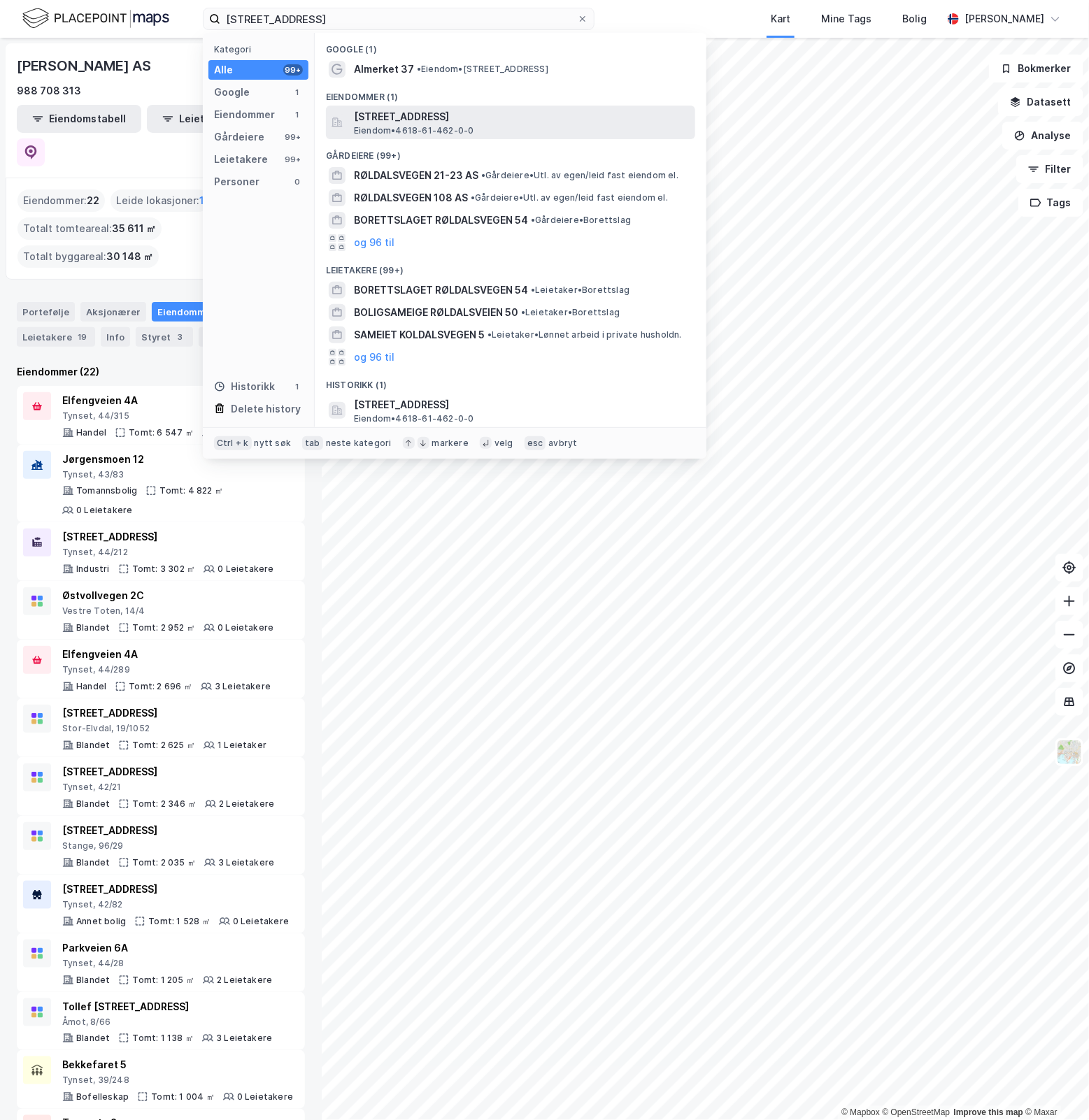
click at [567, 123] on span "[STREET_ADDRESS]" at bounding box center [522, 116] width 336 height 17
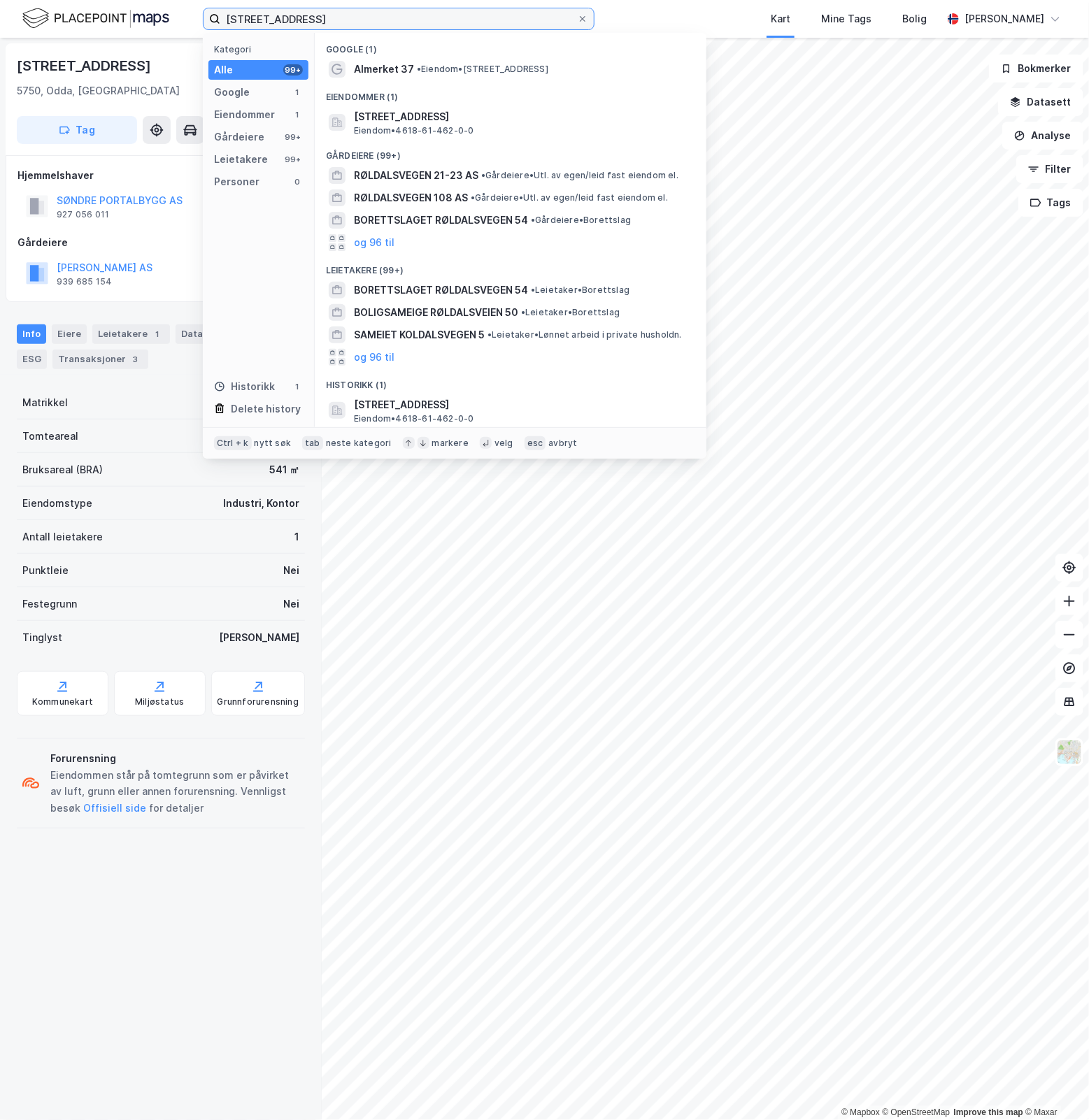
drag, startPoint x: 334, startPoint y: 19, endPoint x: -311, endPoint y: 99, distance: 649.9
click at [0, 99] on html "Røldalsvegen 37 Kategori Alle 99+ Google 1 Eiendommer 1 Gårdeiere 99+ Leietaker…" at bounding box center [544, 560] width 1089 height 1120
paste input "Hestavangen 24"
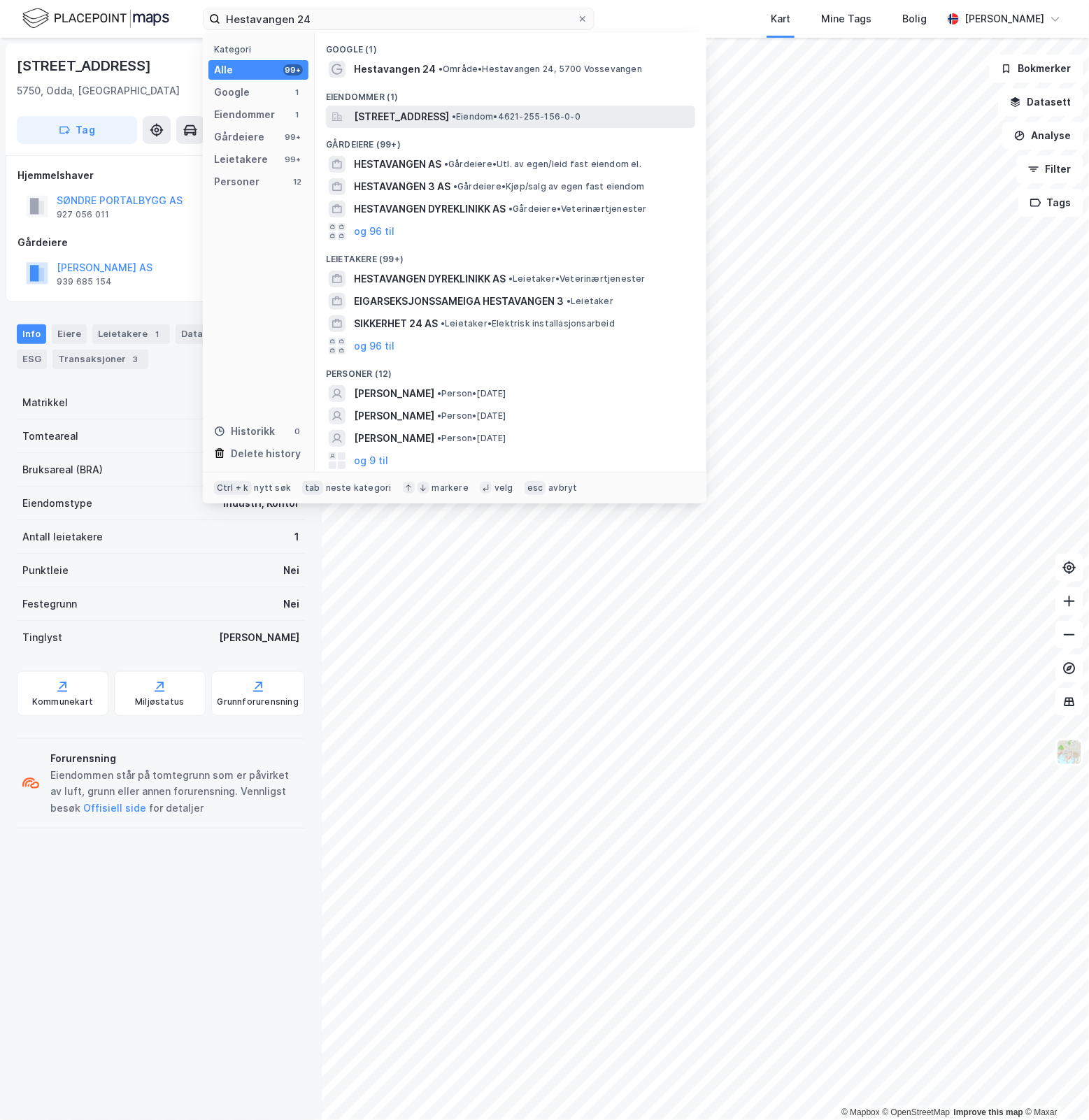
click at [614, 110] on div "Hestavangen 24, 5700, VOSS, VOSS • Eiendom • 4621-255-156-0-0" at bounding box center [523, 116] width 339 height 17
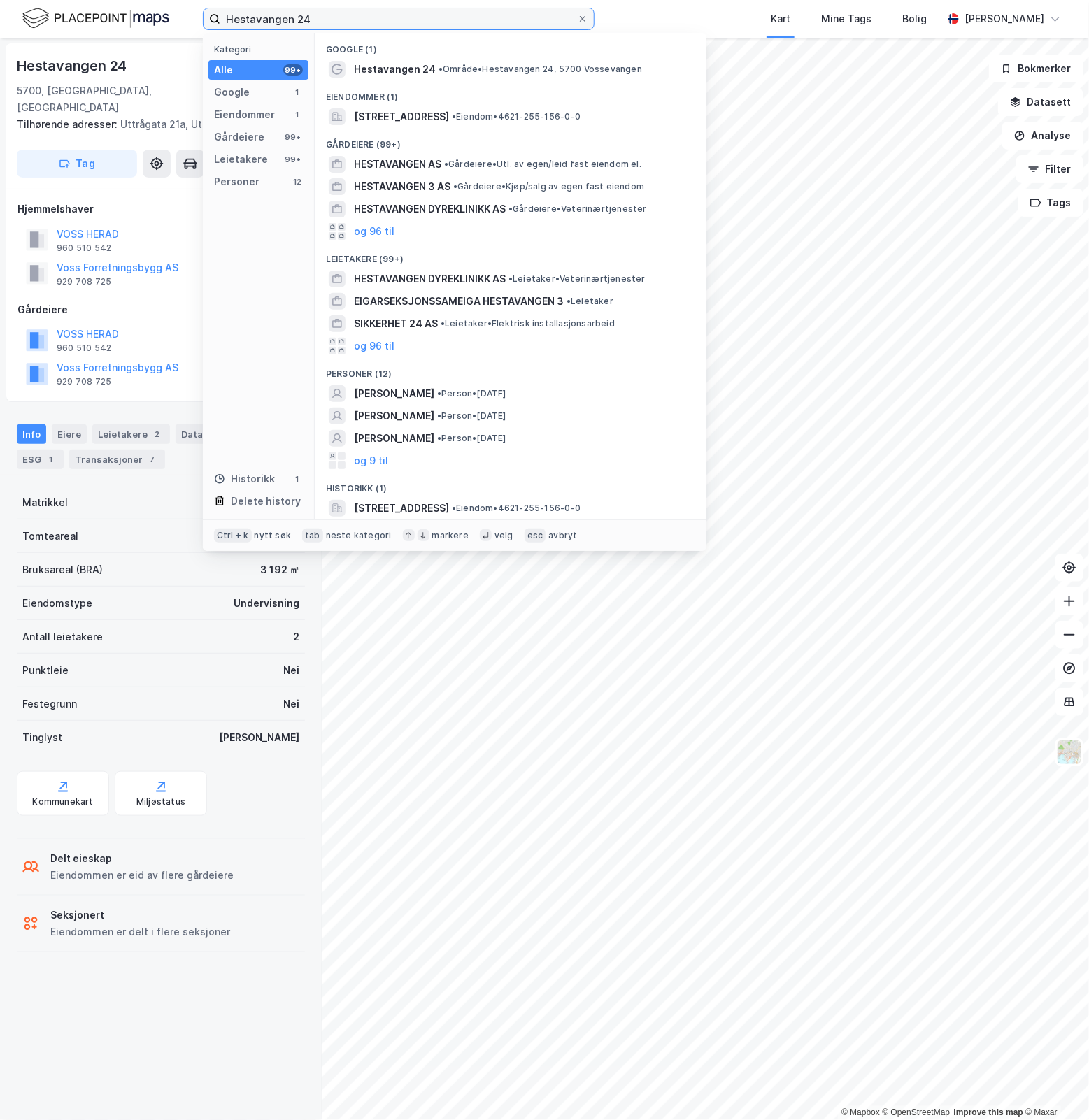
drag, startPoint x: 351, startPoint y: 16, endPoint x: -13, endPoint y: 62, distance: 366.9
click at [0, 62] on html "Hestavangen 24 Kategori Alle 99+ Google 1 Eiendommer 1 Gårdeiere 99+ Leietakere…" at bounding box center [544, 560] width 1089 height 1120
paste input "Gurid Almenningens Plass 1"
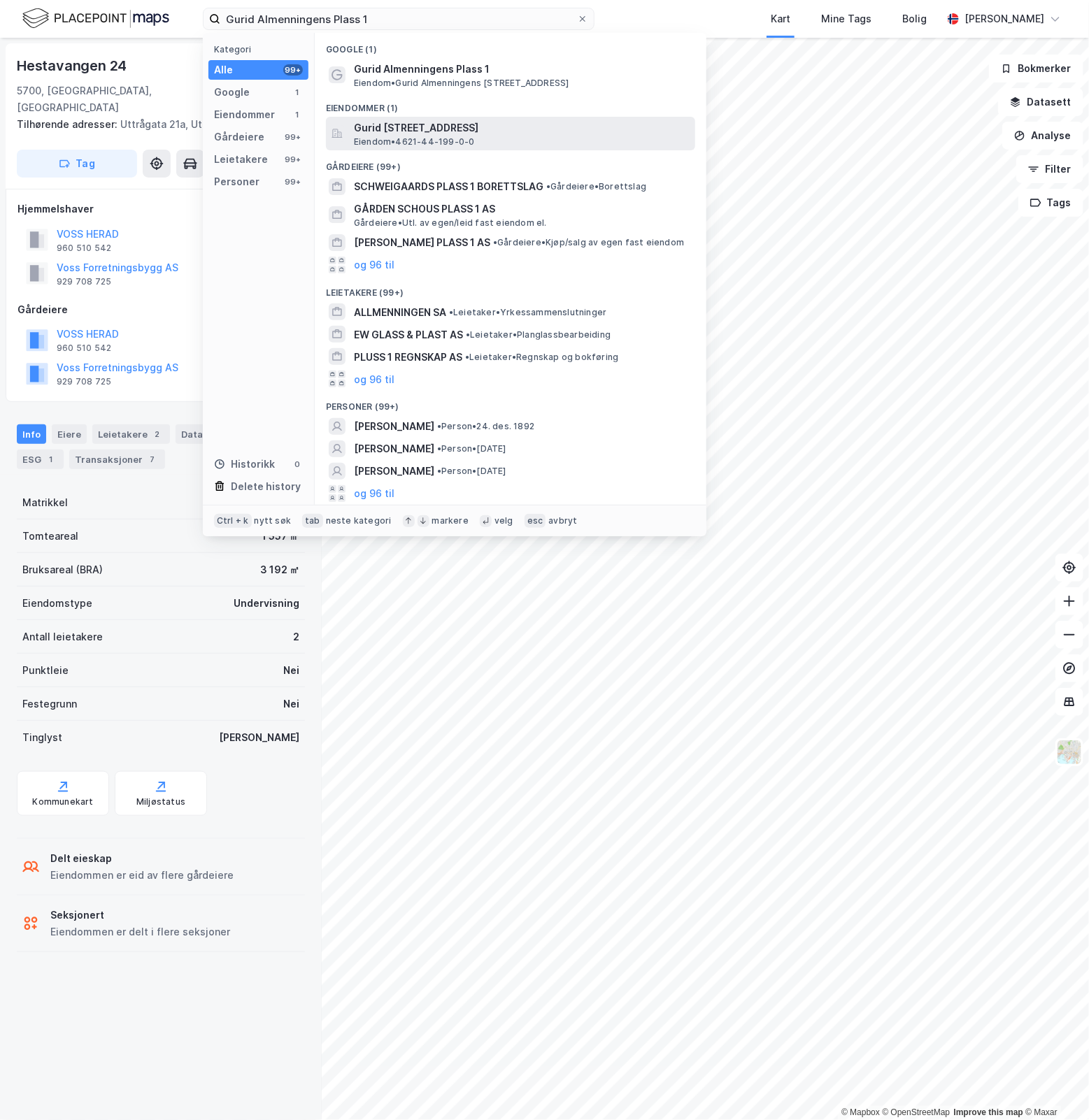
click at [556, 130] on span "Gurid Almenningens plass 1, 5704, VOSS, VOSS" at bounding box center [522, 127] width 336 height 17
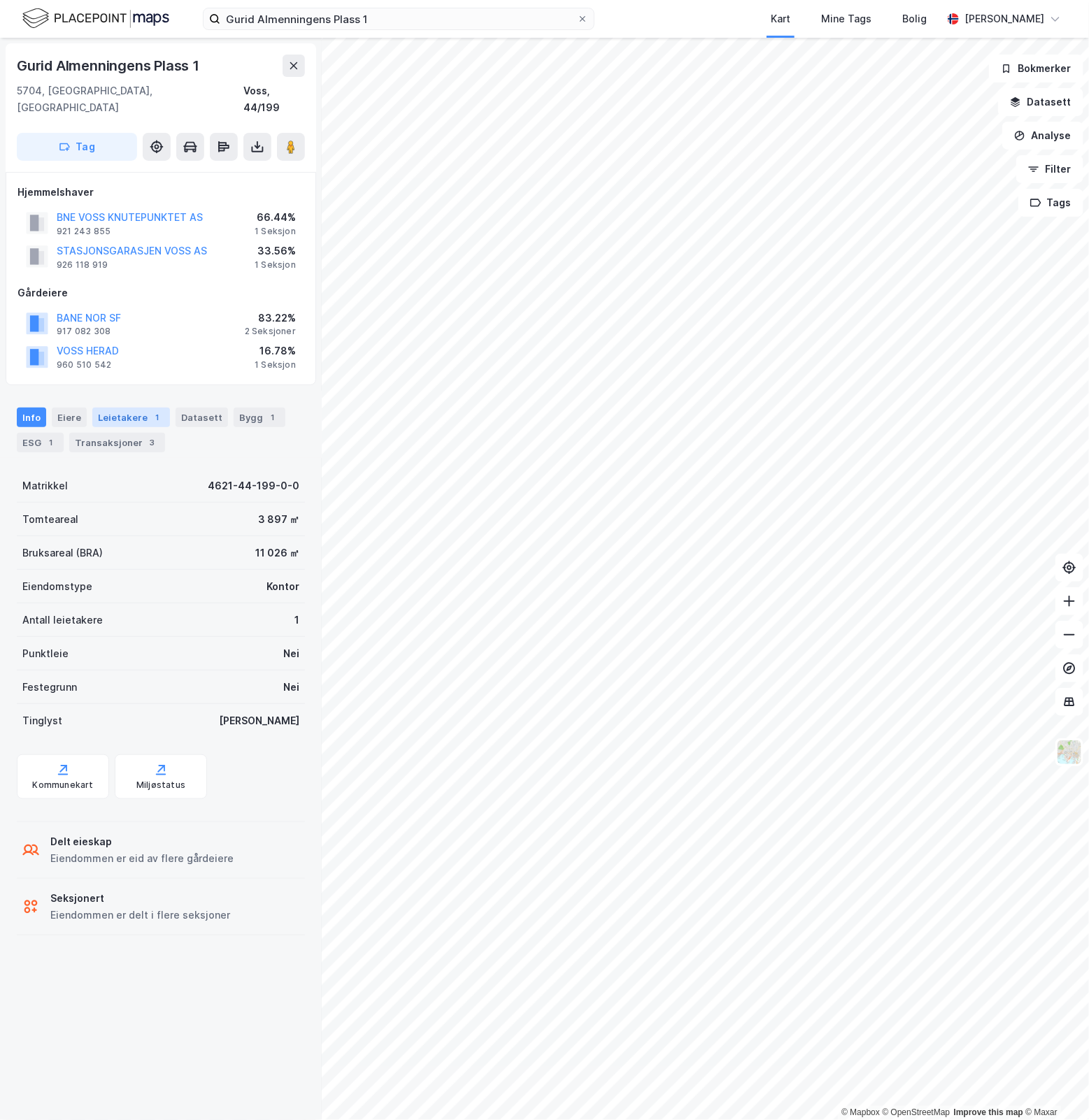
click at [116, 408] on div "Leietakere 1" at bounding box center [131, 417] width 78 height 20
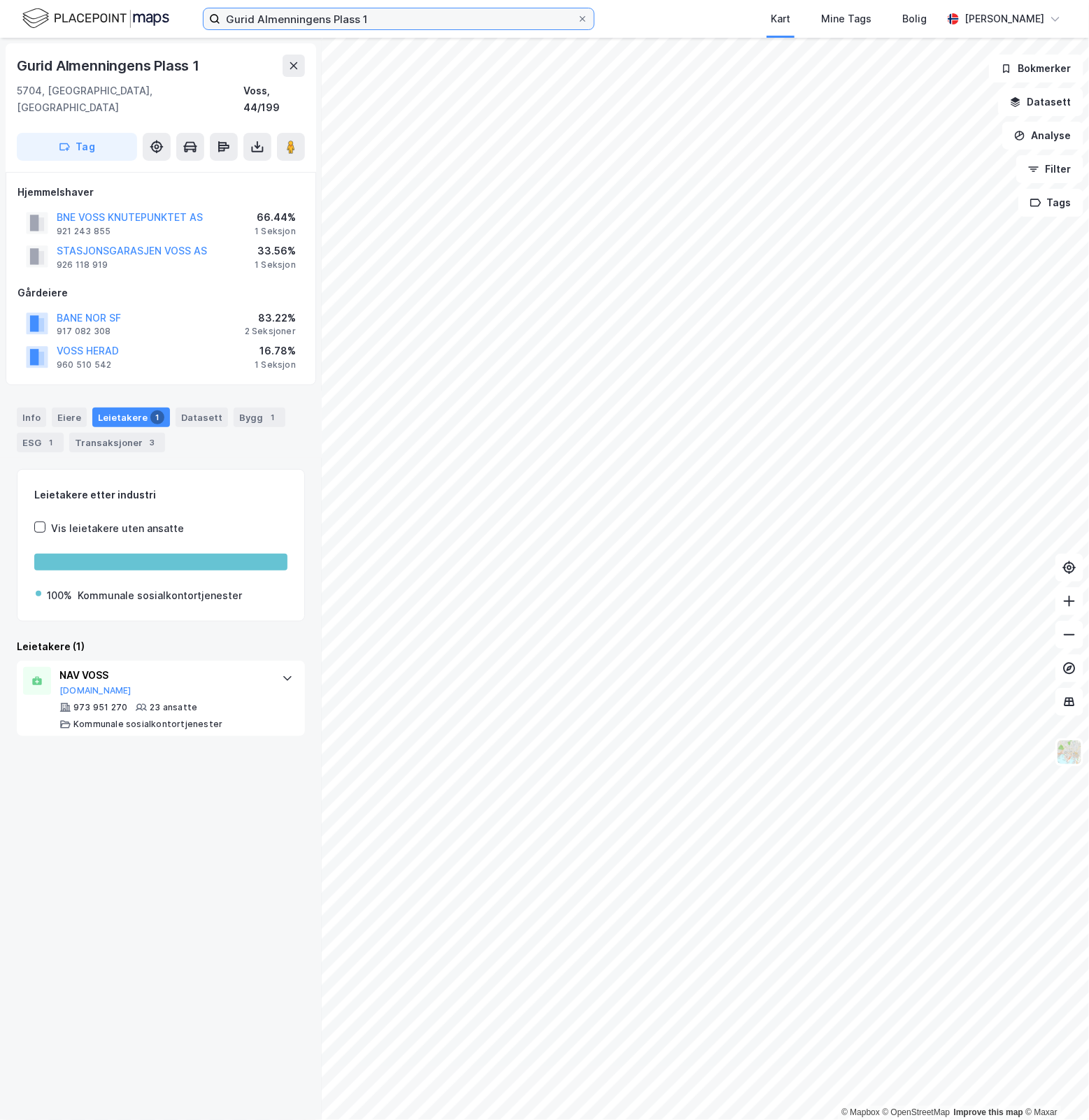
drag, startPoint x: 375, startPoint y: 20, endPoint x: -230, endPoint y: 82, distance: 608.2
click at [0, 82] on html "Gurid Almenningens Plass 1 Kart Mine Tags Bolig Simen Sunde © Mapbox © OpenStre…" at bounding box center [544, 560] width 1089 height 1120
paste input "Sentrumsvegen 4"
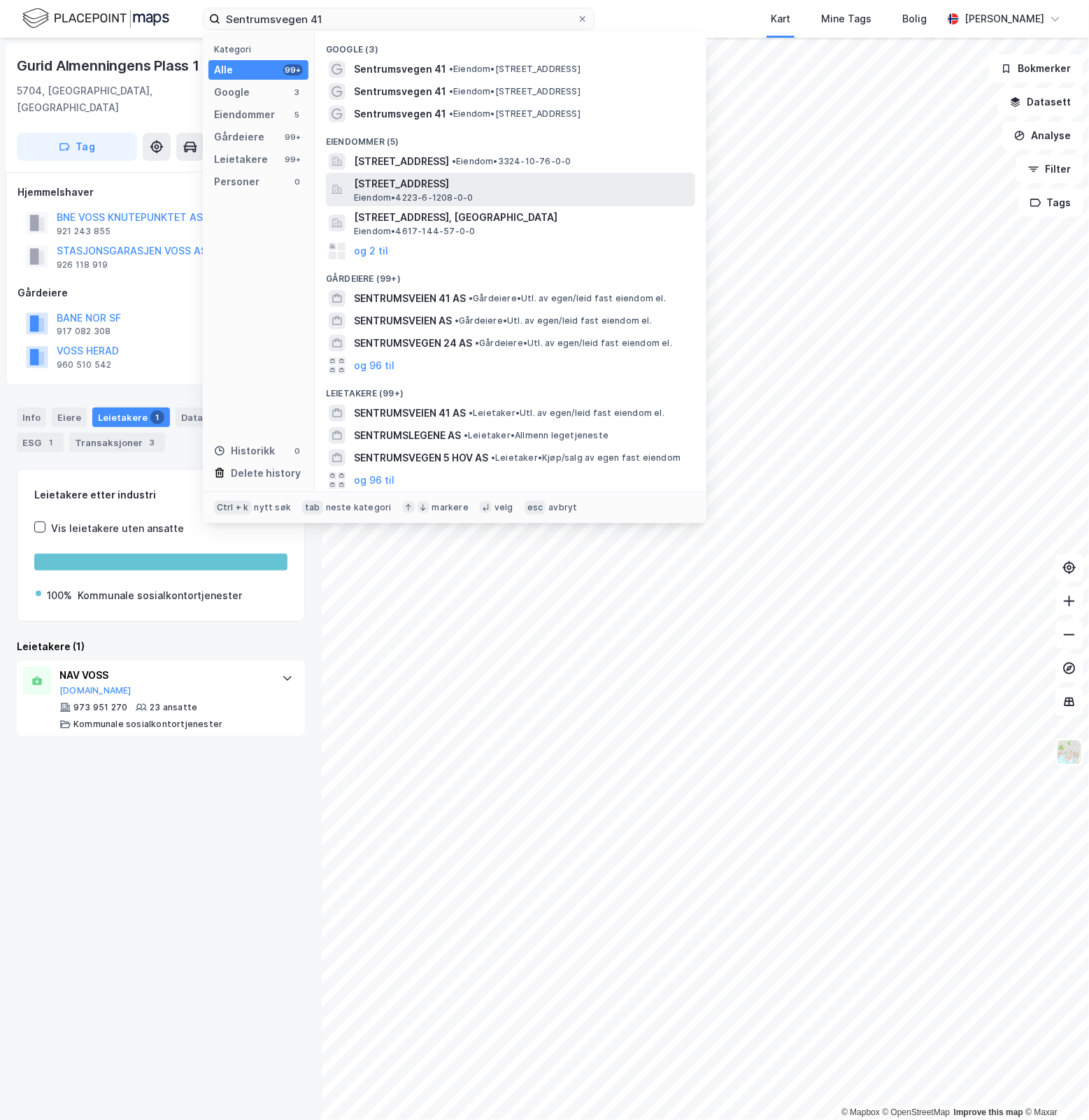
click at [629, 190] on span "Sentrumsvegen 41, 4700, VENNESLA, VENNESLA" at bounding box center [522, 184] width 336 height 17
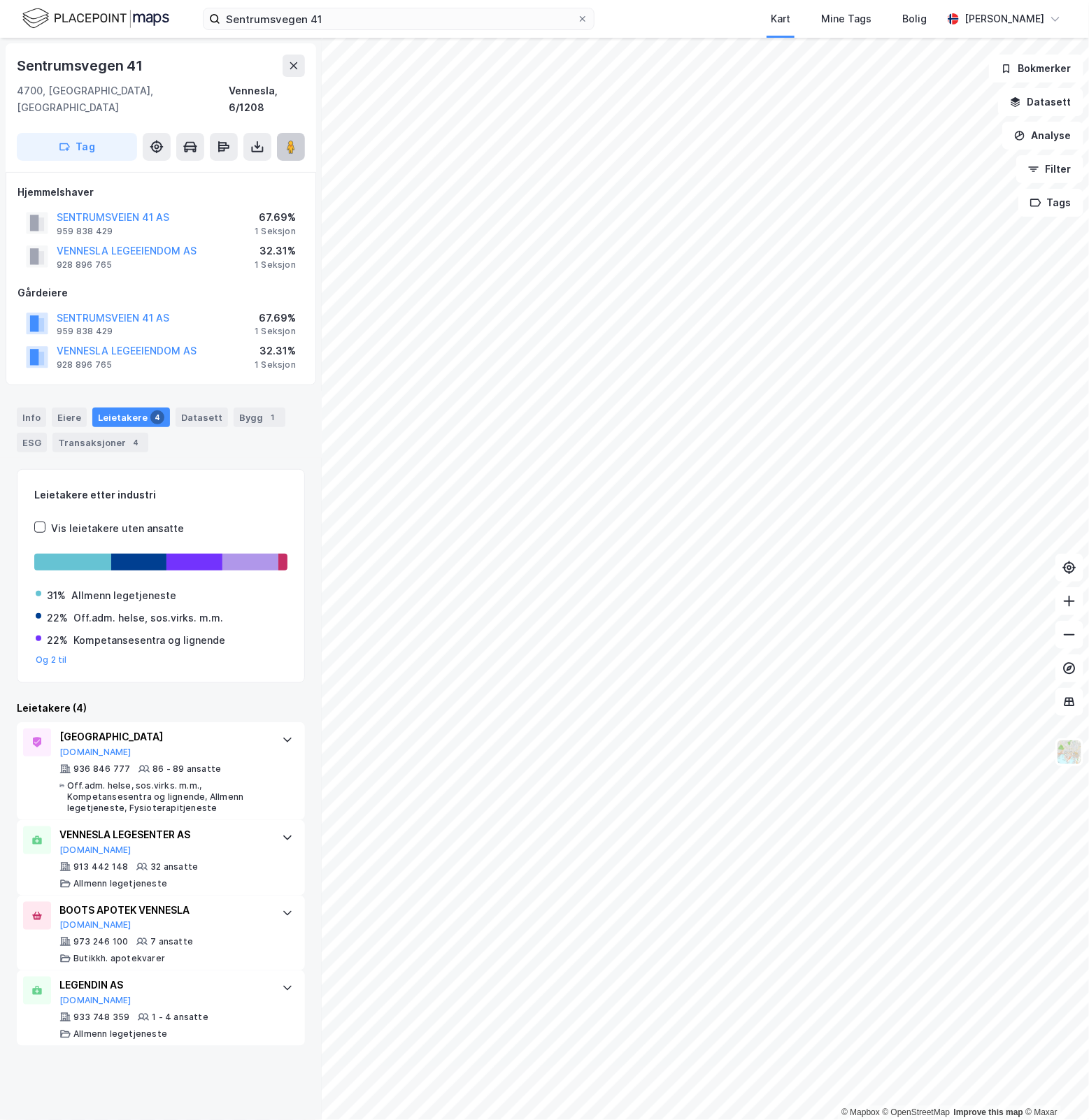
click at [290, 140] on image at bounding box center [290, 147] width 9 height 14
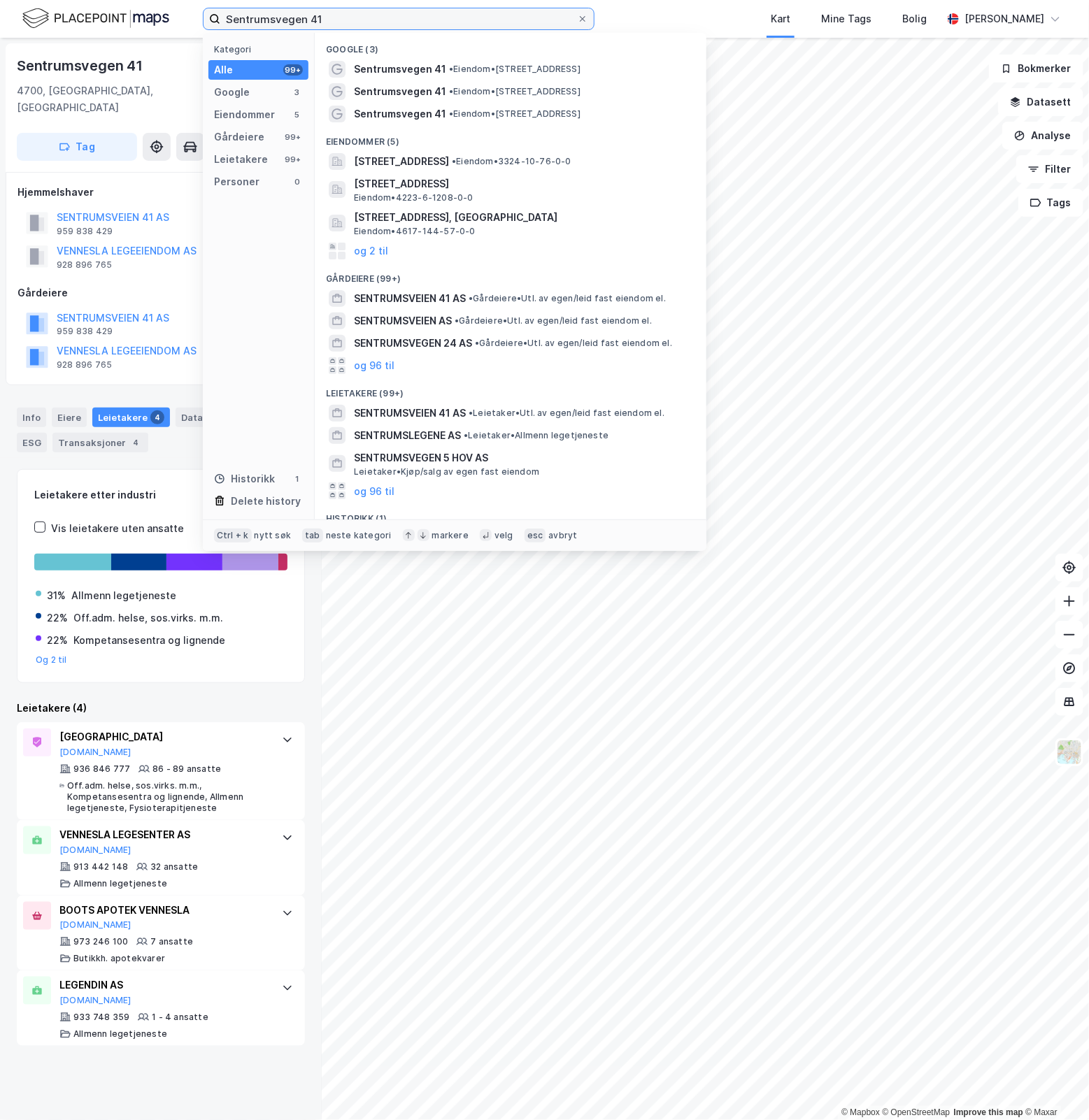
drag, startPoint x: 399, startPoint y: 17, endPoint x: -248, endPoint y: 44, distance: 647.6
click at [0, 44] on html "Sentrumsvegen 41 Kategori Alle 99+ Google 3 Eiendommer 5 Gårdeiere 99+ Leietake…" at bounding box center [544, 560] width 1089 height 1120
paste input "Garverivegen 14"
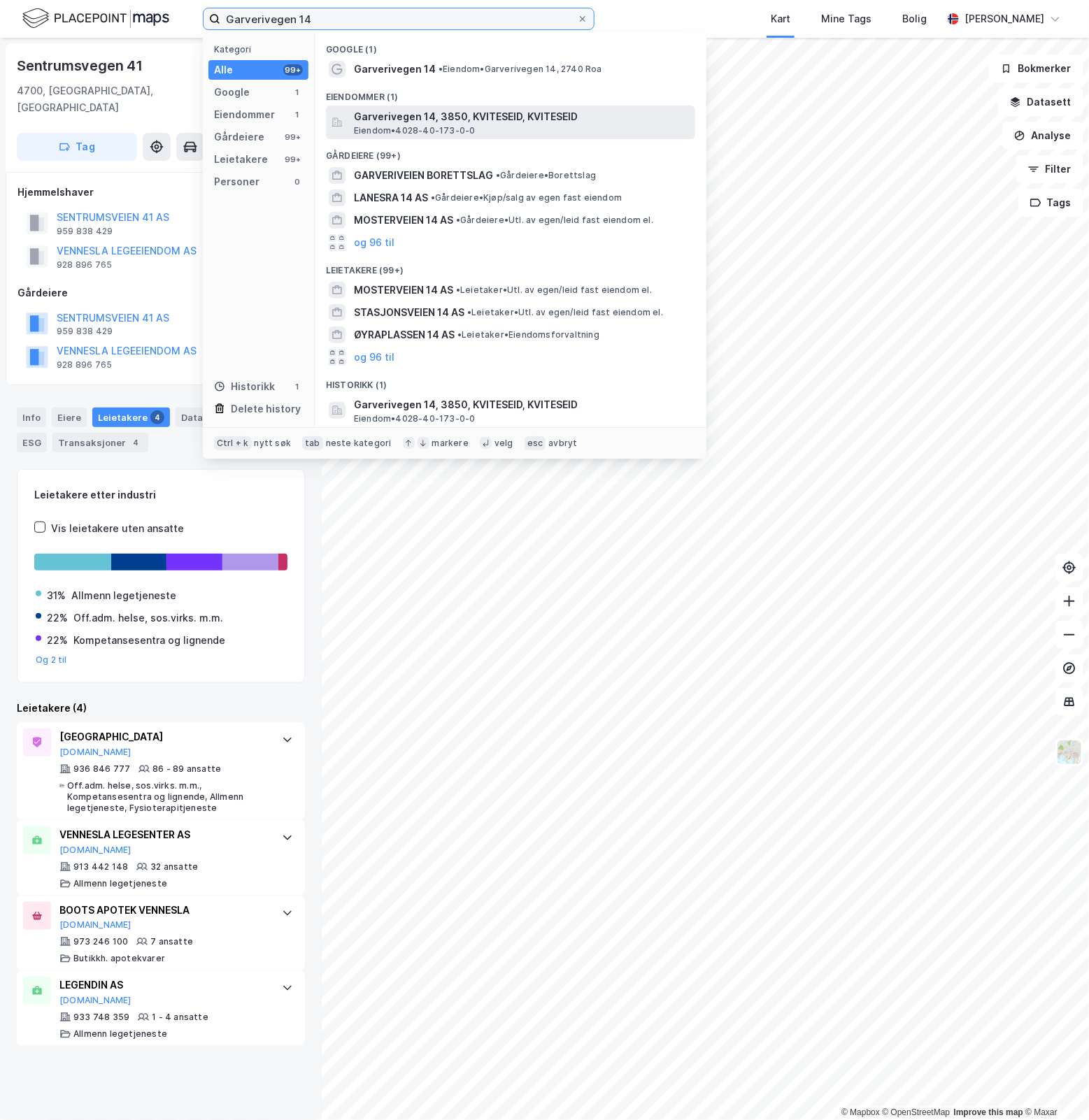
type input "Garverivegen 14"
click at [533, 119] on span "Garverivegen 14, 3850, KVITESEID, KVITESEID" at bounding box center [522, 116] width 336 height 17
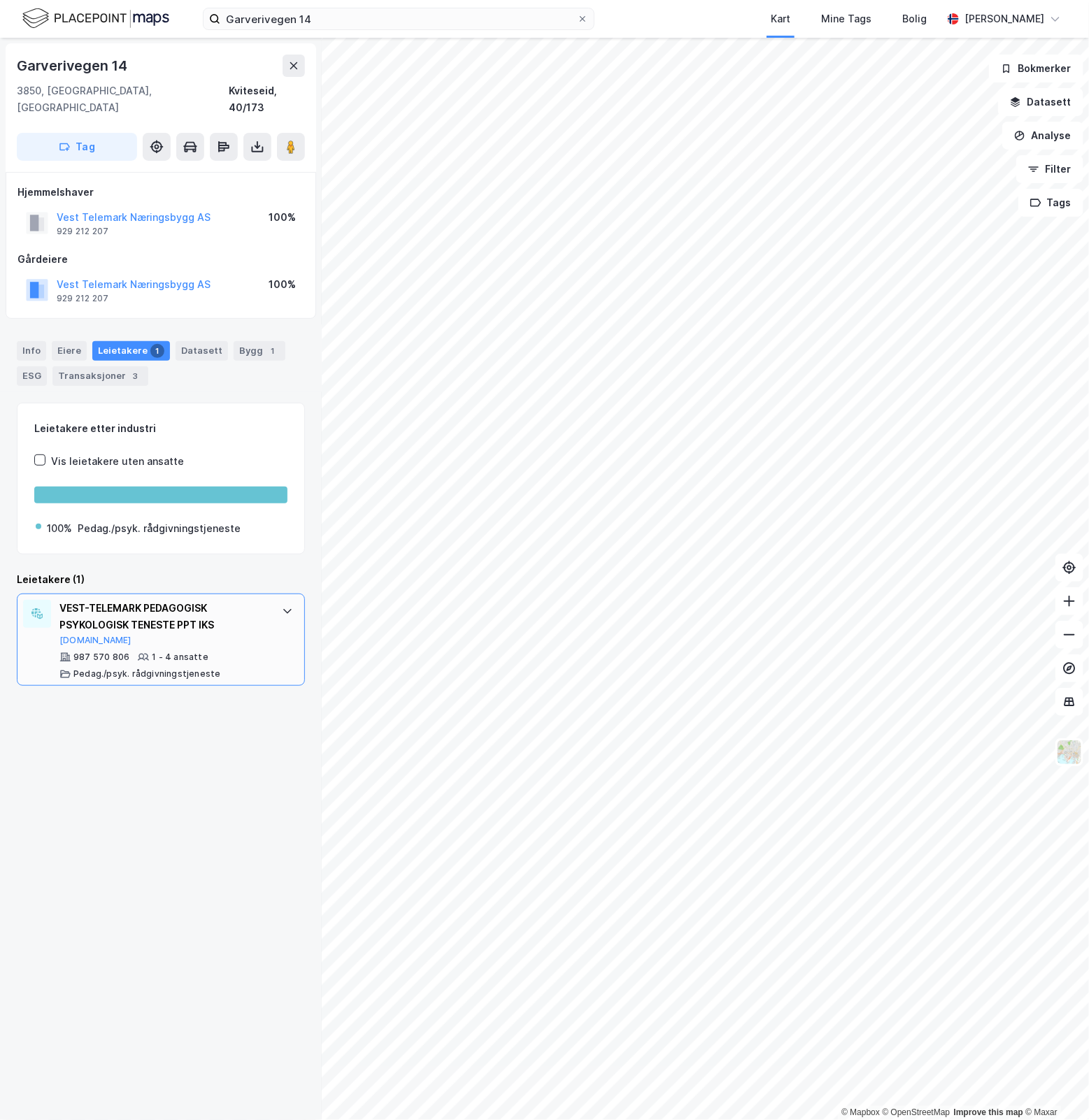
click at [282, 606] on icon at bounding box center [287, 611] width 11 height 11
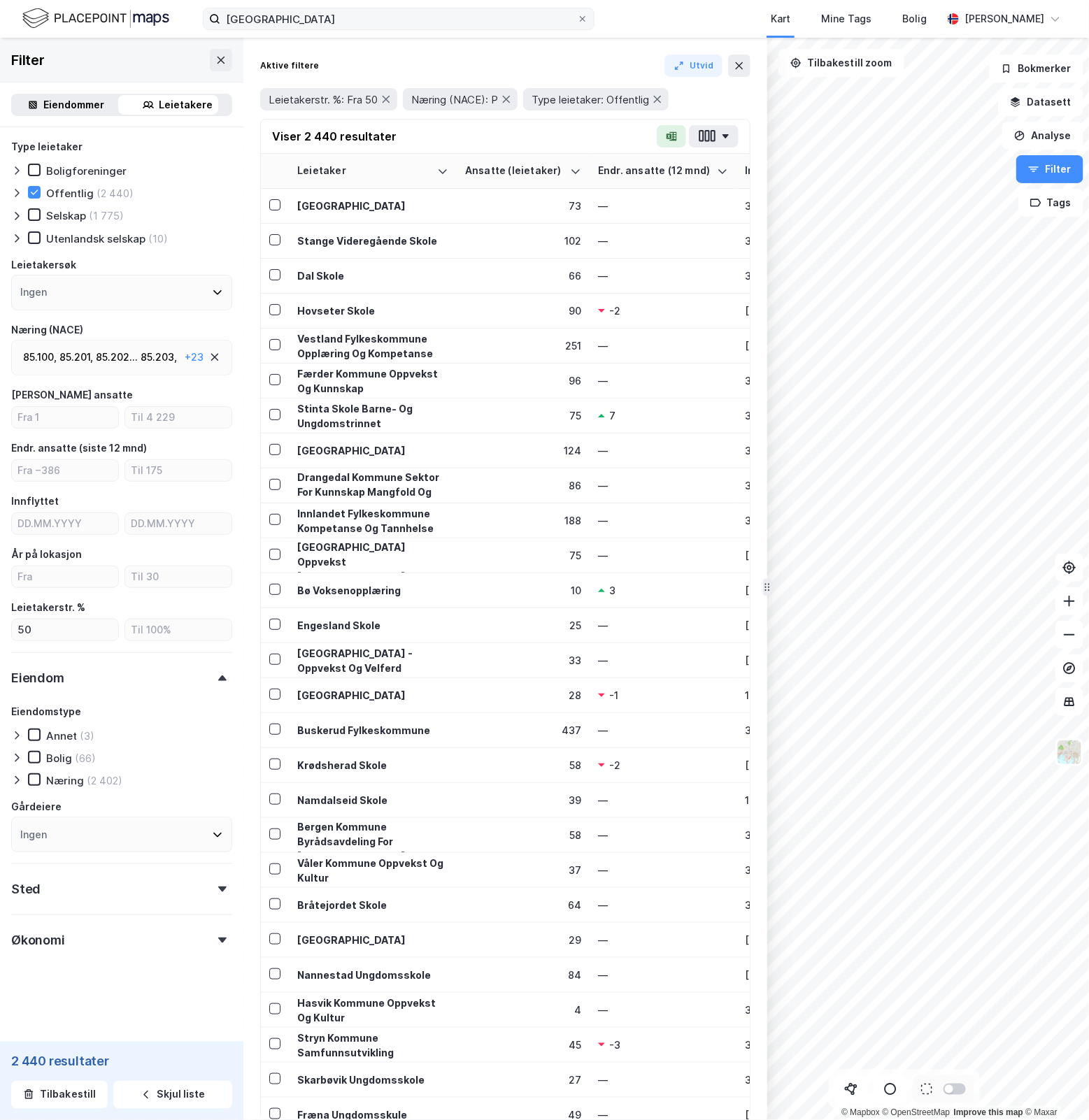
click at [584, 16] on icon at bounding box center [582, 19] width 9 height 9
click at [577, 16] on input "[GEOGRAPHIC_DATA]" at bounding box center [398, 19] width 357 height 21
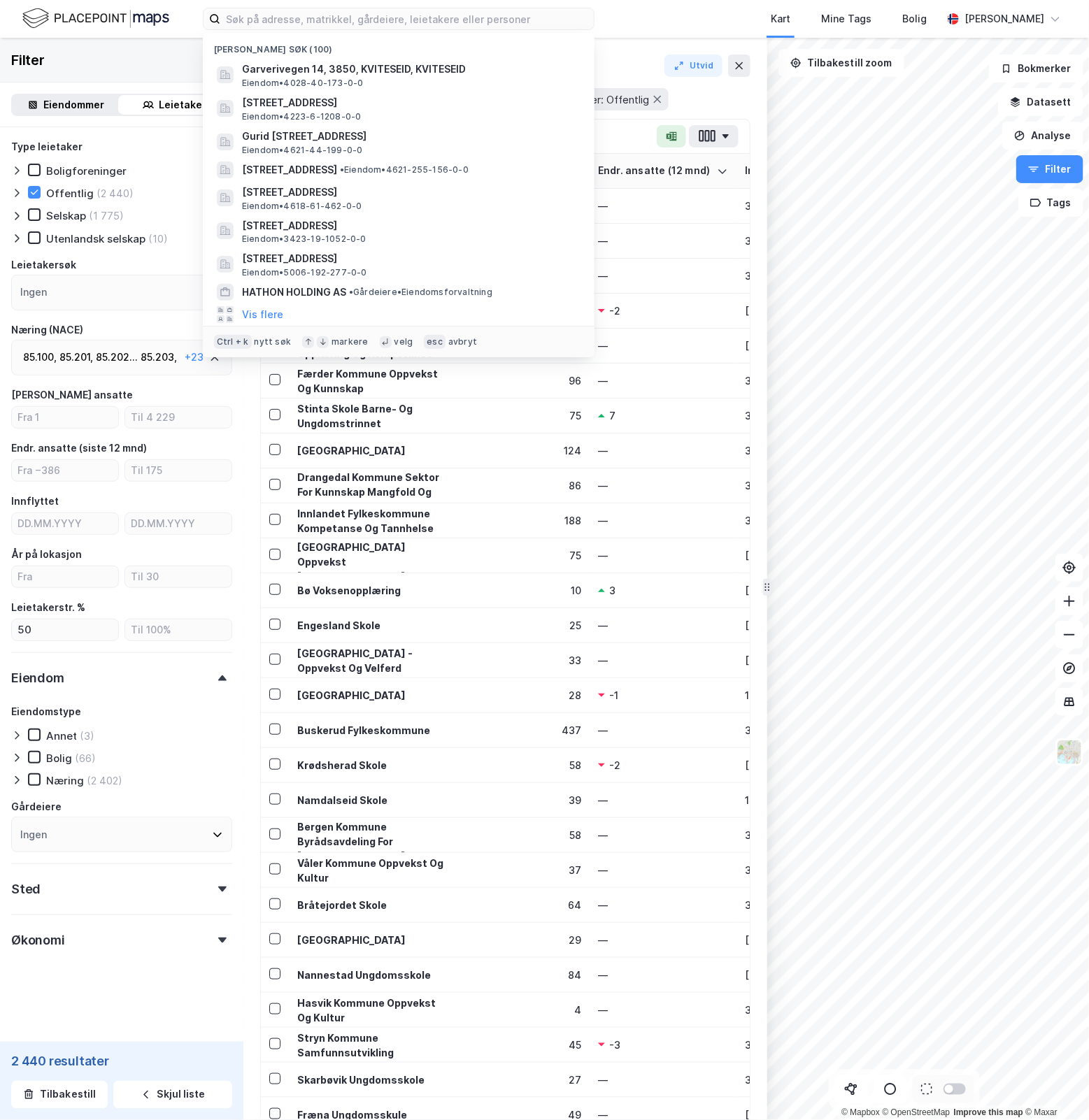
click at [385, 2] on div "Nylige søk (100) Garverivegen 14, 3850, KVITESEID, KVITESEID Eiendom • 4028-40-…" at bounding box center [544, 19] width 1089 height 38
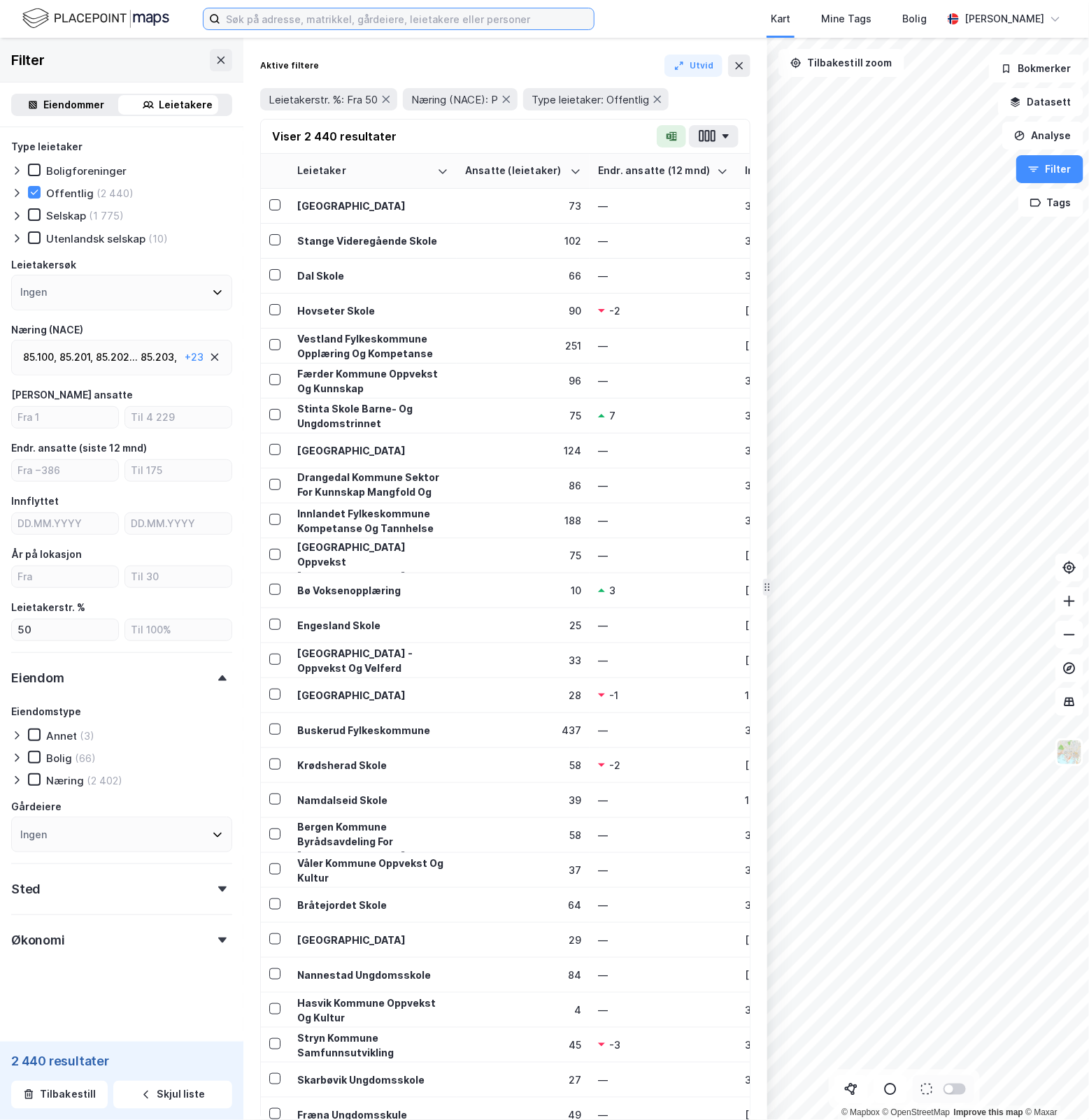
click at [386, 19] on input at bounding box center [407, 19] width 374 height 21
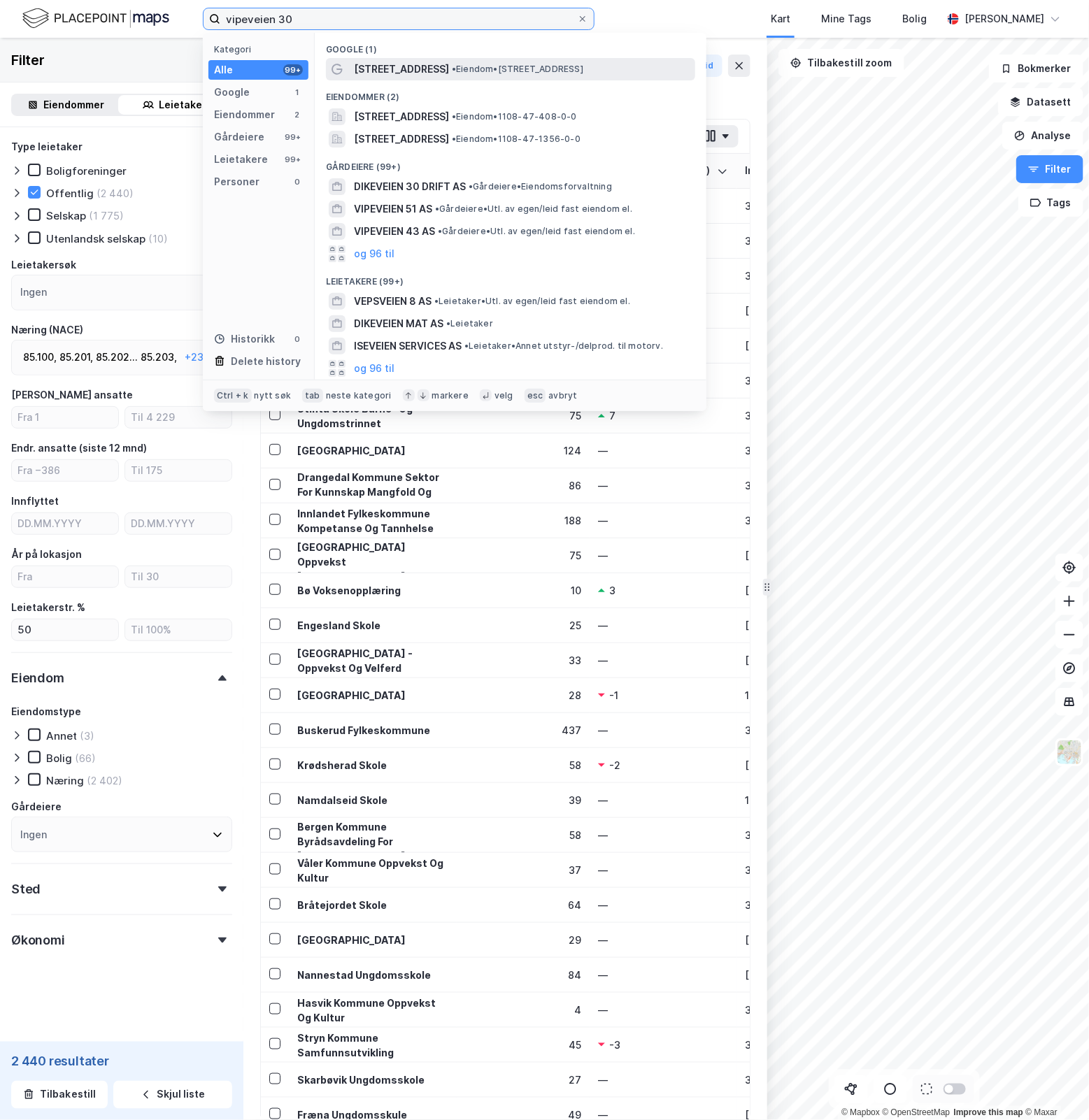
type input "vipeveien 30"
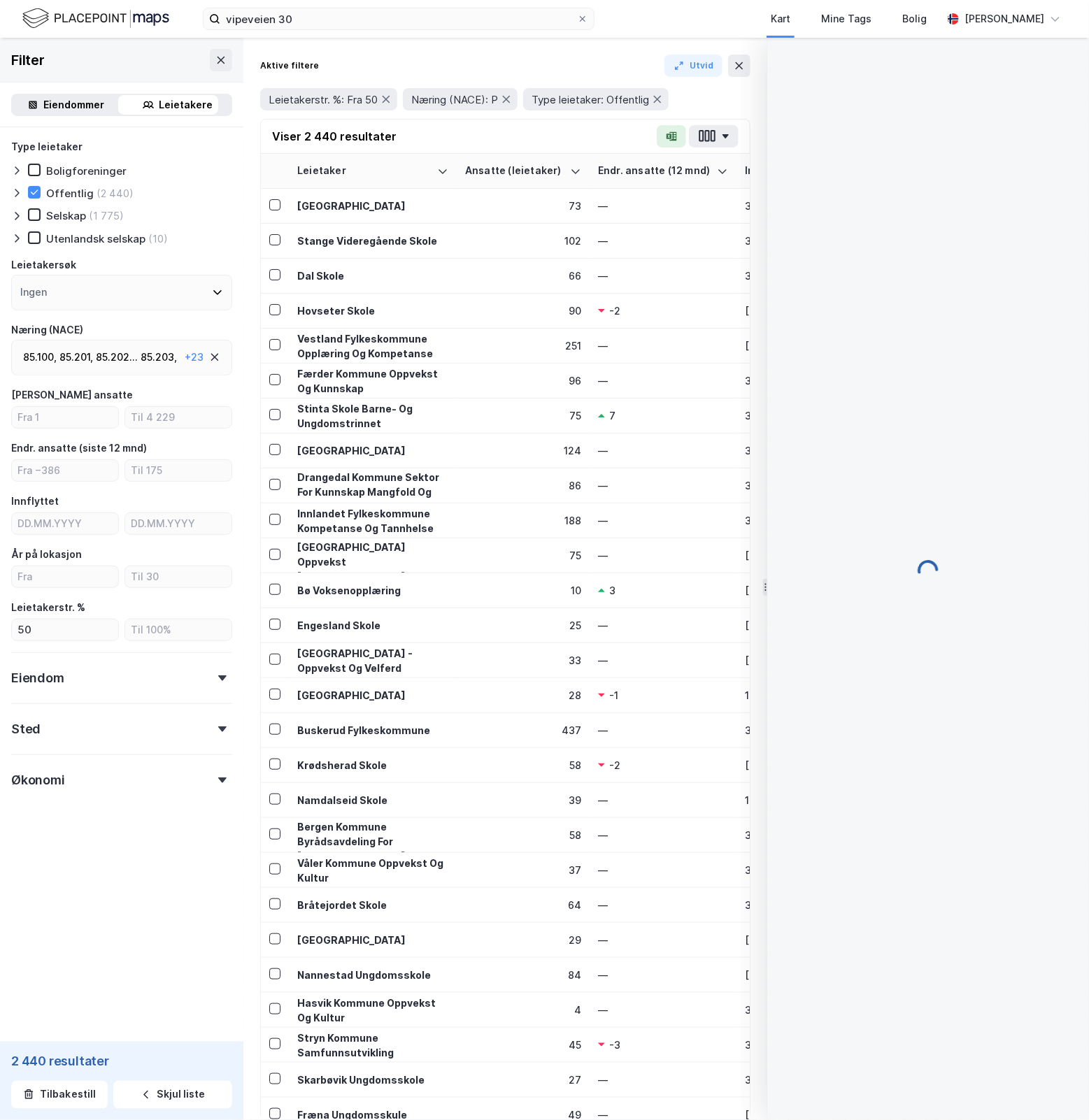
click at [746, 51] on div "Aktive filtere Utvid Leietakerstr. %: Fra 50 Næring (NACE): P Type leietaker: O…" at bounding box center [505, 579] width 524 height 1083
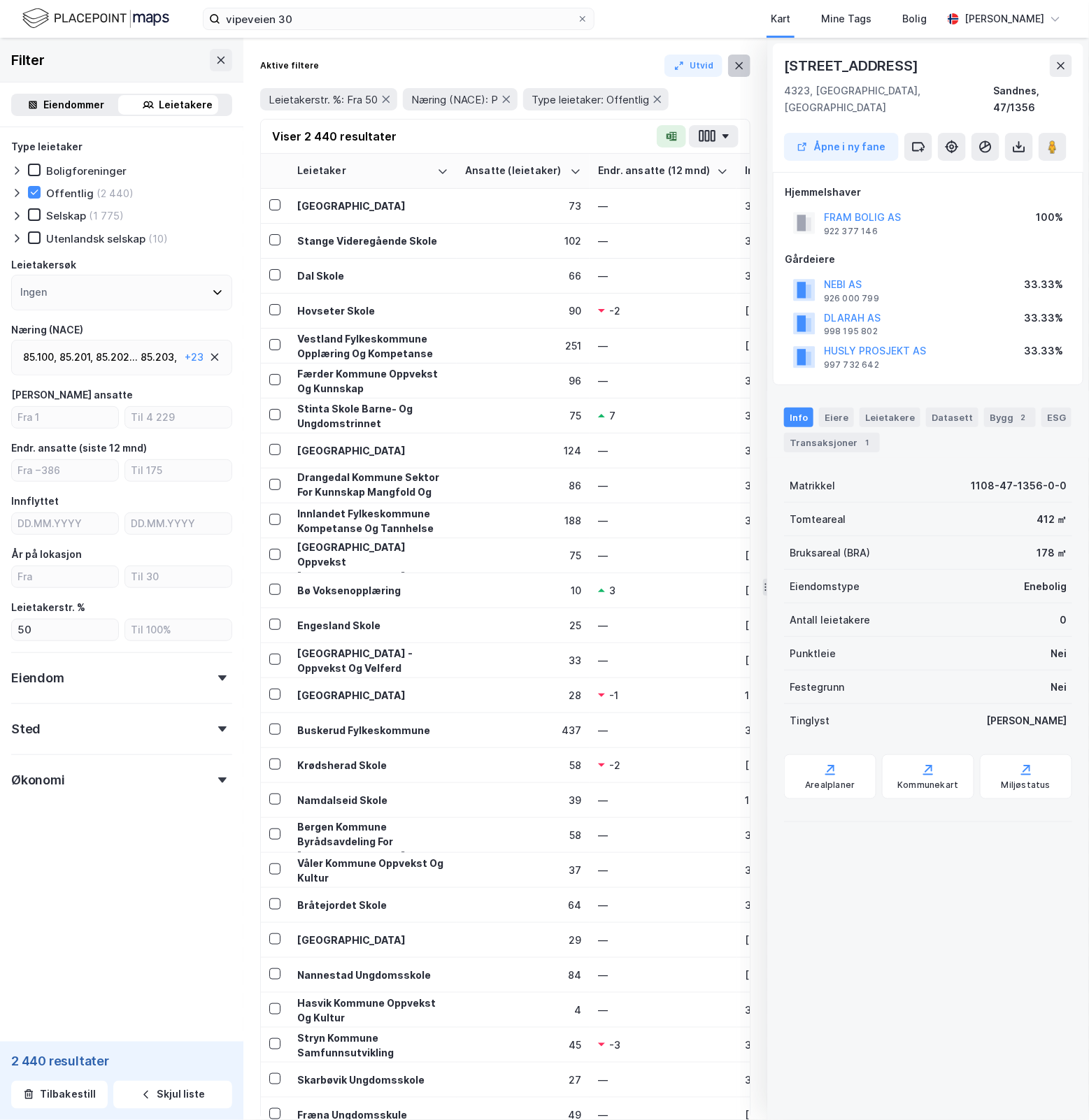
click at [743, 62] on icon at bounding box center [739, 66] width 11 height 11
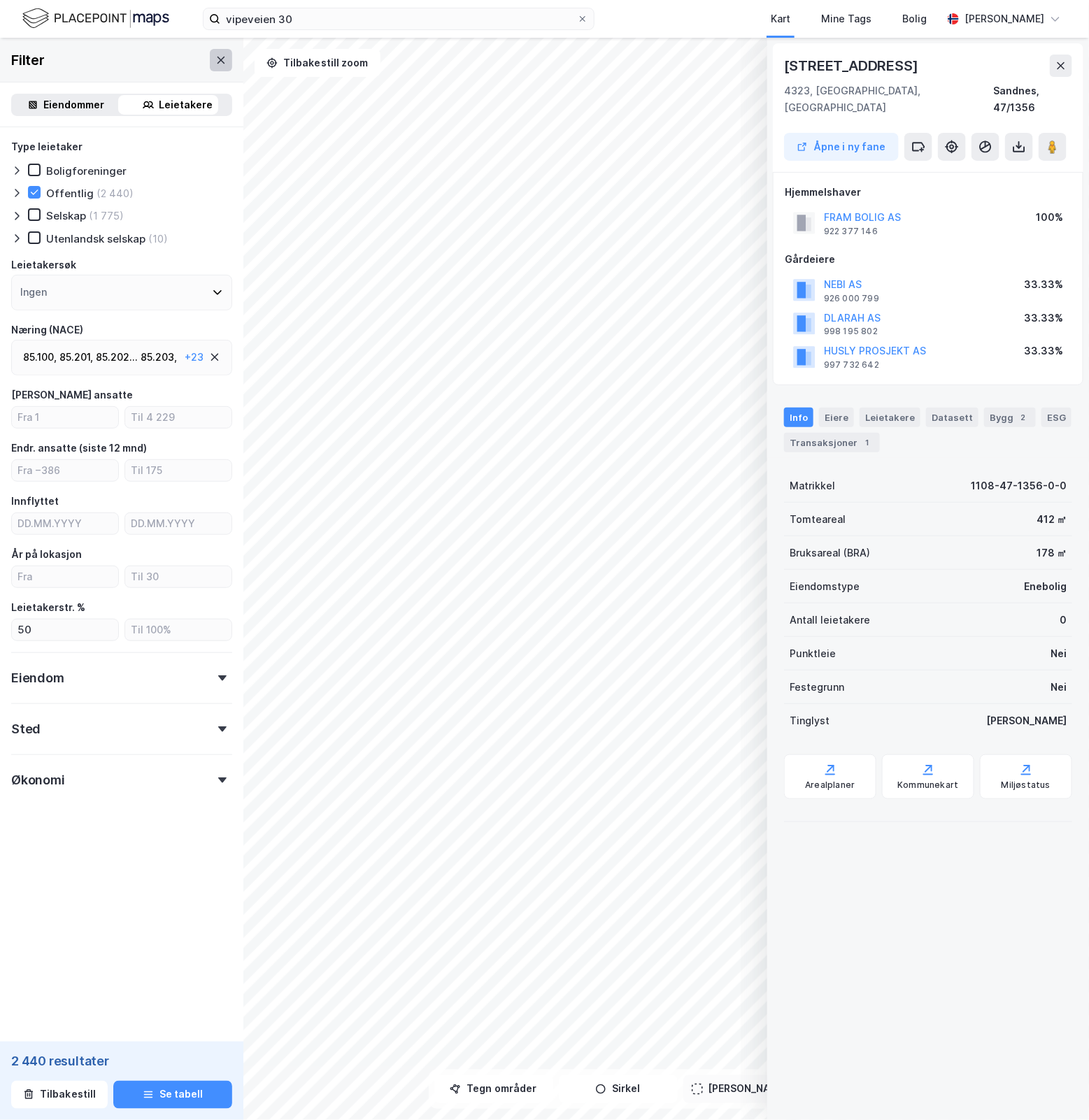
click at [215, 55] on icon at bounding box center [221, 60] width 11 height 11
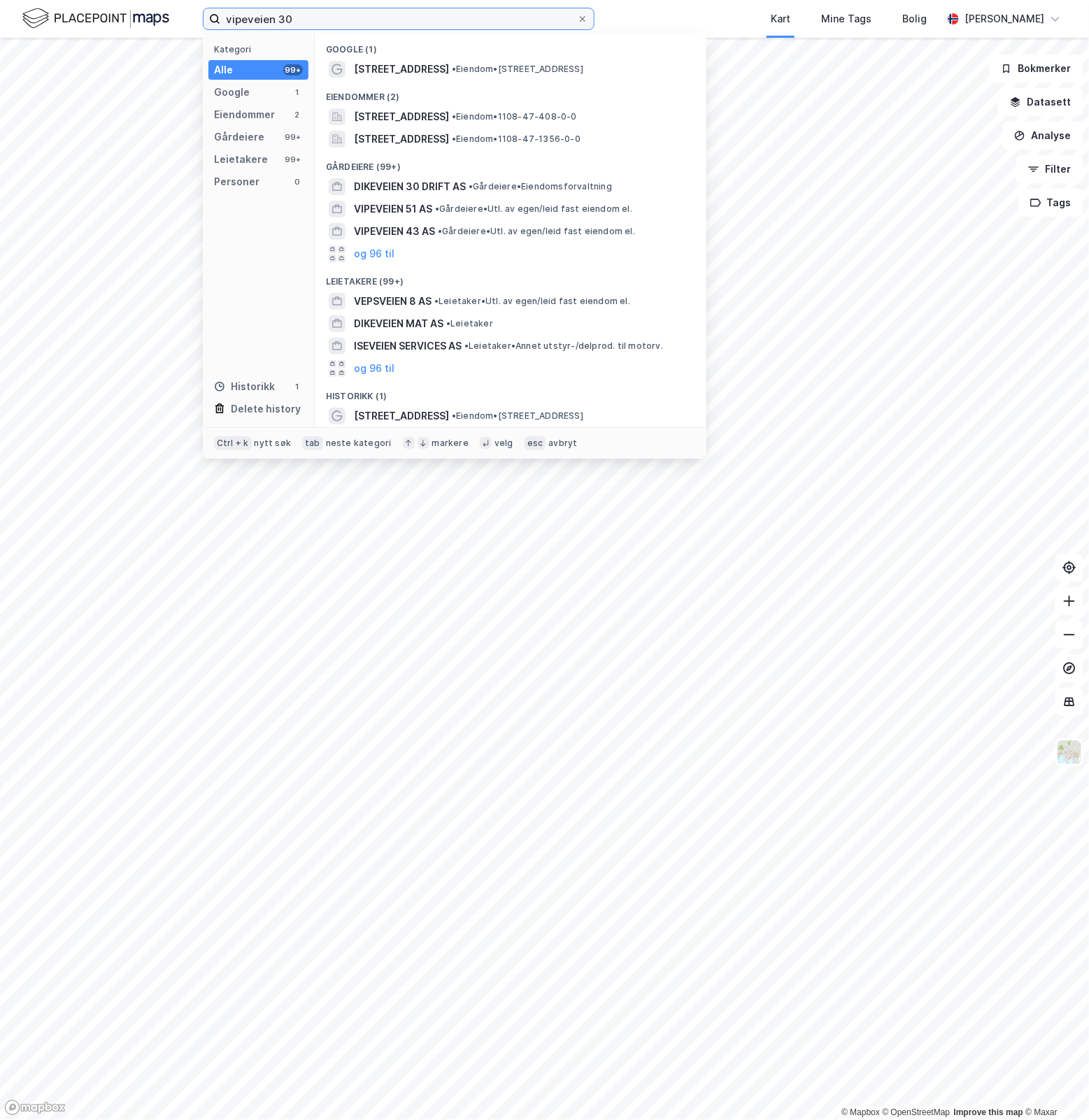
click at [325, 22] on input "vipeveien 30" at bounding box center [398, 19] width 357 height 21
click at [452, 69] on span "•" at bounding box center [453, 68] width 4 height 10
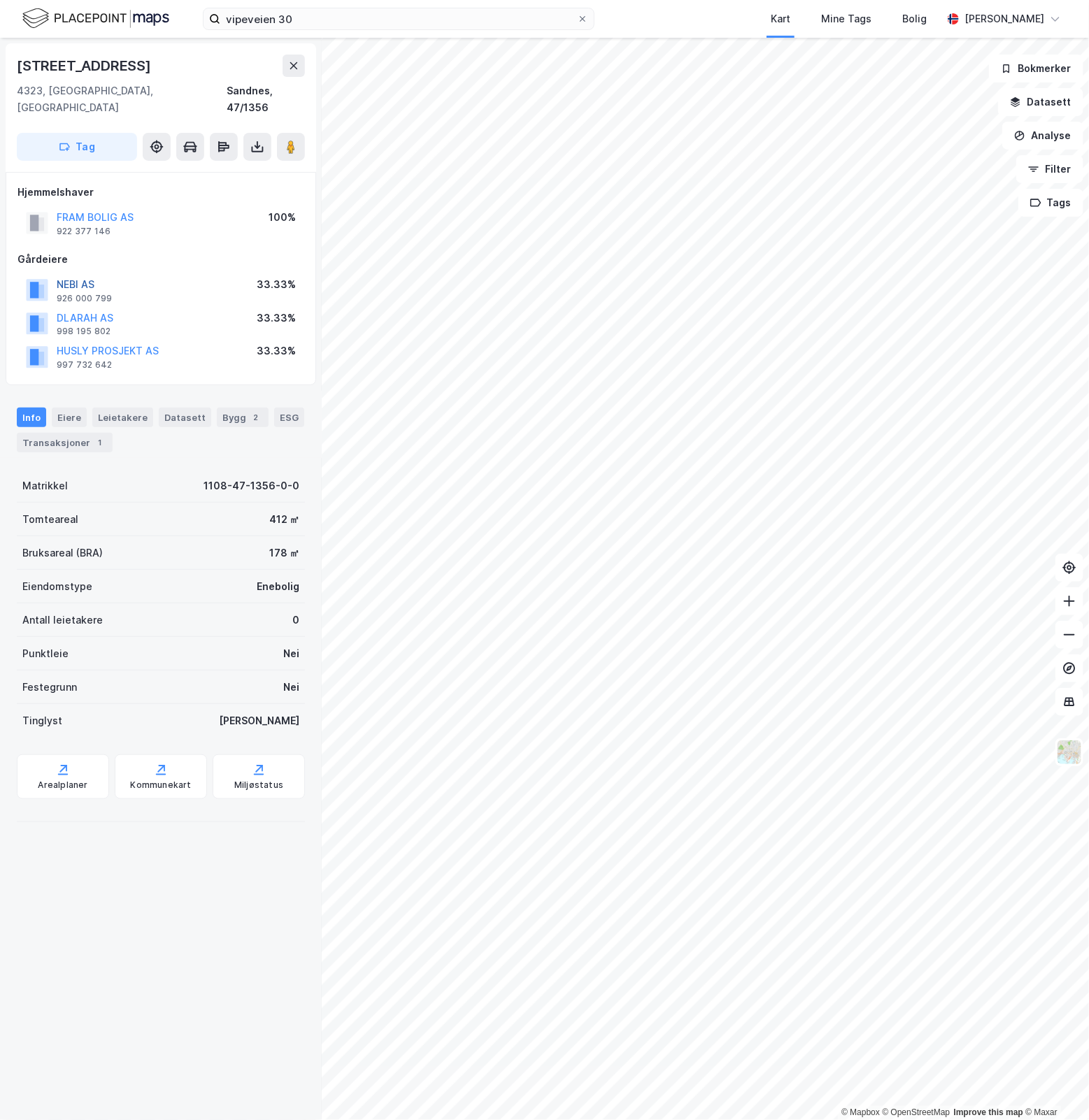
drag, startPoint x: 82, startPoint y: 262, endPoint x: 70, endPoint y: 264, distance: 12.2
click at [0, 0] on button "NEBI AS" at bounding box center [0, 0] width 0 height 0
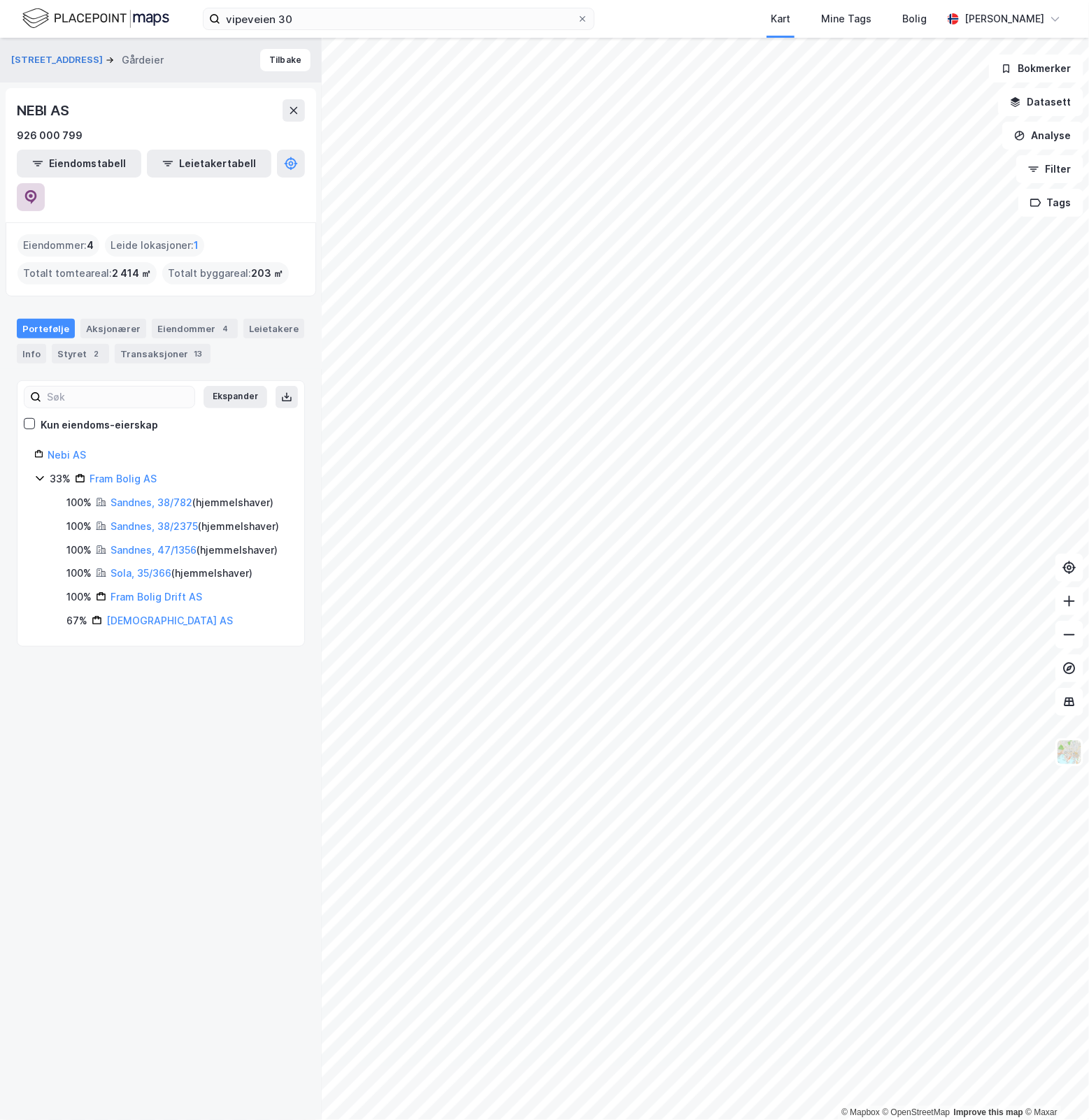
click at [38, 190] on icon at bounding box center [31, 197] width 14 height 14
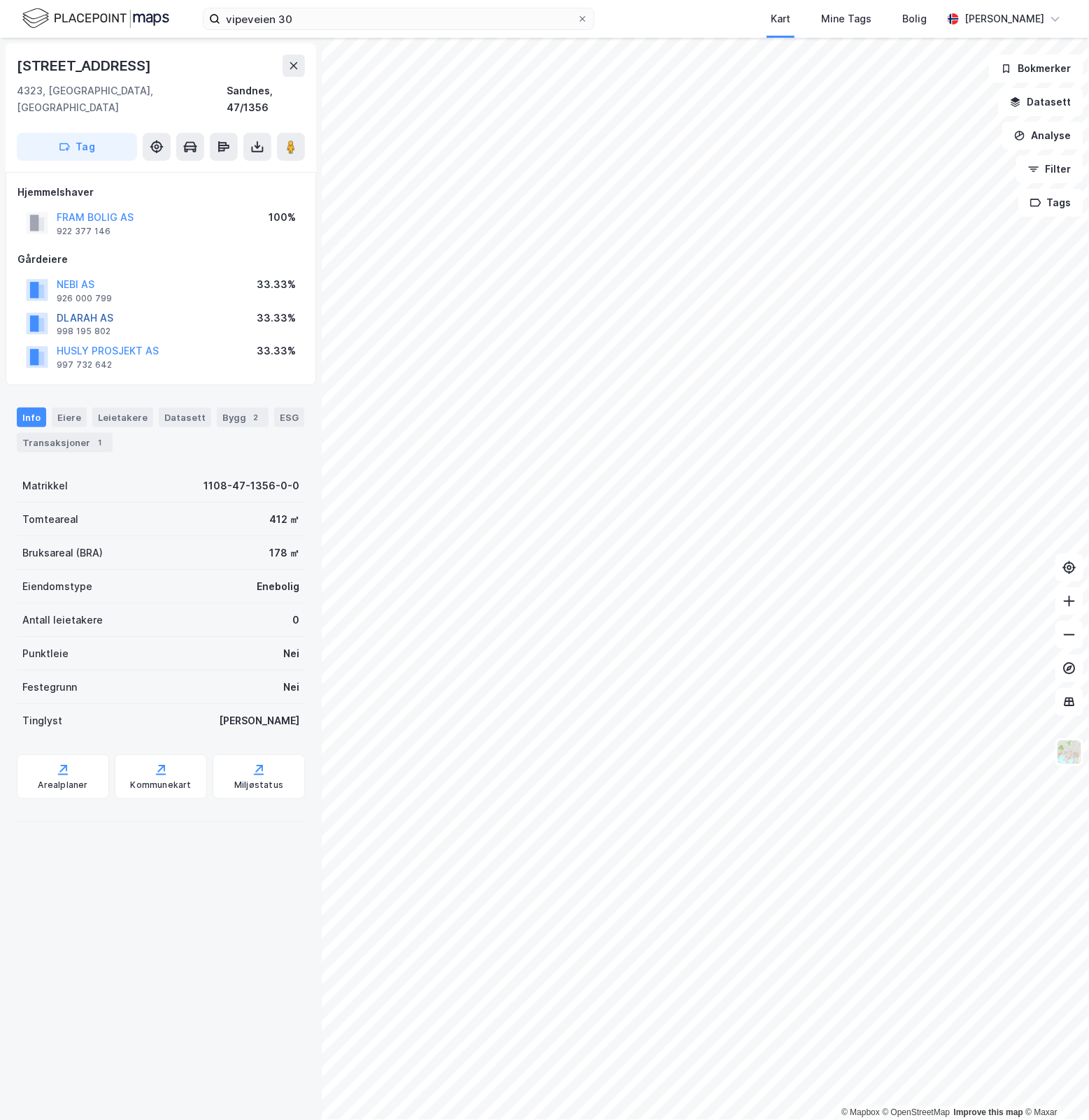
click at [0, 0] on button "DLARAH AS" at bounding box center [0, 0] width 0 height 0
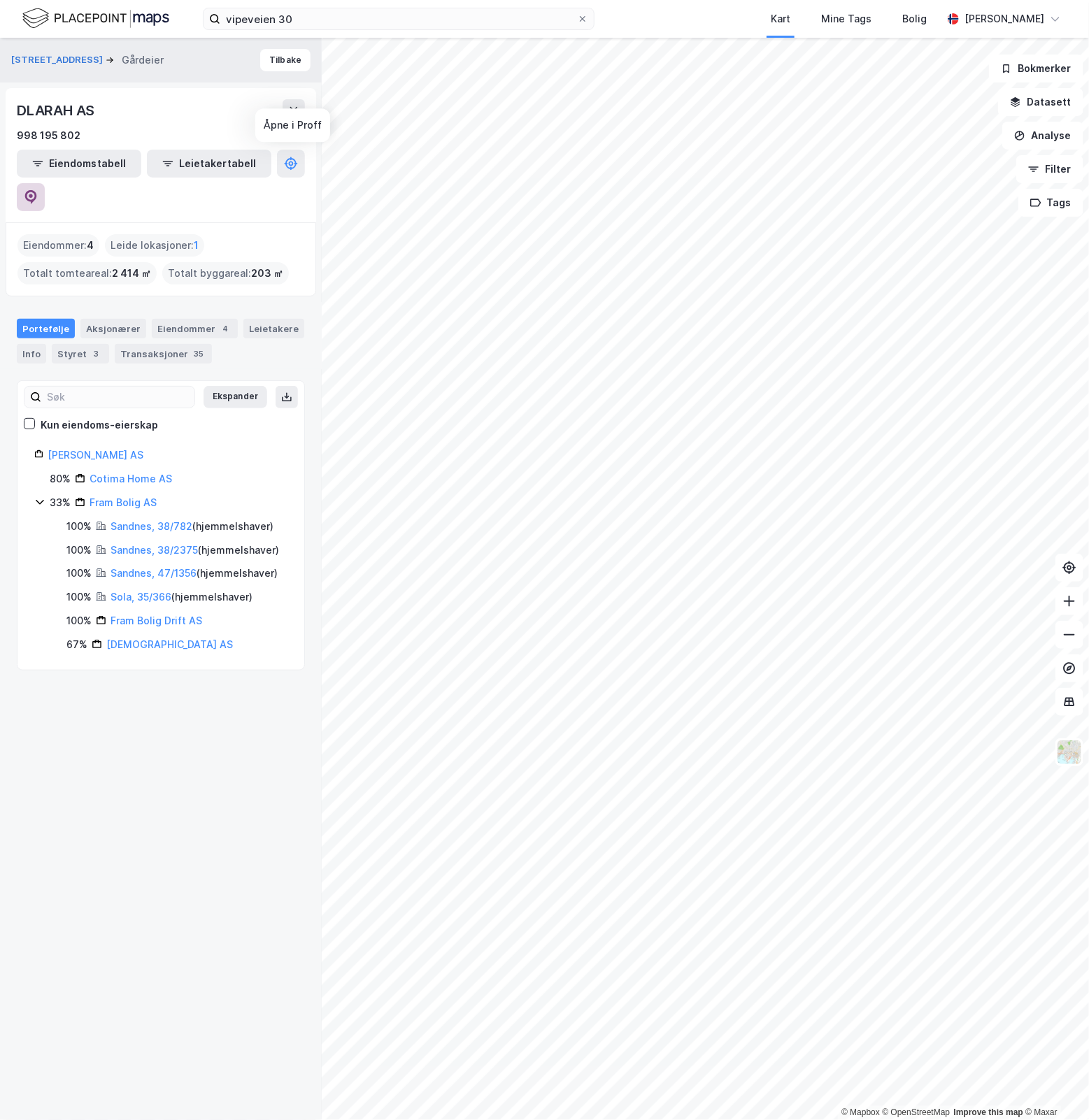
click at [37, 190] on icon at bounding box center [31, 197] width 12 height 14
click at [45, 183] on button at bounding box center [30, 196] width 28 height 28
click at [57, 55] on button "Vipeveien 30b" at bounding box center [58, 60] width 94 height 14
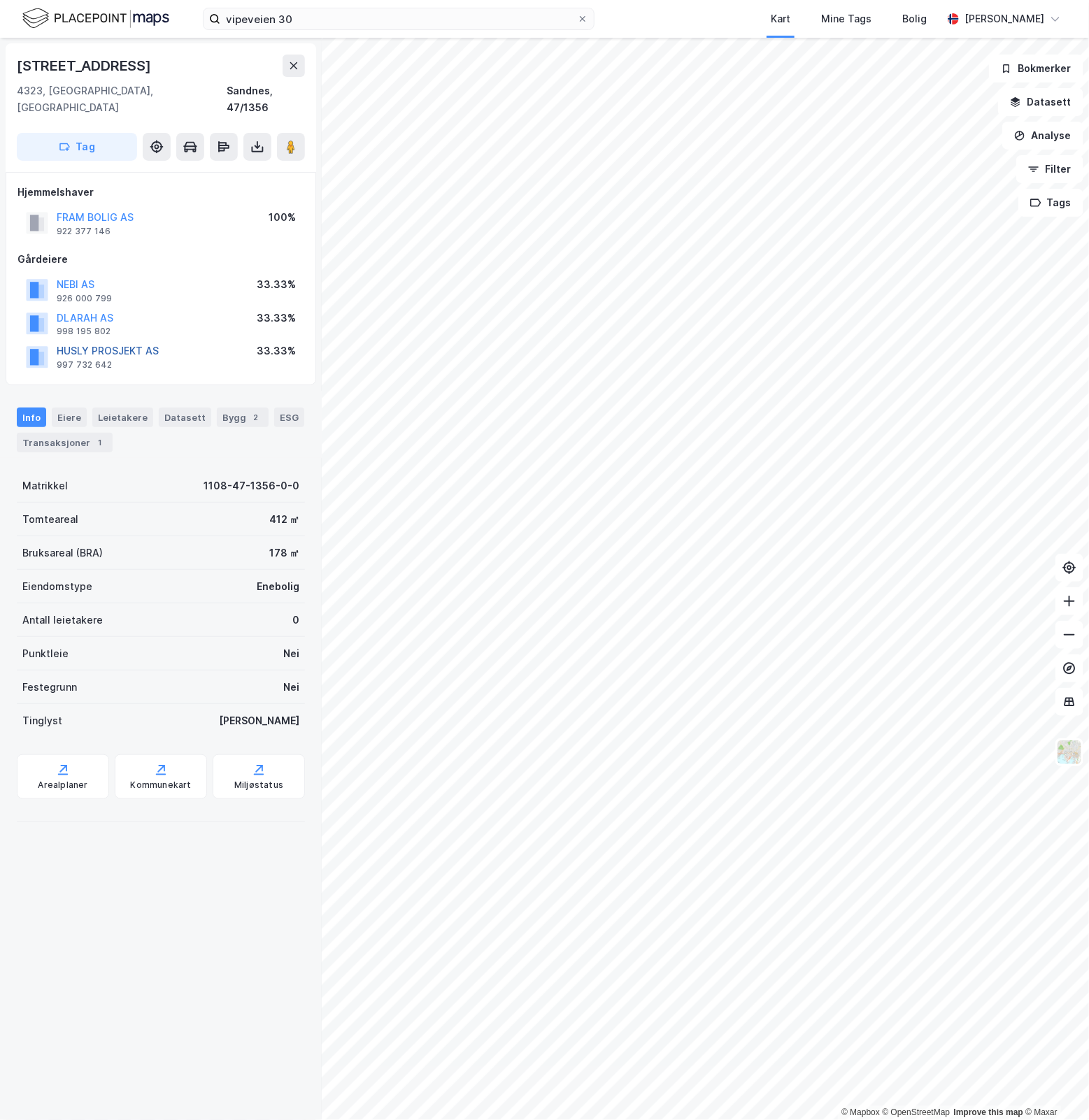
click at [0, 0] on button "HUSLY PROSJEKT AS" at bounding box center [0, 0] width 0 height 0
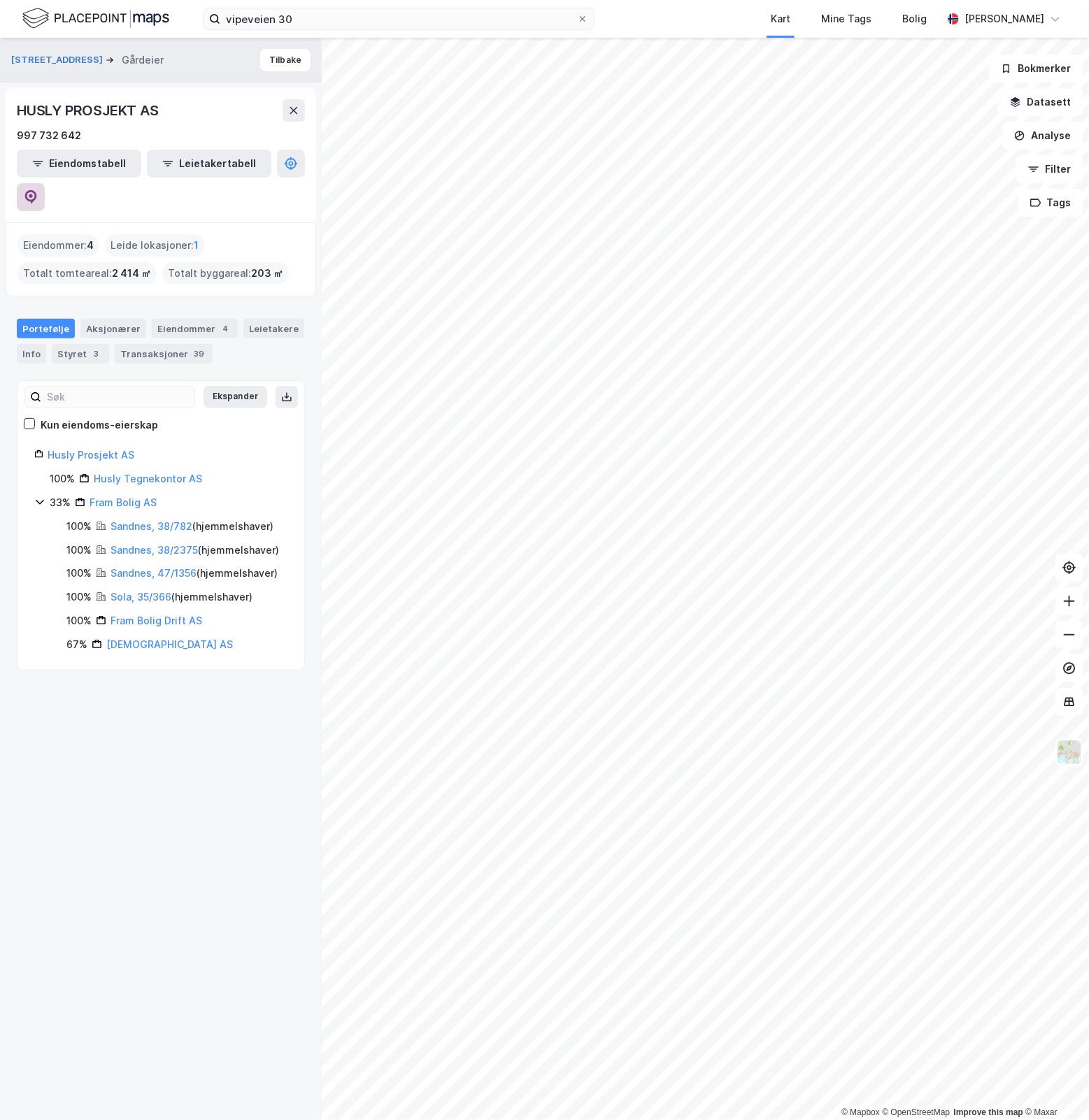
click at [37, 190] on icon at bounding box center [31, 197] width 12 height 14
click at [149, 520] on link "Sandnes, 38/782" at bounding box center [151, 526] width 82 height 12
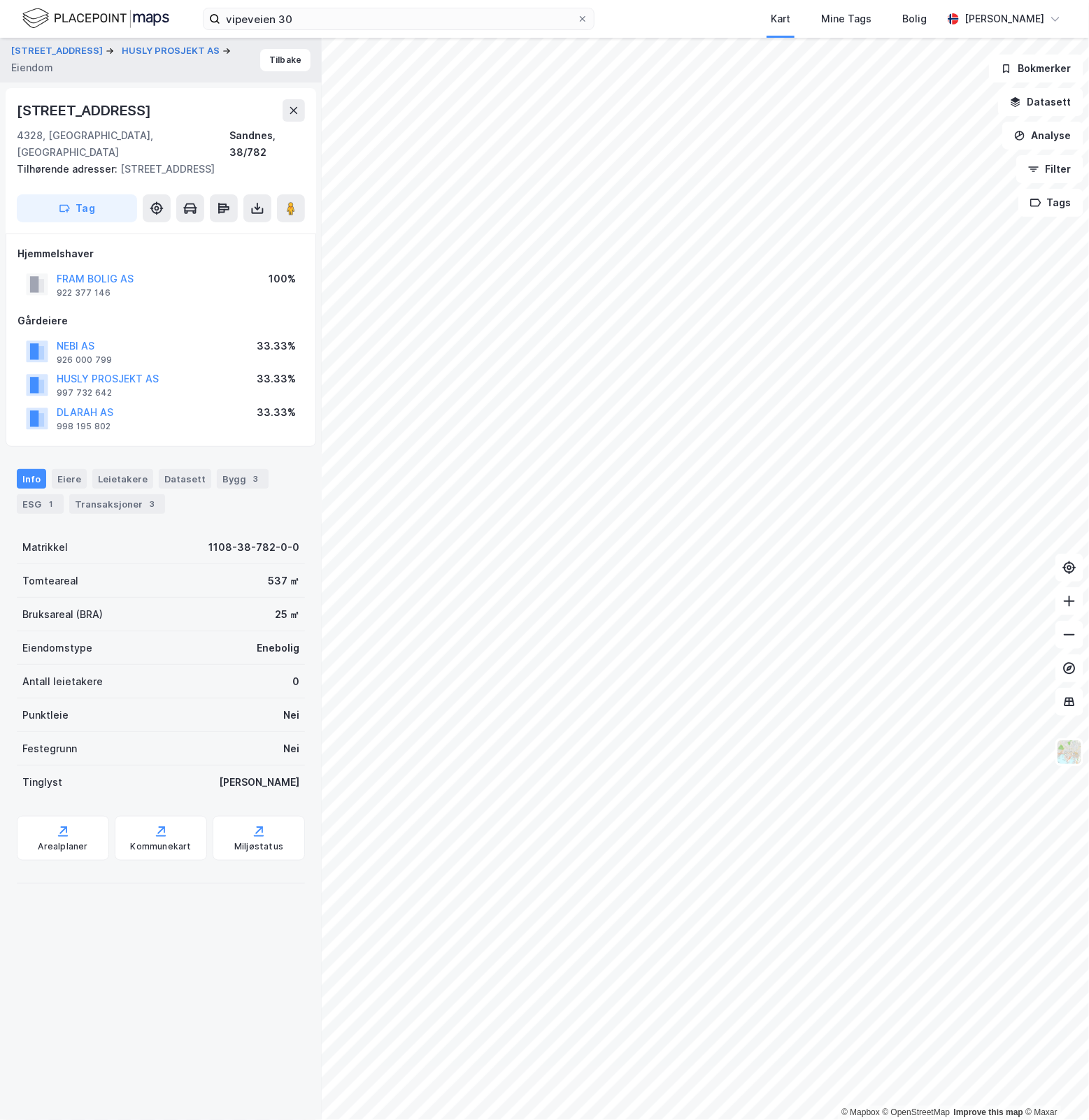
click at [103, 370] on div "HUSLY PROSJEKT AS" at bounding box center [108, 378] width 102 height 17
click at [0, 0] on button "HUSLY PROSJEKT AS" at bounding box center [0, 0] width 0 height 0
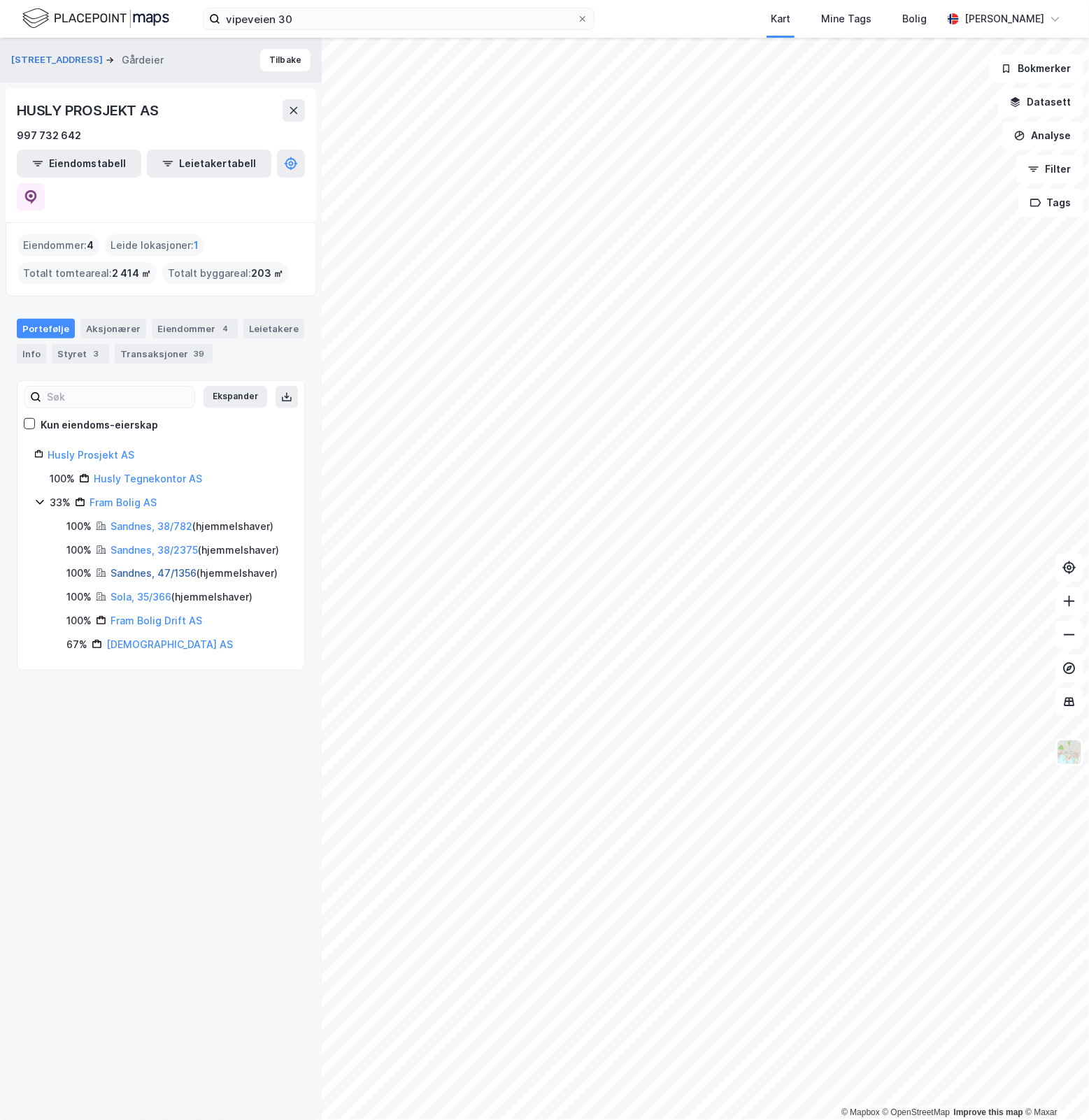
click at [145, 568] on link "Sandnes, 47/1356" at bounding box center [154, 573] width 86 height 12
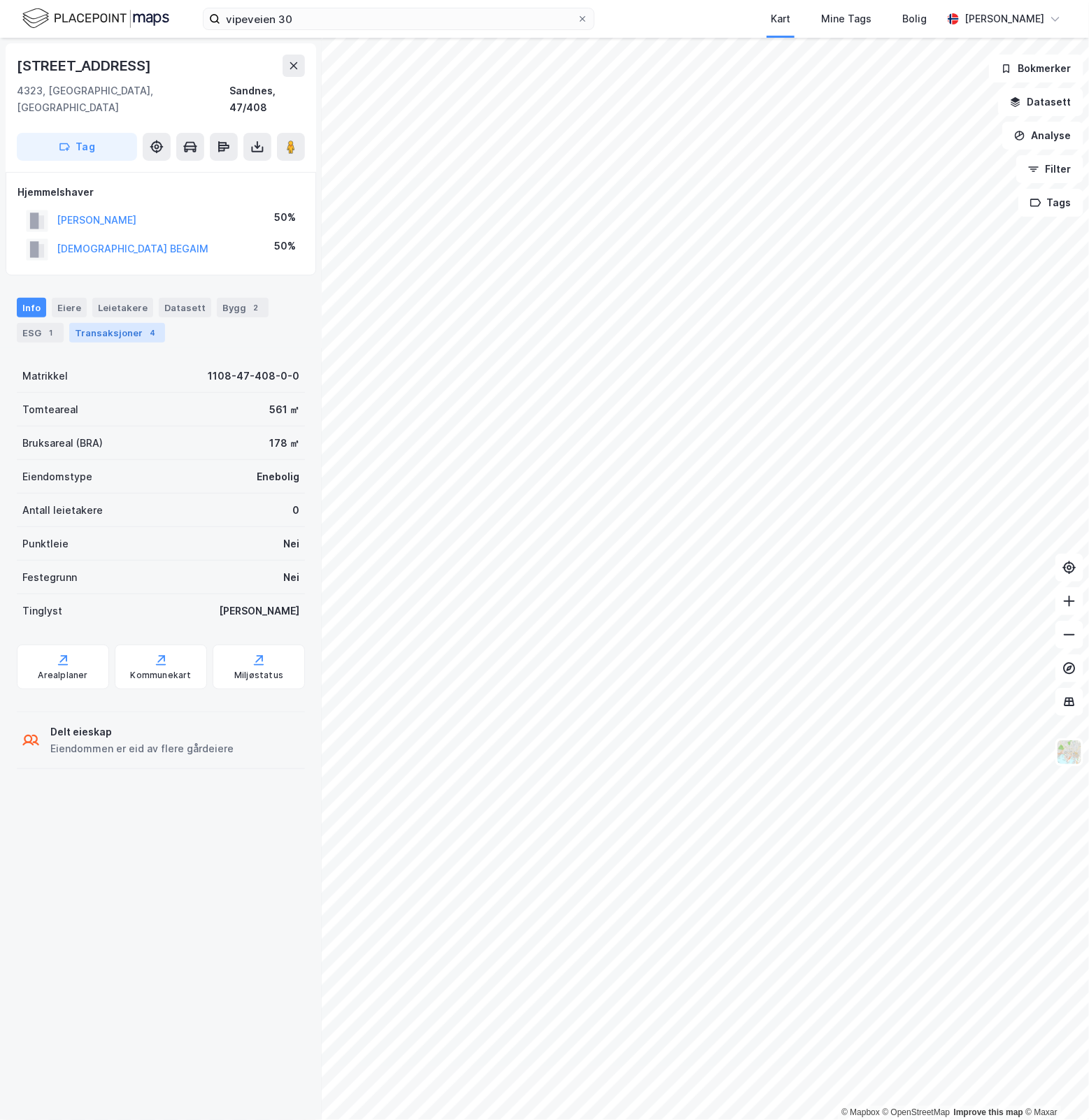
click at [121, 323] on div "Transaksjoner 4" at bounding box center [116, 332] width 96 height 20
